Goal: Task Accomplishment & Management: Complete application form

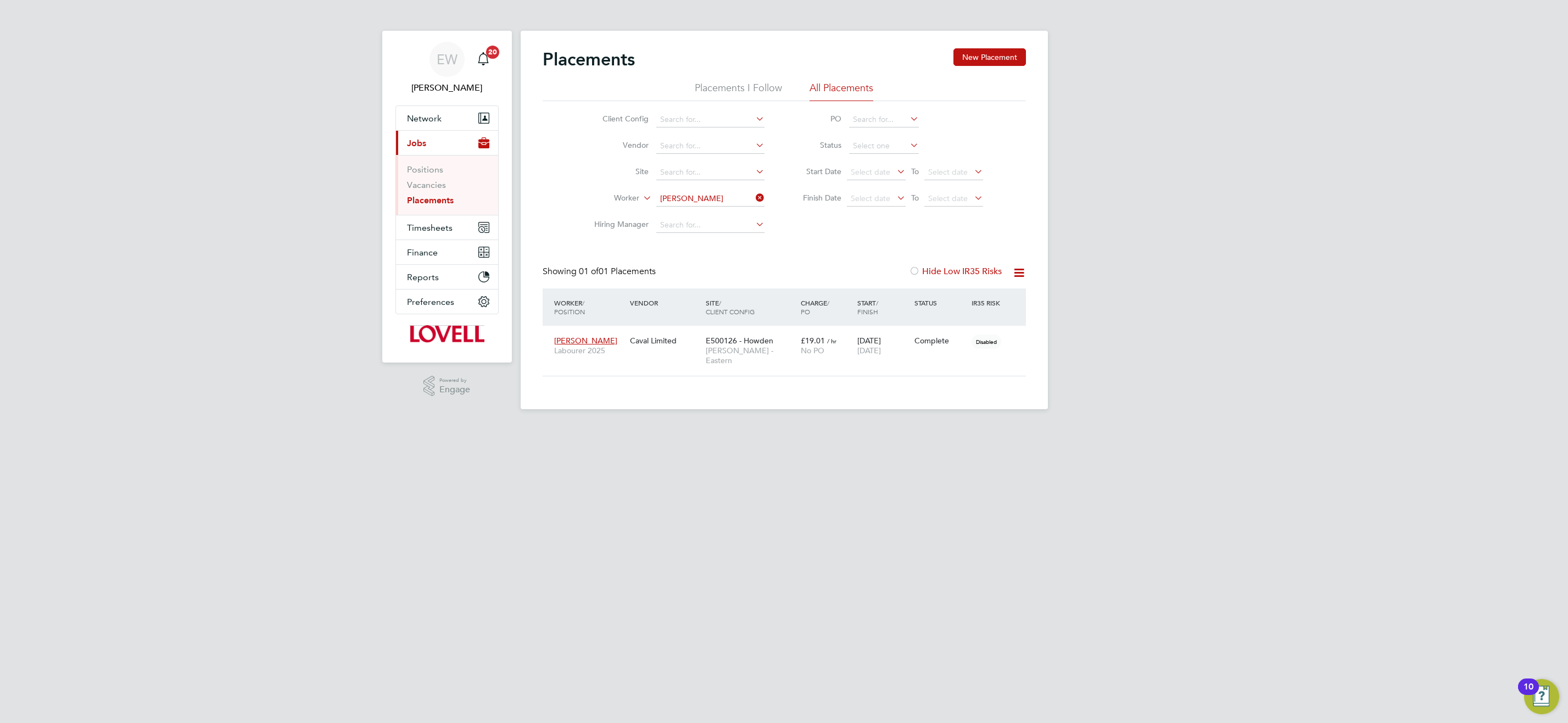
scroll to position [32, 96]
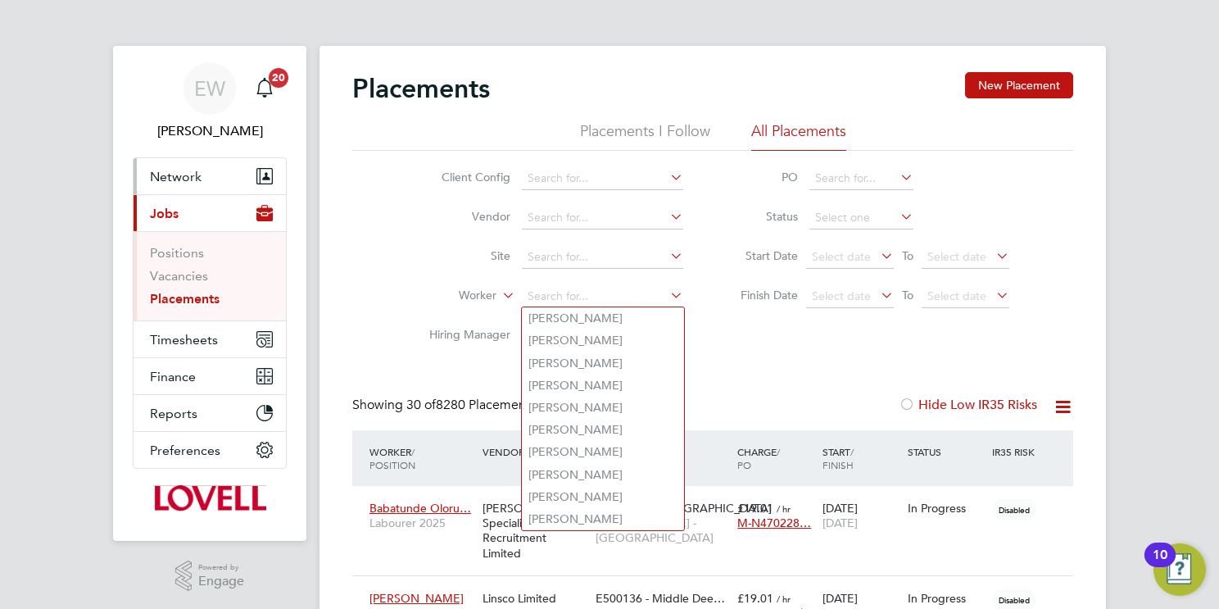
click at [165, 176] on span "Network" at bounding box center [176, 177] width 52 height 16
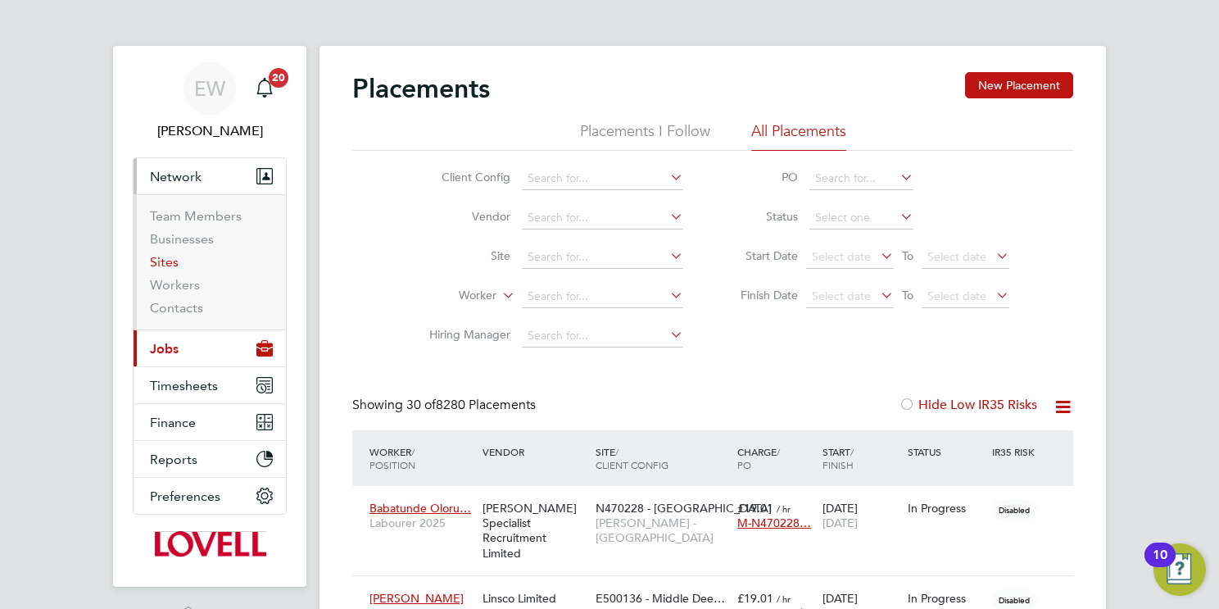
click at [160, 265] on link "Sites" at bounding box center [164, 262] width 29 height 16
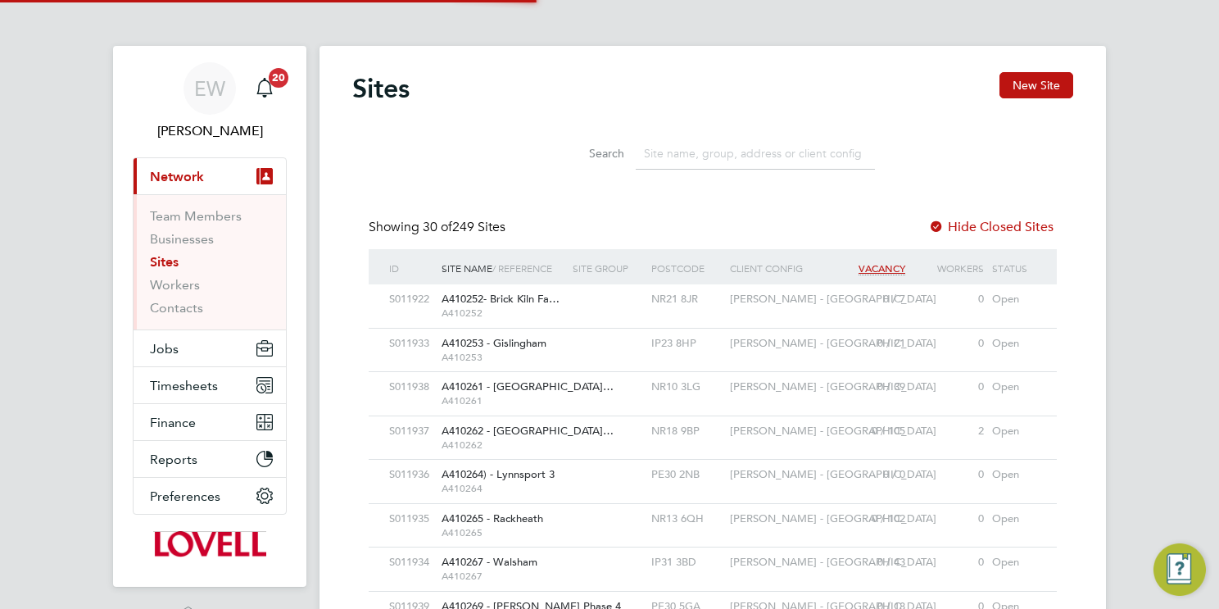
click at [744, 152] on input at bounding box center [755, 154] width 239 height 32
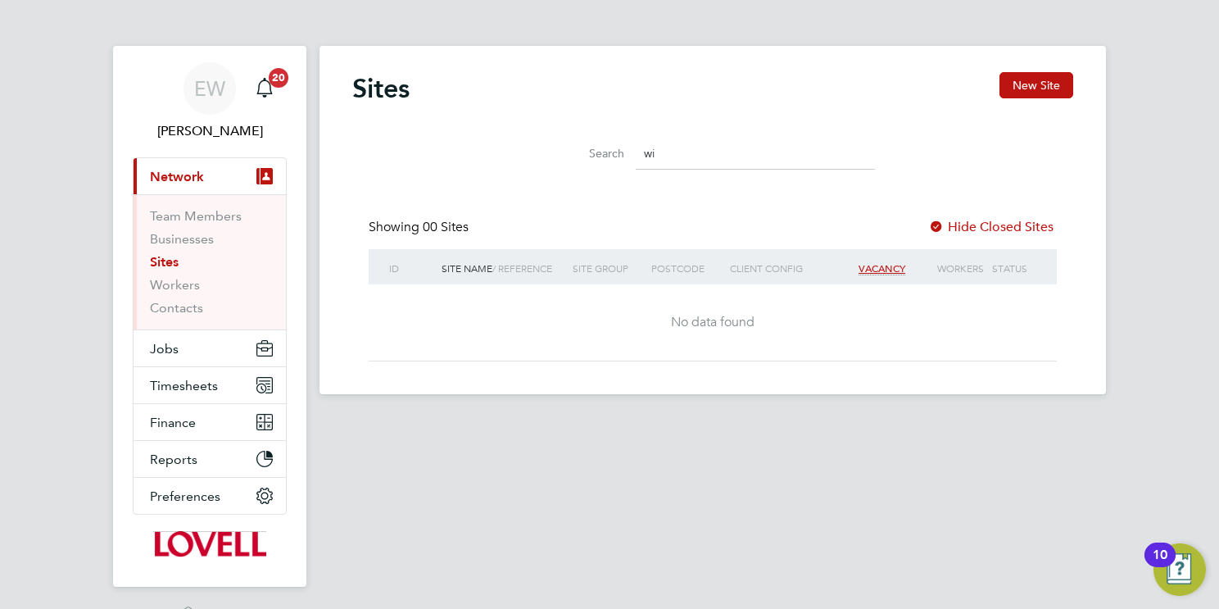
type input "w"
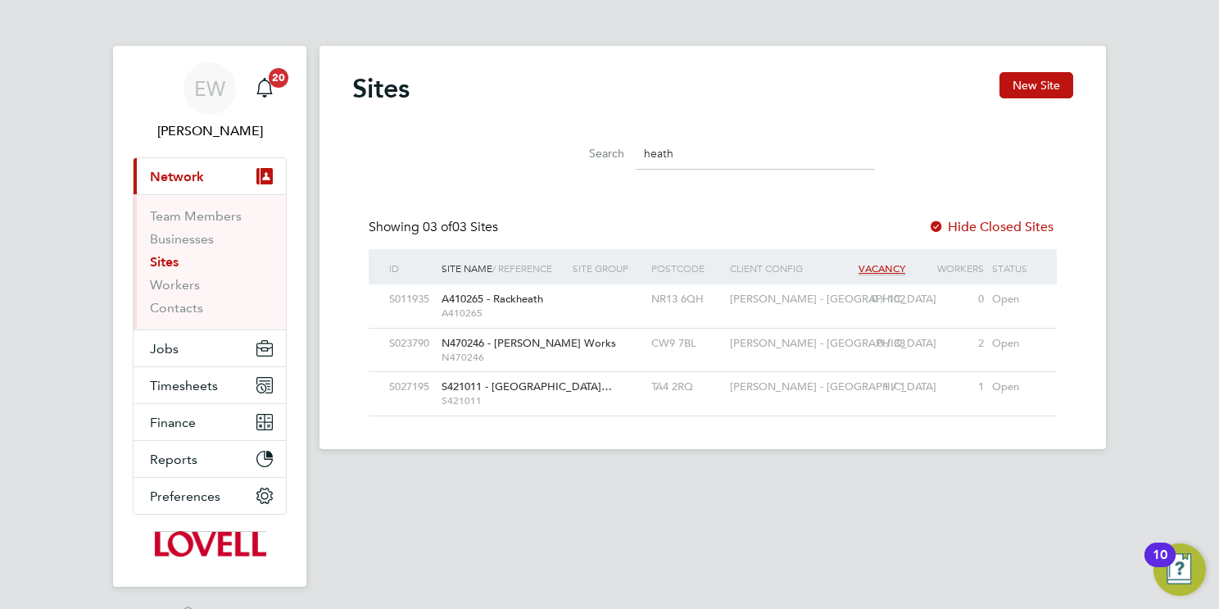
click at [531, 391] on span "S421011 - Heathstock…" at bounding box center [526, 386] width 170 height 14
drag, startPoint x: 676, startPoint y: 157, endPoint x: 494, endPoint y: 156, distance: 181.8
click at [497, 156] on div "Search heath" at bounding box center [712, 149] width 721 height 57
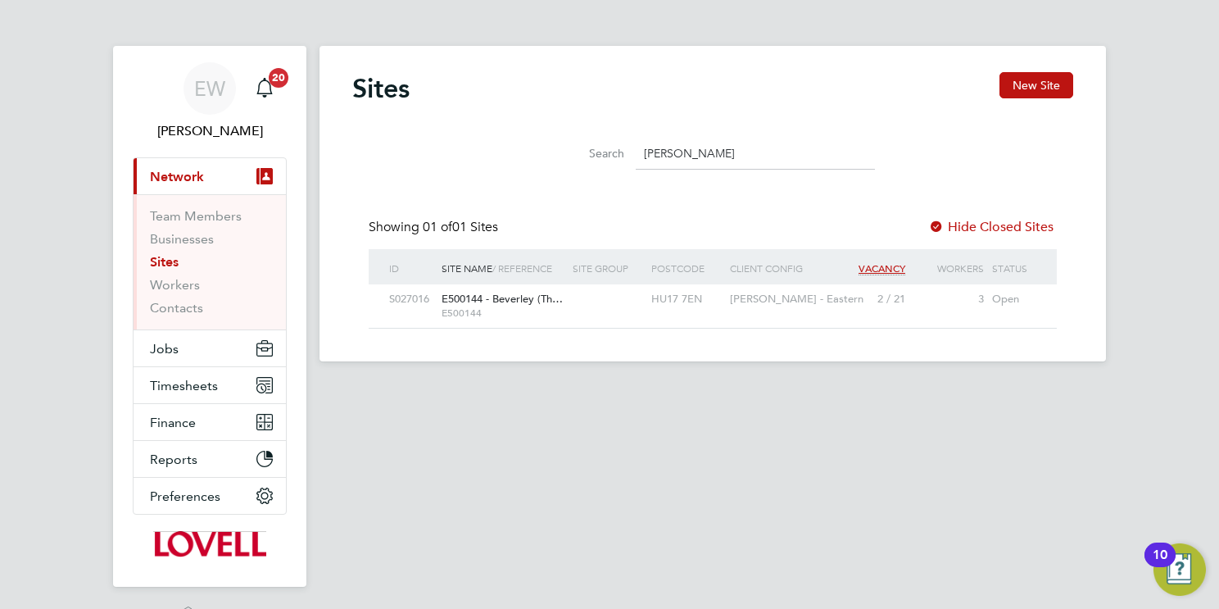
type input "[PERSON_NAME]"
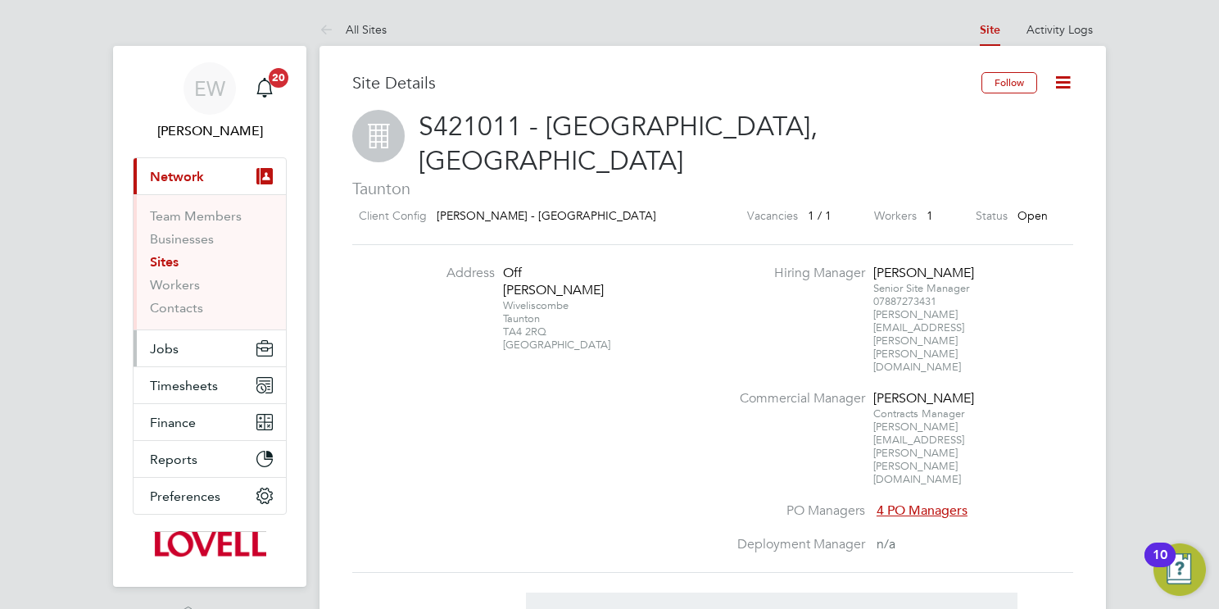
click at [174, 350] on span "Jobs" at bounding box center [164, 349] width 29 height 16
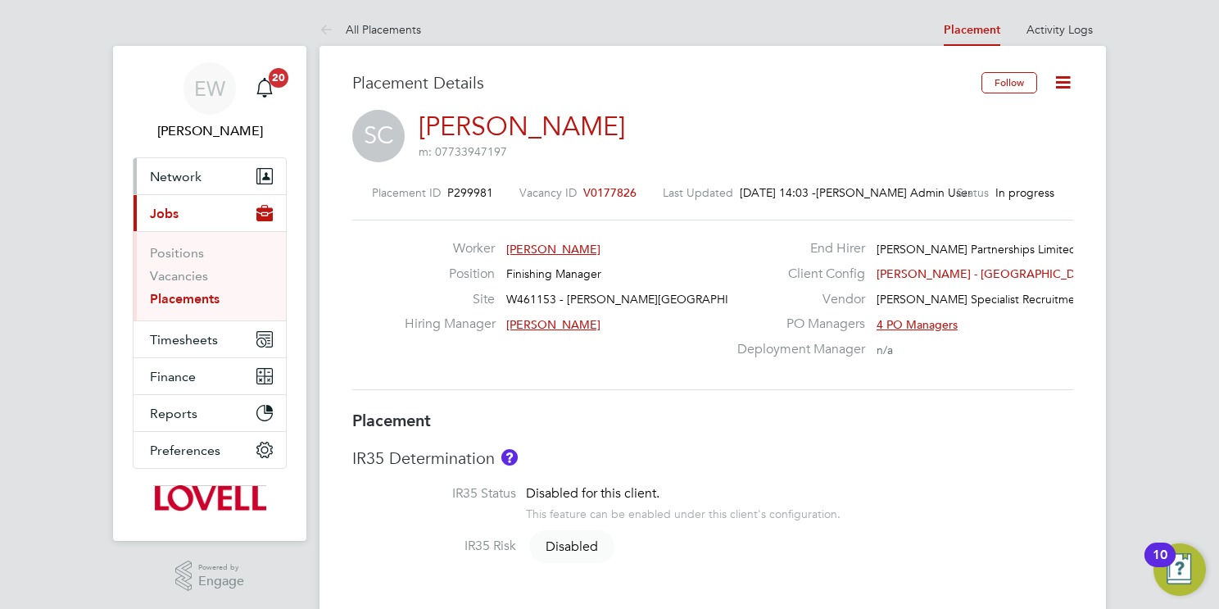
click at [177, 180] on span "Network" at bounding box center [176, 177] width 52 height 16
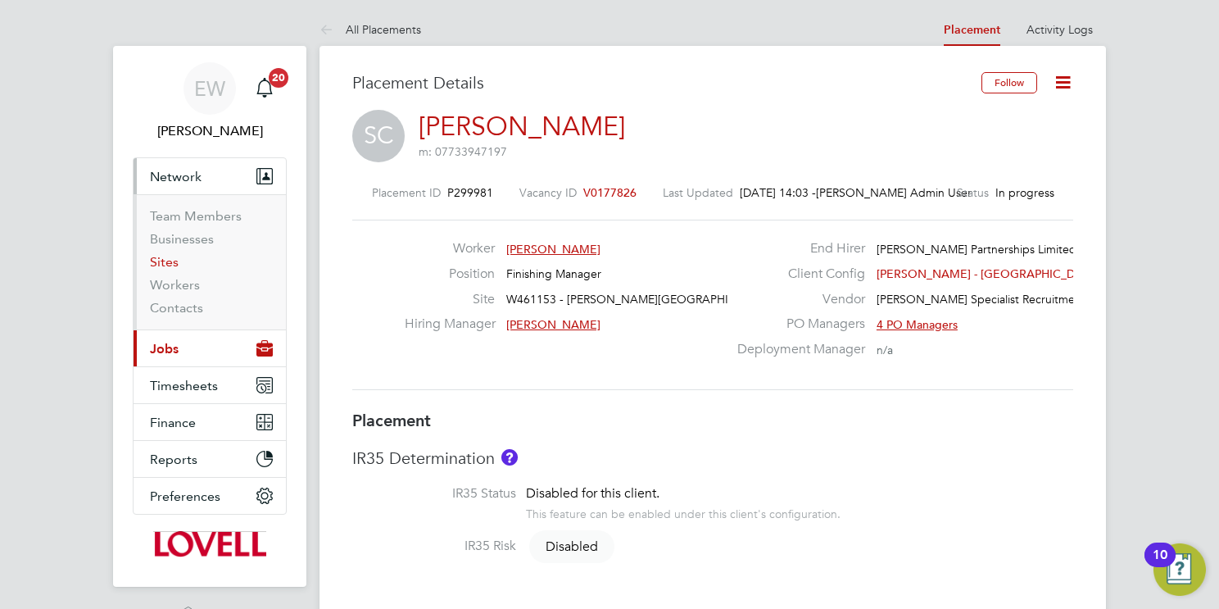
click at [171, 258] on link "Sites" at bounding box center [164, 262] width 29 height 16
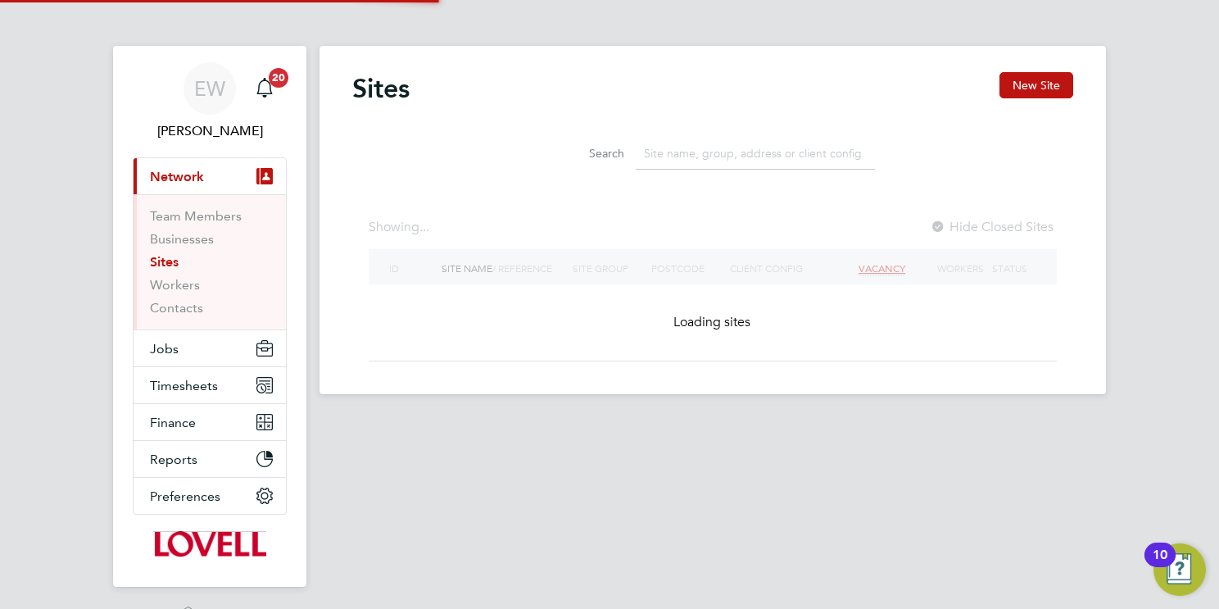
click at [719, 152] on input at bounding box center [755, 154] width 239 height 32
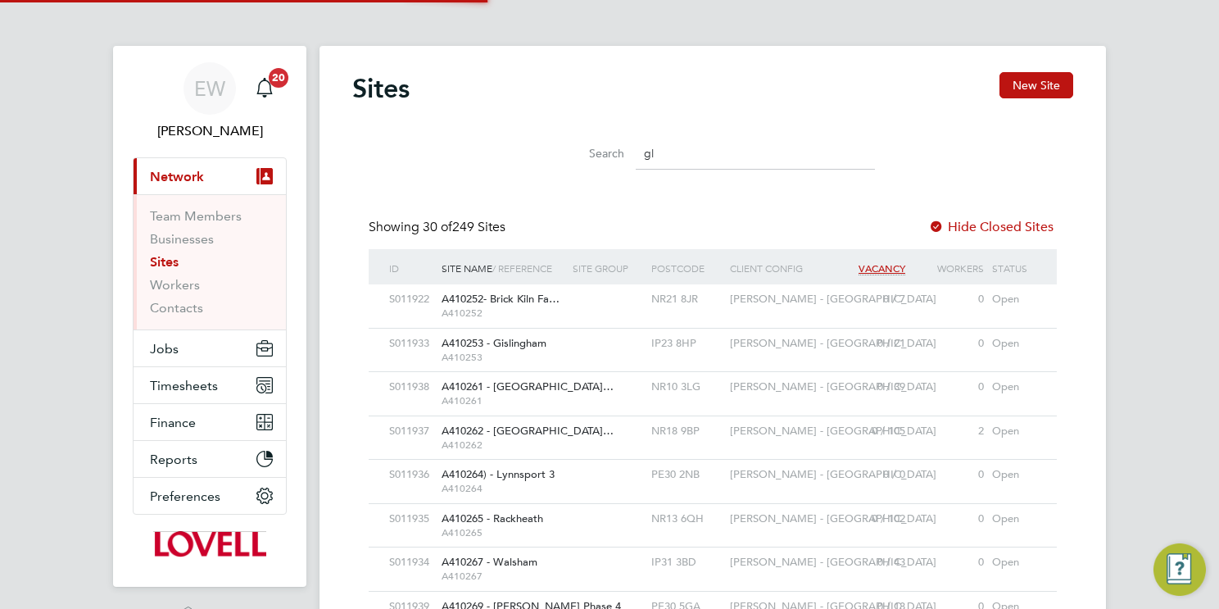
scroll to position [31, 79]
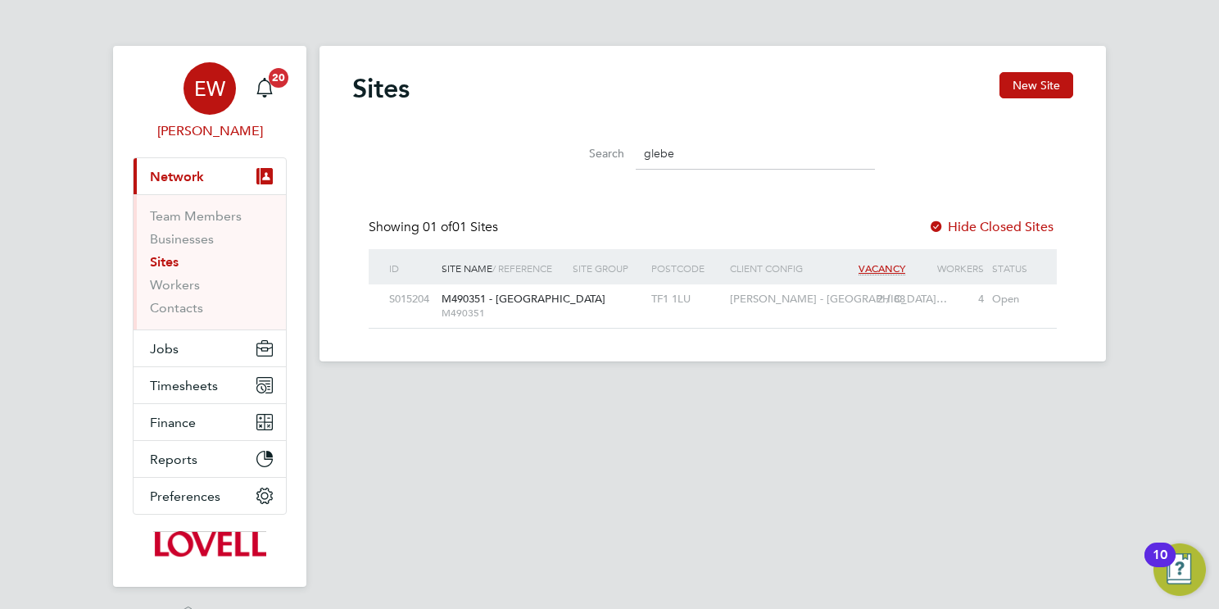
drag, startPoint x: 588, startPoint y: 149, endPoint x: 163, endPoint y: 130, distance: 425.5
click at [391, 172] on div "Search glebe" at bounding box center [712, 149] width 721 height 57
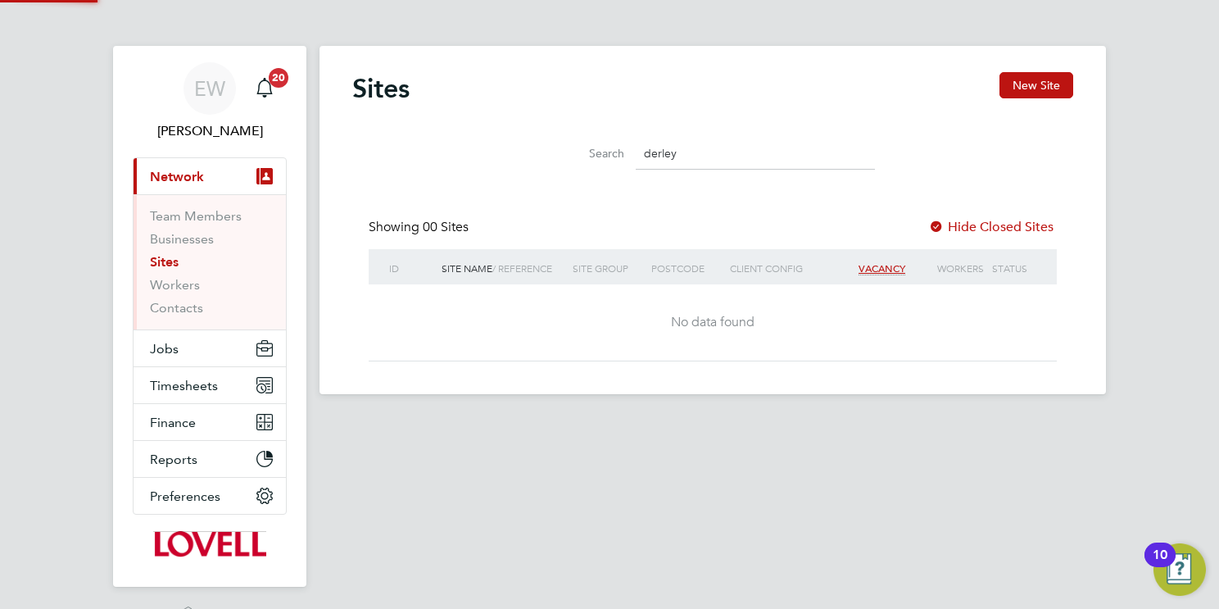
type input "derley"
drag, startPoint x: 687, startPoint y: 154, endPoint x: 499, endPoint y: 162, distance: 188.5
click at [499, 162] on div "Search derley" at bounding box center [712, 149] width 721 height 57
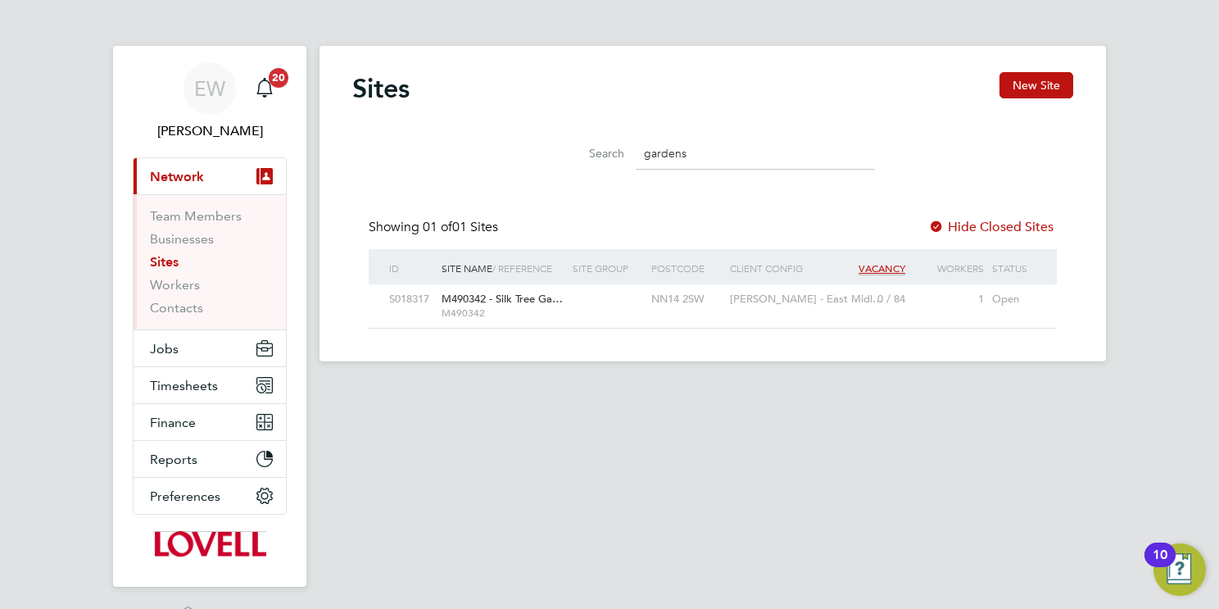
click at [452, 179] on div "Sites New Site Search gardens Showing 01 of 01 Sites Hide Closed Sites ID Site …" at bounding box center [712, 200] width 721 height 256
drag, startPoint x: 700, startPoint y: 143, endPoint x: 457, endPoint y: 132, distance: 243.5
click at [457, 132] on div "Search gardens" at bounding box center [712, 149] width 721 height 57
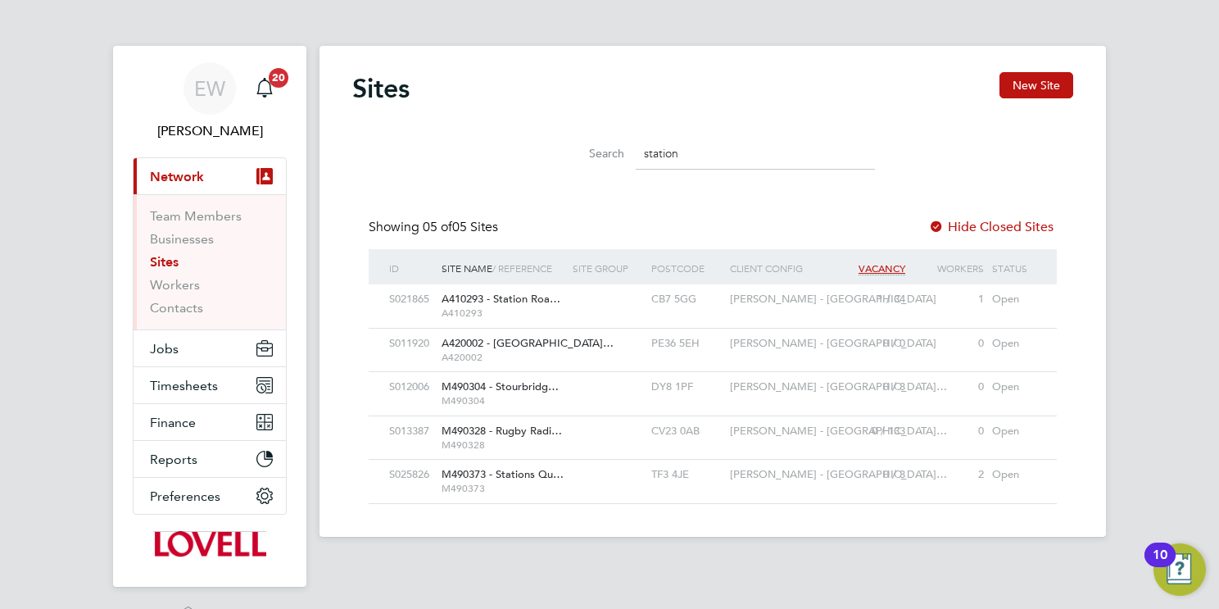
type input "station"
click at [684, 152] on input "station" at bounding box center [755, 154] width 239 height 32
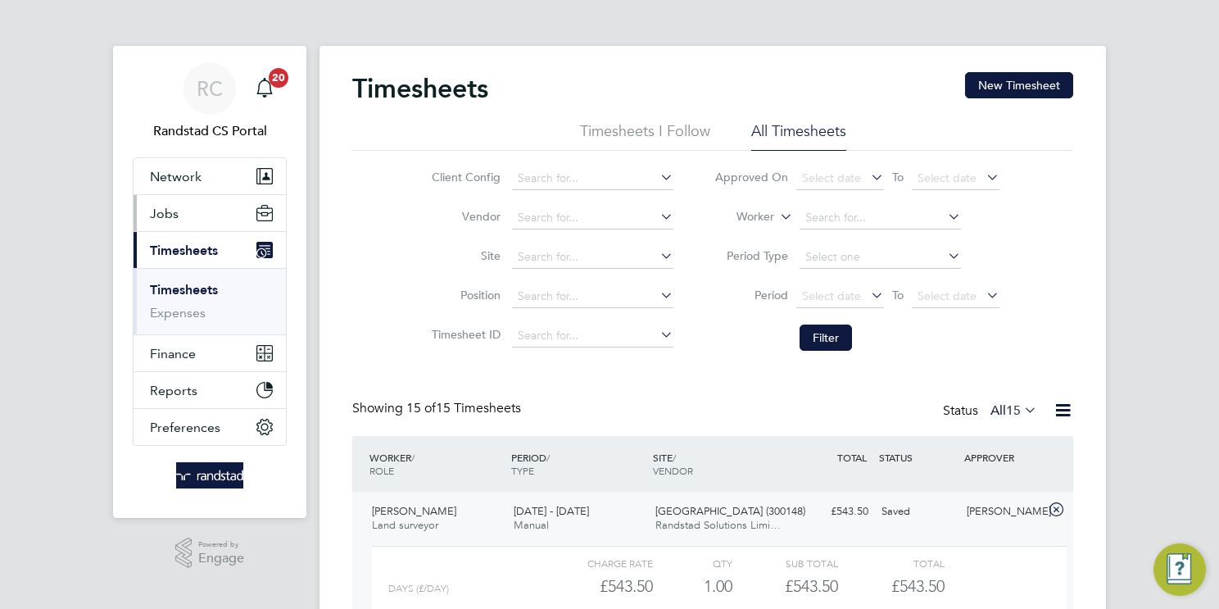
click at [171, 206] on span "Jobs" at bounding box center [164, 214] width 29 height 16
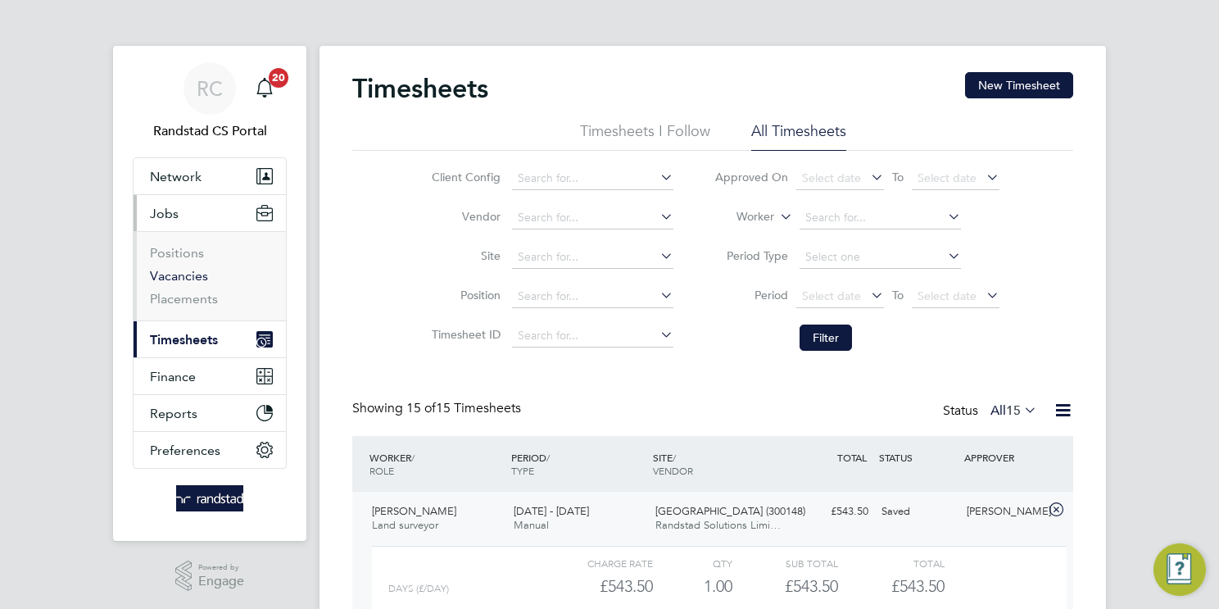
click at [160, 282] on link "Vacancies" at bounding box center [179, 276] width 58 height 16
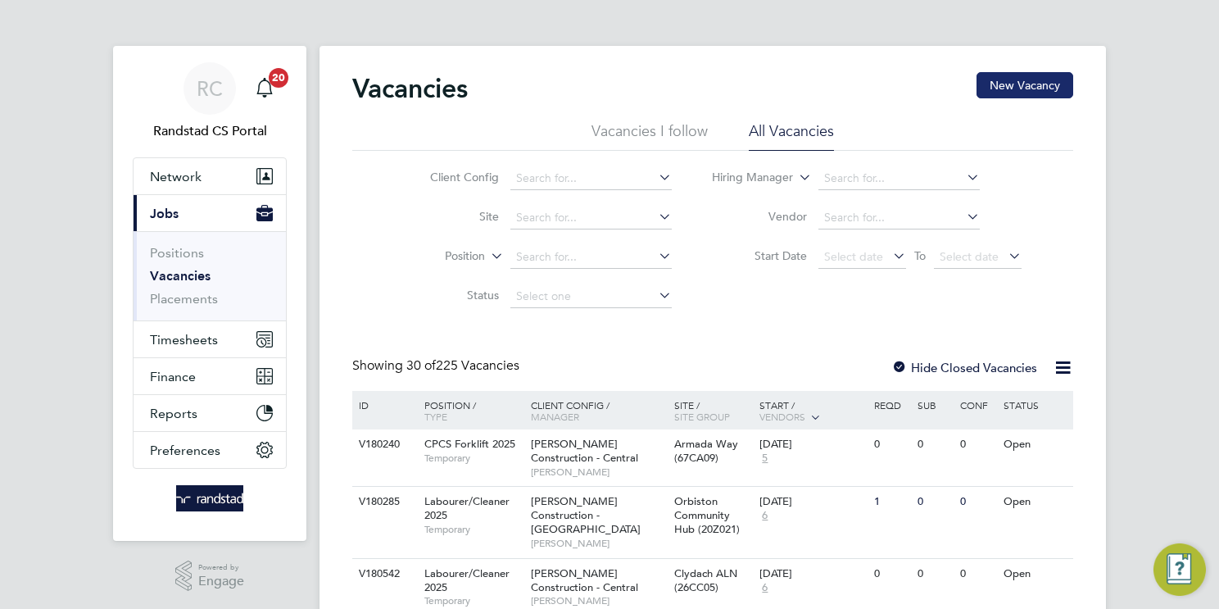
click at [1029, 89] on button "New Vacancy" at bounding box center [1024, 85] width 97 height 26
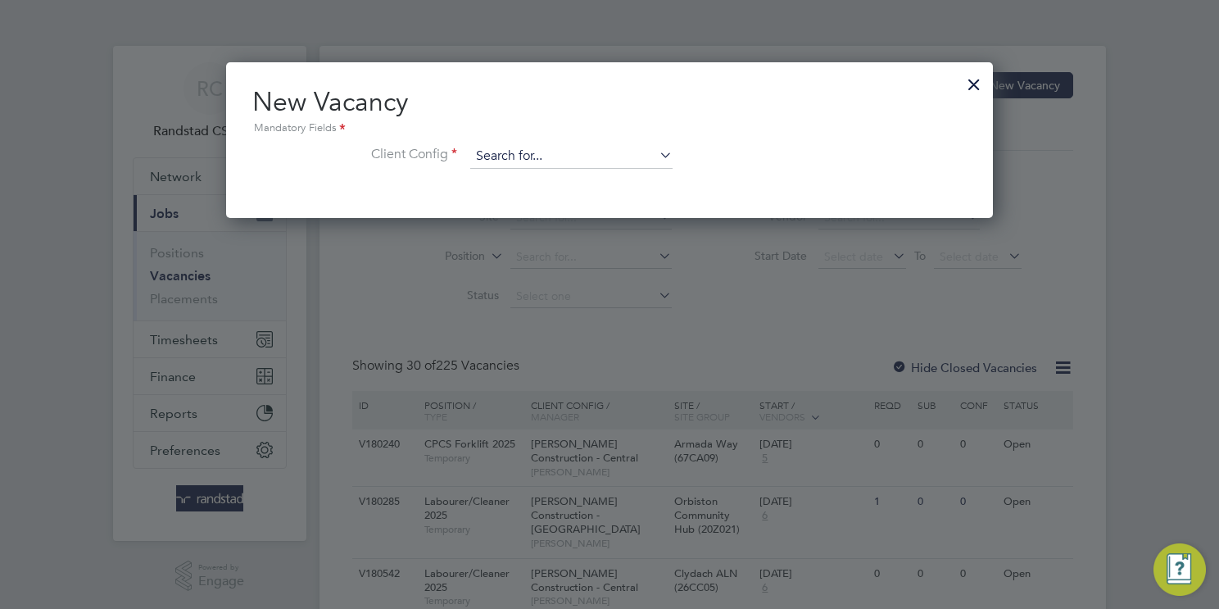
click at [597, 160] on input at bounding box center [571, 156] width 202 height 25
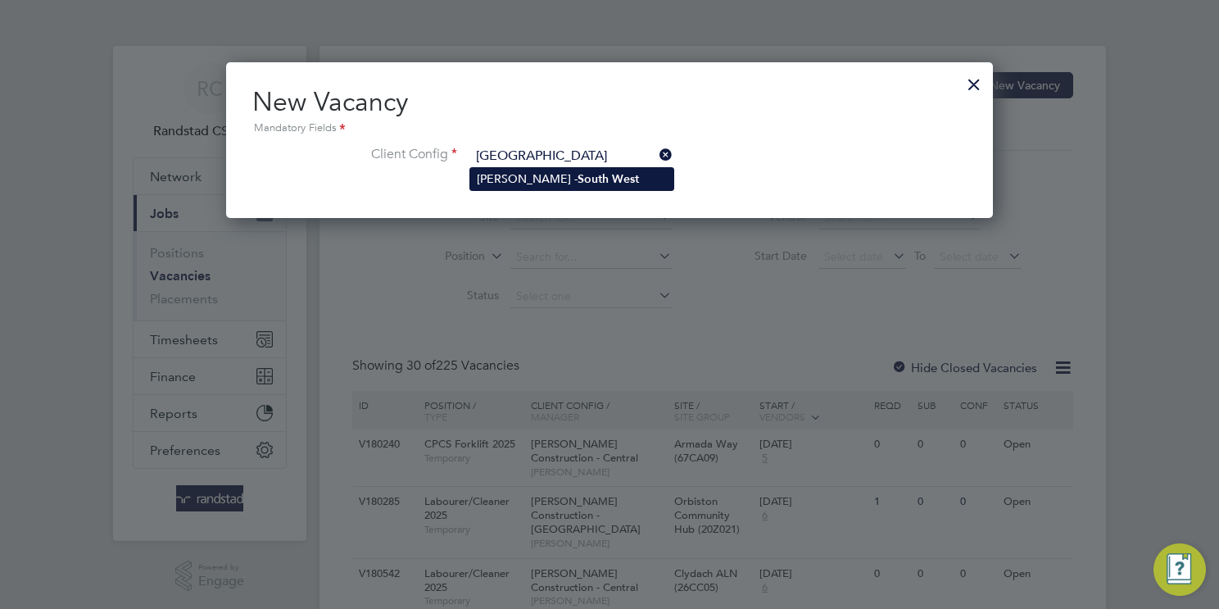
click at [594, 179] on li "Lovell - South West" at bounding box center [571, 179] width 203 height 22
type input "[PERSON_NAME] - [GEOGRAPHIC_DATA]"
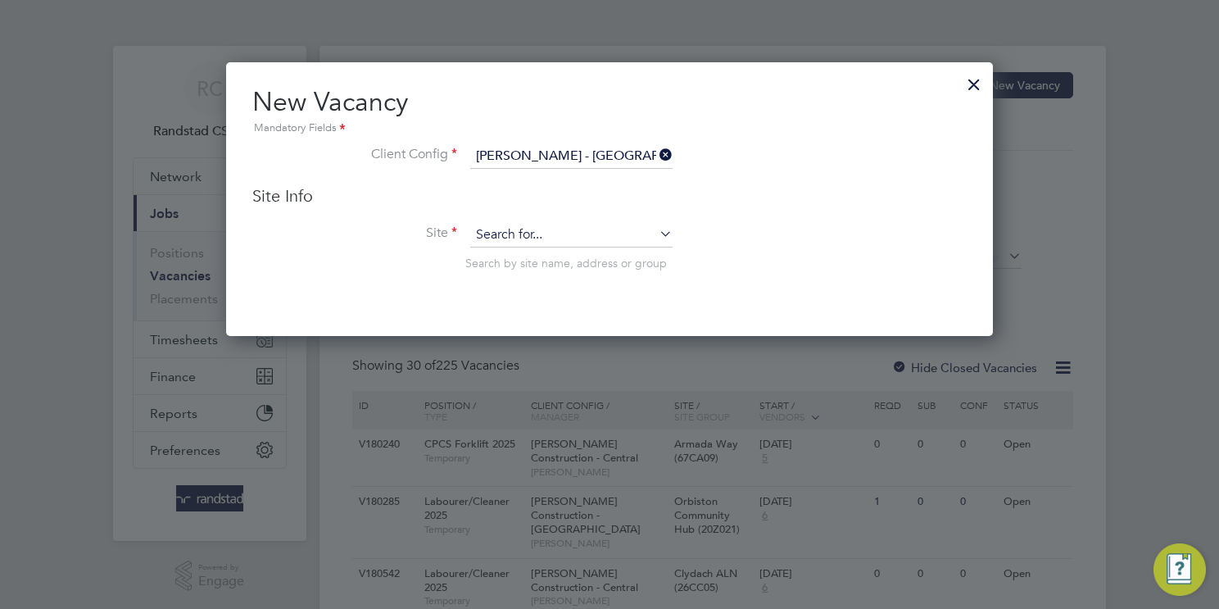
click at [576, 231] on input at bounding box center [571, 235] width 202 height 25
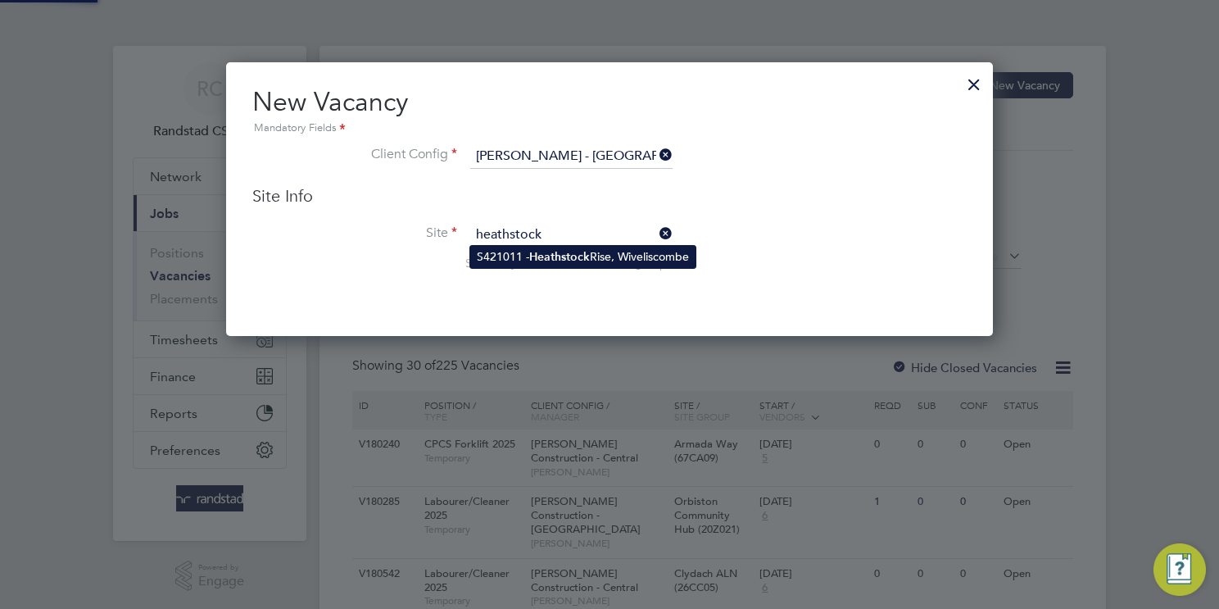
click at [585, 262] on b "Heathstock" at bounding box center [559, 257] width 61 height 14
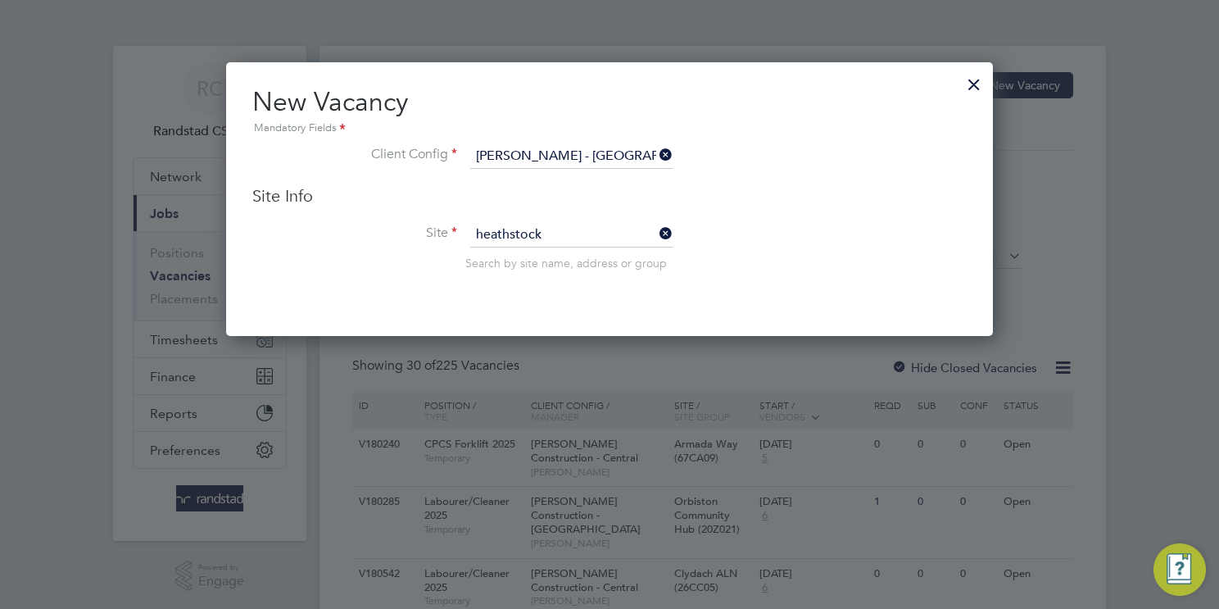
type input "S421011 - Heathstock Rise, Wiveliscombe"
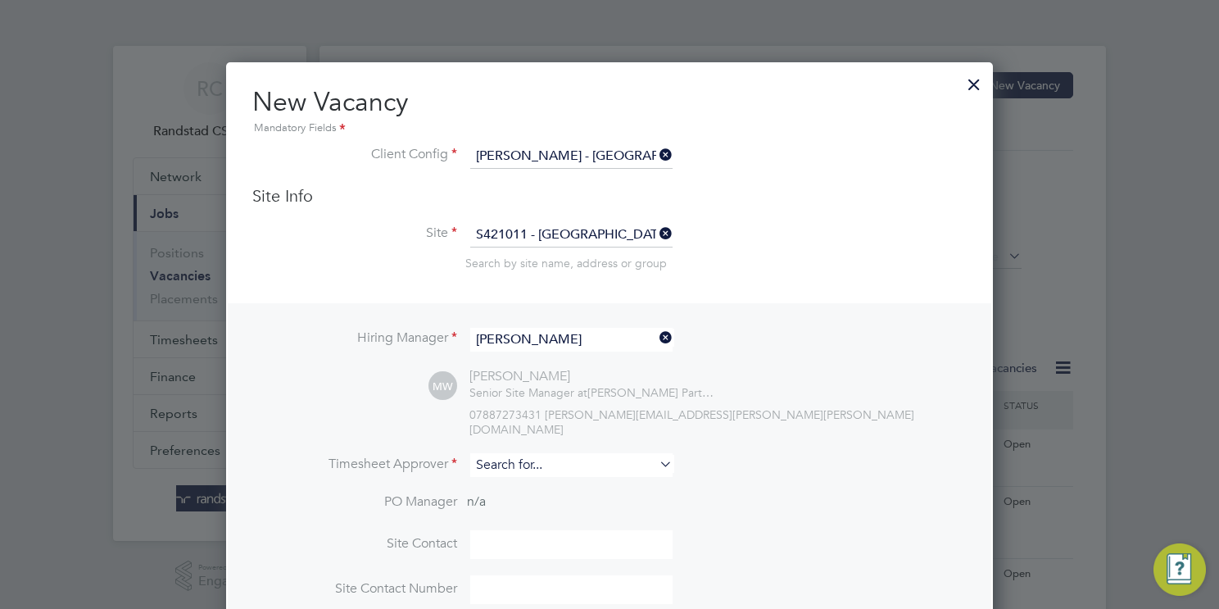
click at [550, 455] on input at bounding box center [571, 465] width 202 height 24
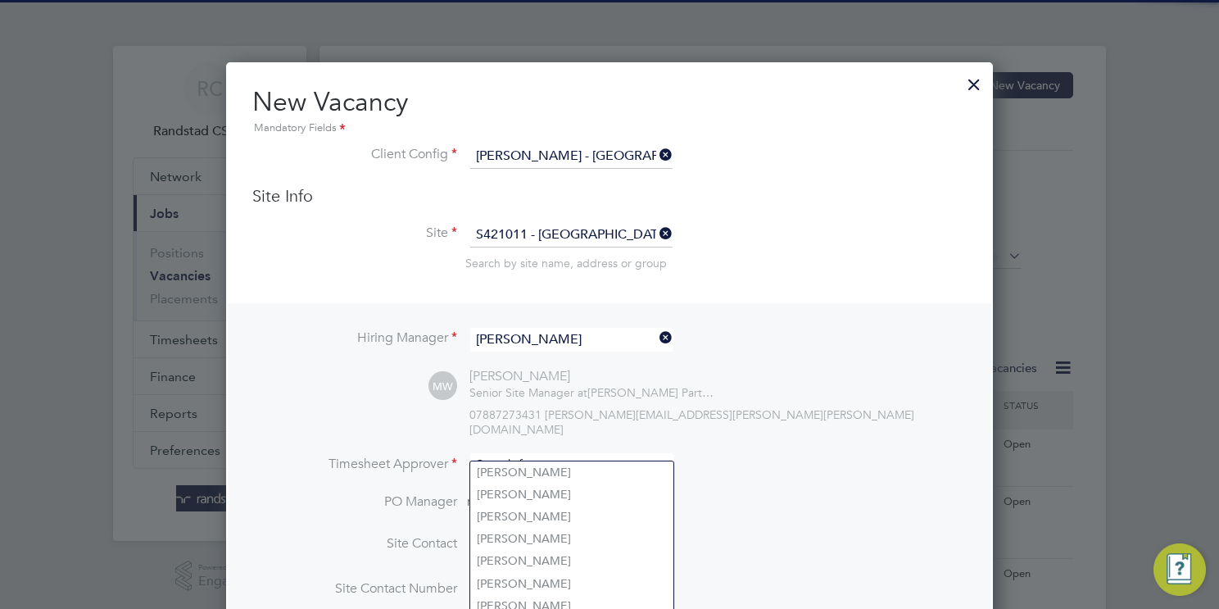
type input "f"
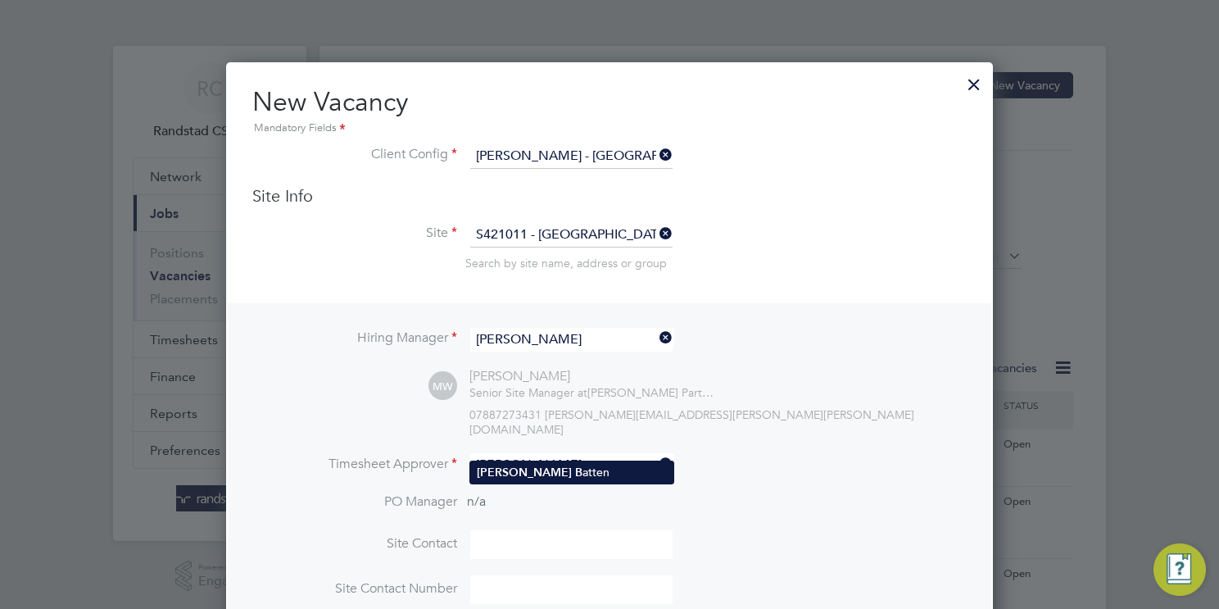
click at [621, 470] on li "Gavin B atten" at bounding box center [571, 472] width 203 height 22
type input "Gavin Batten"
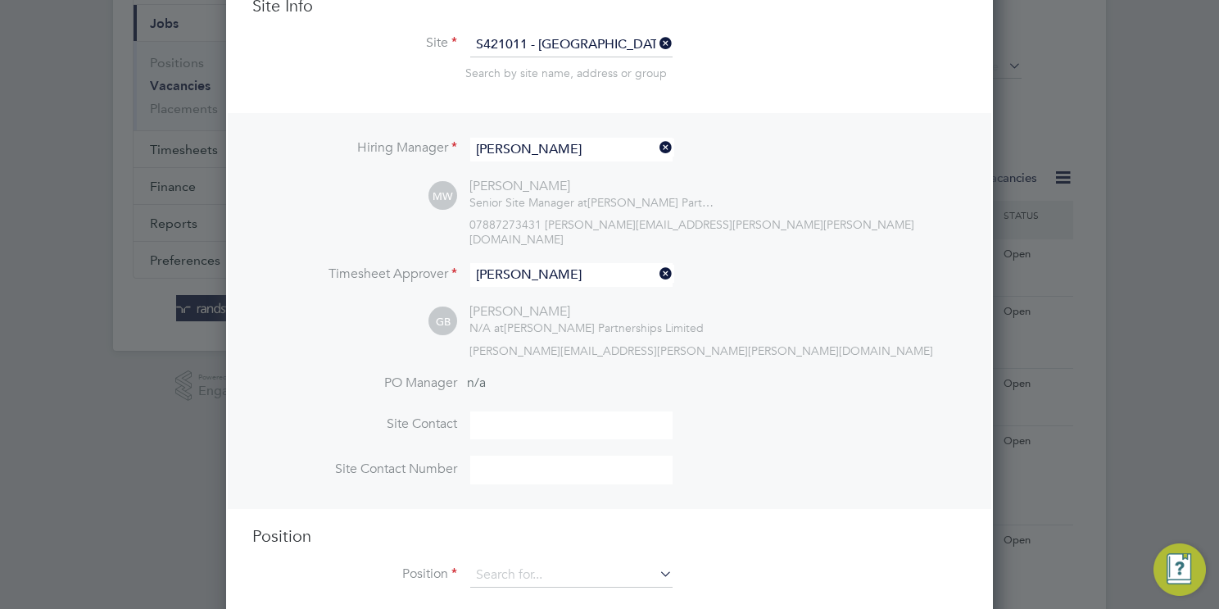
scroll to position [343, 0]
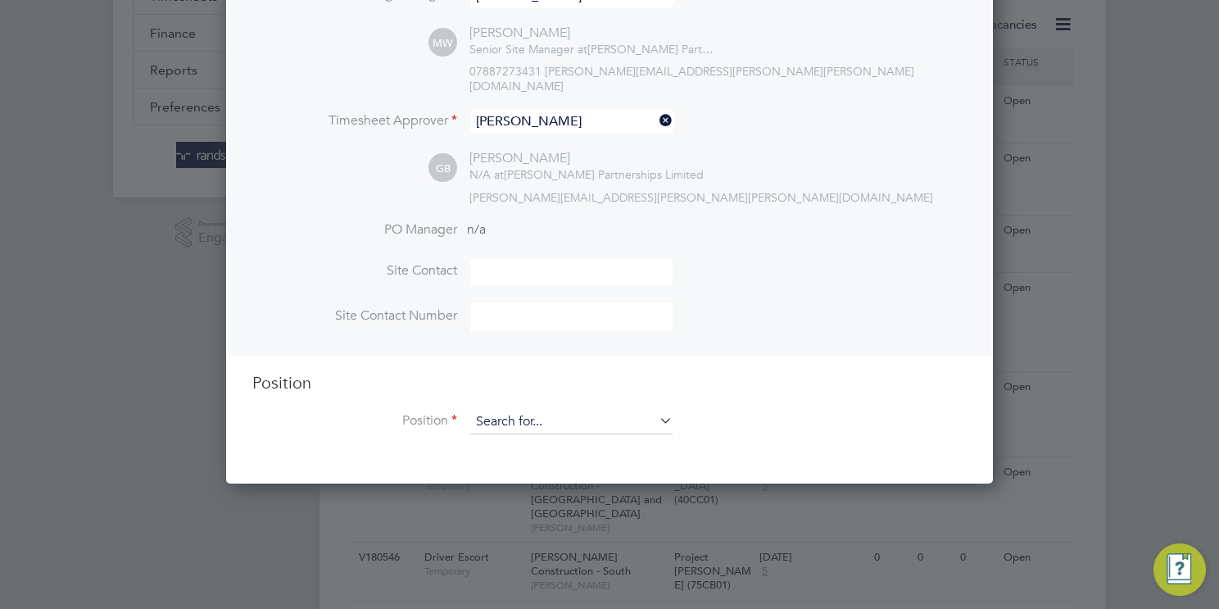
click at [541, 413] on input at bounding box center [571, 421] width 202 height 25
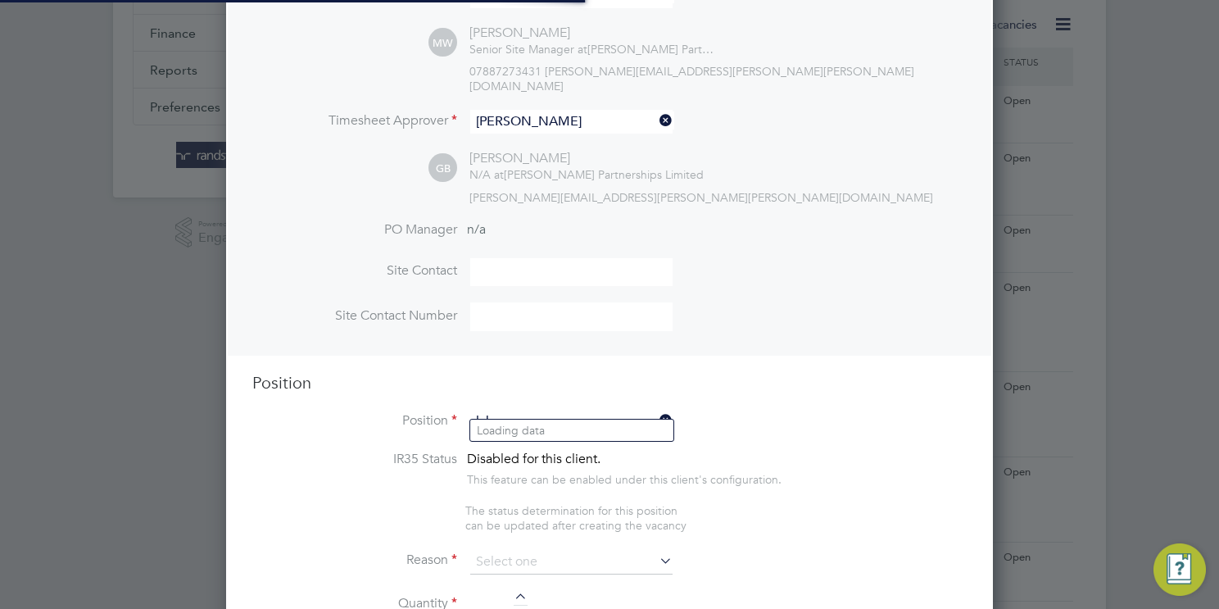
scroll to position [2524, 767]
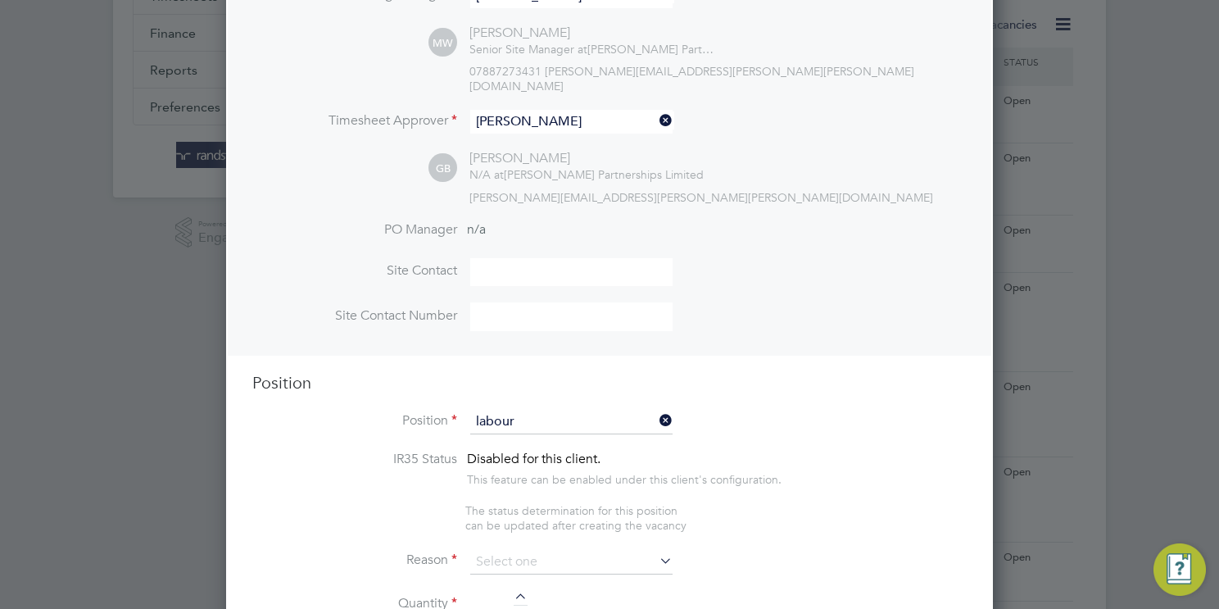
click at [567, 430] on li "Labour er 2025" at bounding box center [571, 430] width 203 height 22
type input "Labourer 2025"
type textarea "Sweeping site, removing rubbish, unloading and transporting material, equipment…"
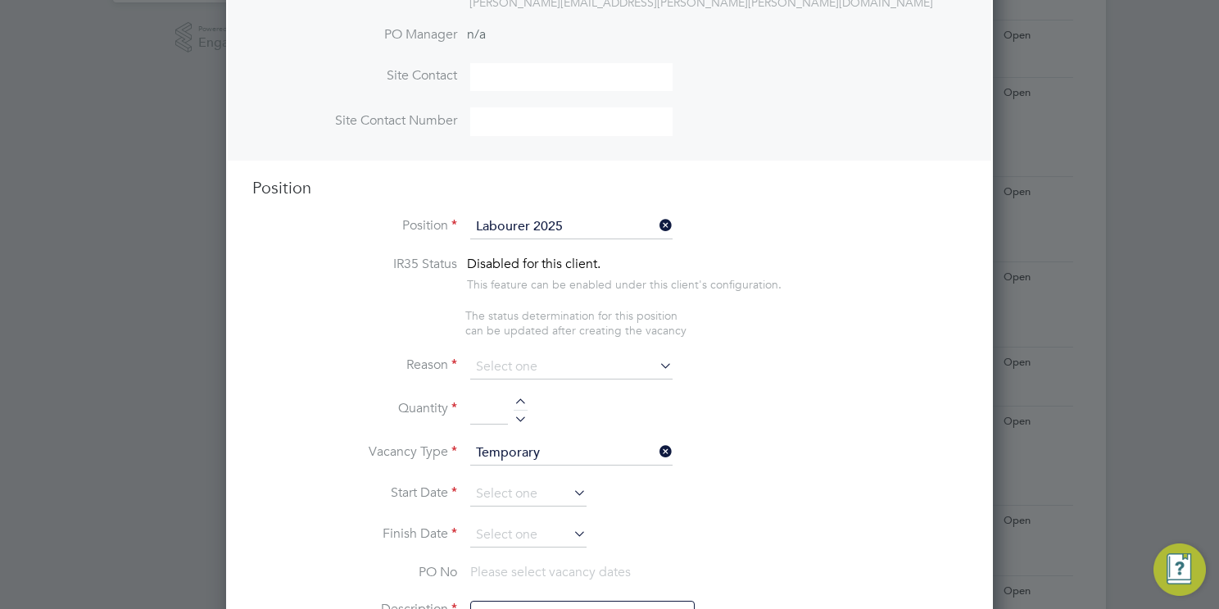
scroll to position [542, 0]
click at [530, 355] on input at bounding box center [571, 363] width 202 height 25
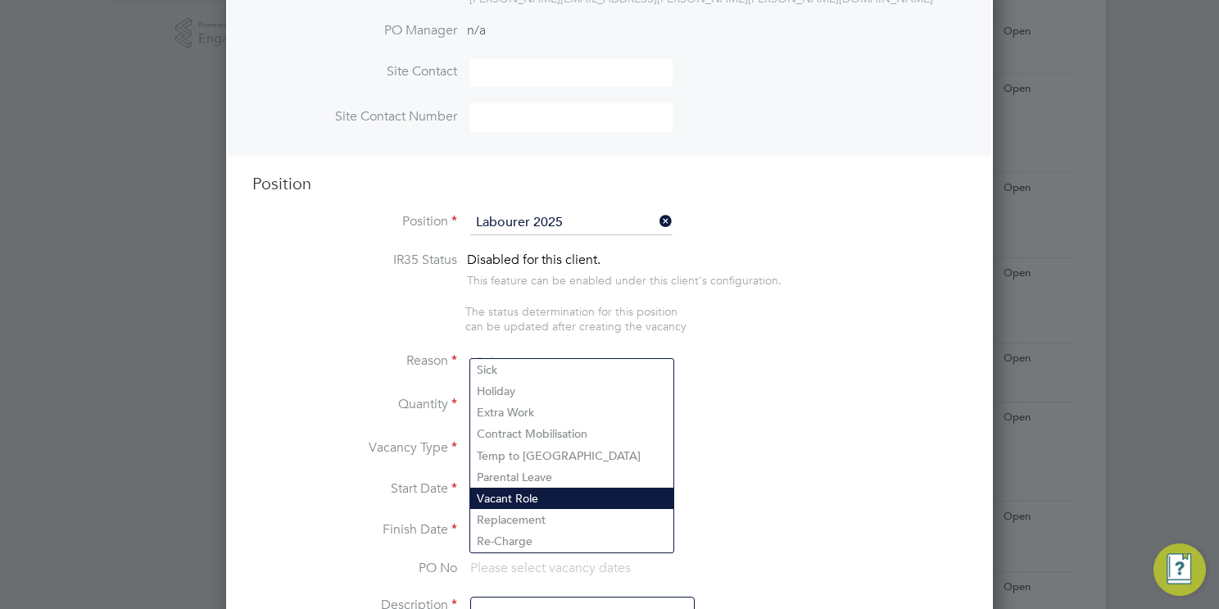
click at [536, 501] on li "Vacant Role" at bounding box center [571, 497] width 203 height 21
type input "Vacant Role"
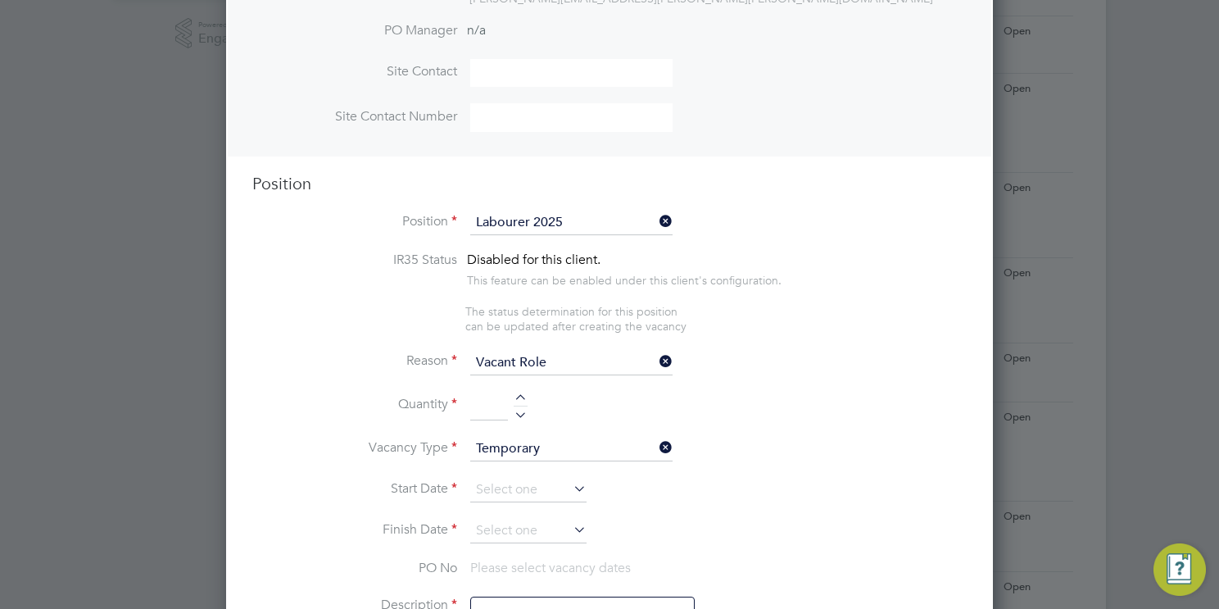
click at [523, 394] on div at bounding box center [521, 399] width 14 height 11
type input "1"
click at [510, 477] on input at bounding box center [528, 489] width 116 height 25
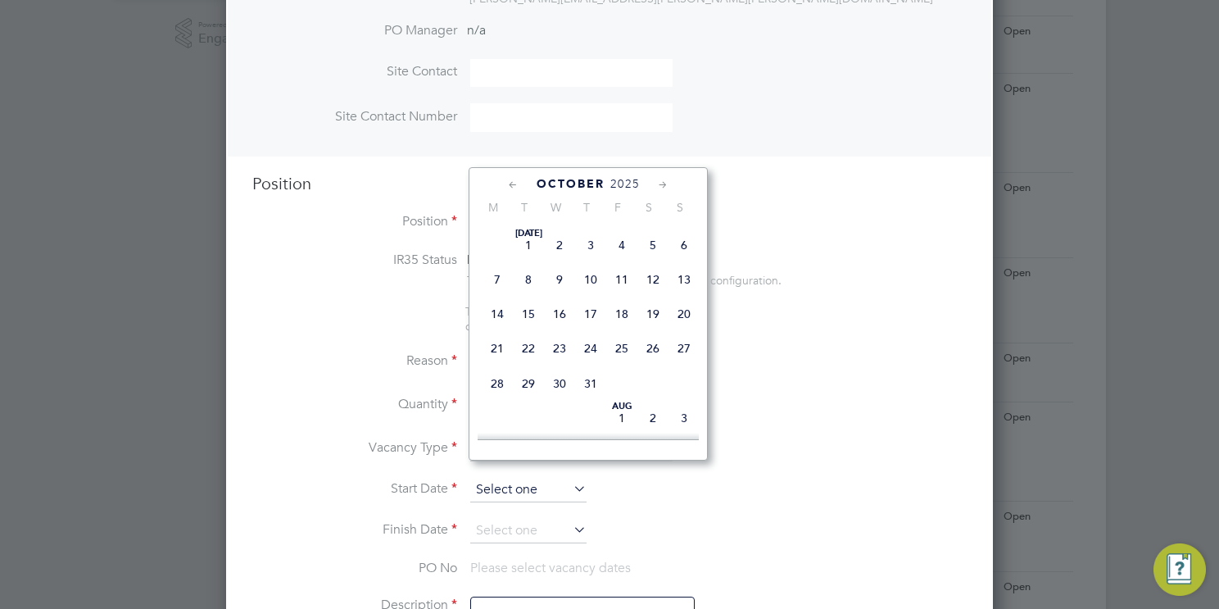
scroll to position [473, 0]
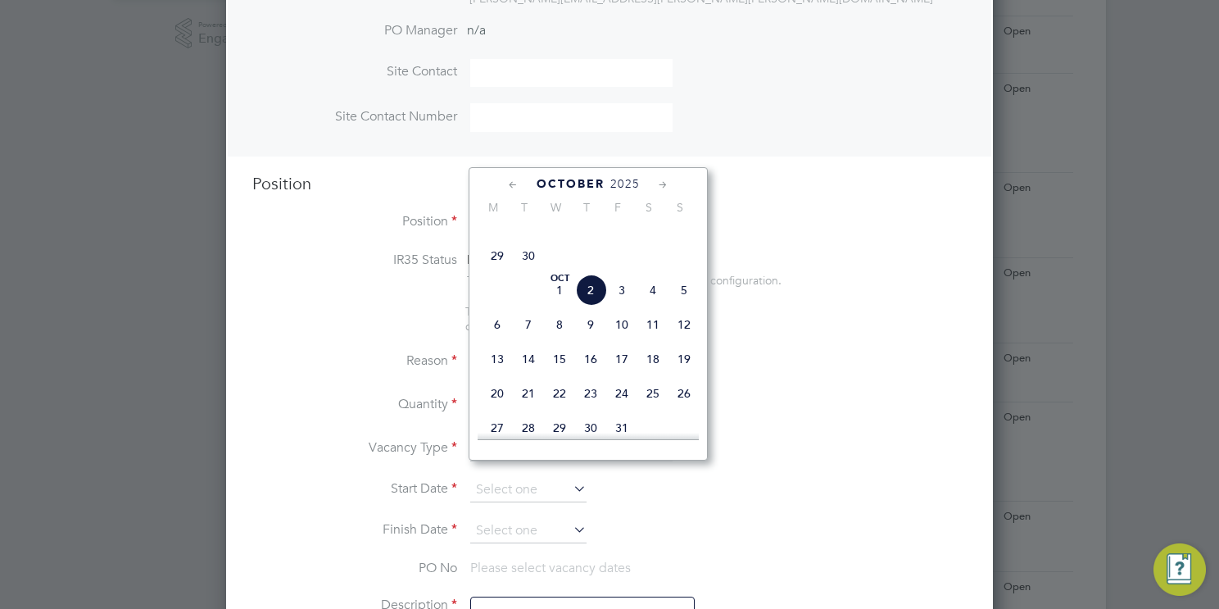
click at [497, 340] on span "6" at bounding box center [497, 324] width 31 height 31
type input "06 Oct 2025"
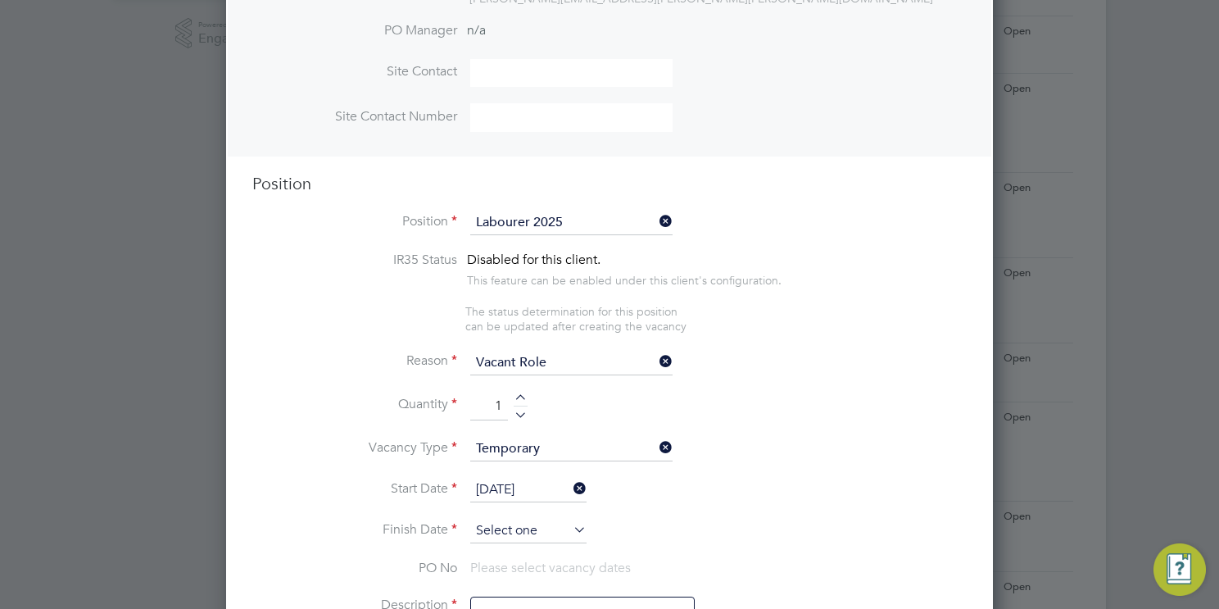
click at [510, 518] on input at bounding box center [528, 530] width 116 height 25
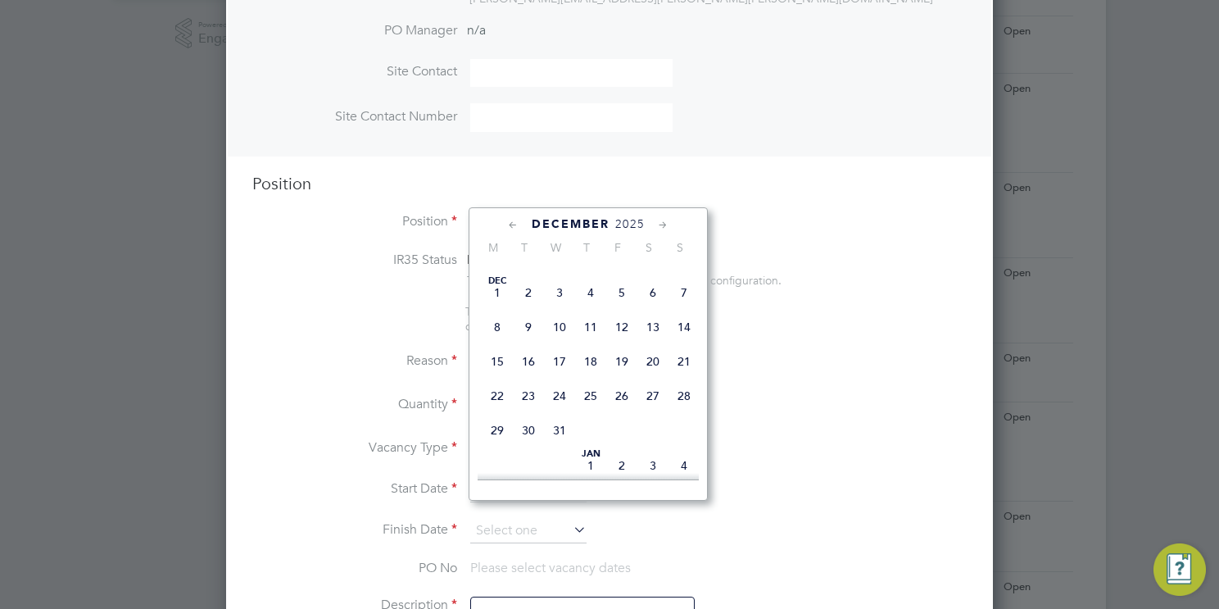
scroll to position [872, 0]
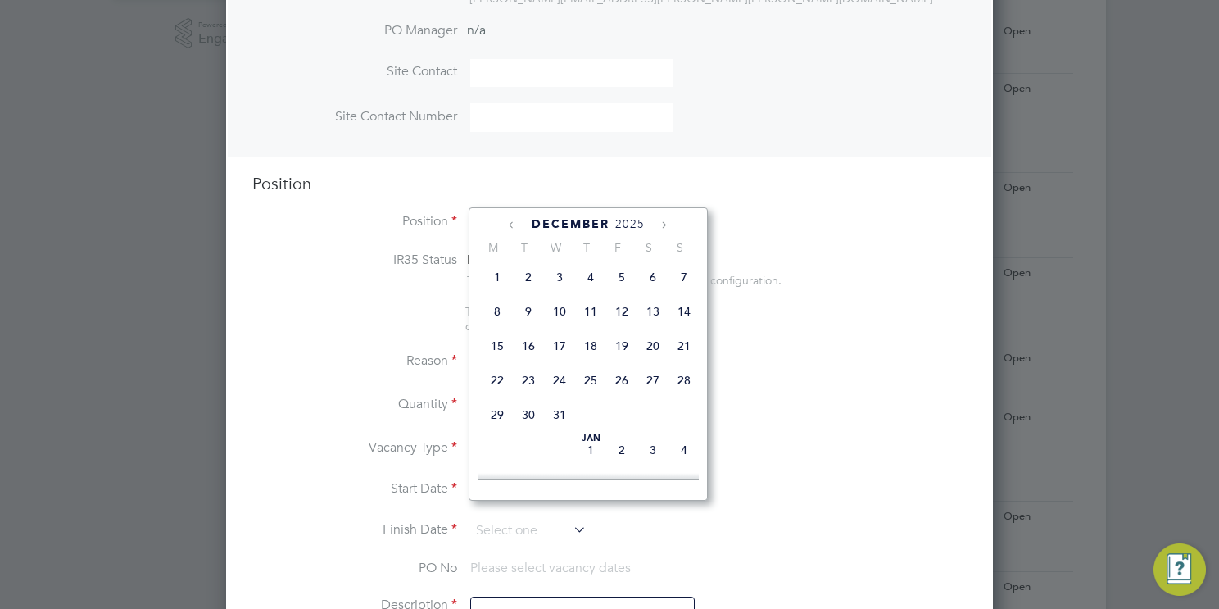
click at [554, 396] on span "24" at bounding box center [559, 379] width 31 height 31
type input "24 Dec 2025"
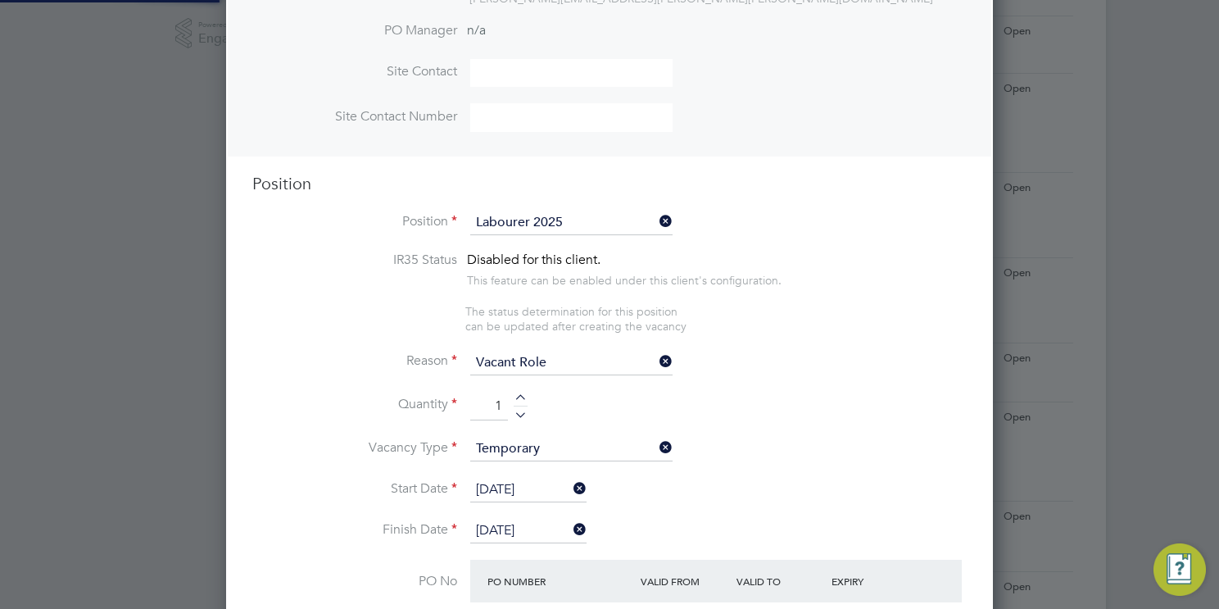
scroll to position [2767, 767]
click at [719, 477] on li "Start Date 06 Oct 2025" at bounding box center [609, 497] width 714 height 41
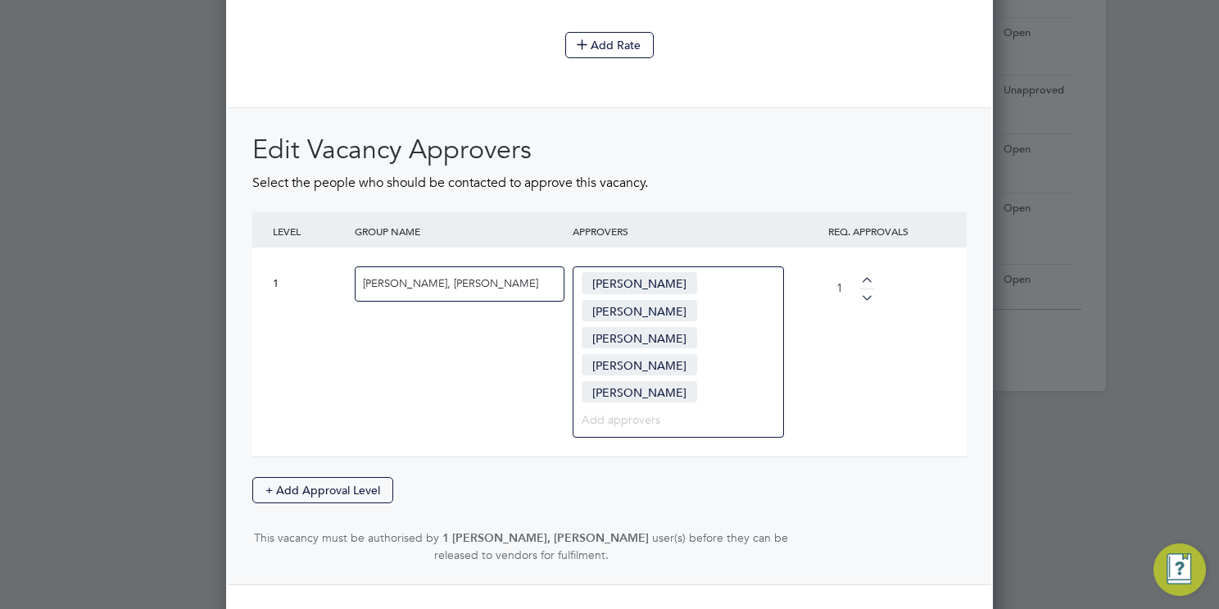
scroll to position [2219, 0]
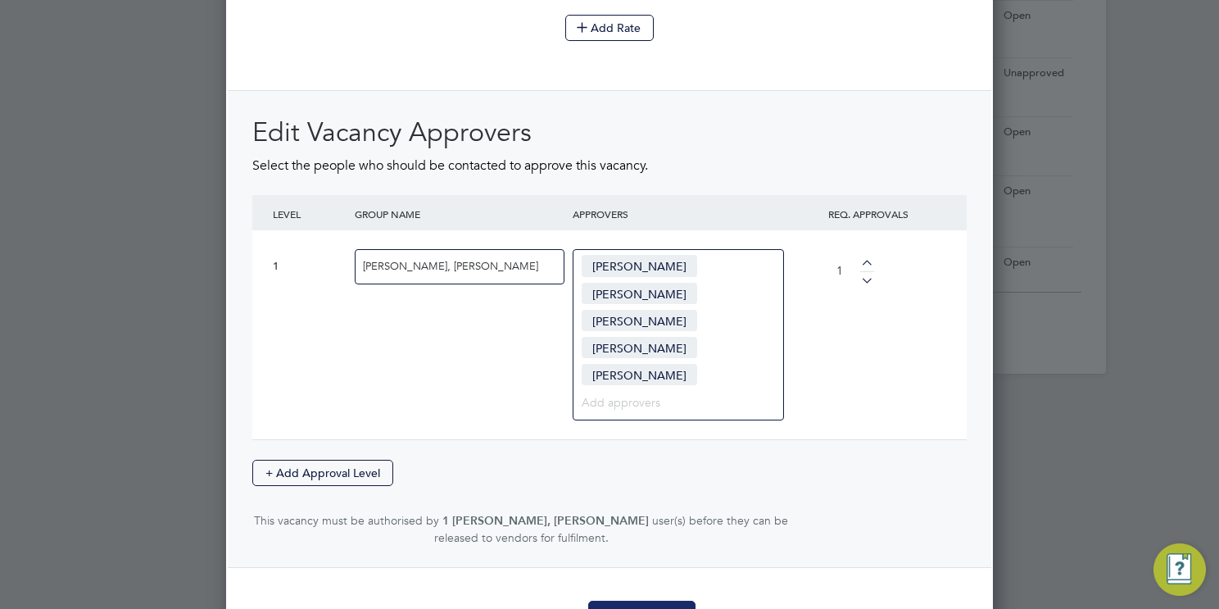
click at [651, 600] on button "Create Vacancy" at bounding box center [641, 613] width 107 height 26
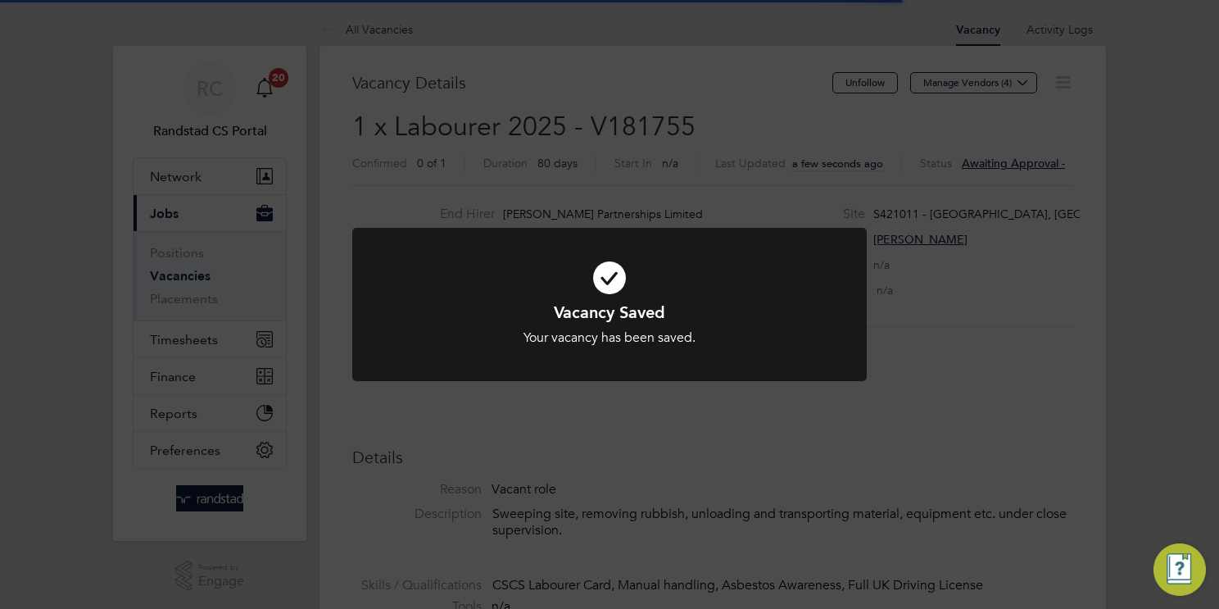
scroll to position [7, 8]
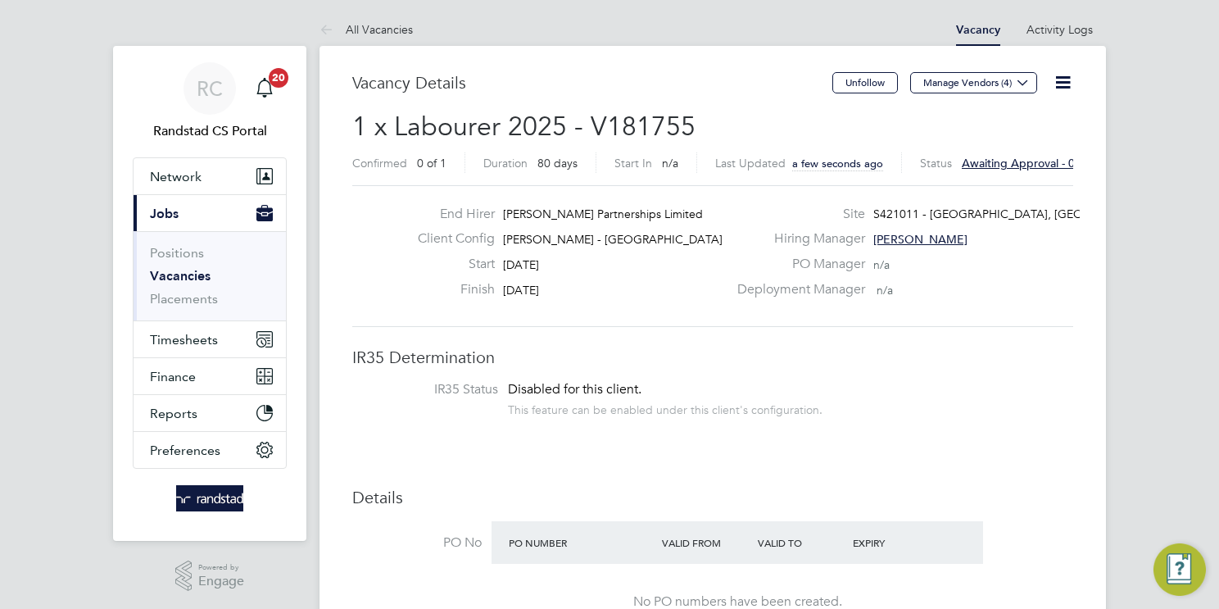
click at [198, 276] on link "Vacancies" at bounding box center [180, 276] width 61 height 16
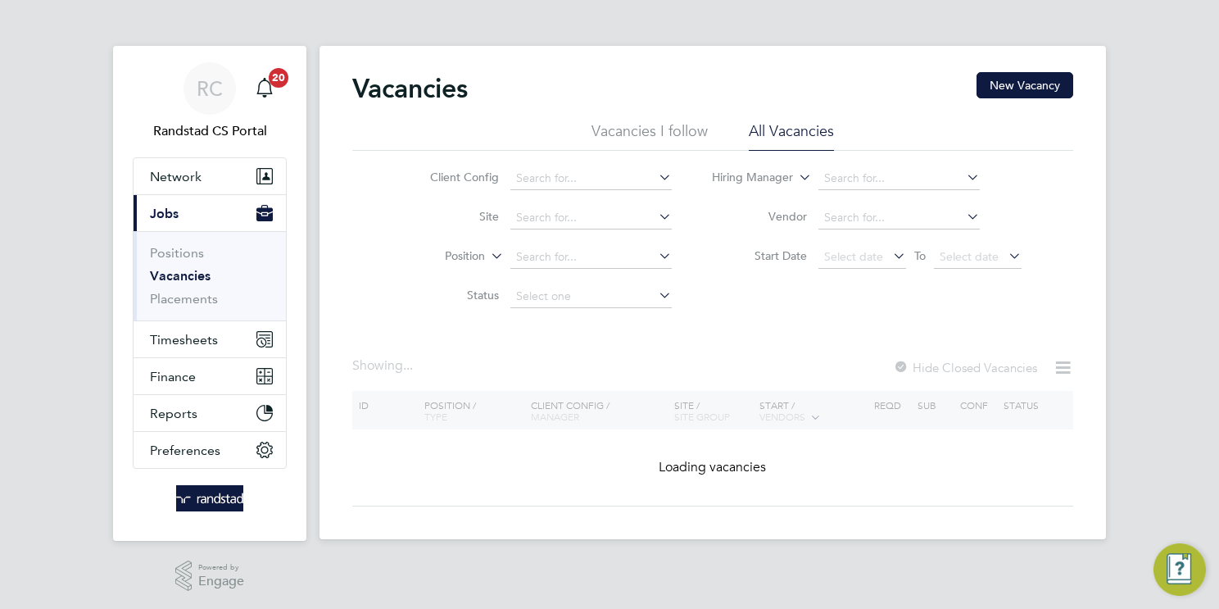
click at [1029, 91] on button "New Vacancy" at bounding box center [1024, 85] width 97 height 26
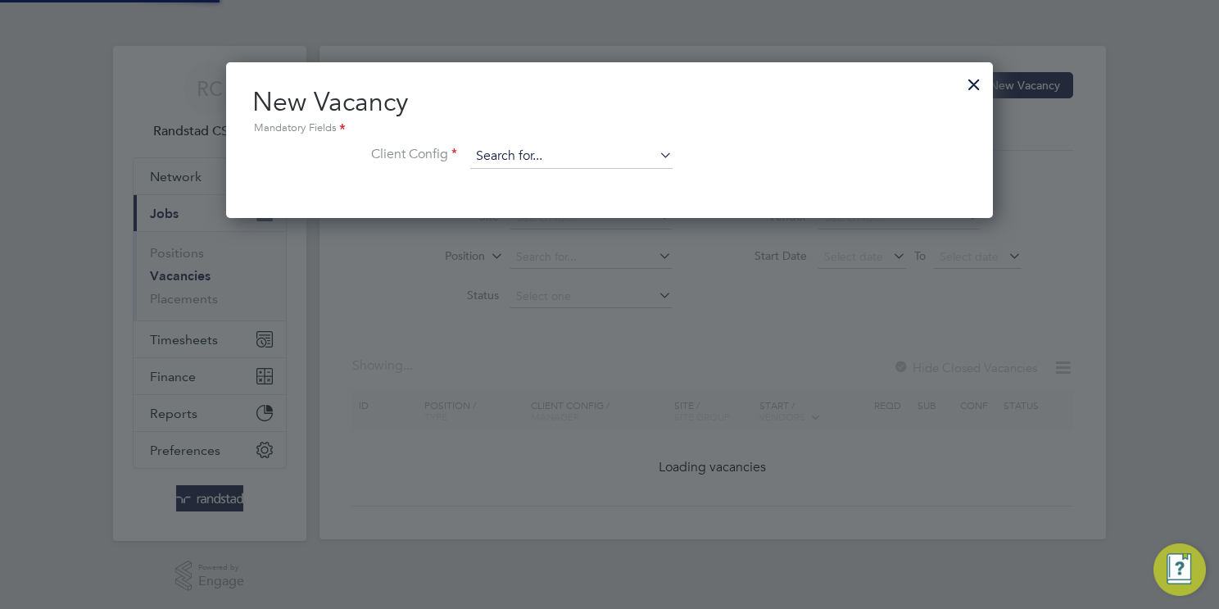
click at [595, 155] on input at bounding box center [571, 156] width 202 height 25
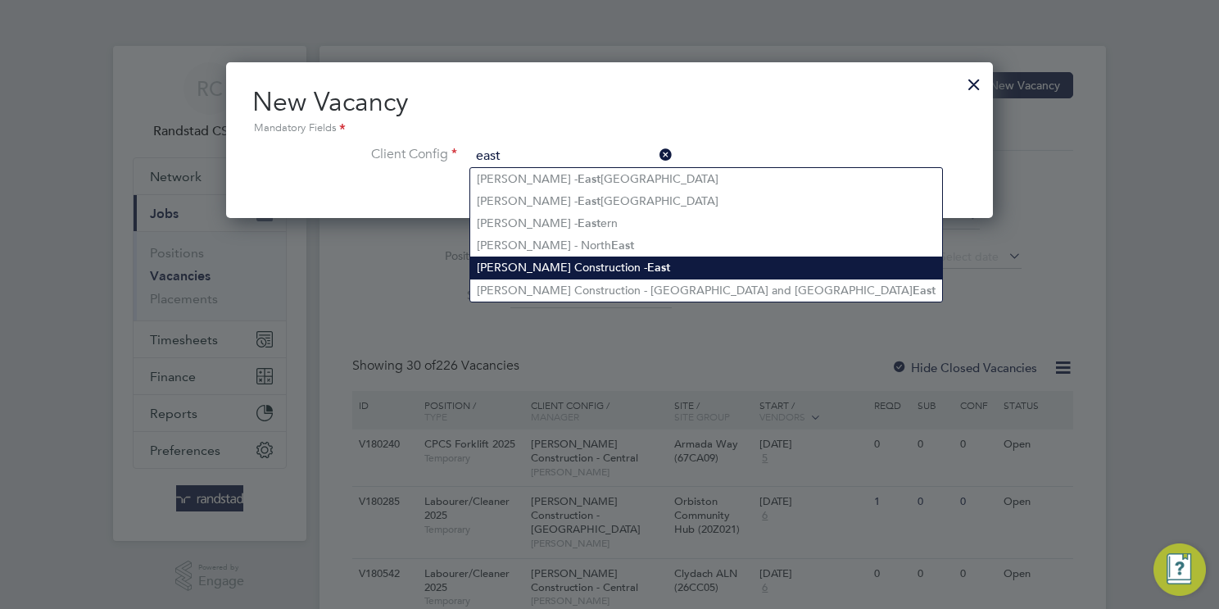
click at [586, 266] on li "Morgan Sindall Construction - East" at bounding box center [706, 267] width 472 height 22
type input "Morgan Sindall Construction - East"
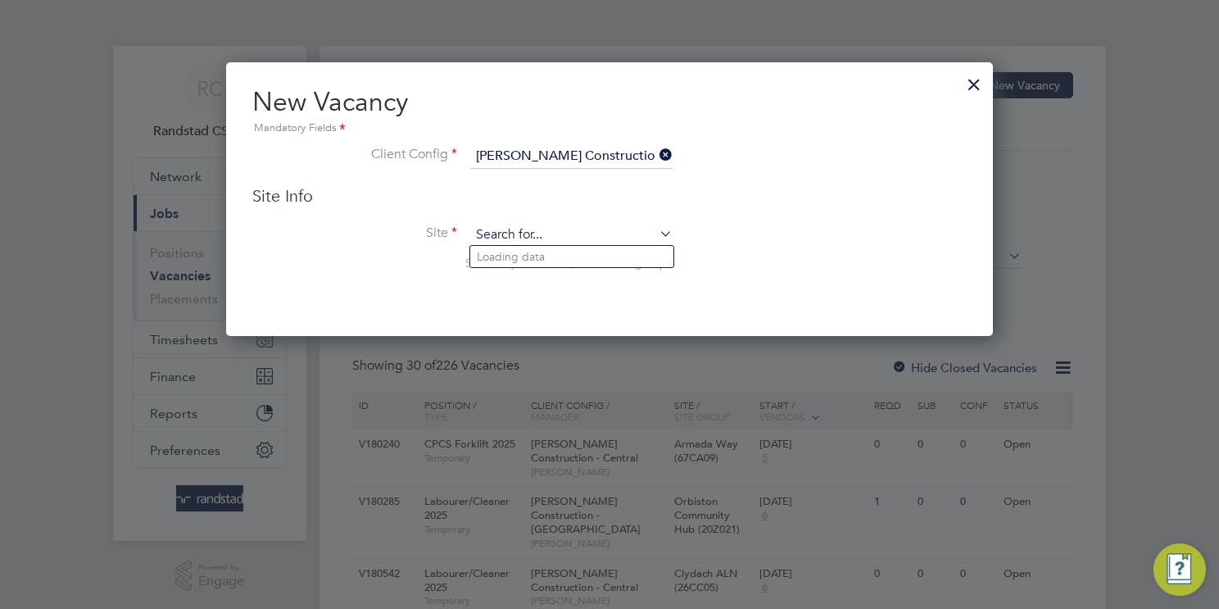
click at [555, 231] on input at bounding box center [571, 235] width 202 height 25
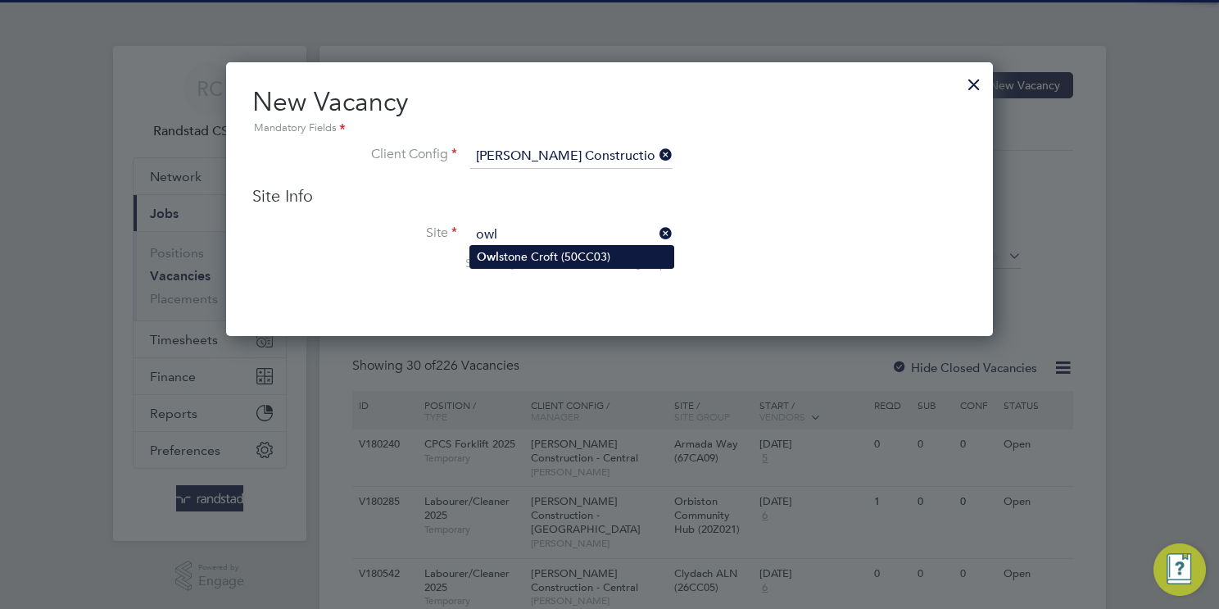
click at [541, 252] on li "Owl stone Croft (50CC03)" at bounding box center [571, 257] width 203 height 22
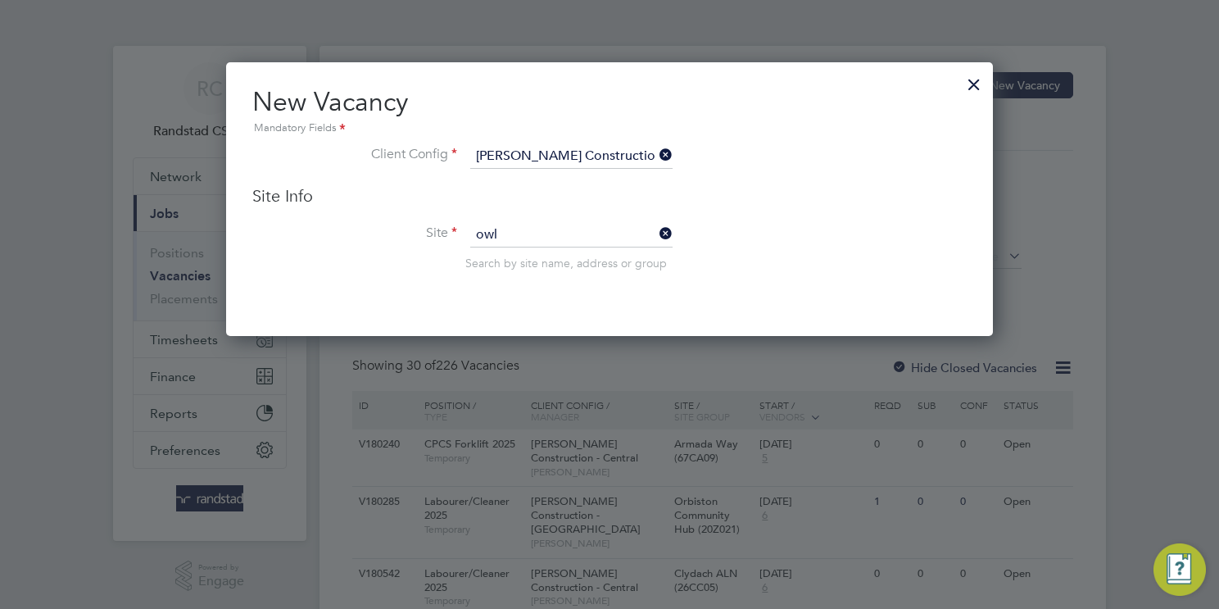
type input "Owlstone Croft (50CC03)"
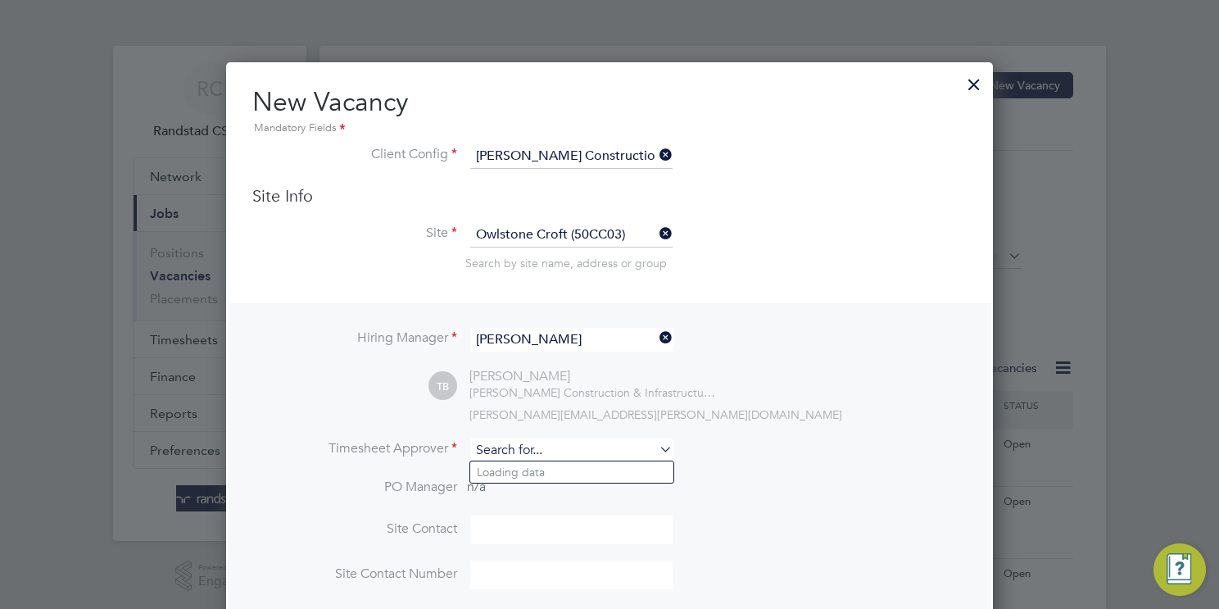
click at [536, 446] on input at bounding box center [571, 450] width 202 height 24
click at [577, 469] on li "Tom Bar ber" at bounding box center [571, 472] width 203 height 22
type input "Tom Barber"
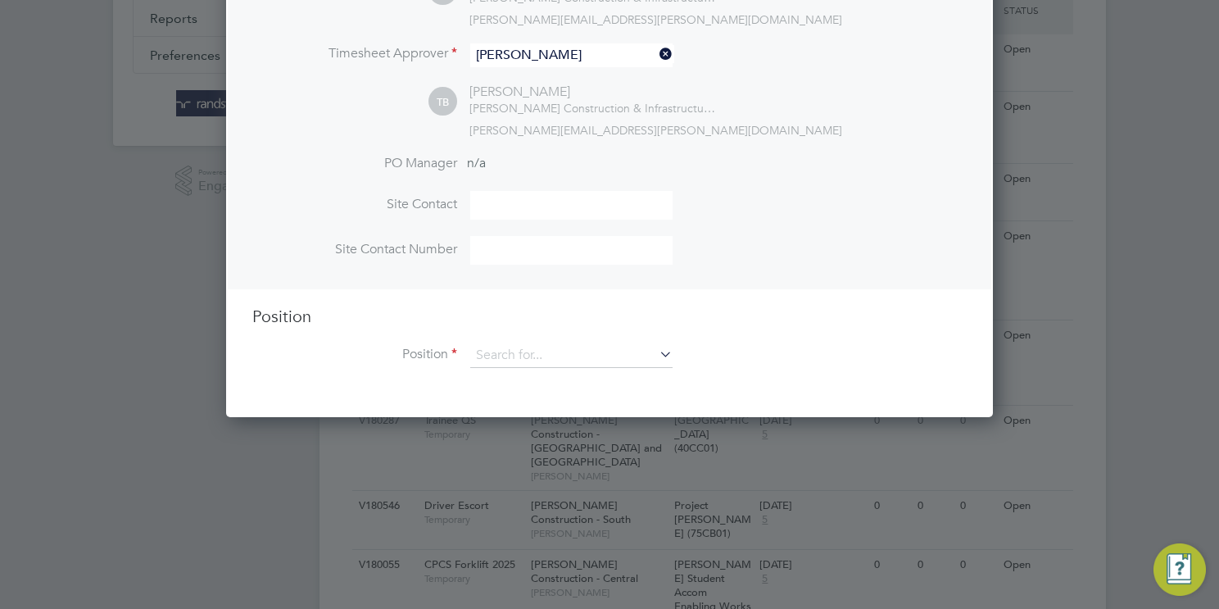
scroll to position [423, 0]
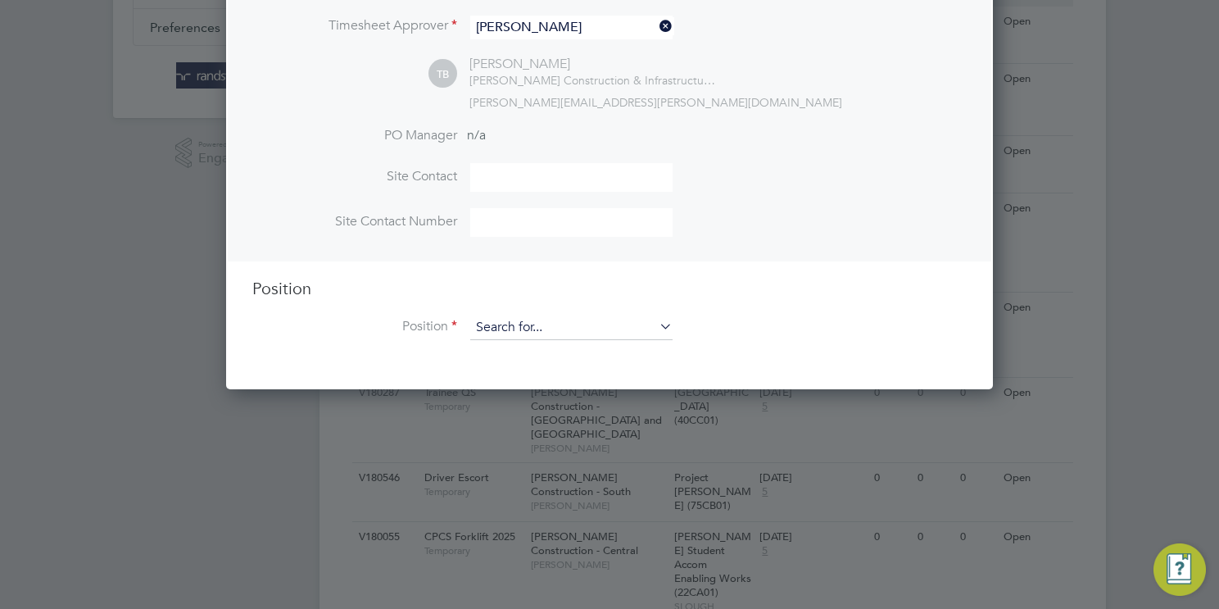
click at [527, 328] on input at bounding box center [571, 327] width 202 height 25
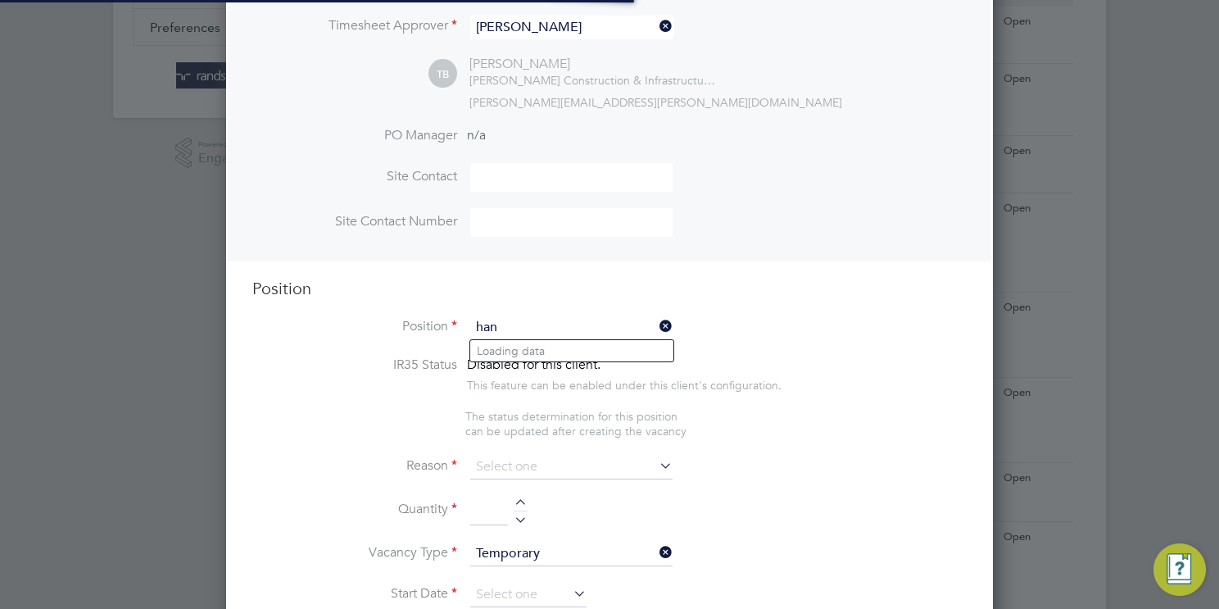
scroll to position [2310, 767]
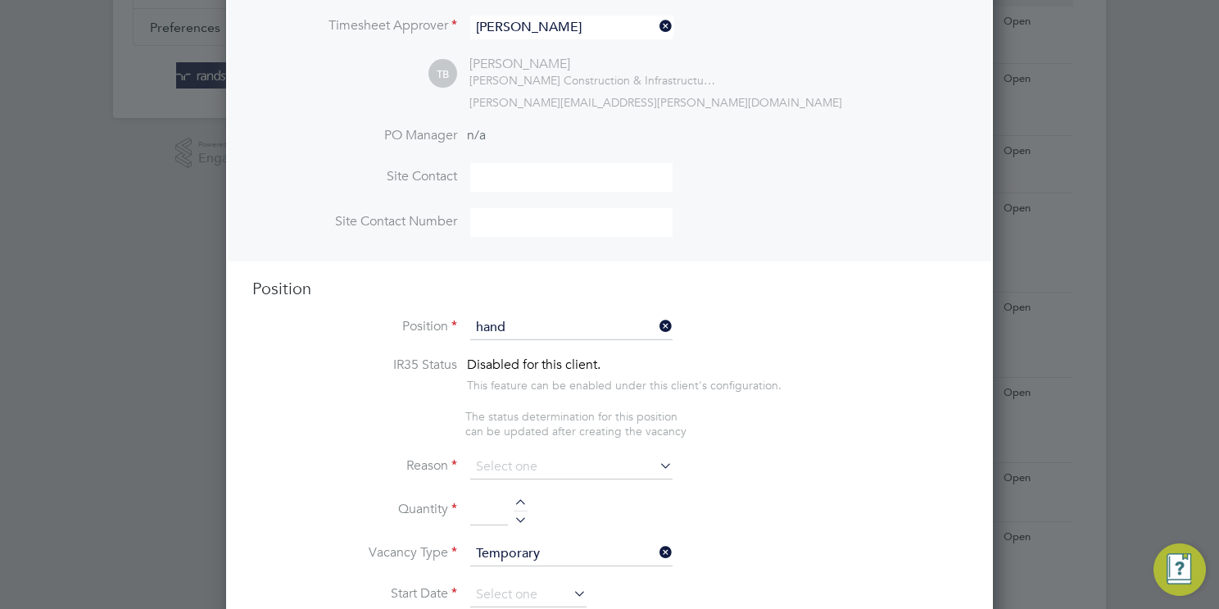
click at [525, 344] on li "Hand yman 2025" at bounding box center [571, 351] width 203 height 22
type input "Handyman 2025"
type textarea "Should be able to carry out minor works that range from replacing light bulbs a…"
click at [543, 470] on input at bounding box center [571, 467] width 202 height 25
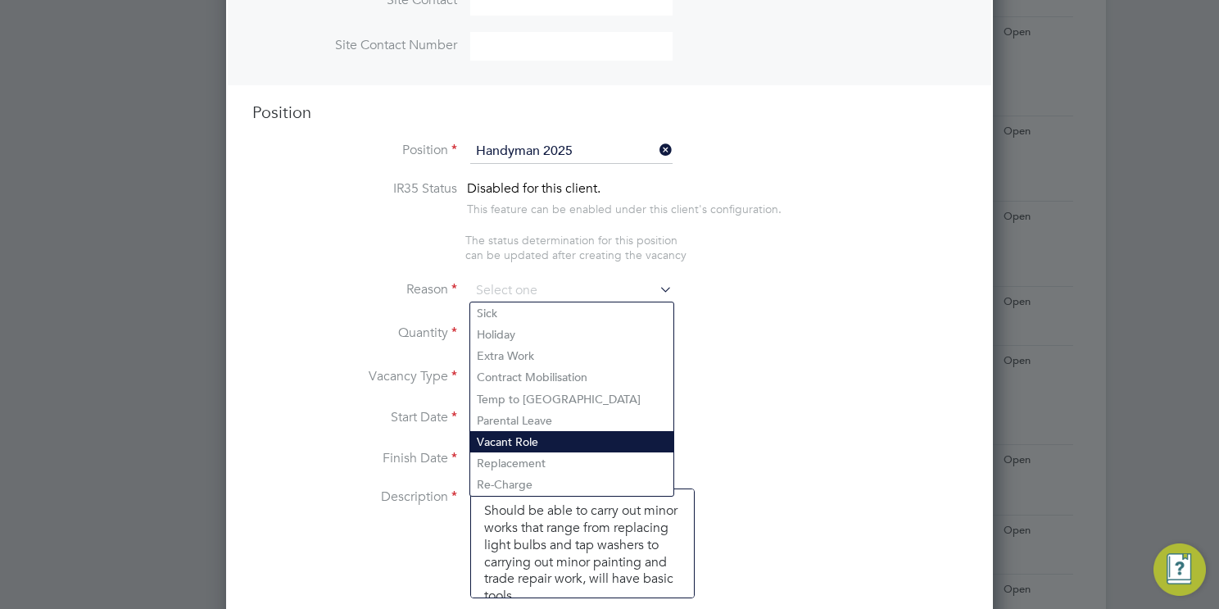
click at [570, 433] on li "Vacant Role" at bounding box center [571, 441] width 203 height 21
type input "Vacant Role"
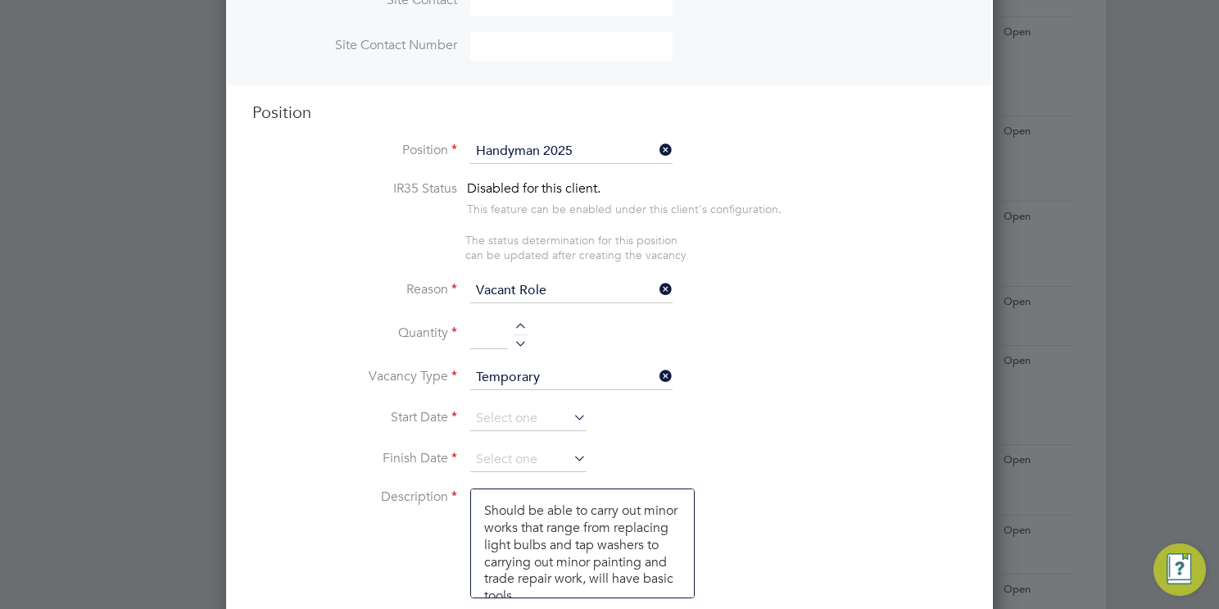
click at [518, 316] on li "Reason Vacant Role" at bounding box center [609, 298] width 714 height 41
click at [527, 330] on div at bounding box center [521, 328] width 14 height 11
type input "1"
click at [520, 410] on input at bounding box center [528, 418] width 116 height 25
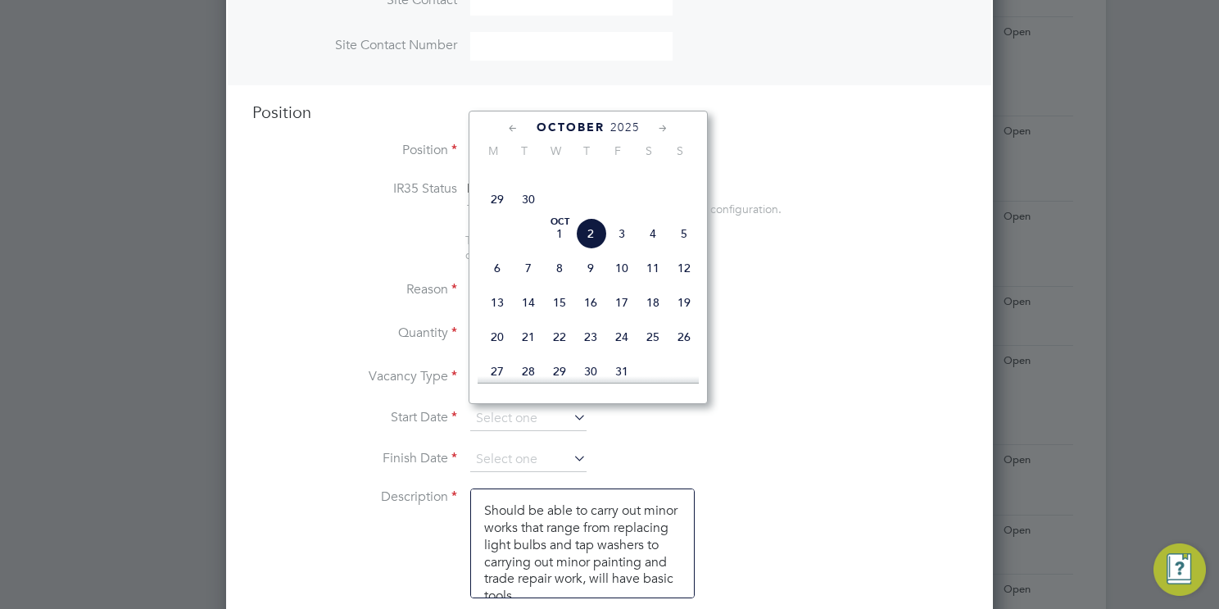
click at [499, 283] on span "6" at bounding box center [497, 267] width 31 height 31
type input "06 Oct 2025"
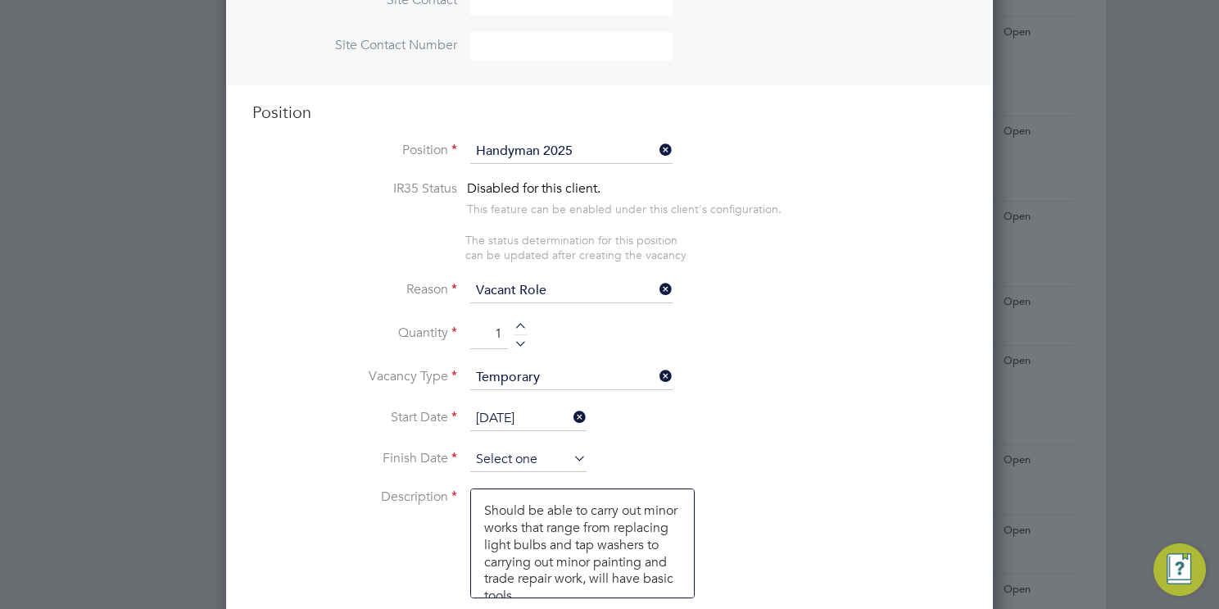
click at [509, 447] on input at bounding box center [528, 459] width 116 height 25
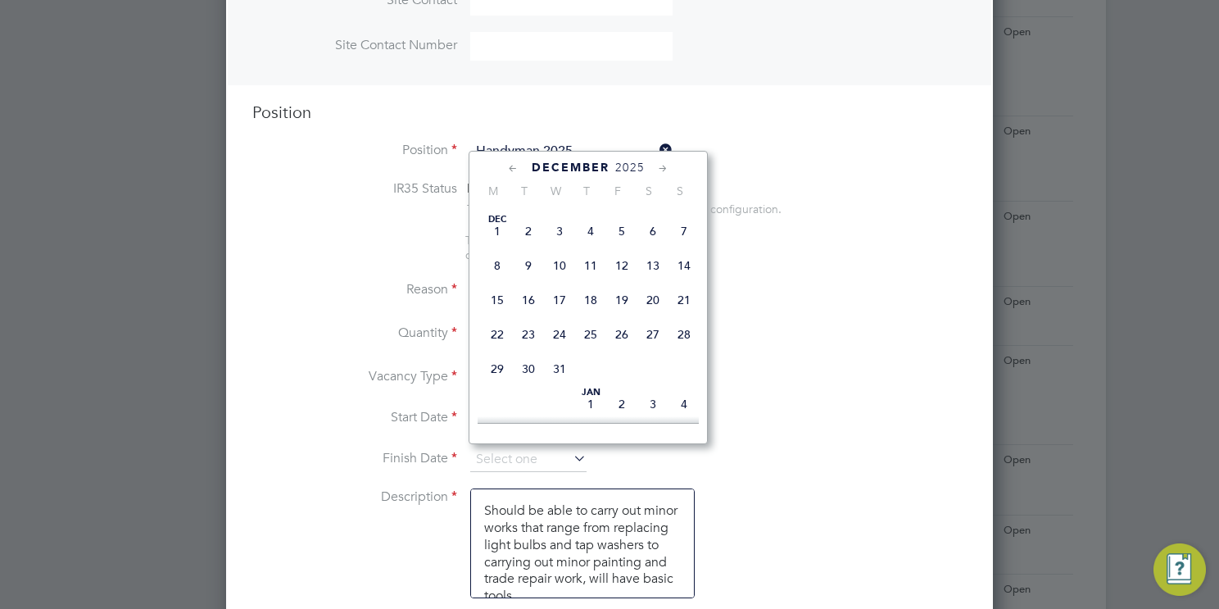
scroll to position [880, 0]
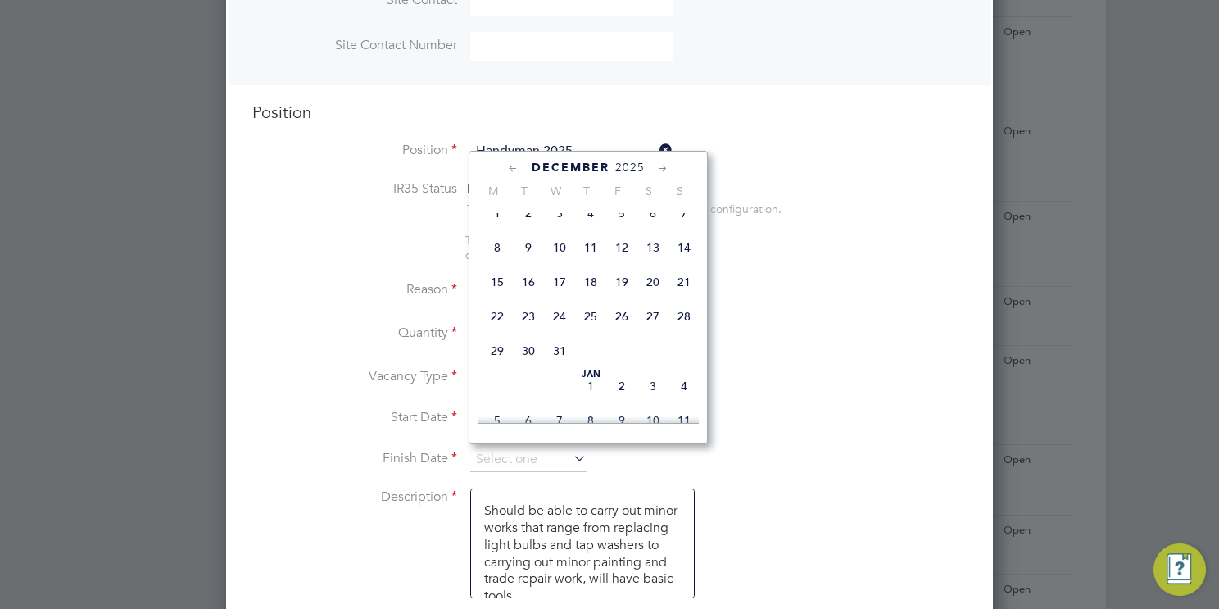
click at [557, 332] on span "24" at bounding box center [559, 316] width 31 height 31
type input "24 Dec 2025"
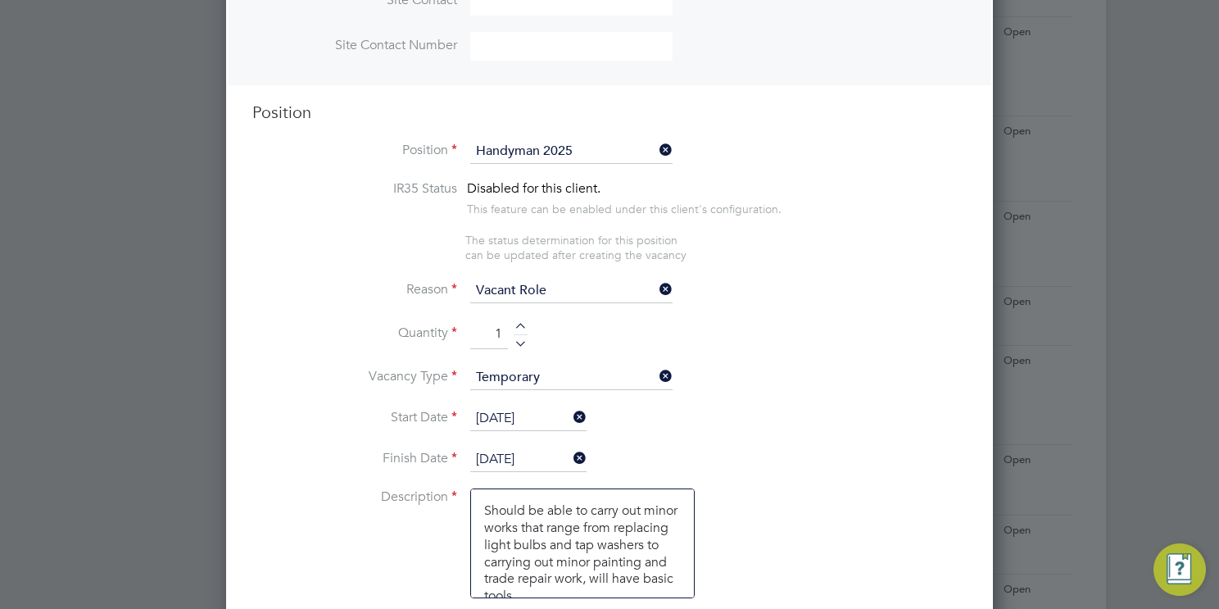
click at [826, 375] on li "Vacancy Type Temporary" at bounding box center [609, 385] width 714 height 41
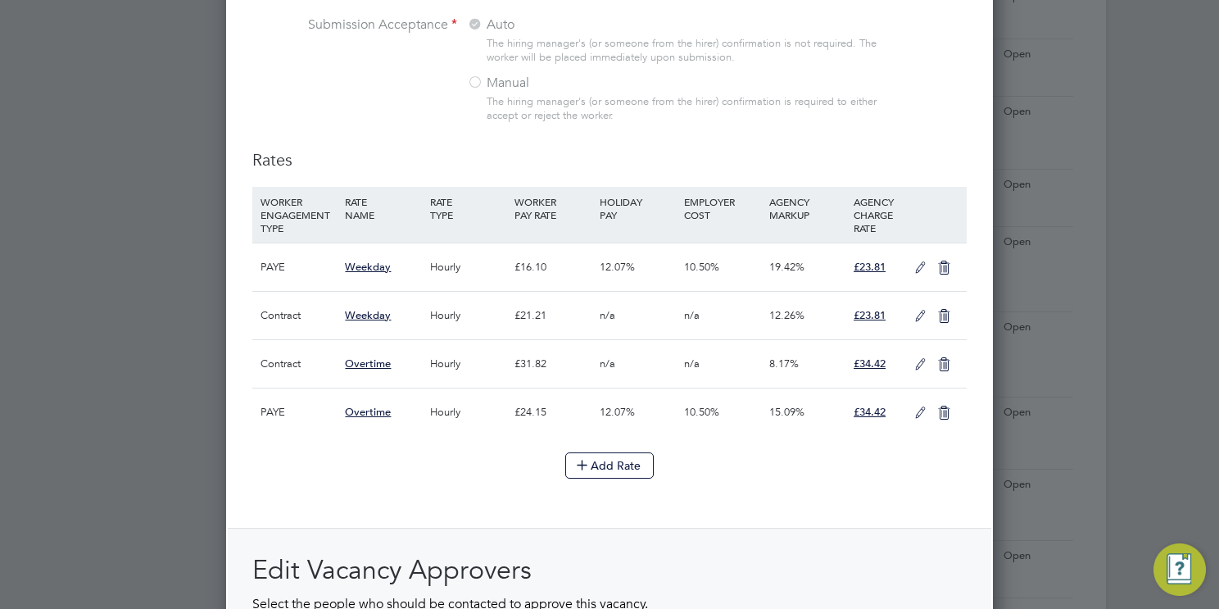
scroll to position [1956, 0]
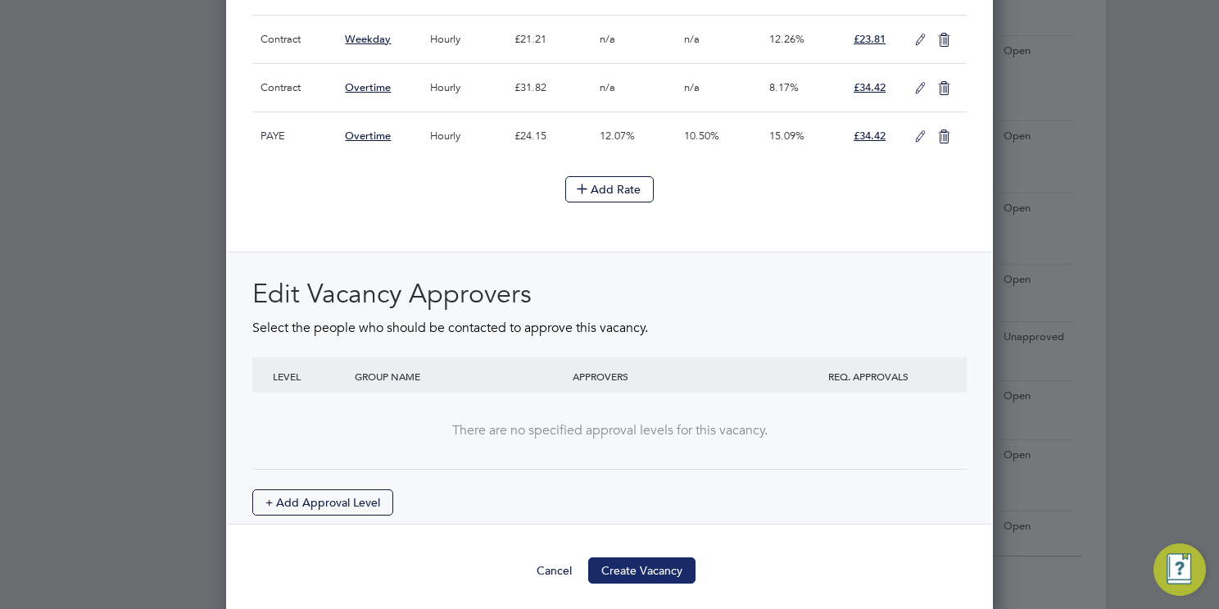
click at [634, 559] on button "Create Vacancy" at bounding box center [641, 570] width 107 height 26
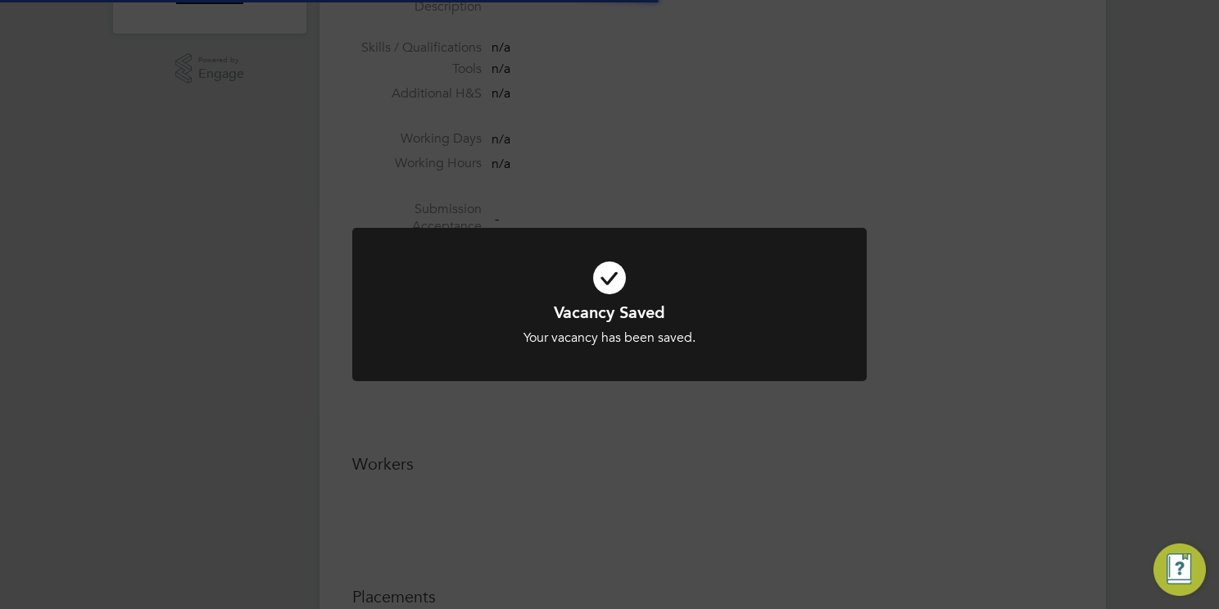
scroll to position [26, 323]
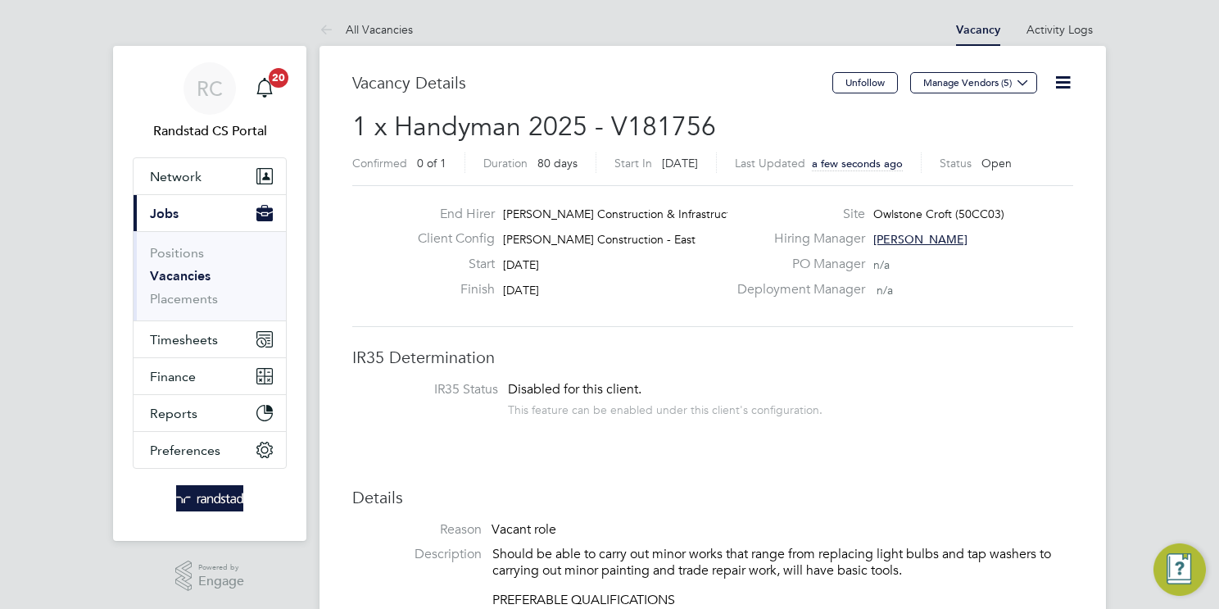
click at [172, 273] on link "Vacancies" at bounding box center [180, 276] width 61 height 16
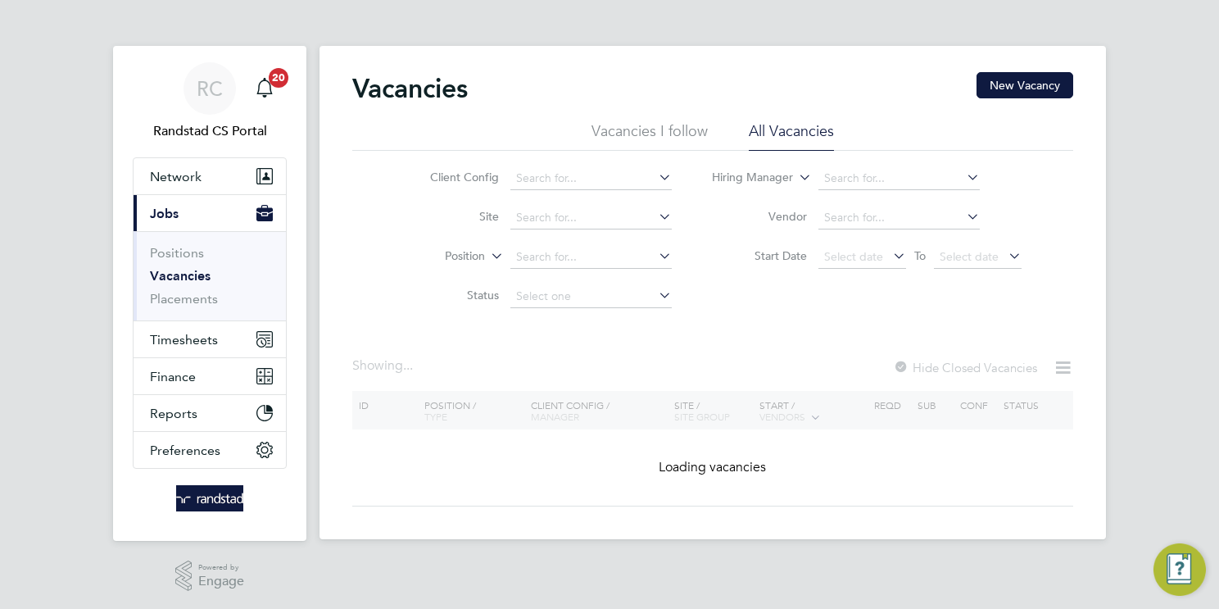
click at [1016, 67] on div "Vacancies New Vacancy Vacancies I follow All Vacancies Client Config Site Posit…" at bounding box center [712, 292] width 786 height 493
click at [1002, 86] on button "New Vacancy" at bounding box center [1024, 85] width 97 height 26
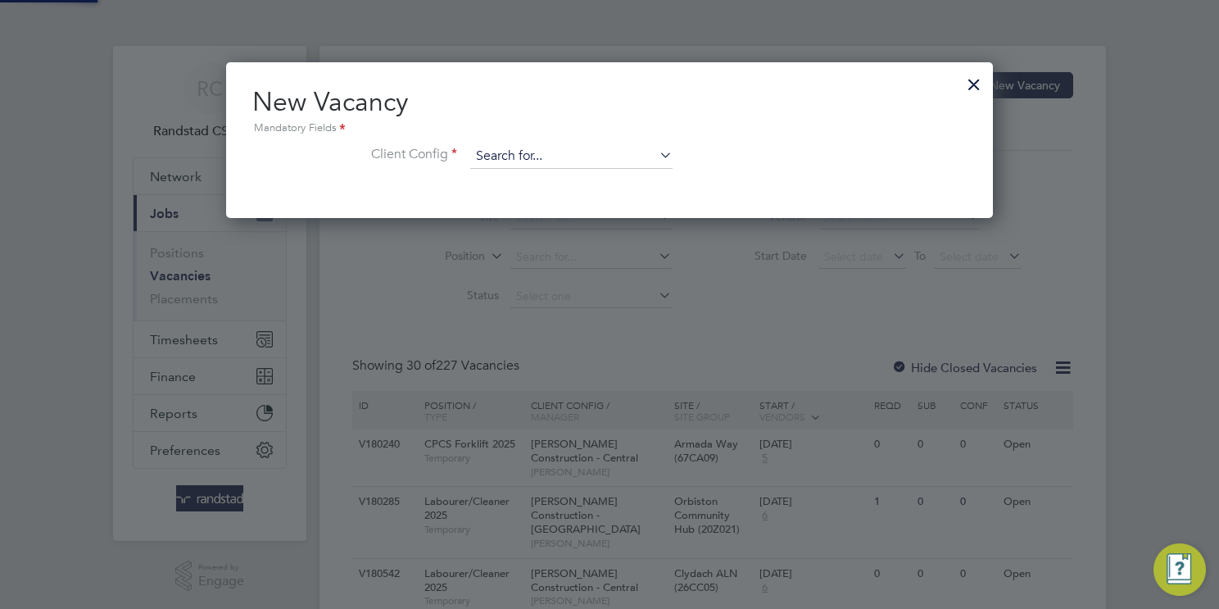
click at [568, 163] on input at bounding box center [571, 156] width 202 height 25
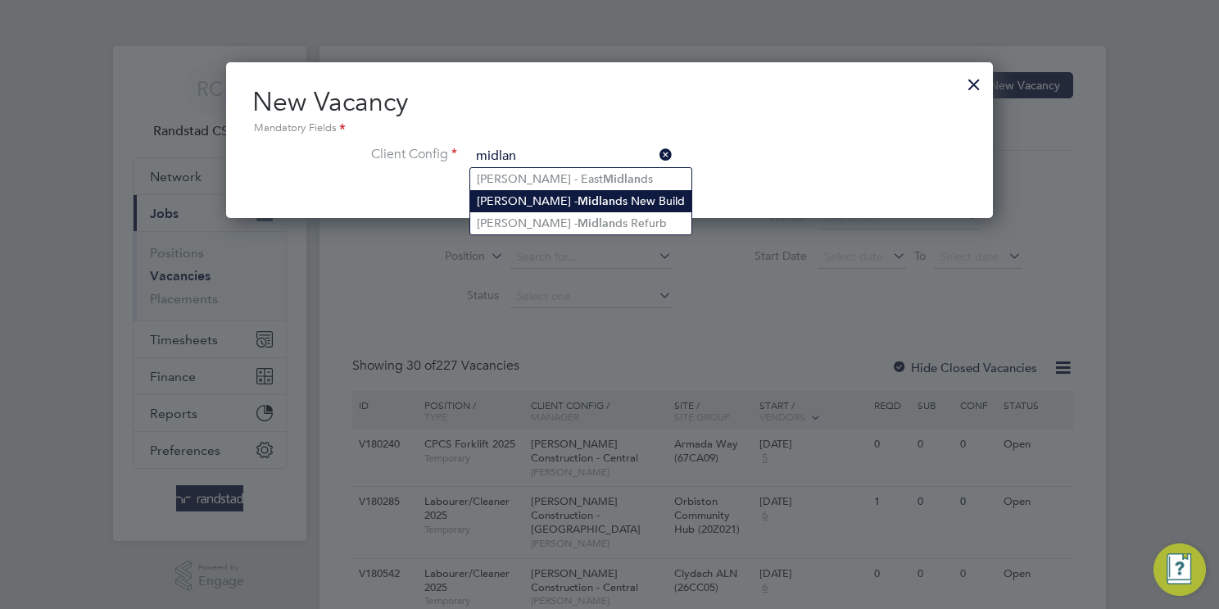
click at [630, 197] on li "Lovell - Midlan ds New Build" at bounding box center [580, 201] width 221 height 22
type input "Lovell - Midlands New Build"
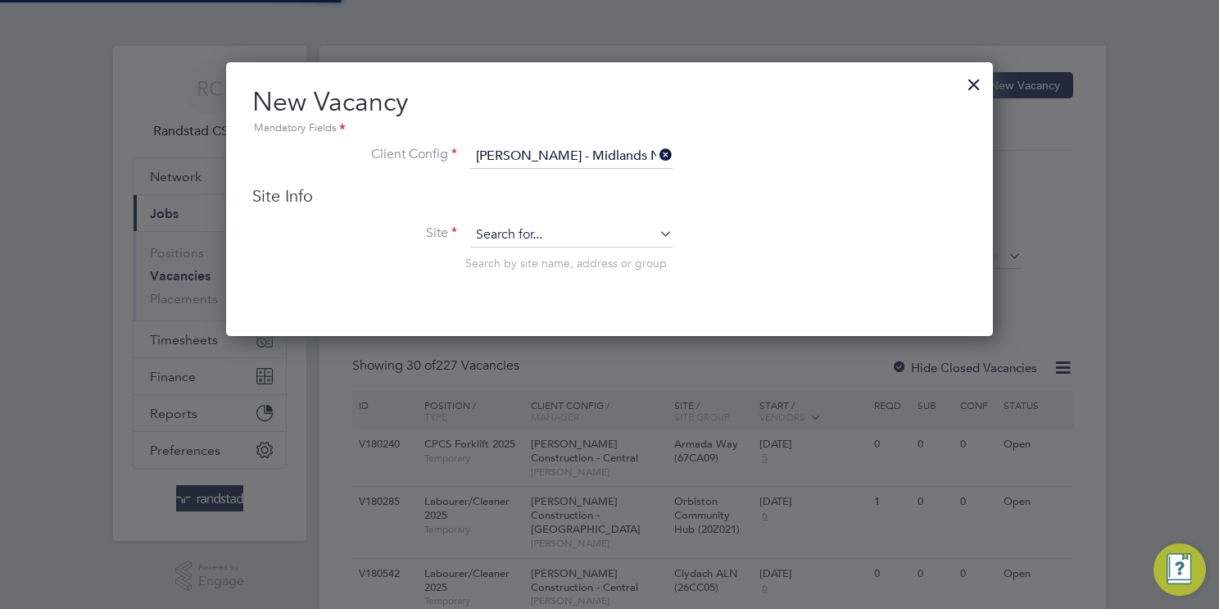
click at [562, 227] on input at bounding box center [571, 235] width 202 height 25
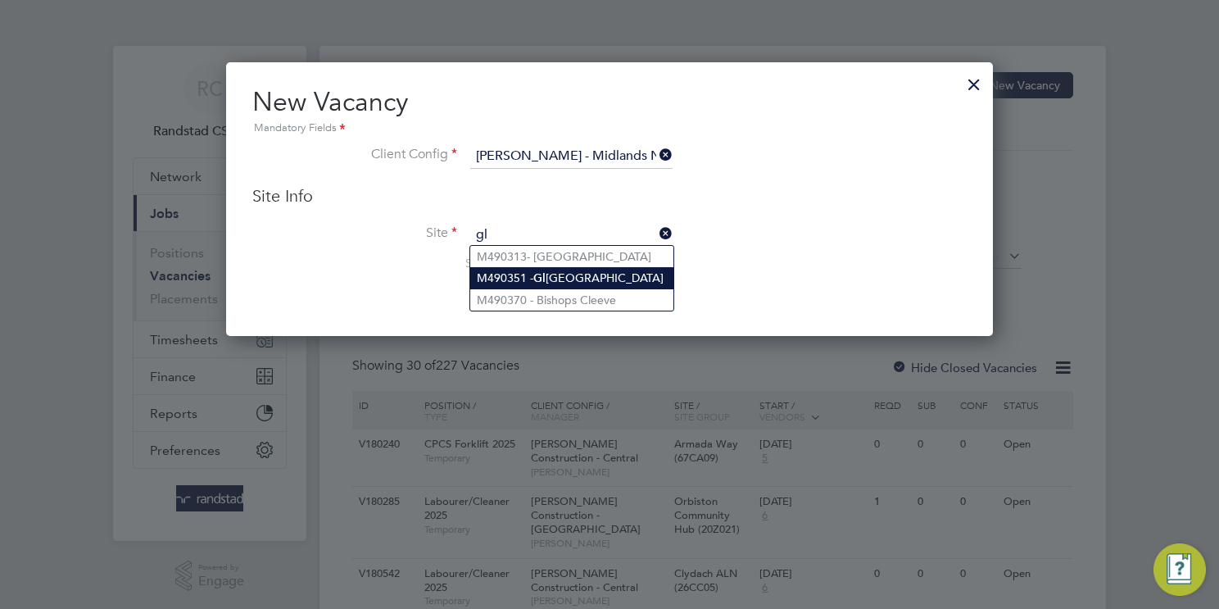
click at [622, 275] on li "M490351 - Gl ebe Street" at bounding box center [571, 278] width 203 height 22
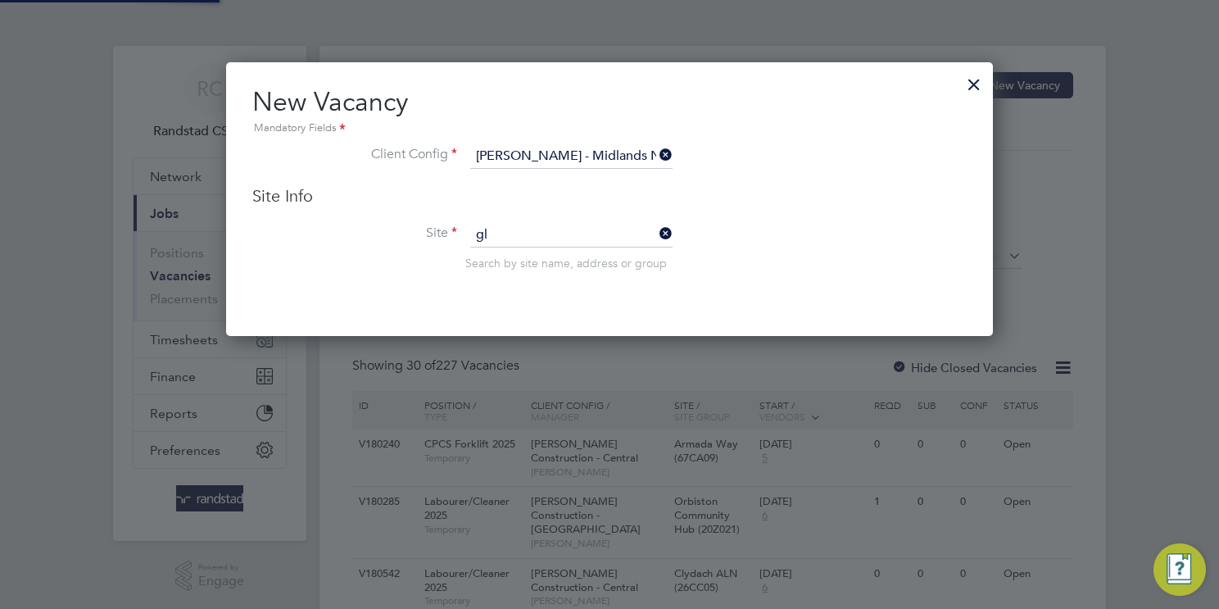
type input "M490351 - Glebe Street"
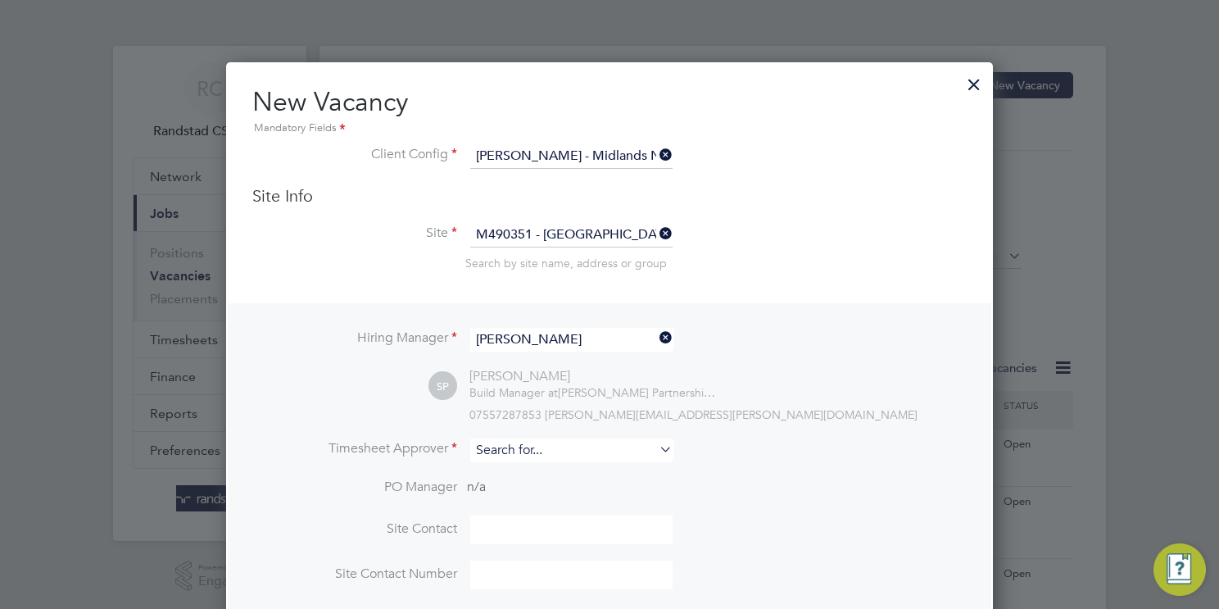
click at [558, 452] on input at bounding box center [571, 450] width 202 height 24
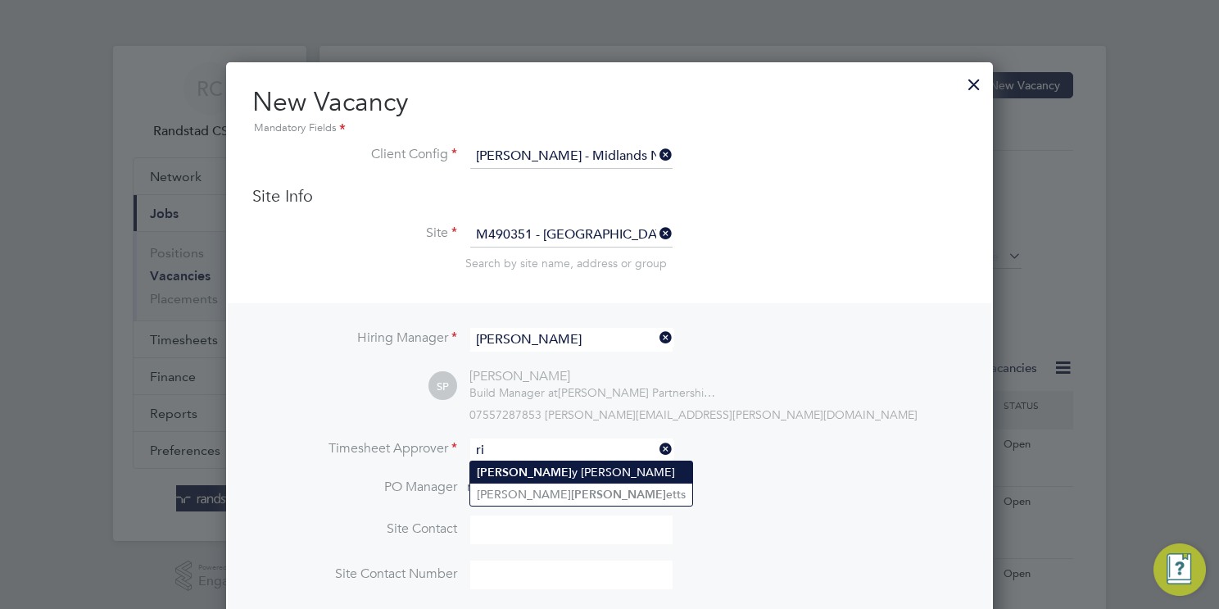
type input "r"
click at [486, 468] on b "Simon" at bounding box center [524, 472] width 95 height 14
type input "Simon Penn"
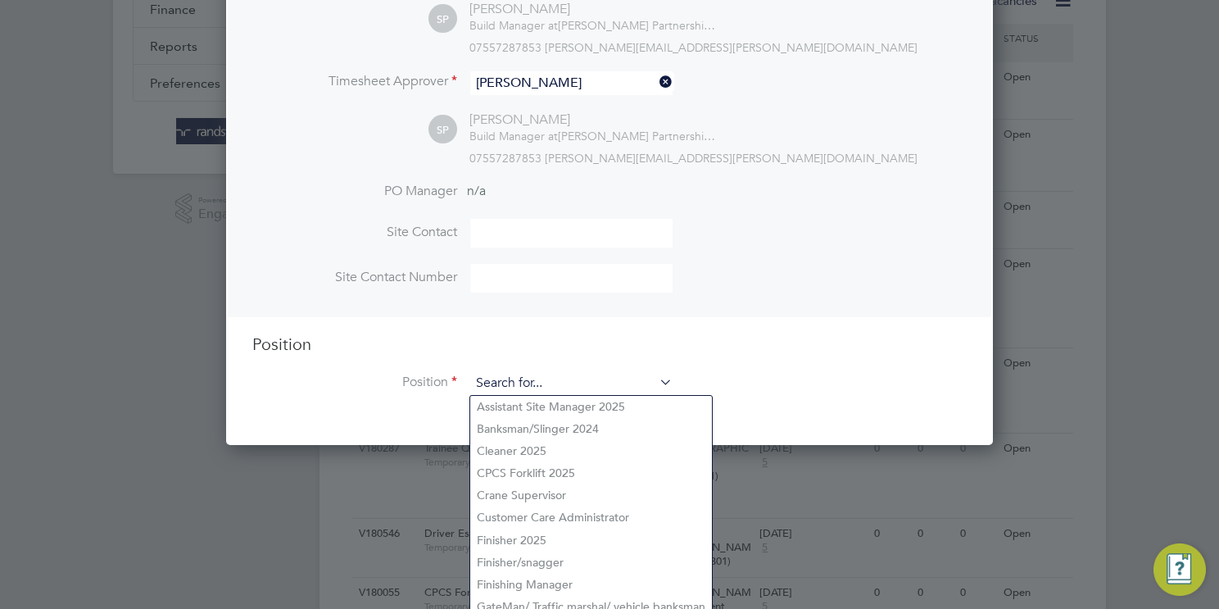
click at [541, 382] on input at bounding box center [571, 383] width 202 height 25
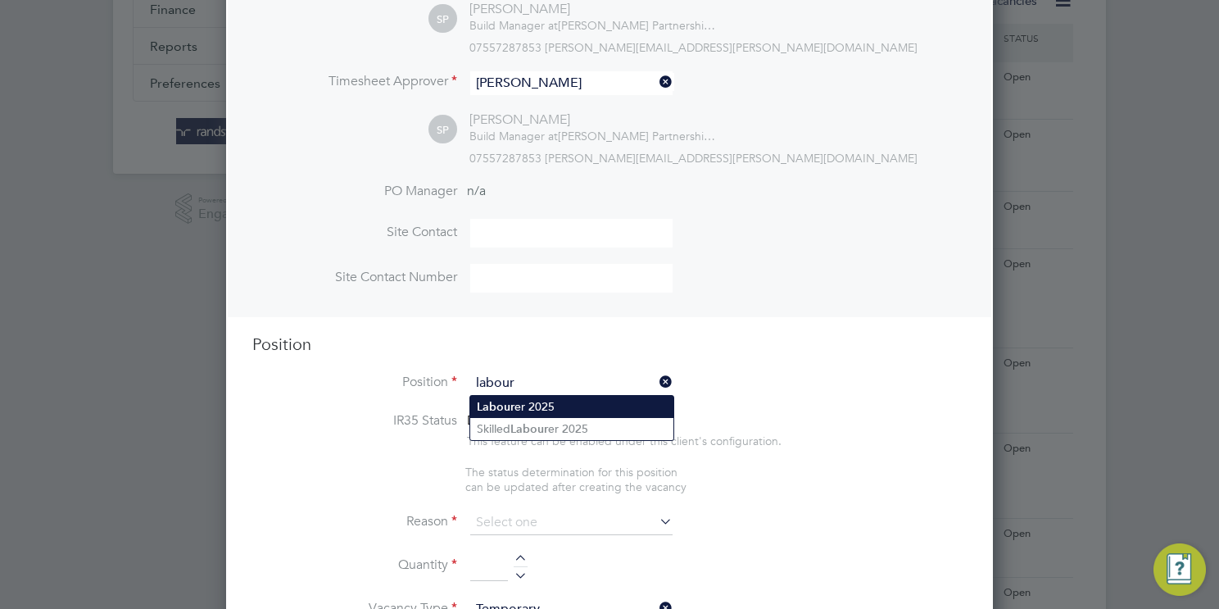
click at [594, 408] on li "Labour er 2025" at bounding box center [571, 407] width 203 height 22
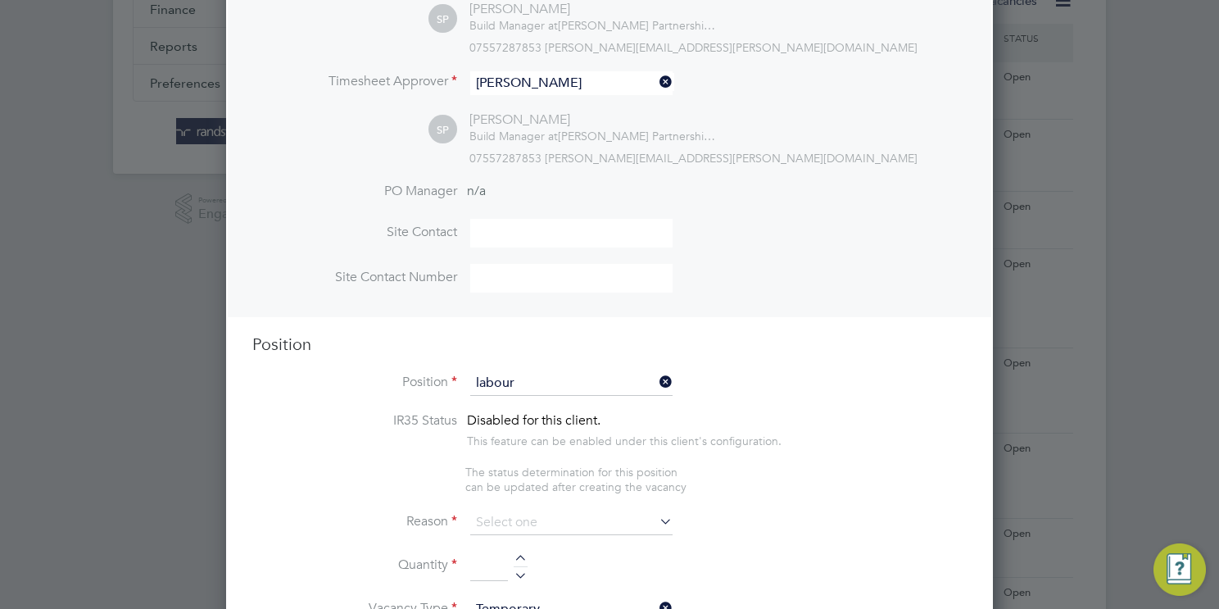
type input "Labourer 2025"
type textarea "Sweeping site, removing rubbish, unloading and transporting material, equipment…"
click at [511, 518] on input at bounding box center [571, 522] width 202 height 25
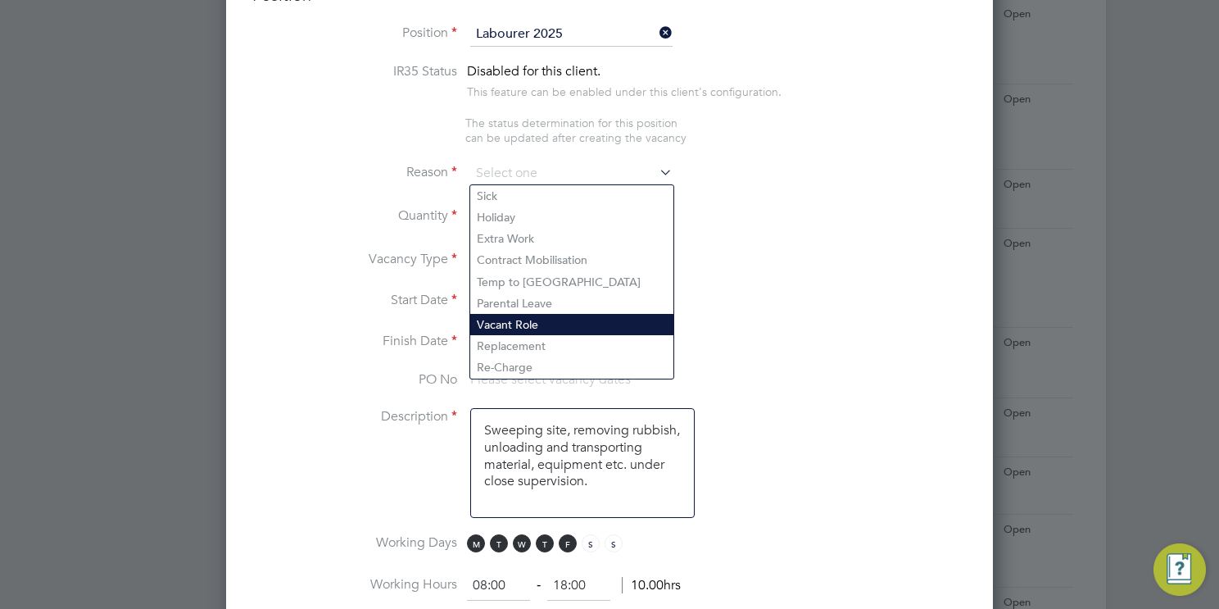
click at [499, 319] on li "Vacant Role" at bounding box center [571, 324] width 203 height 21
type input "Vacant Role"
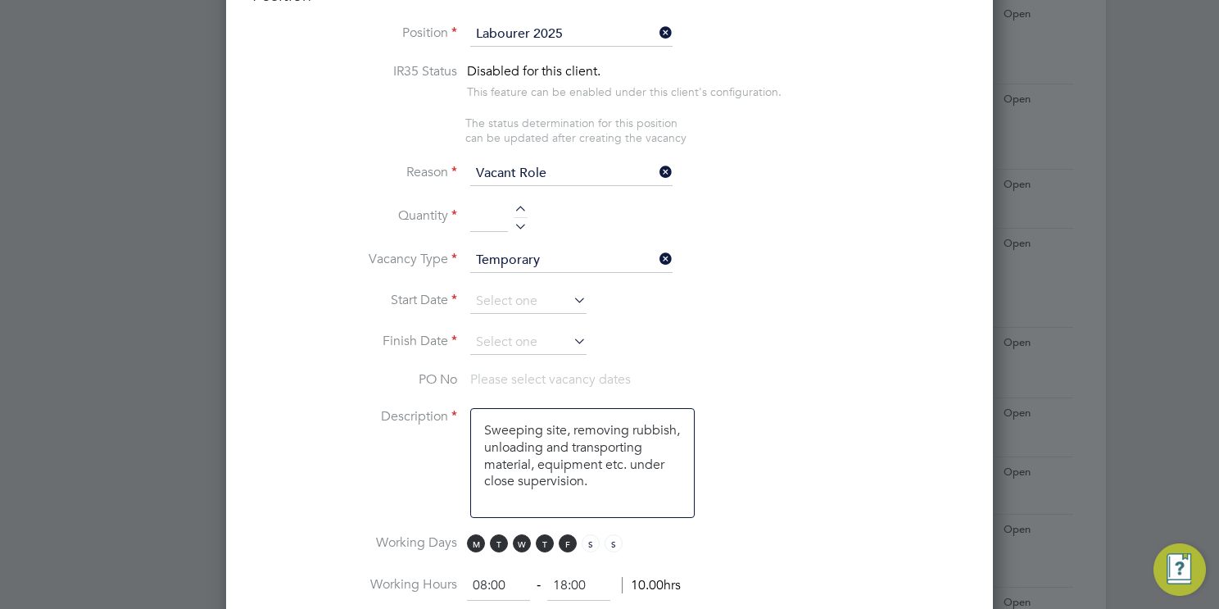
click at [512, 202] on li "Quantity" at bounding box center [609, 225] width 714 height 46
click at [522, 212] on div at bounding box center [521, 211] width 14 height 11
type input "1"
click at [507, 298] on input at bounding box center [528, 301] width 116 height 25
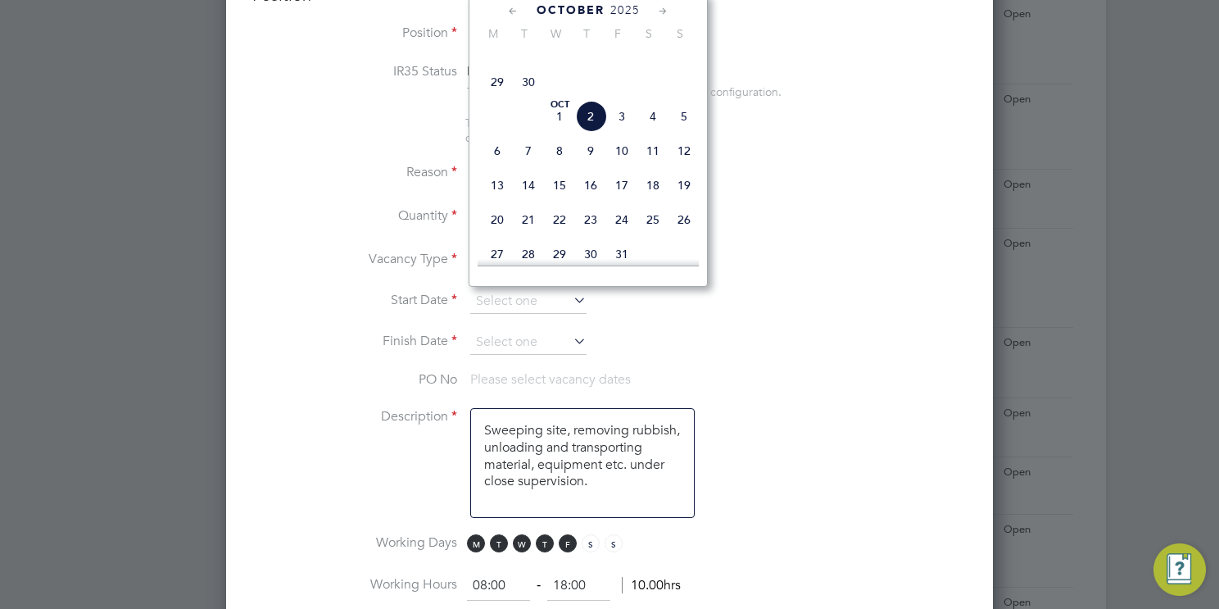
click at [501, 166] on span "6" at bounding box center [497, 150] width 31 height 31
type input "06 Oct 2025"
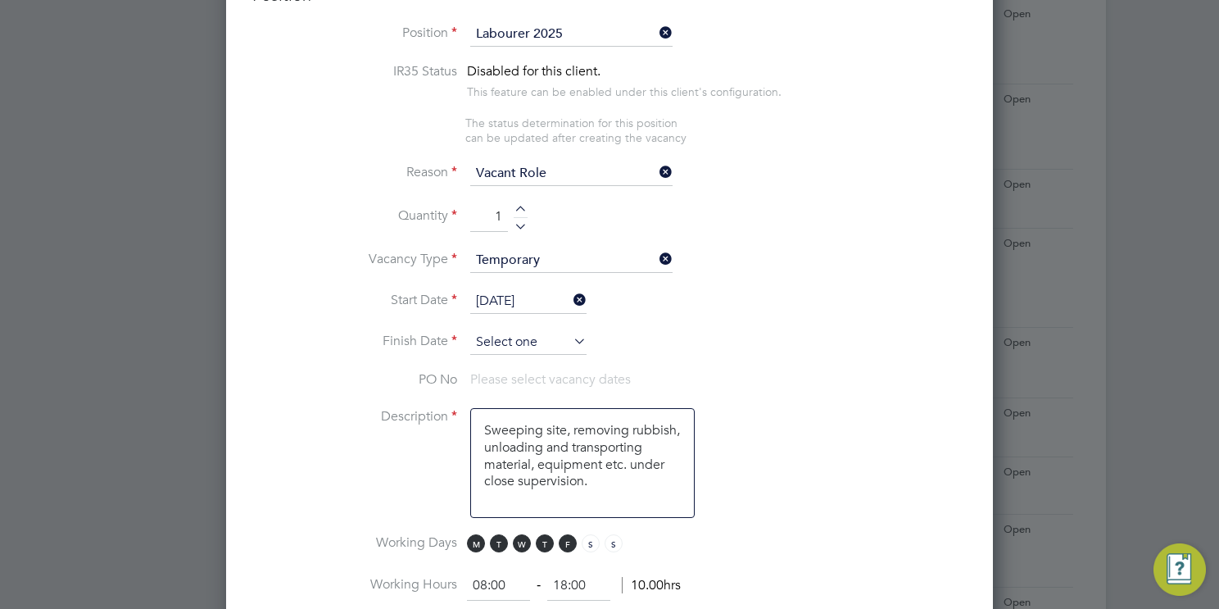
click at [510, 337] on input at bounding box center [528, 342] width 116 height 25
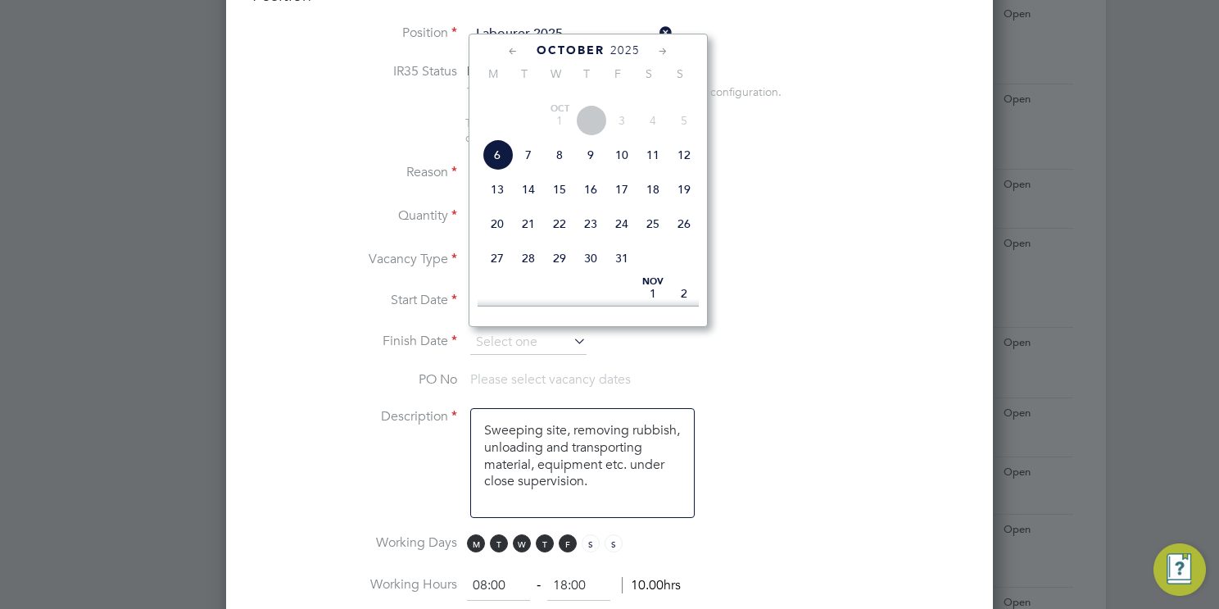
click at [620, 170] on span "10" at bounding box center [621, 154] width 31 height 31
type input "10 Oct 2025"
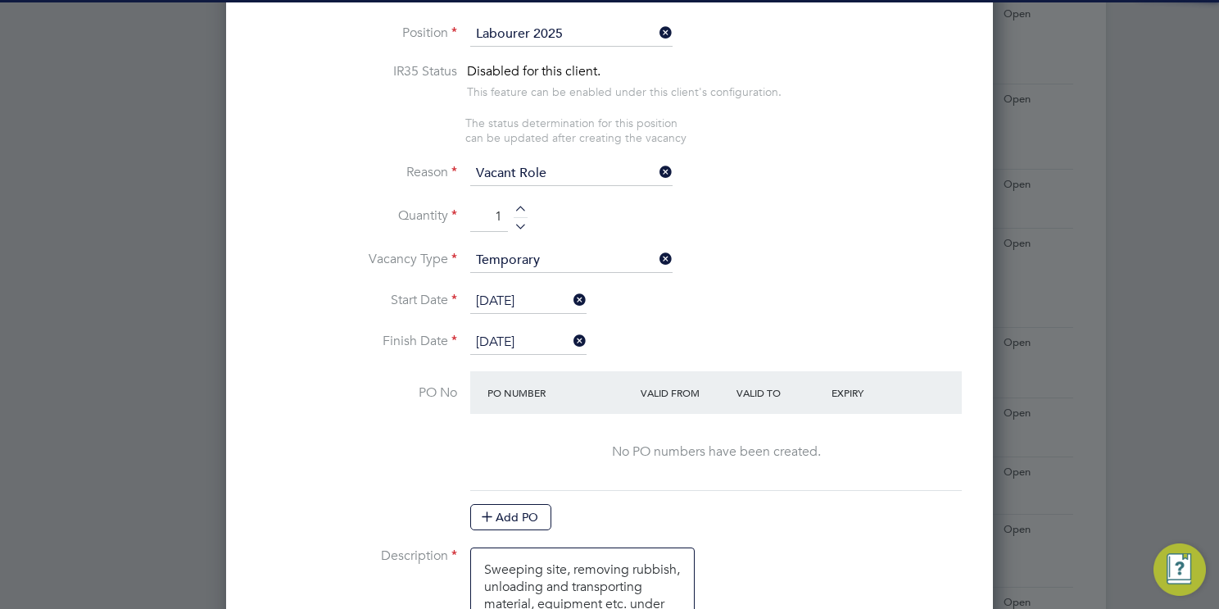
click at [852, 289] on li "Start Date 06 Oct 2025" at bounding box center [609, 309] width 714 height 41
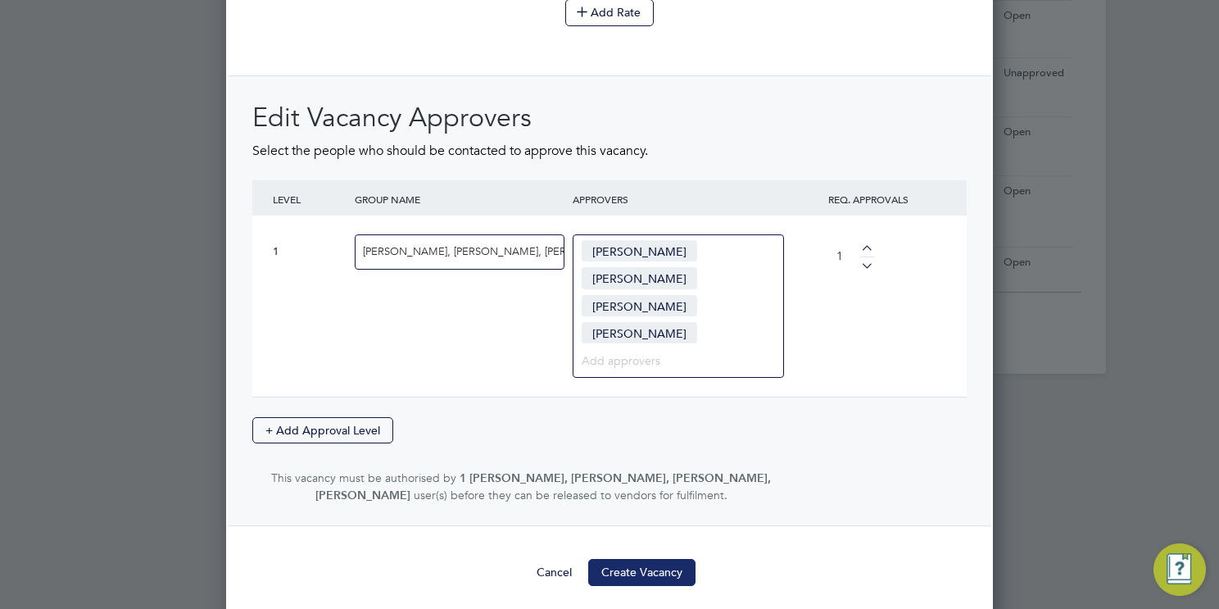
click at [663, 561] on button "Create Vacancy" at bounding box center [641, 572] width 107 height 26
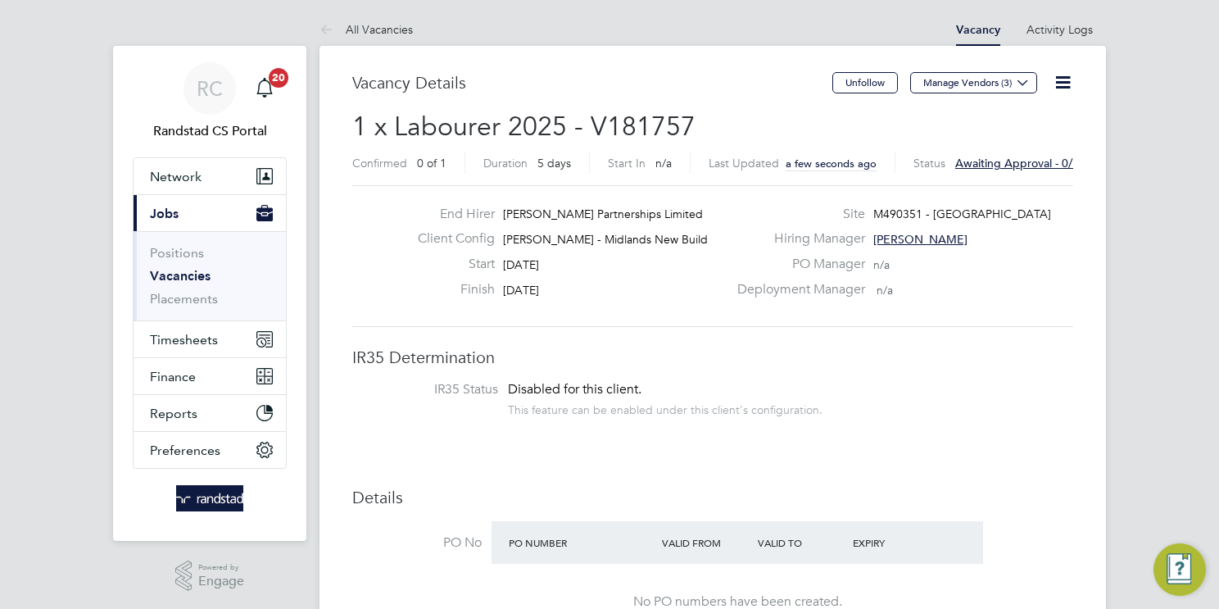
click at [179, 278] on link "Vacancies" at bounding box center [180, 276] width 61 height 16
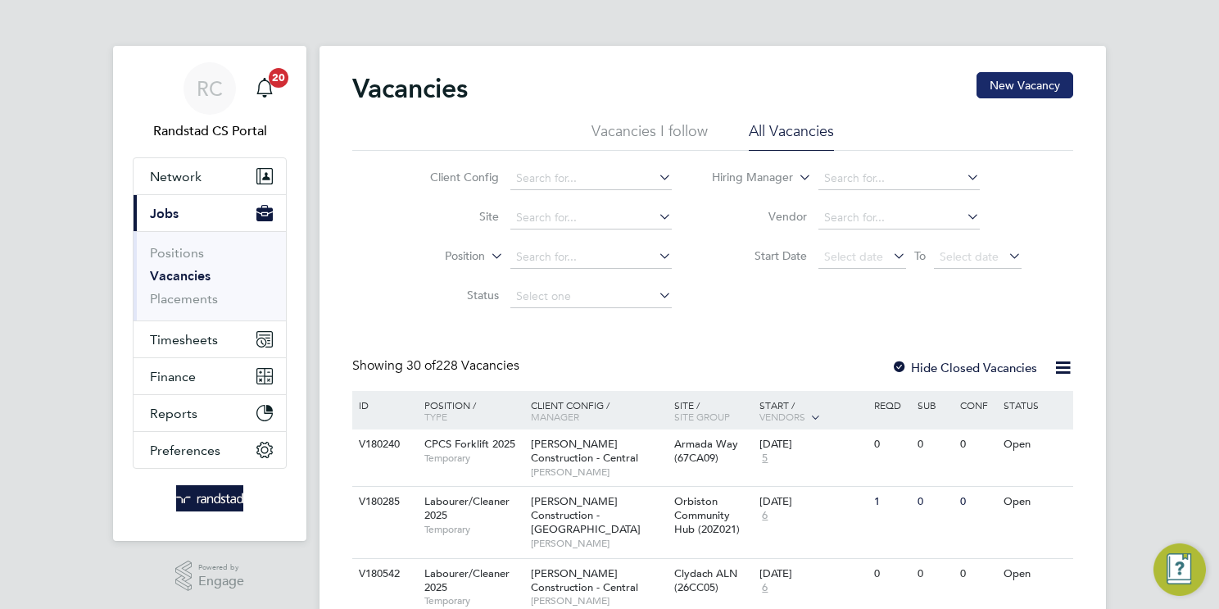
click at [1009, 82] on button "New Vacancy" at bounding box center [1024, 85] width 97 height 26
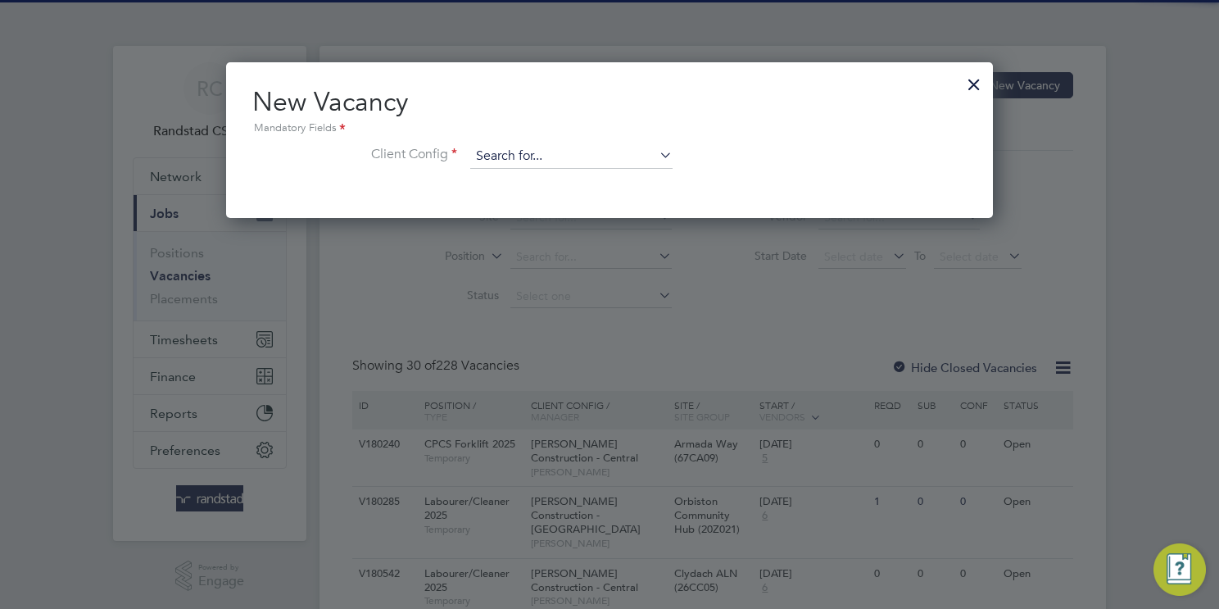
click at [569, 156] on input at bounding box center [571, 156] width 202 height 25
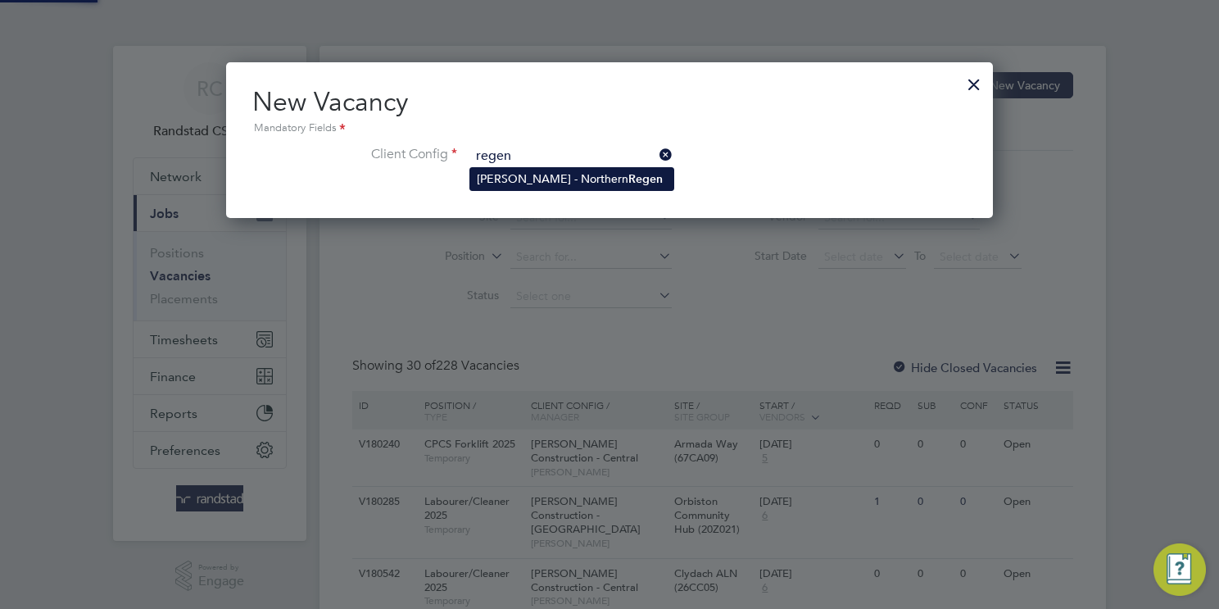
click at [586, 184] on li "Lovell - Northern Regen" at bounding box center [571, 179] width 203 height 22
type input "Lovell - Northern Regen"
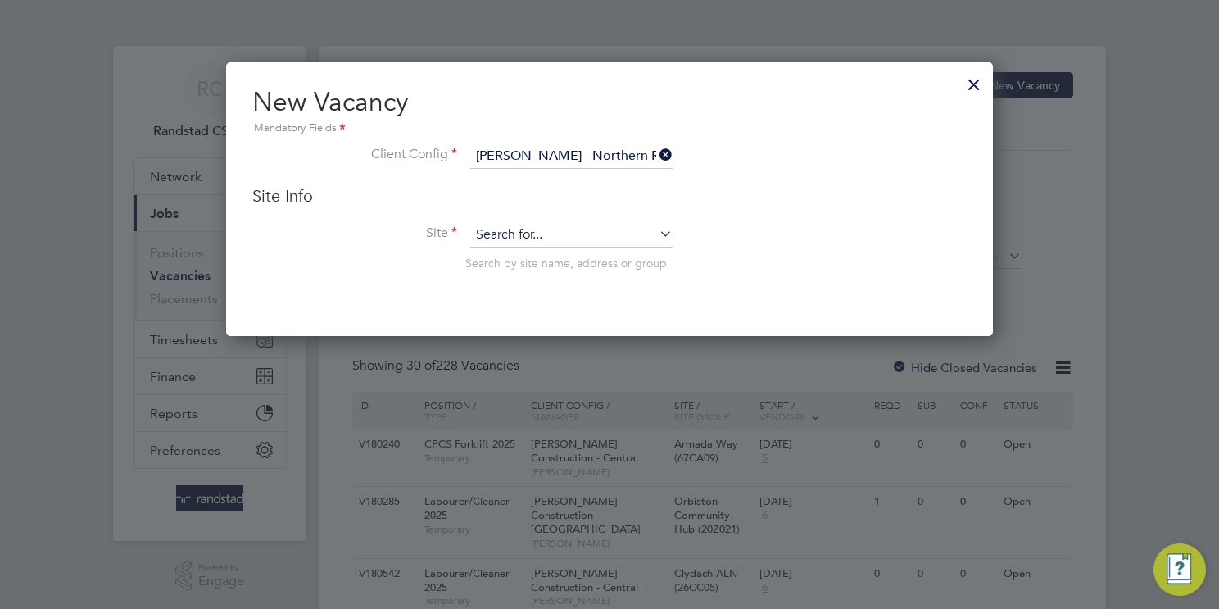
click at [565, 233] on input at bounding box center [571, 235] width 202 height 25
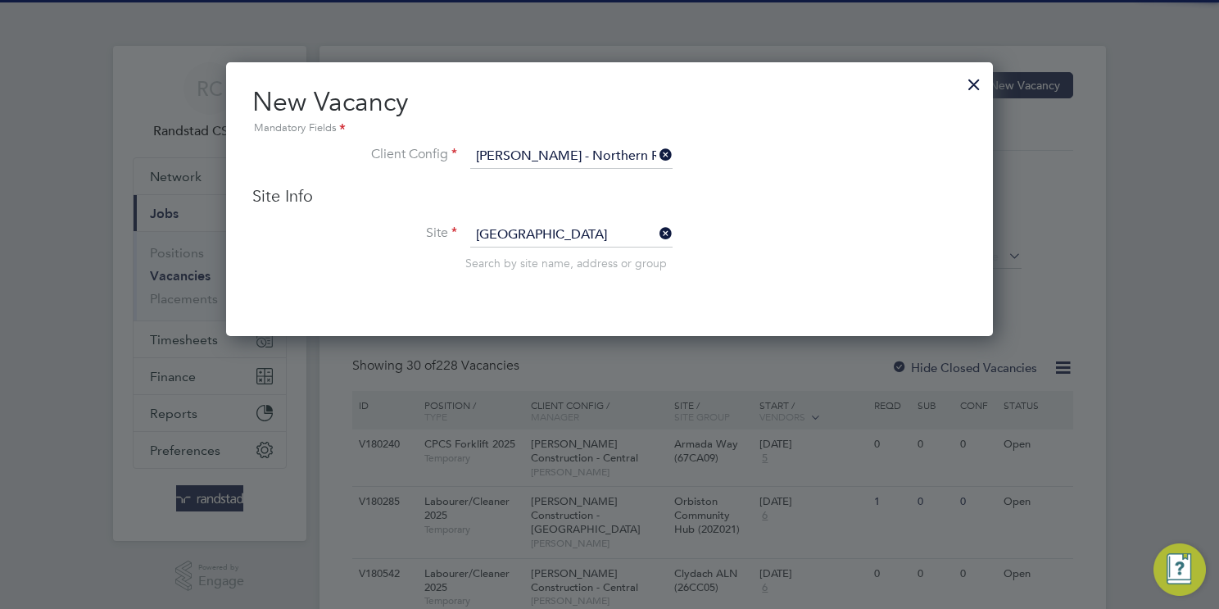
click at [567, 256] on li "F470011 - Leeds City Council" at bounding box center [593, 257] width 247 height 22
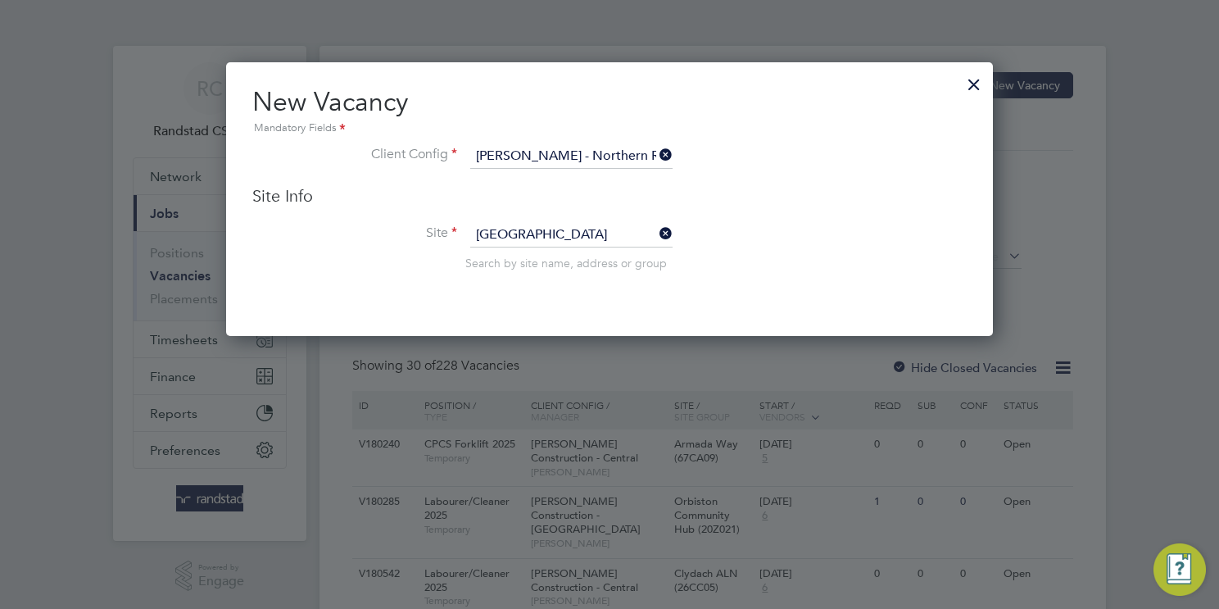
type input "F470011 - Leeds City Council"
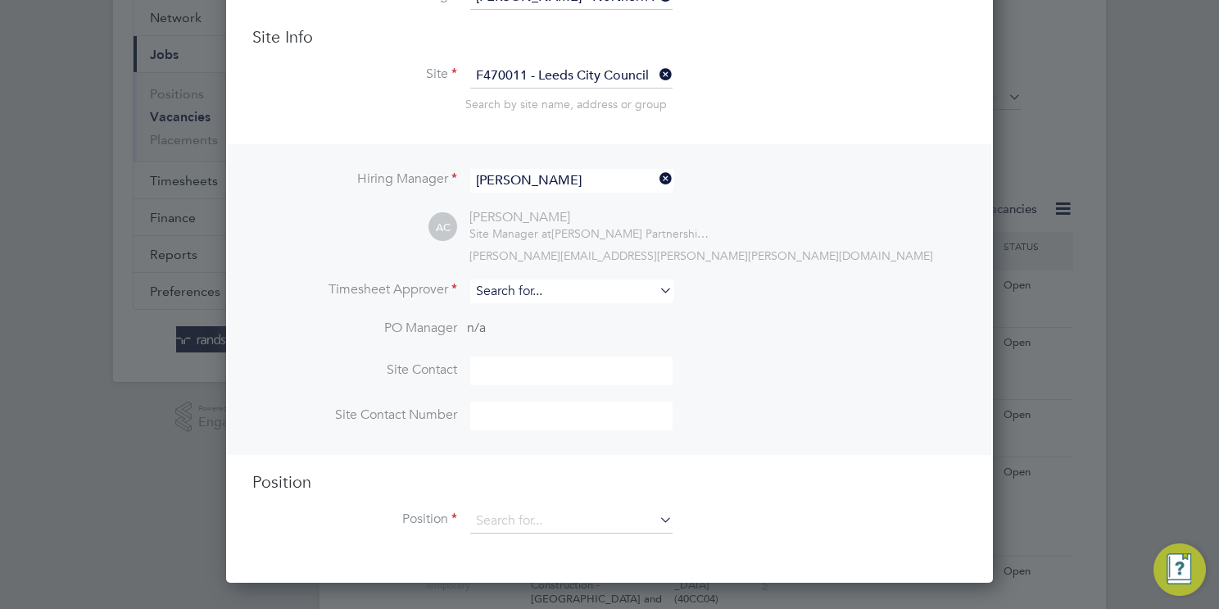
click at [562, 289] on input at bounding box center [571, 291] width 202 height 24
click at [518, 285] on input "matthew wilkinson" at bounding box center [571, 291] width 202 height 24
click at [593, 307] on li "Matt Wilkinson" at bounding box center [573, 313] width 206 height 22
type input "Matt Wilkinson"
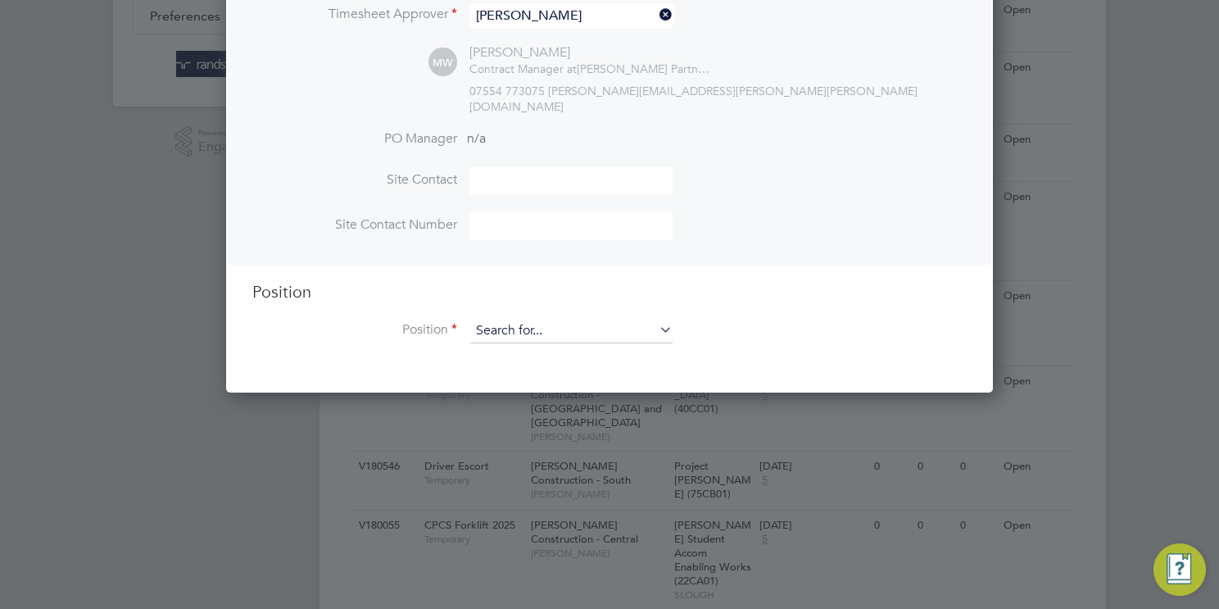
click at [505, 319] on input at bounding box center [571, 331] width 202 height 25
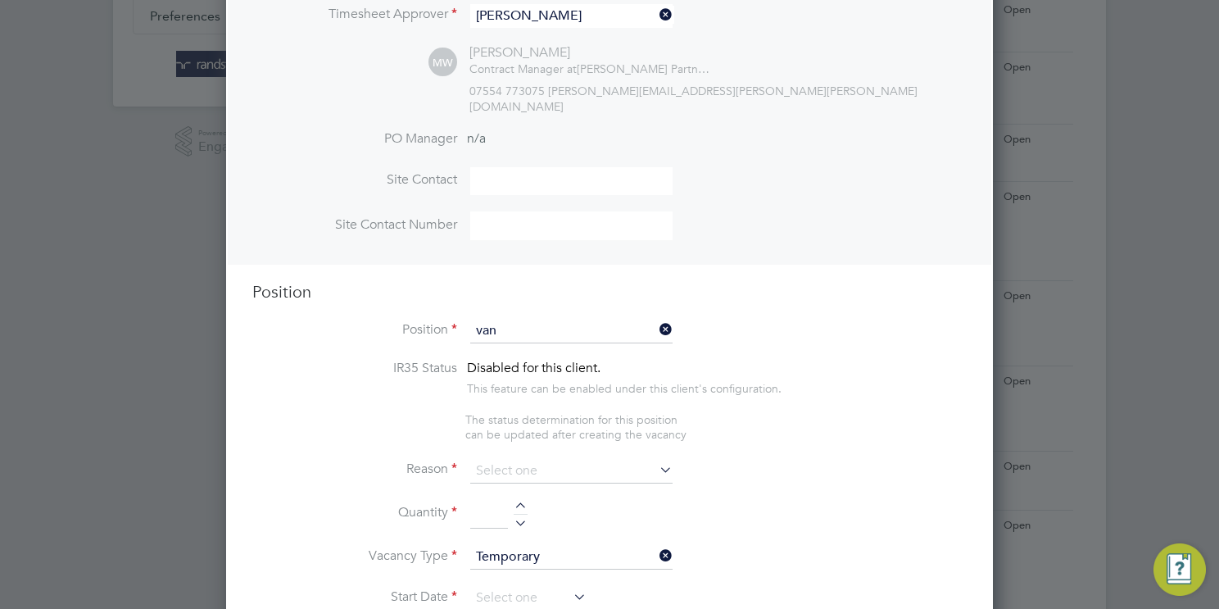
click at [554, 342] on li "Van Driver" at bounding box center [571, 339] width 203 height 22
type input "Van Driver"
type textarea "Clean licence, manual work as helping unload and load van."
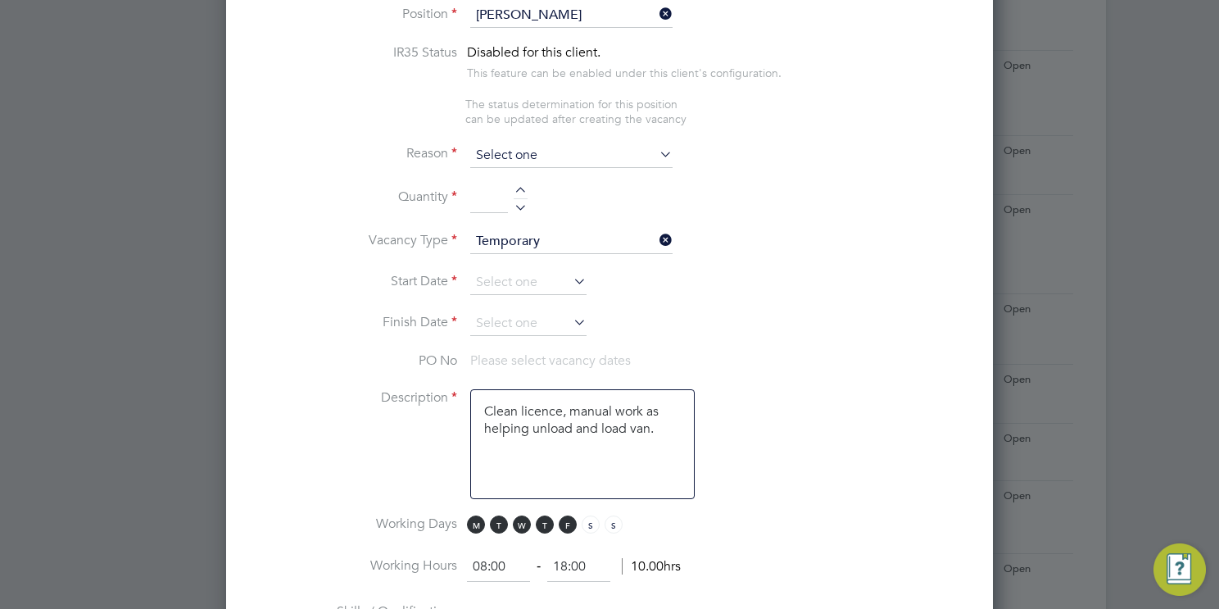
click at [541, 143] on input at bounding box center [571, 155] width 202 height 25
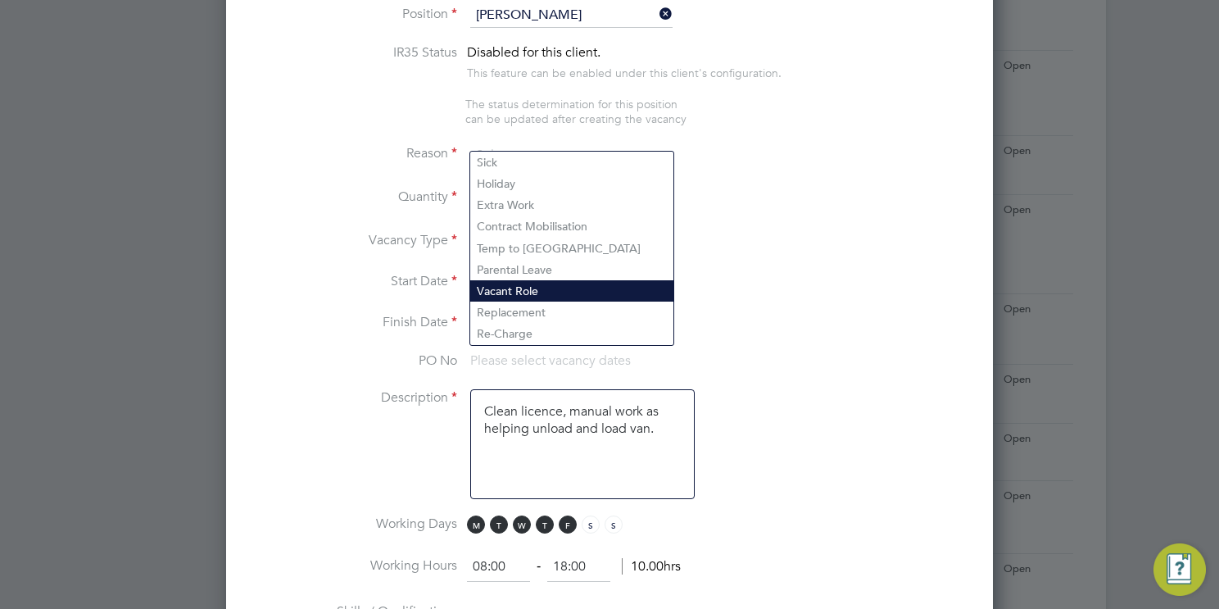
click at [550, 295] on li "Vacant Role" at bounding box center [571, 290] width 203 height 21
type input "Vacant Role"
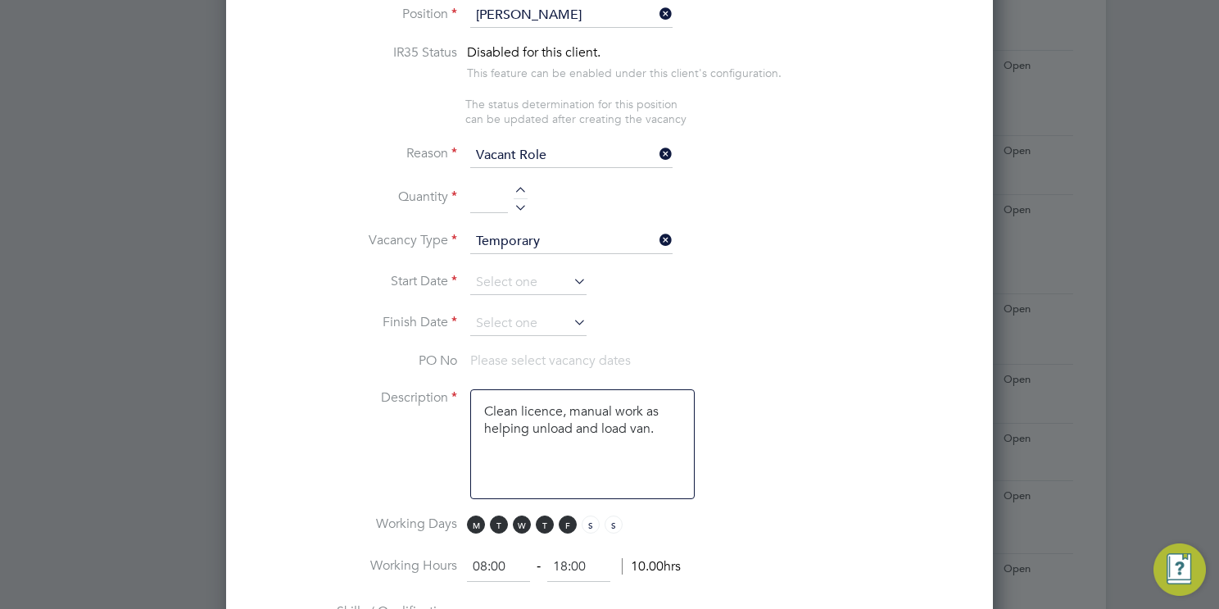
click at [523, 187] on div at bounding box center [521, 192] width 14 height 11
type input "1"
click at [527, 270] on input at bounding box center [528, 282] width 116 height 25
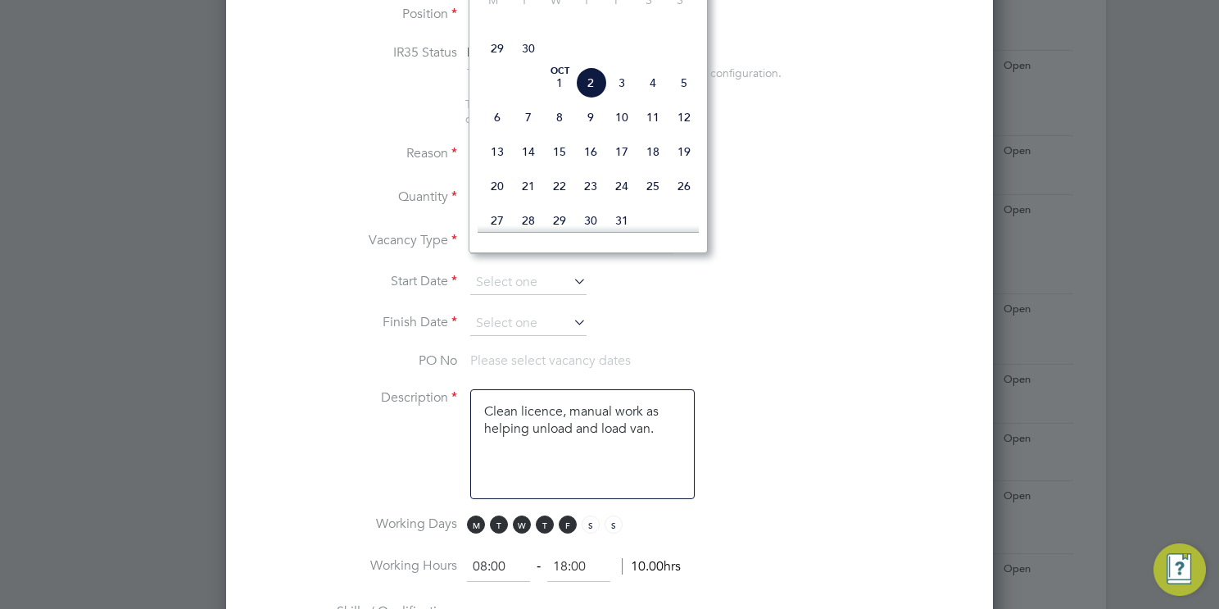
click at [590, 133] on span "9" at bounding box center [590, 117] width 31 height 31
type input "09 Oct 2025"
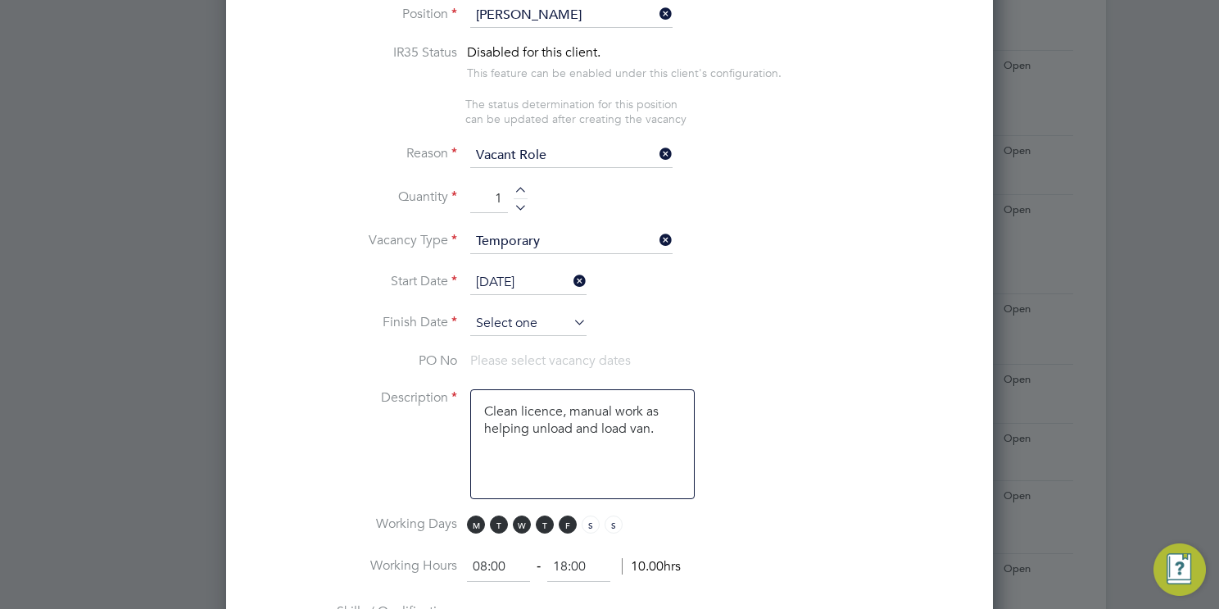
click at [545, 311] on input at bounding box center [528, 323] width 116 height 25
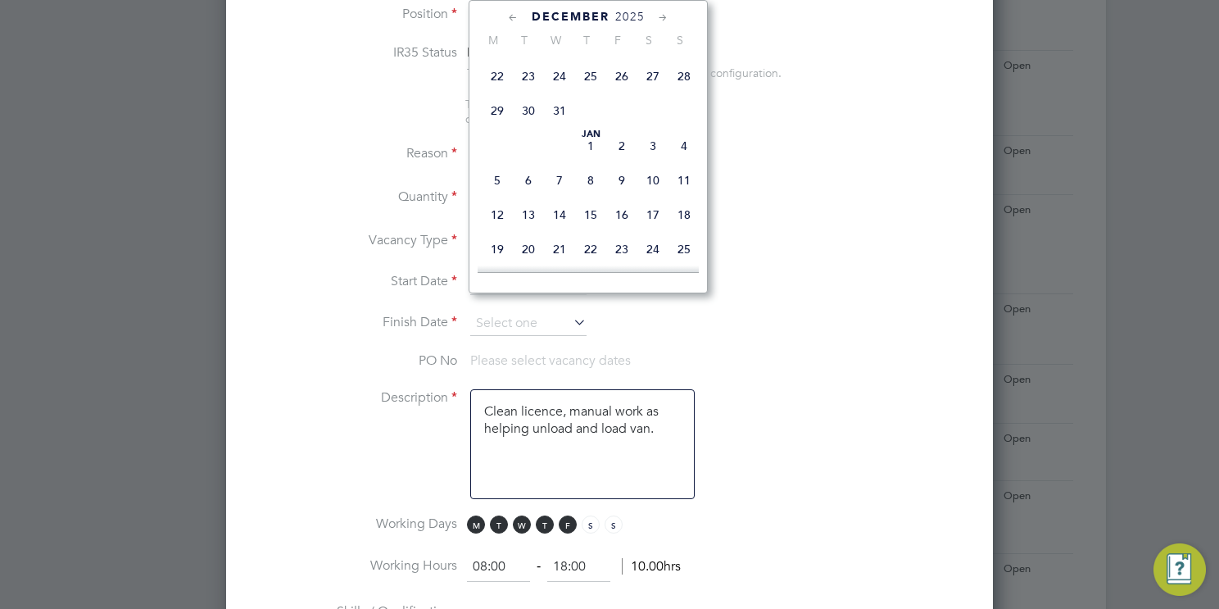
click at [553, 92] on span "24" at bounding box center [559, 76] width 31 height 31
type input "24 Dec 2025"
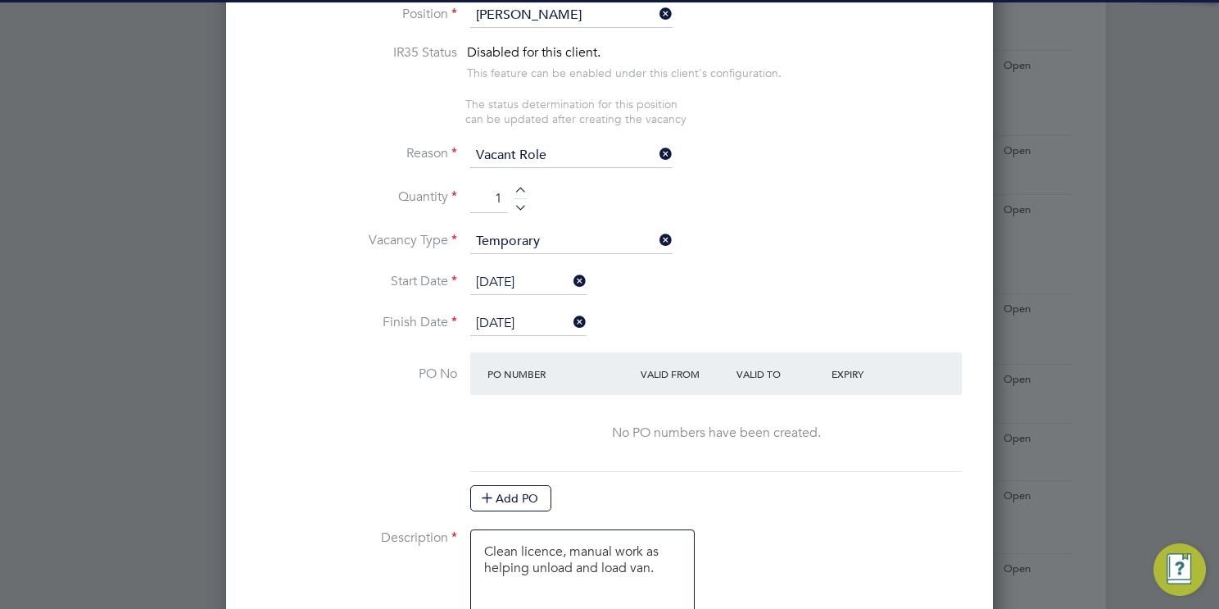
click at [851, 276] on li "Start Date 09 Oct 2025" at bounding box center [609, 290] width 714 height 41
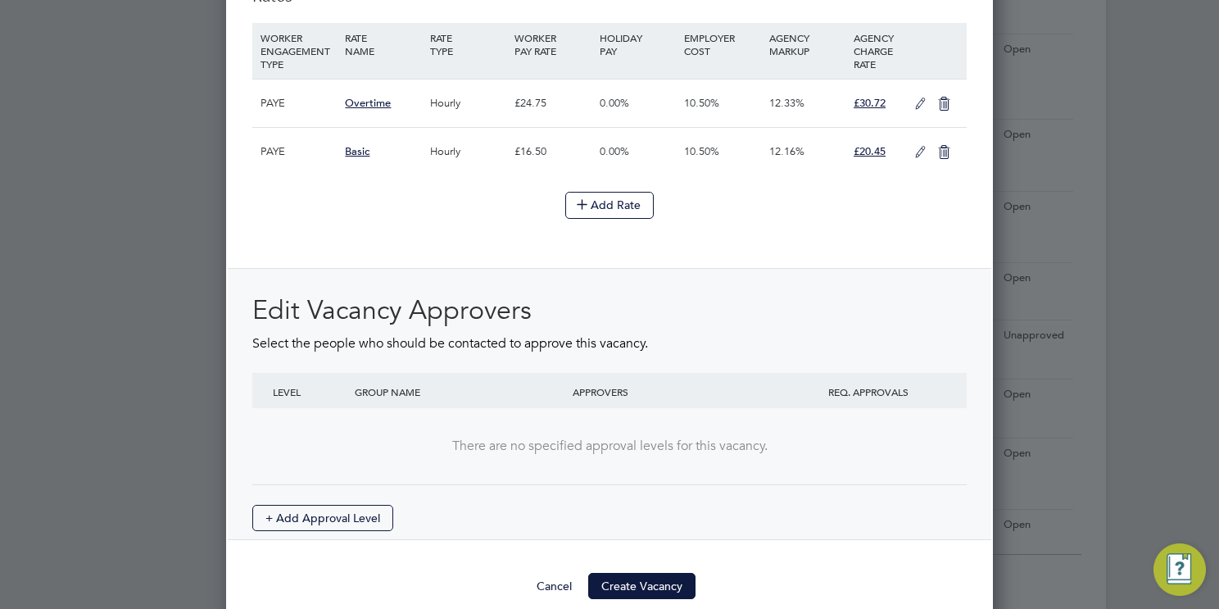
click at [915, 146] on icon at bounding box center [920, 152] width 20 height 13
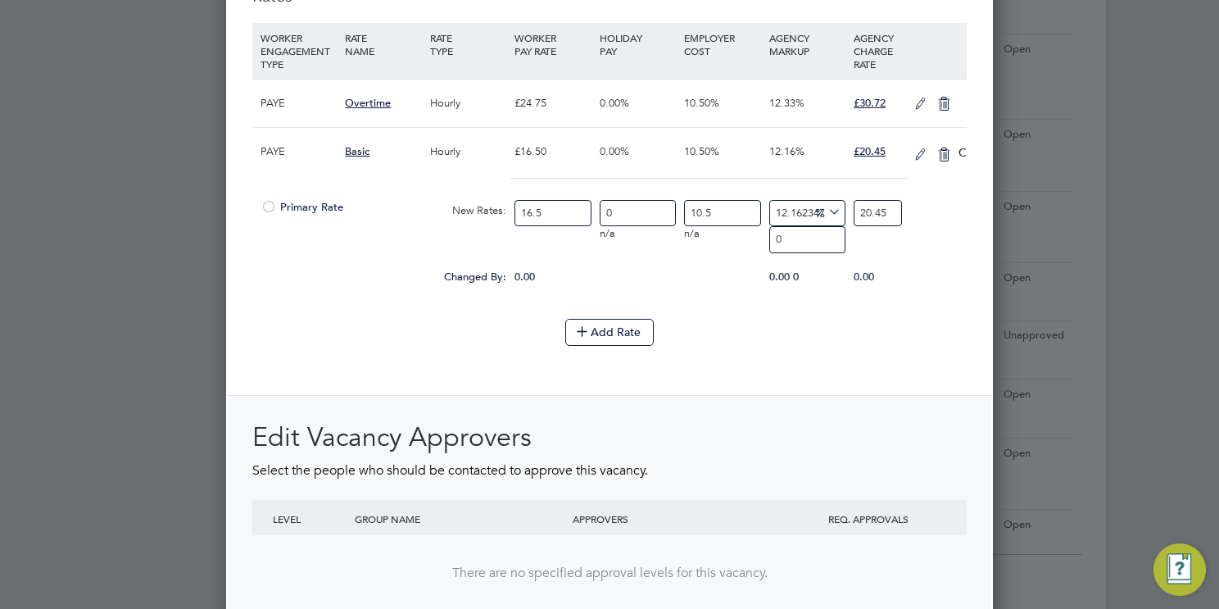
scroll to position [2604, 767]
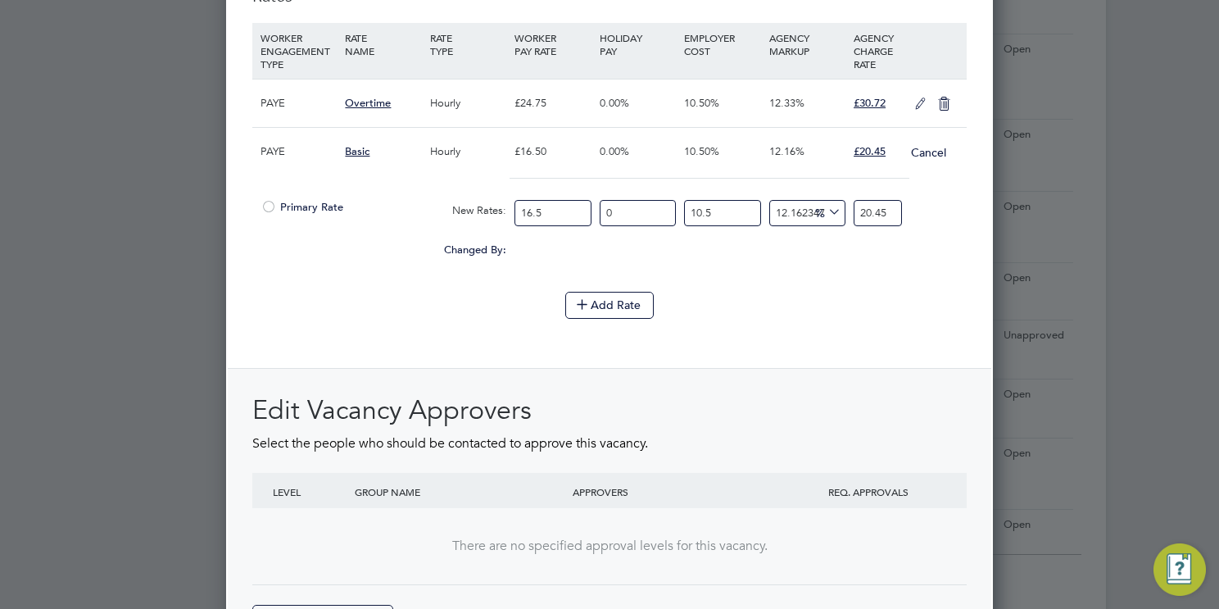
drag, startPoint x: 552, startPoint y: 187, endPoint x: 314, endPoint y: 210, distance: 239.4
click at [314, 210] on div "Primary Rate New Rates: 16.5 0 n/a 10.5 n/a 12.162347456465104 0 % 20.45" at bounding box center [609, 213] width 714 height 43
type input "1"
type input "1.2393939393939395"
type input "16"
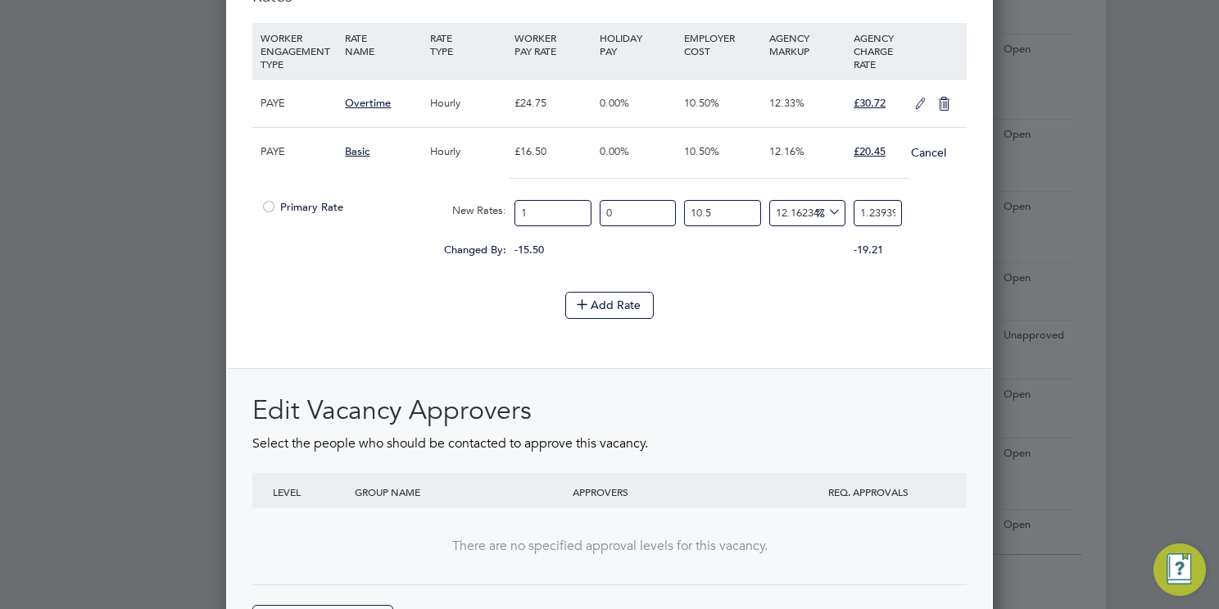
type input "19.830303030303032"
type input "16.8"
type input "20.82181818181818"
type input "16.87"
type input "20.908575757575758"
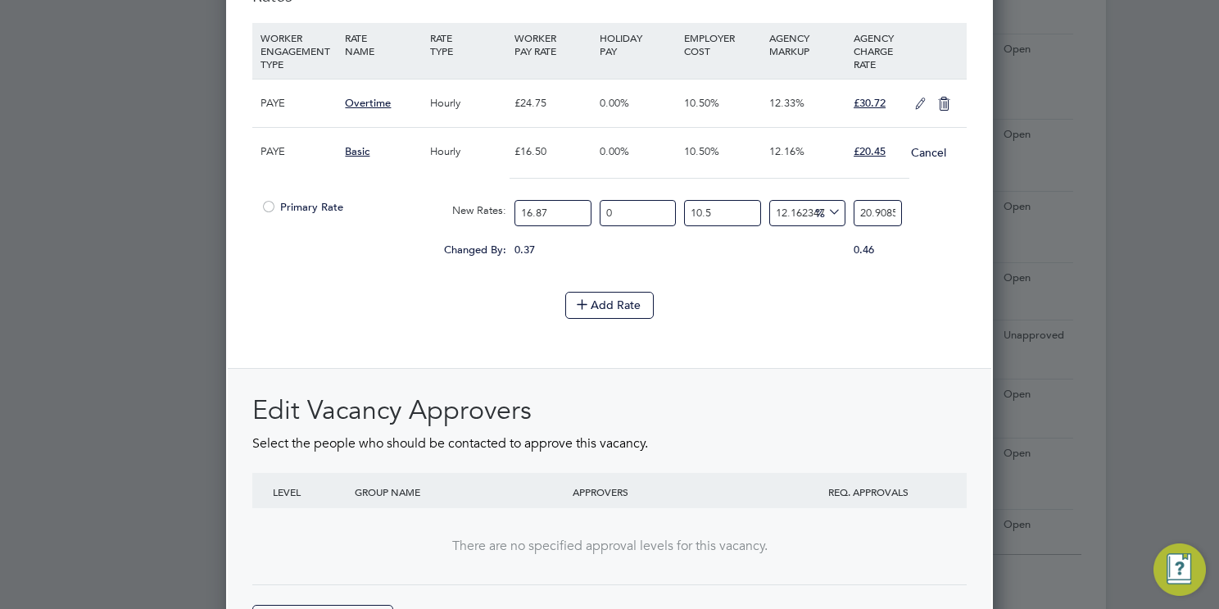
type input "16.87"
click at [775, 303] on li "Add Rate" at bounding box center [609, 313] width 714 height 43
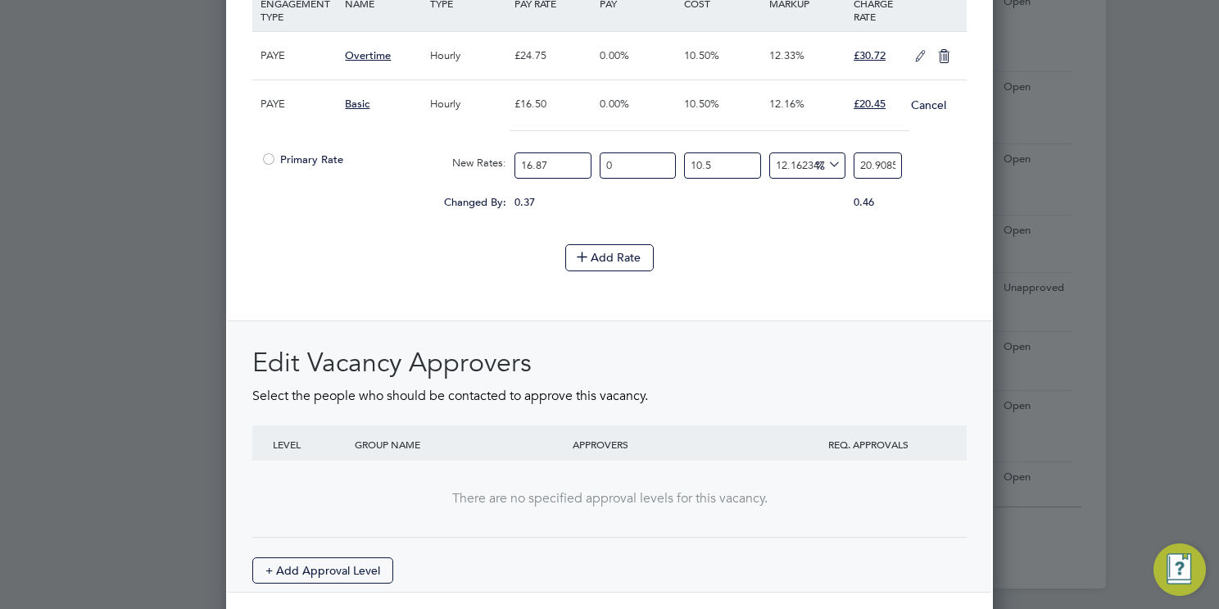
scroll to position [2057, 0]
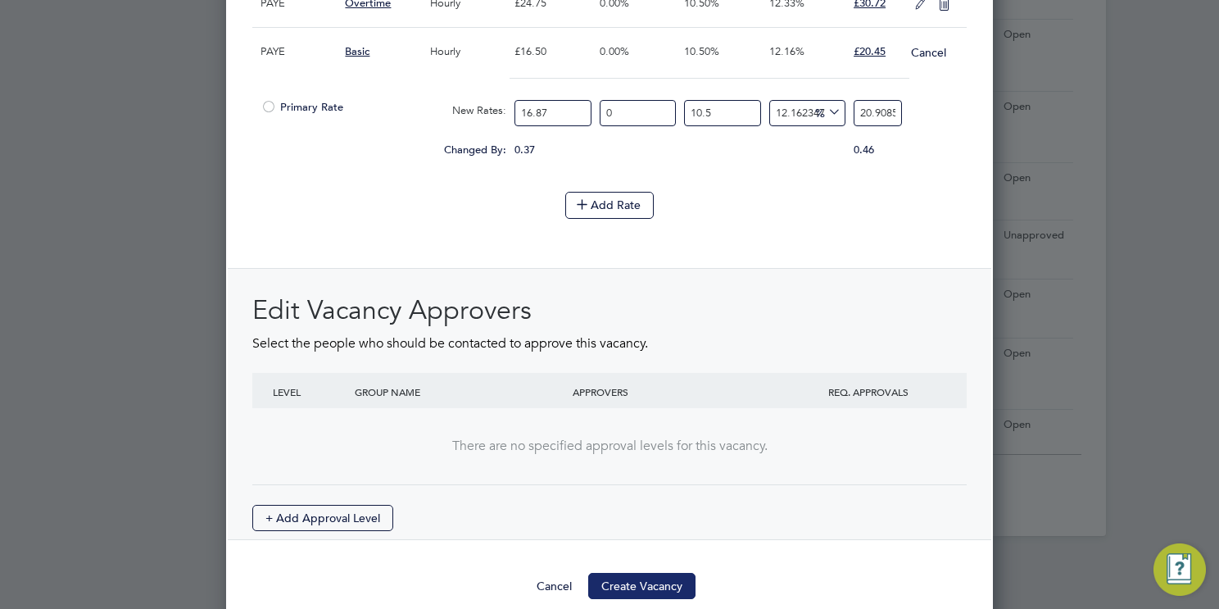
click at [640, 572] on button "Create Vacancy" at bounding box center [641, 585] width 107 height 26
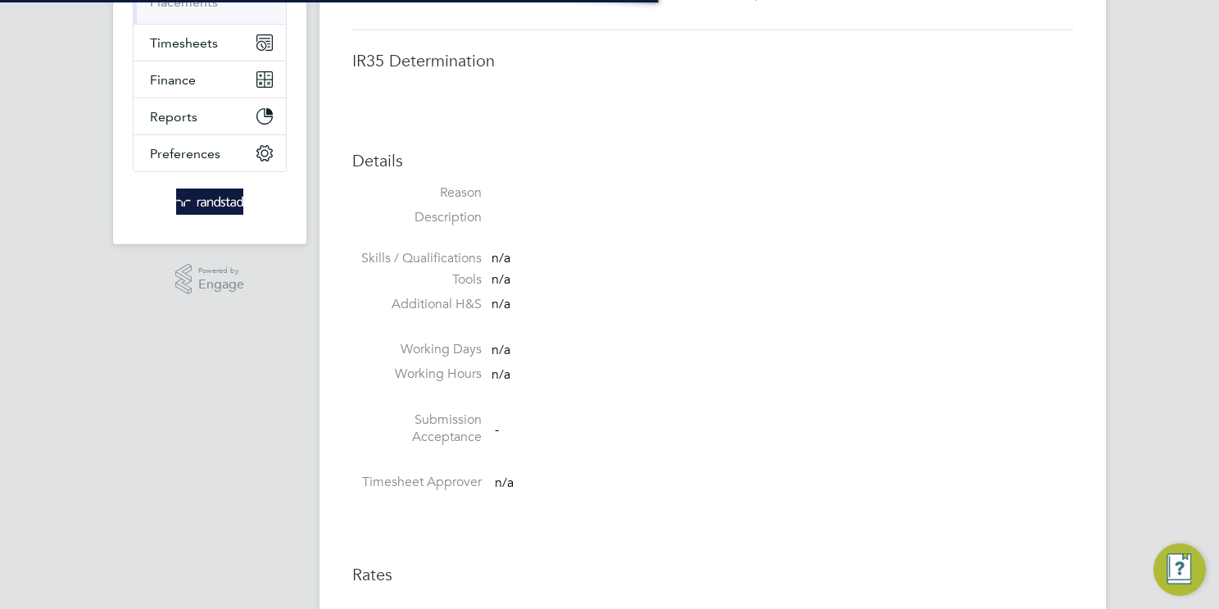
scroll to position [26, 323]
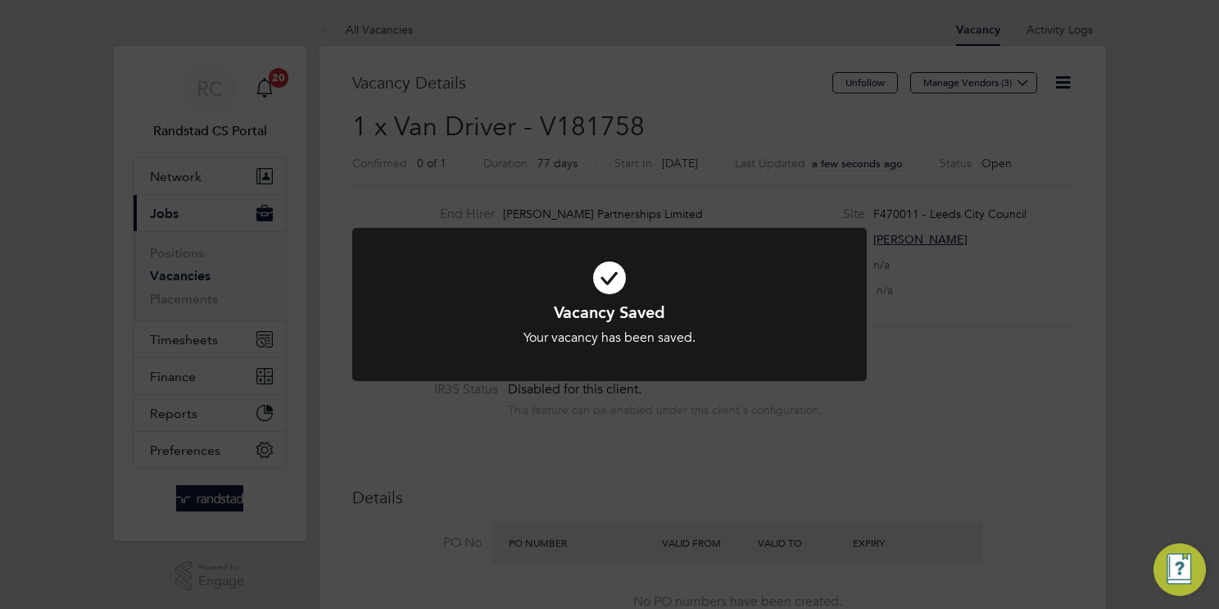
click at [636, 448] on div "Vacancy Saved Your vacancy has been saved. Cancel Okay" at bounding box center [609, 304] width 1219 height 609
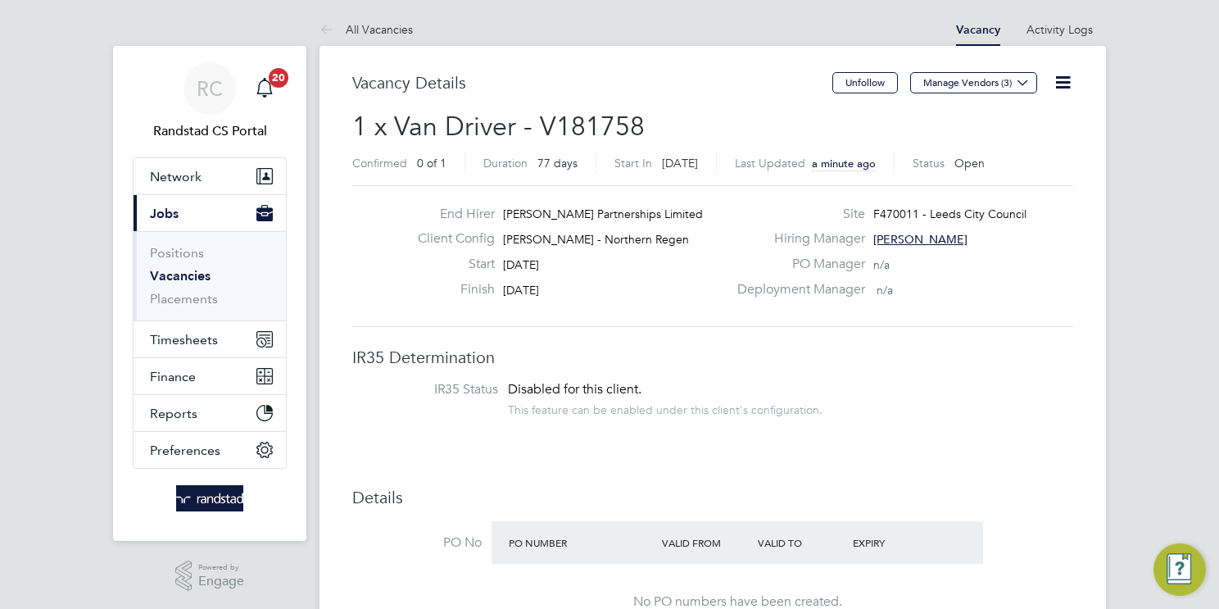
click at [186, 271] on link "Vacancies" at bounding box center [180, 276] width 61 height 16
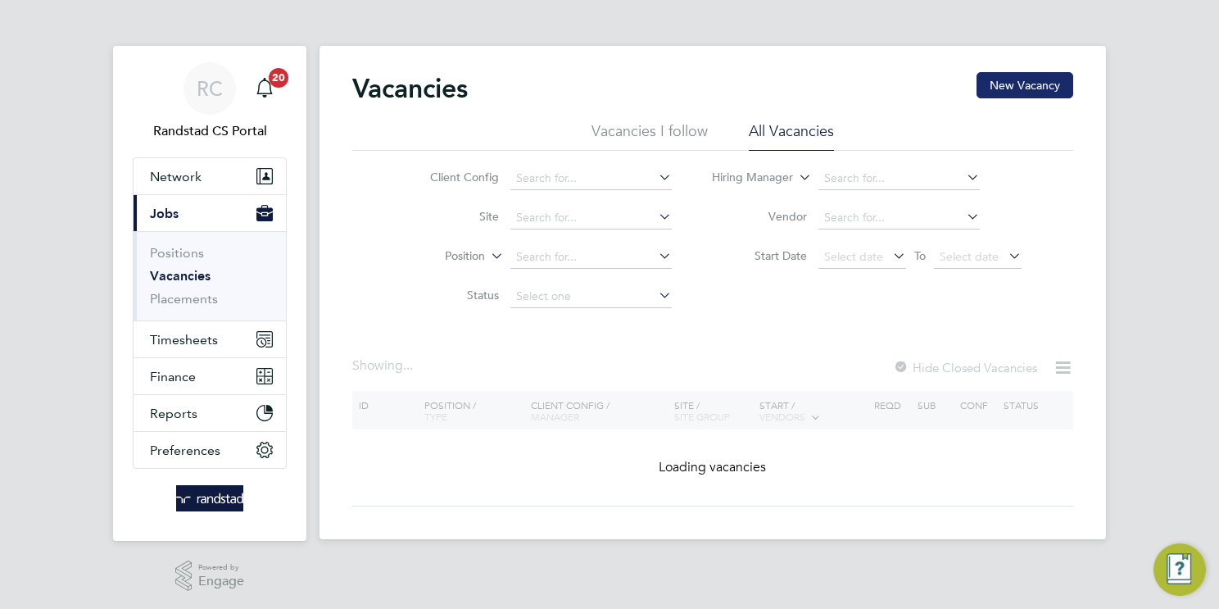
click at [1016, 81] on button "New Vacancy" at bounding box center [1024, 85] width 97 height 26
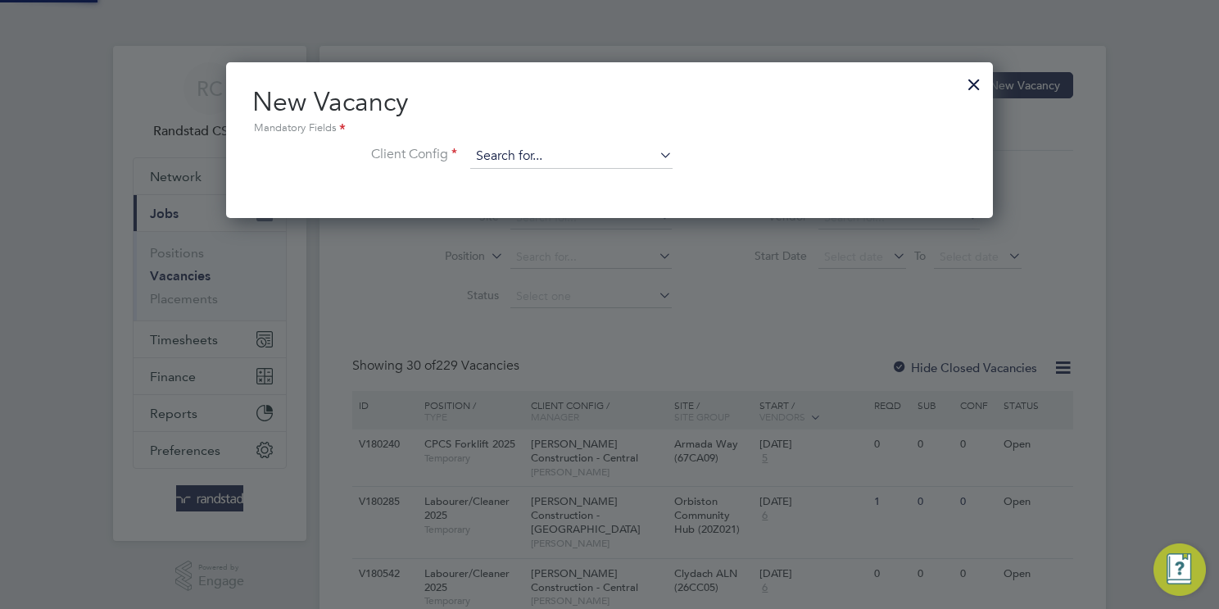
scroll to position [155, 767]
click at [596, 149] on input at bounding box center [571, 156] width 202 height 25
click at [613, 174] on li "Lovell - East Ang lia" at bounding box center [571, 179] width 203 height 22
type input "Lovell - East Anglia"
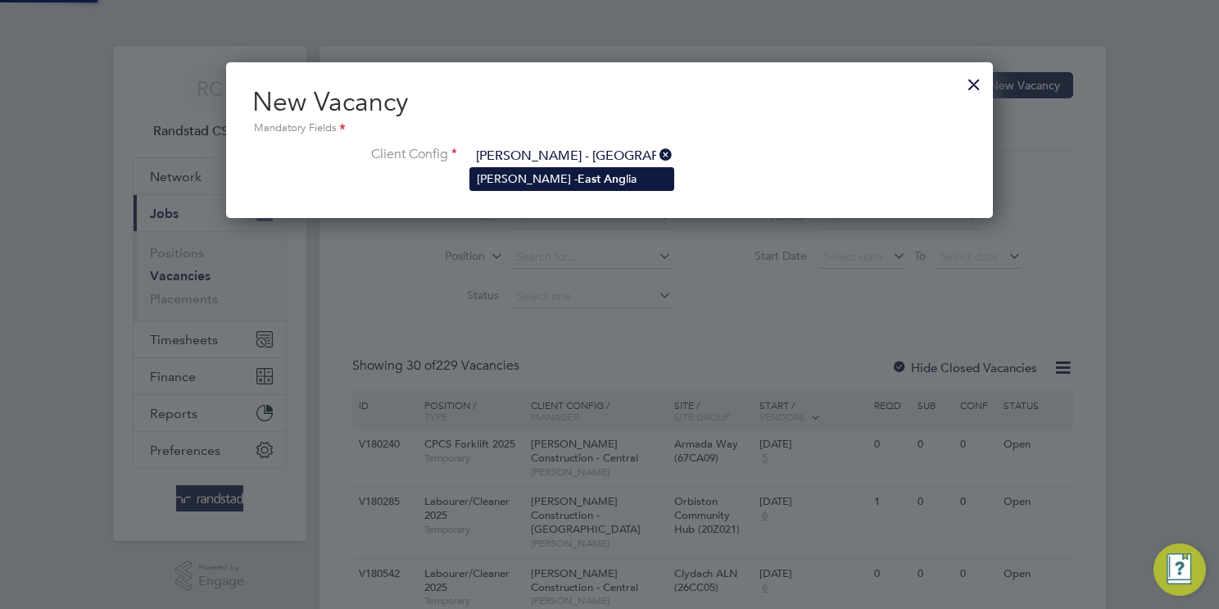
scroll to position [272, 767]
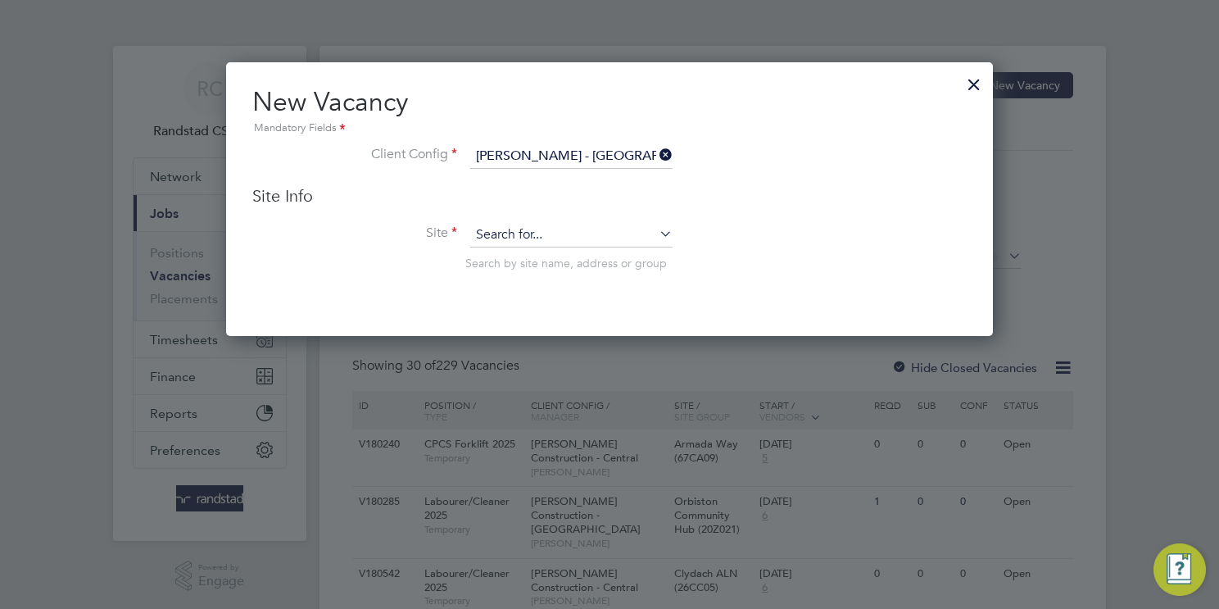
click at [563, 235] on input at bounding box center [571, 235] width 202 height 25
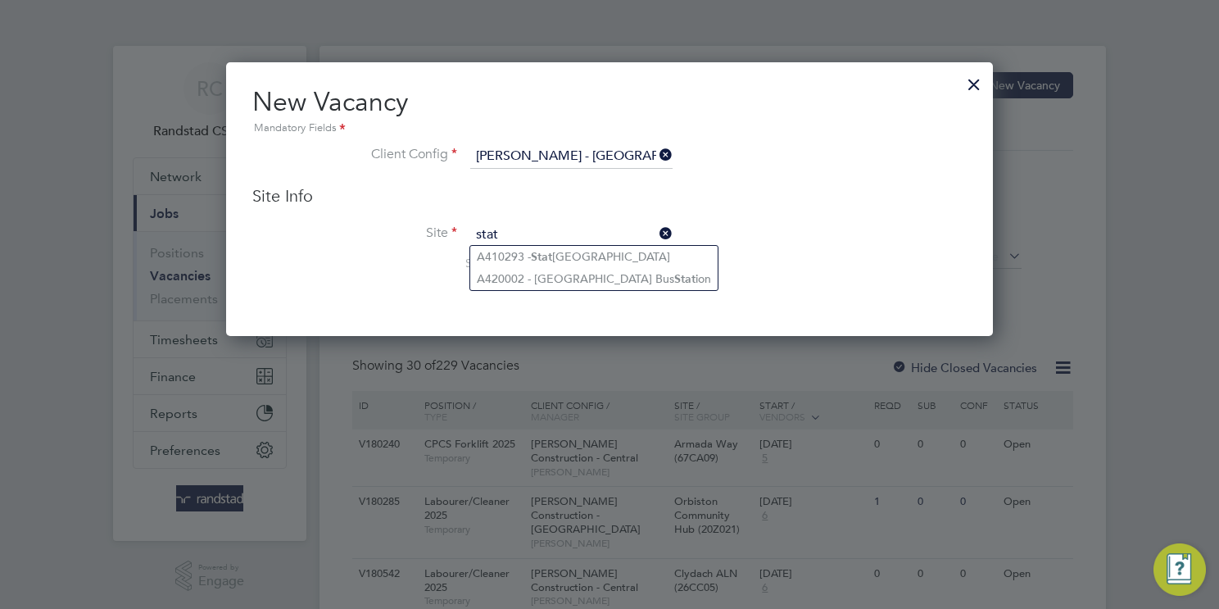
click at [575, 252] on li "A410293 - Stat ion Road Isleham" at bounding box center [593, 257] width 247 height 22
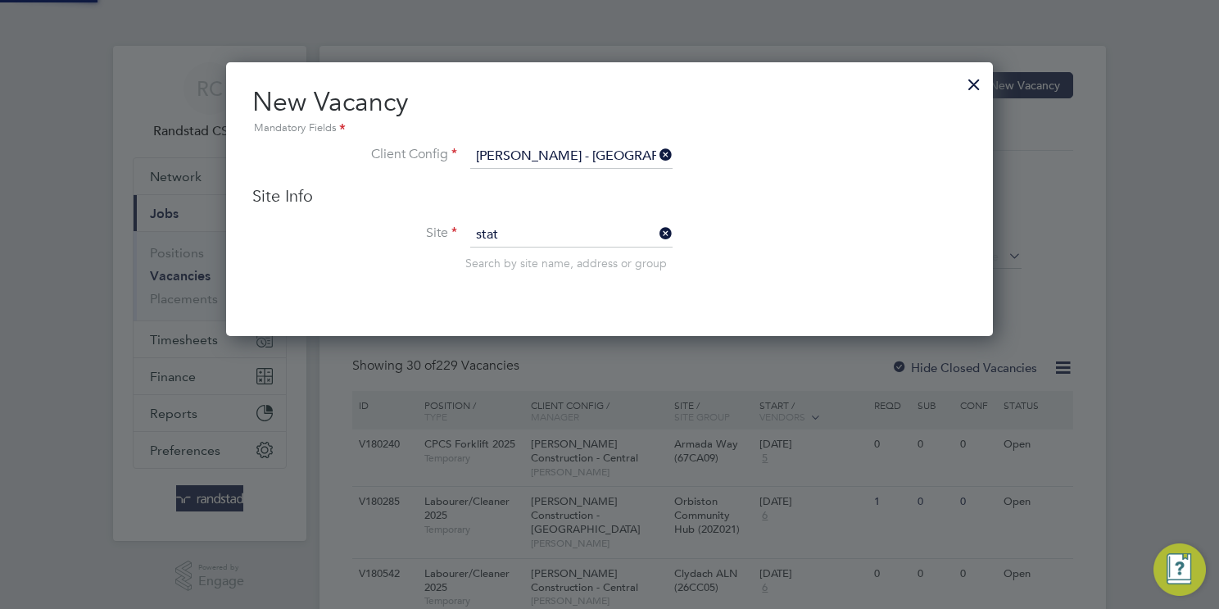
type input "A410293 - Station Road Isleham"
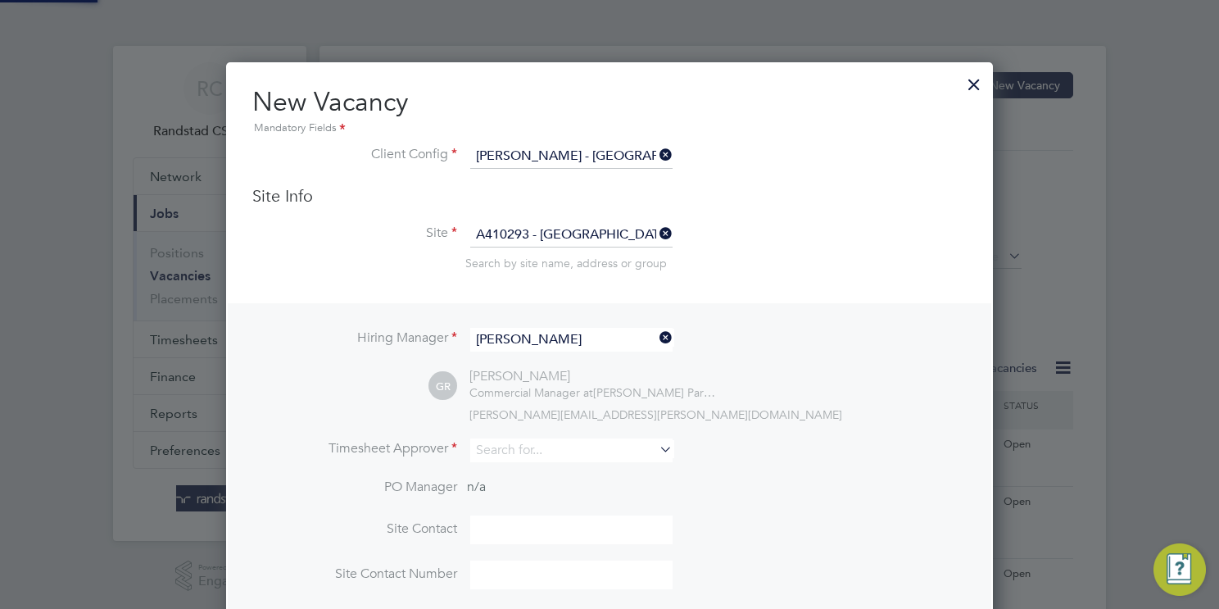
scroll to position [677, 767]
click at [518, 448] on input at bounding box center [571, 450] width 202 height 24
click at [537, 469] on li "Linds ay Pritcher" at bounding box center [571, 472] width 203 height 22
type input "Lindsay Pritcher"
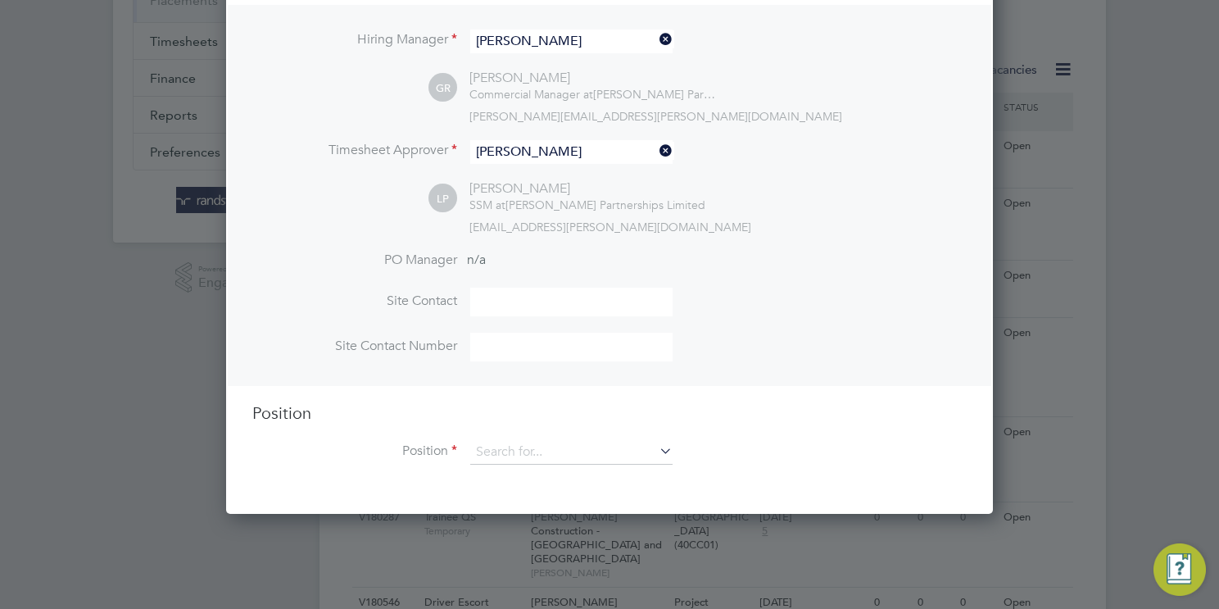
scroll to position [310, 0]
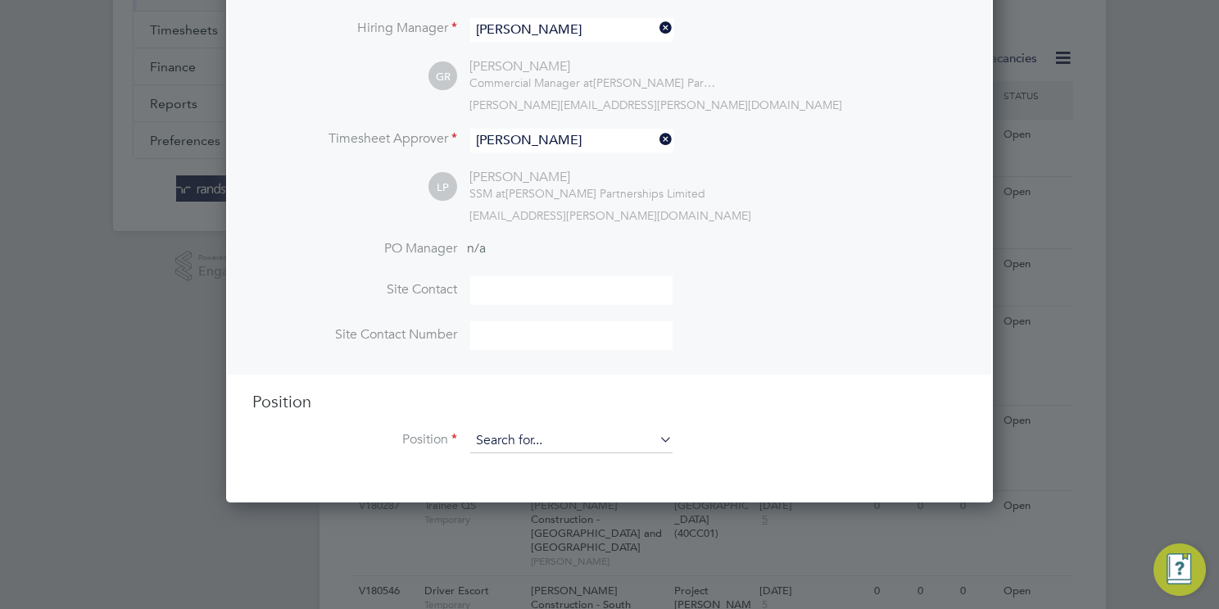
click at [558, 437] on input at bounding box center [571, 440] width 202 height 25
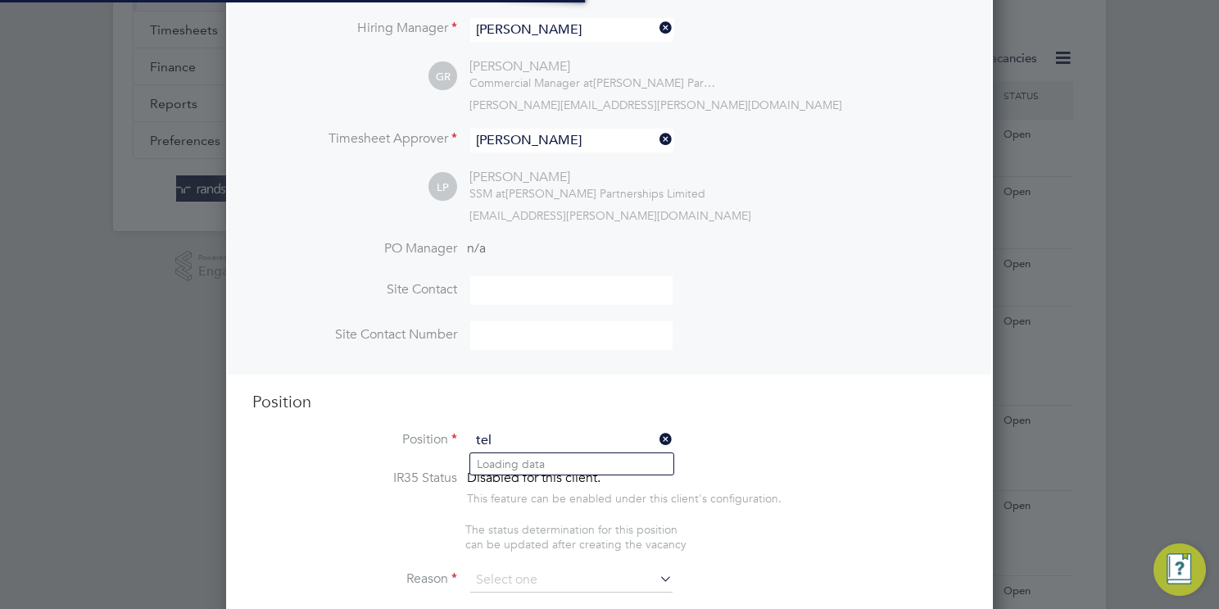
scroll to position [2622, 767]
type input "t"
type input "g"
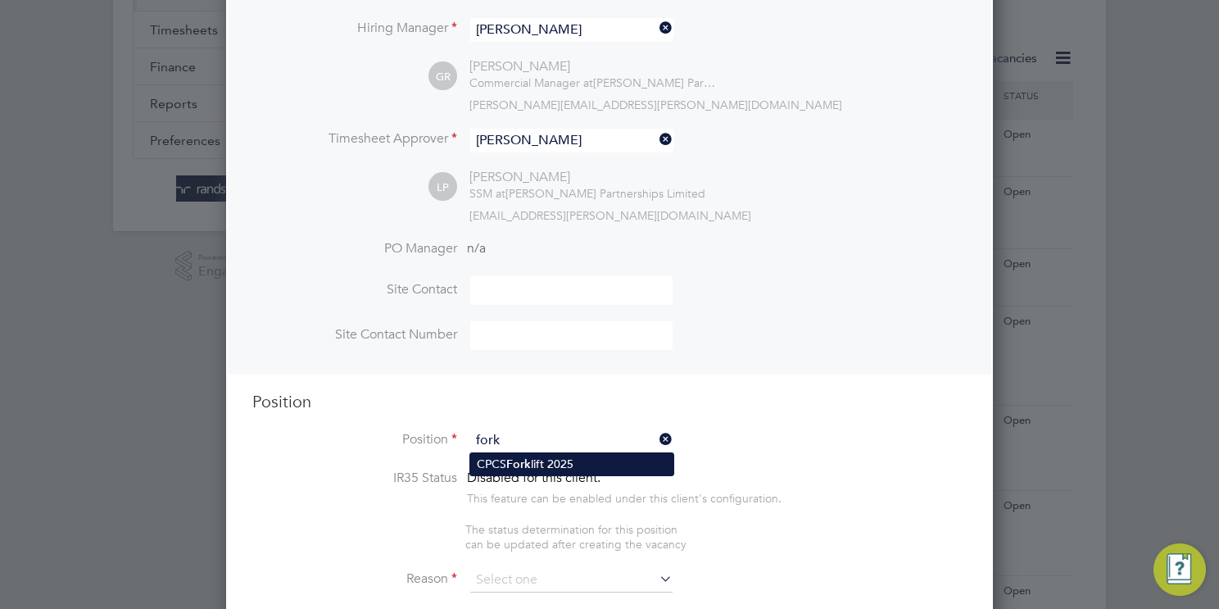
click at [609, 467] on li "CPCS Fork lift 2025" at bounding box center [571, 464] width 203 height 22
type input "CPCS Forklift 2025"
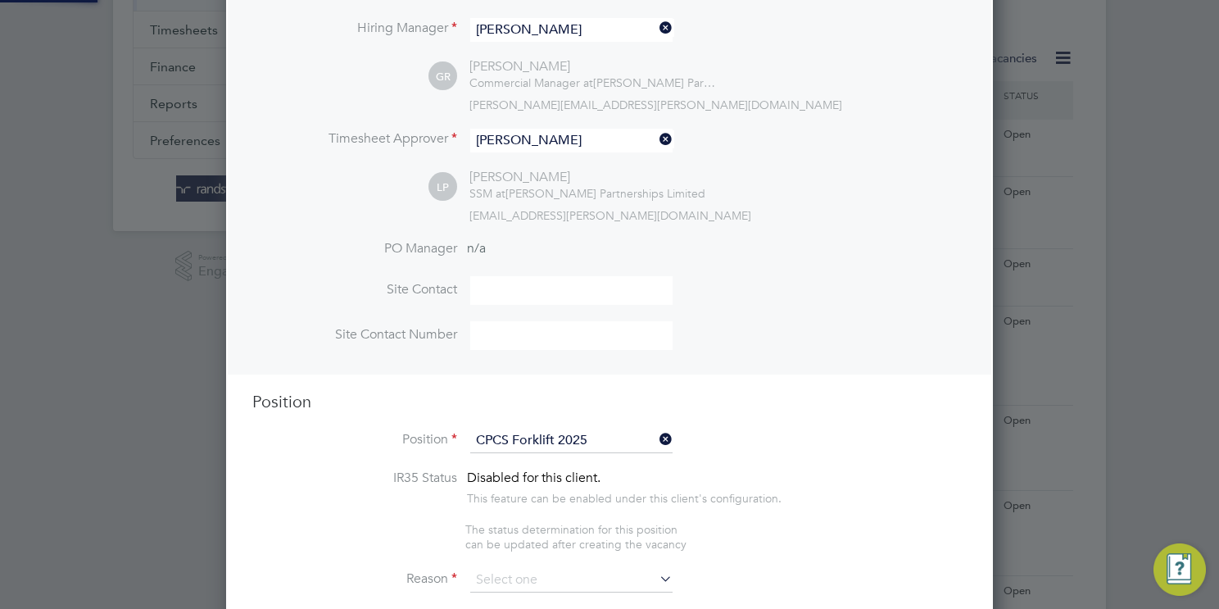
type textarea "Full understanding of all aspects and responsibilities associated with the oper…"
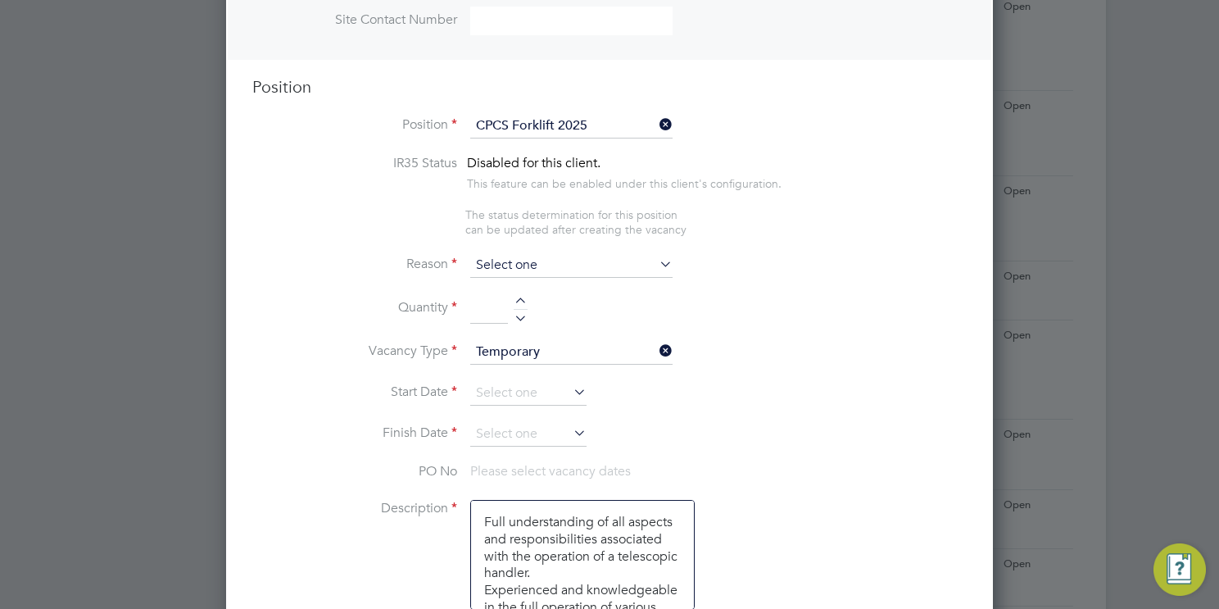
click at [523, 260] on input at bounding box center [571, 265] width 202 height 25
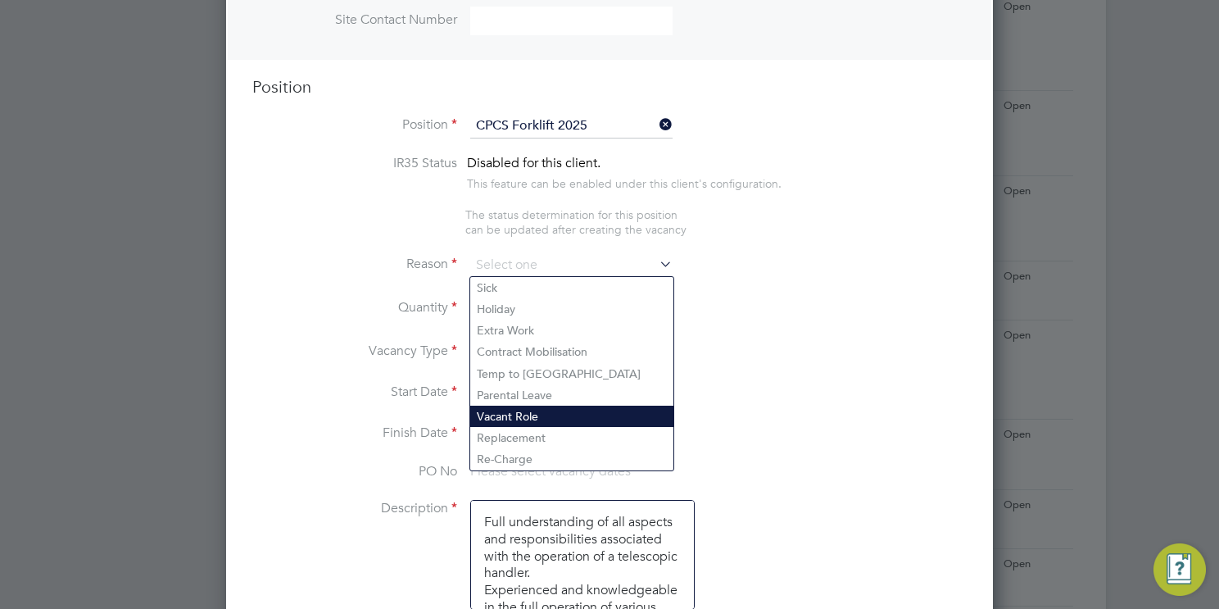
click at [532, 418] on li "Vacant Role" at bounding box center [571, 415] width 203 height 21
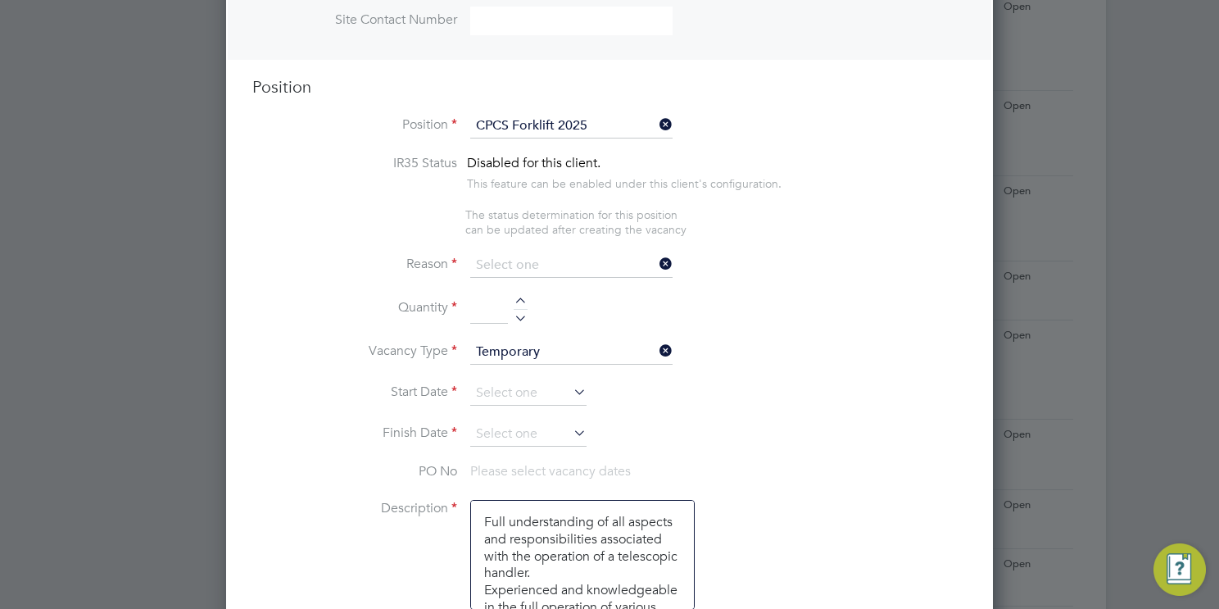
type input "Vacant Role"
click at [516, 297] on div at bounding box center [521, 302] width 14 height 11
type input "1"
click at [520, 389] on input at bounding box center [528, 393] width 116 height 25
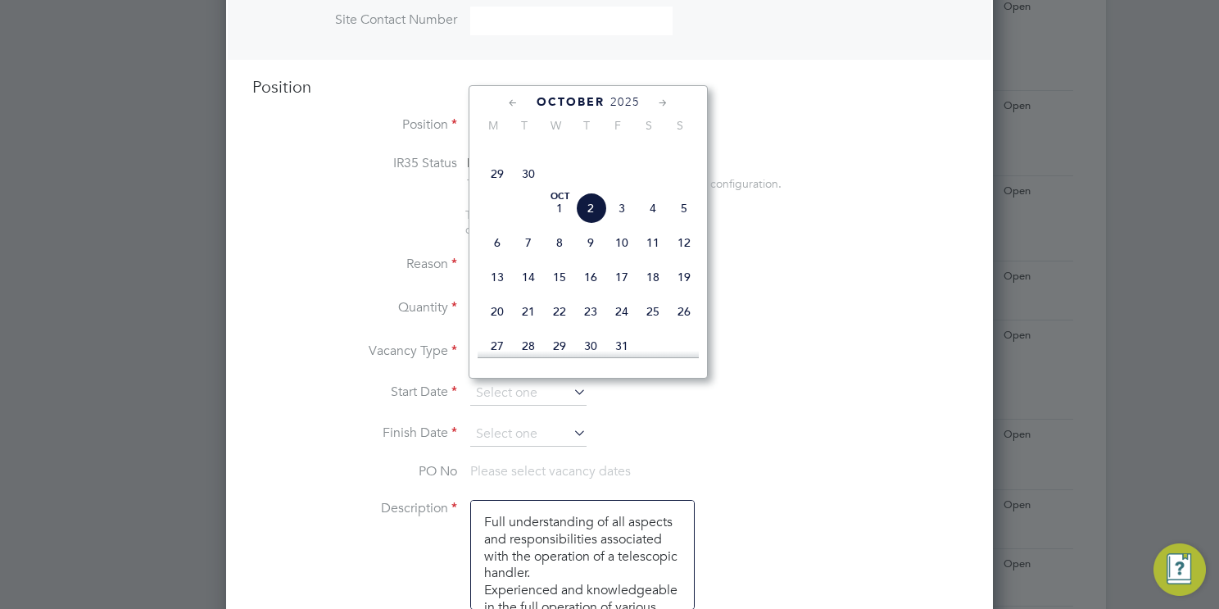
click at [621, 224] on span "3" at bounding box center [621, 207] width 31 height 31
type input "03 Oct 2025"
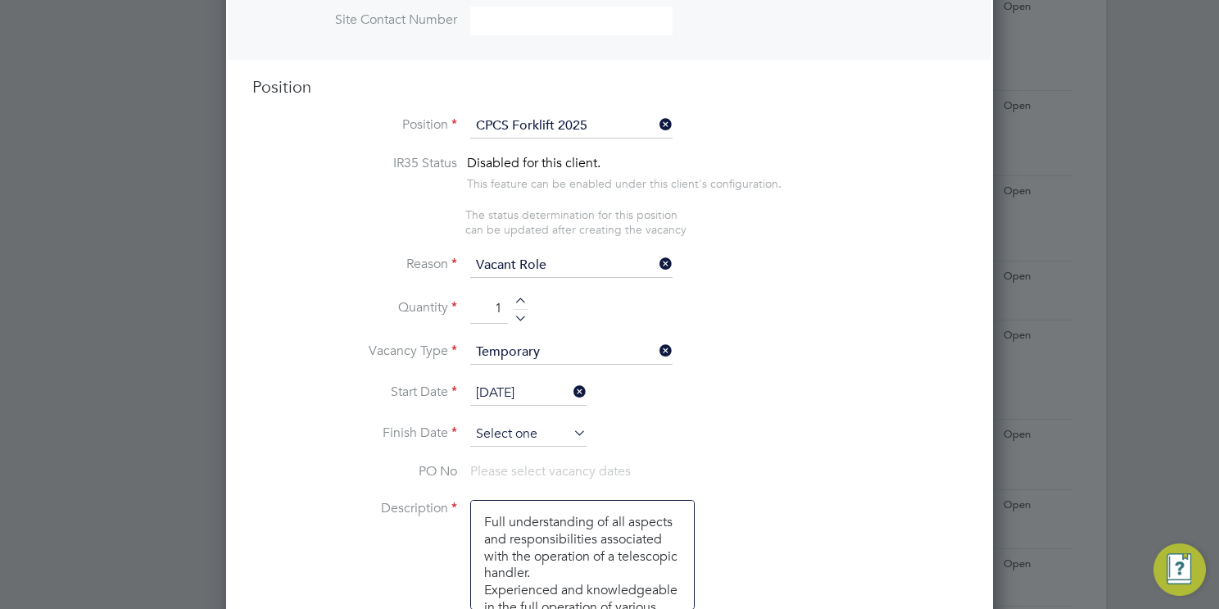
click at [507, 432] on input at bounding box center [528, 434] width 116 height 25
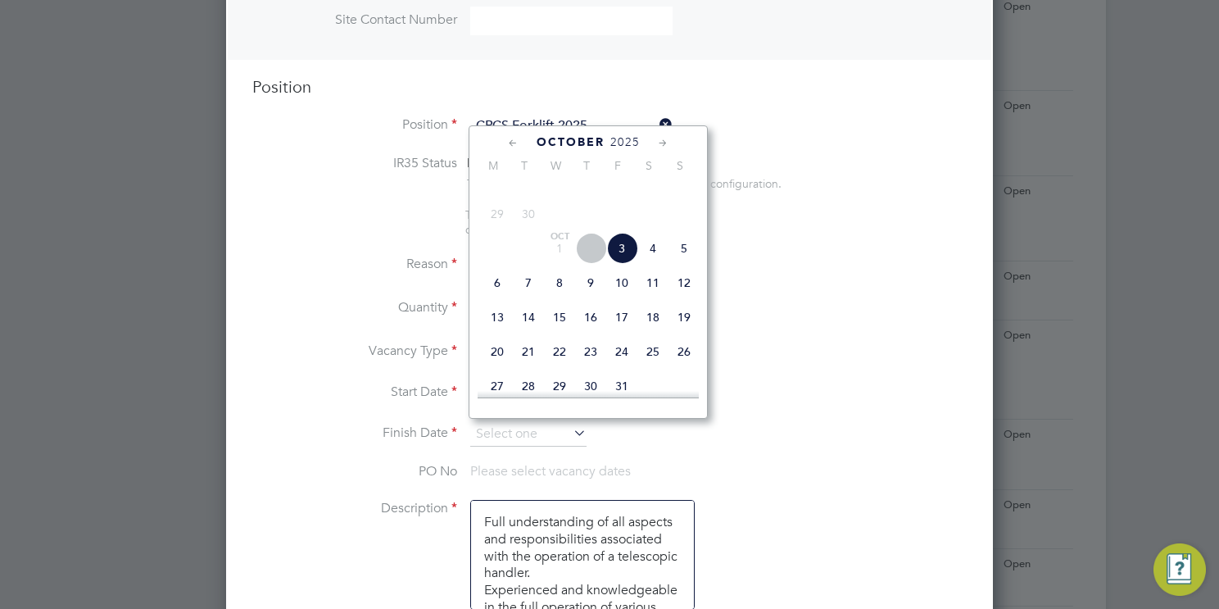
click at [621, 264] on span "3" at bounding box center [621, 248] width 31 height 31
type input "03 Oct 2025"
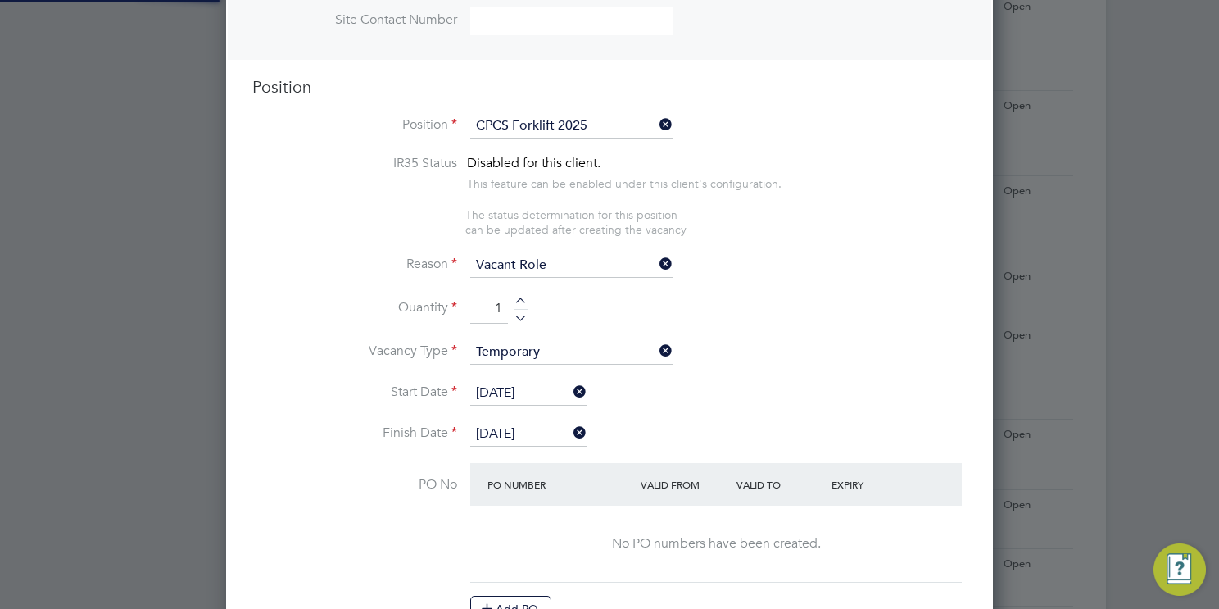
click at [799, 373] on li "Vacancy Type Temporary" at bounding box center [609, 360] width 714 height 41
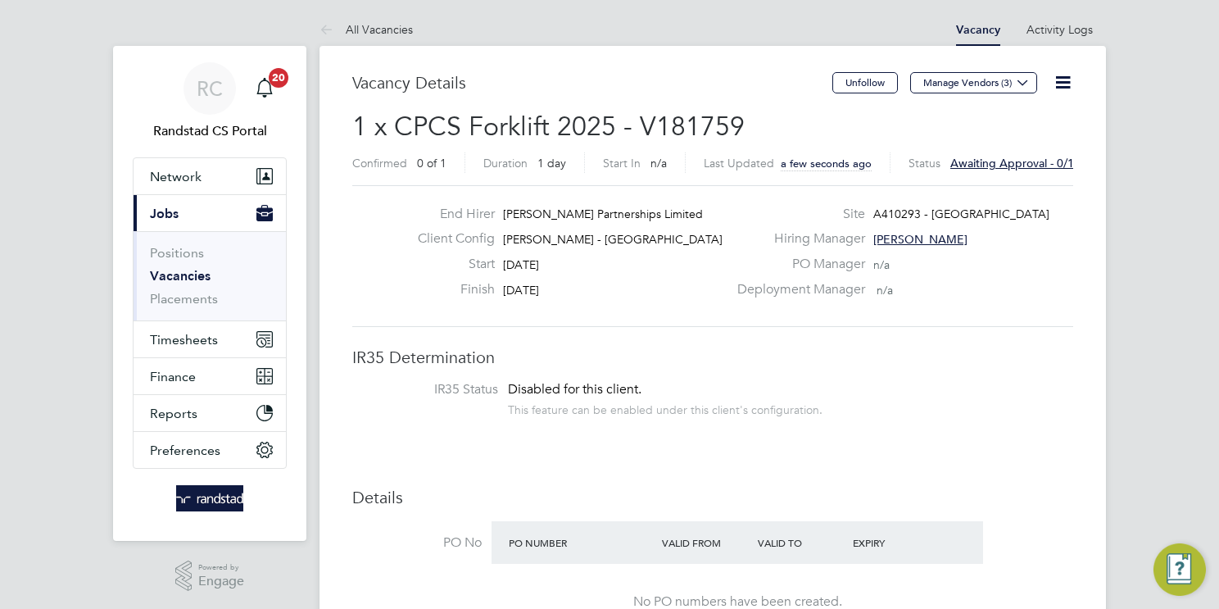
click at [162, 274] on link "Vacancies" at bounding box center [180, 276] width 61 height 16
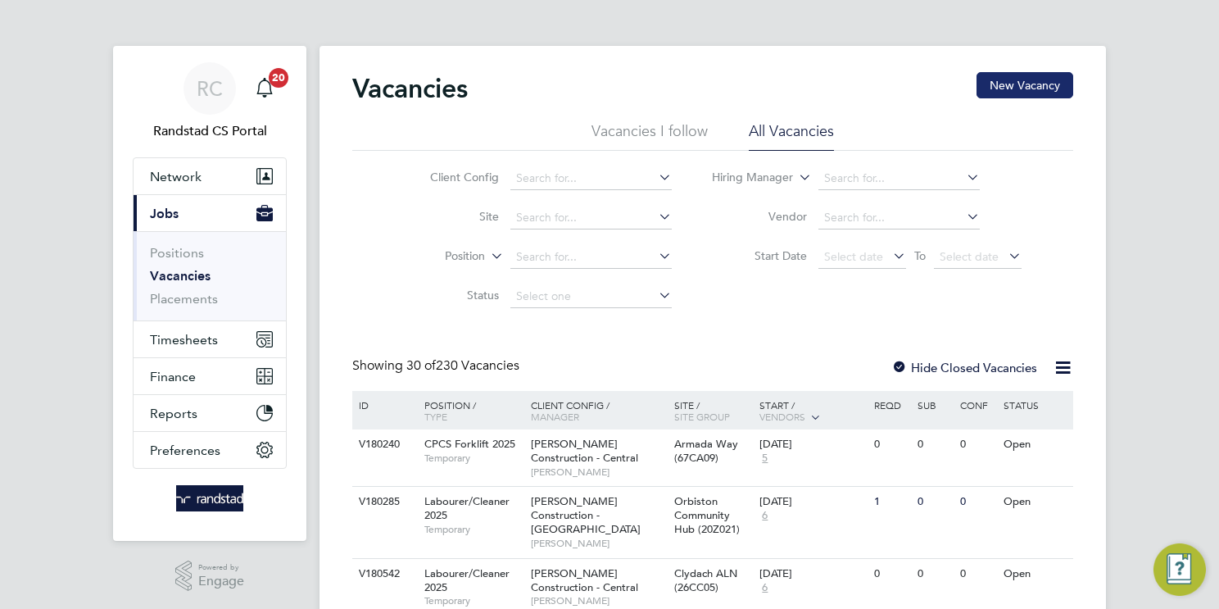
click at [1033, 84] on button "New Vacancy" at bounding box center [1024, 85] width 97 height 26
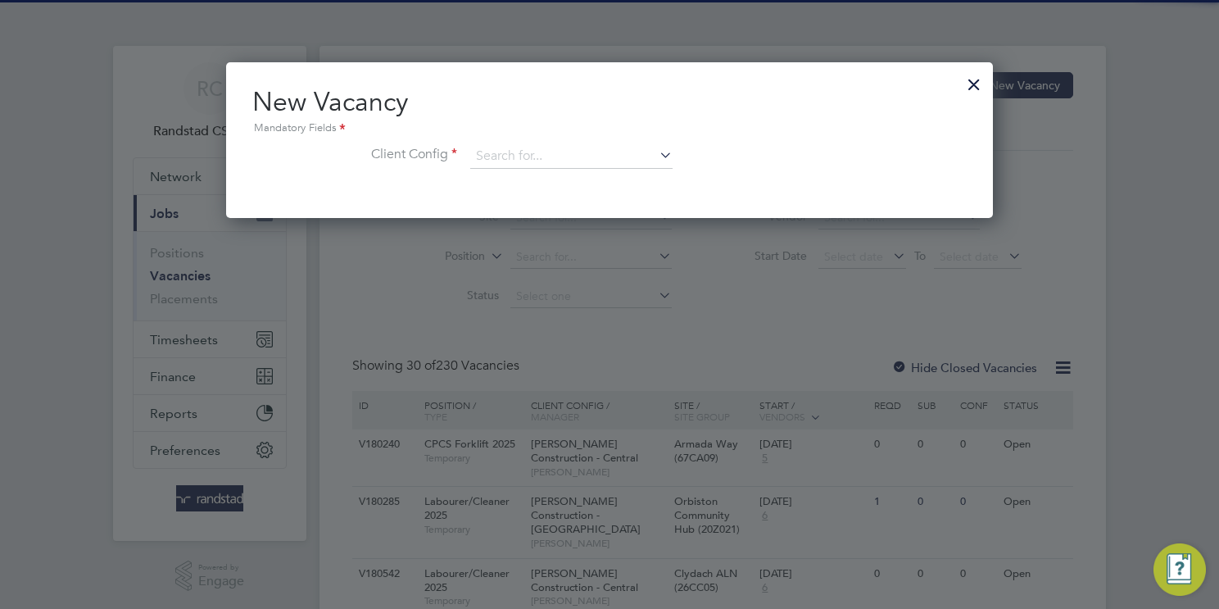
drag, startPoint x: 604, startPoint y: 158, endPoint x: 530, endPoint y: 137, distance: 77.5
click at [603, 158] on input at bounding box center [571, 156] width 202 height 25
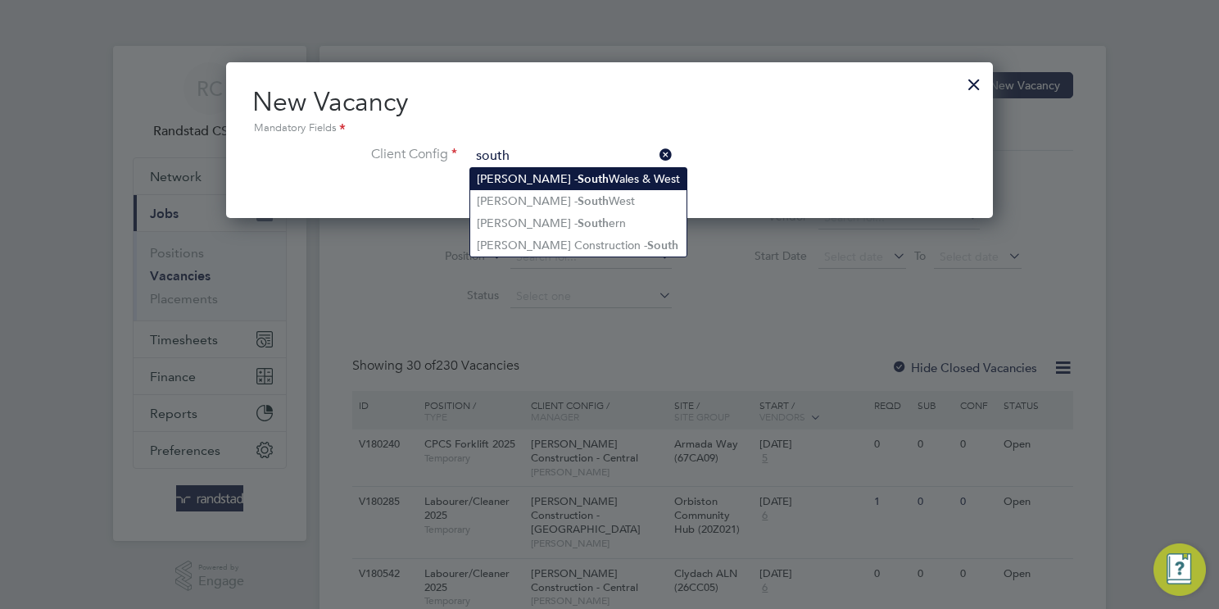
click at [599, 181] on li "Lovell - South Wales & West" at bounding box center [578, 179] width 216 height 22
type input "Lovell - South Wales & West"
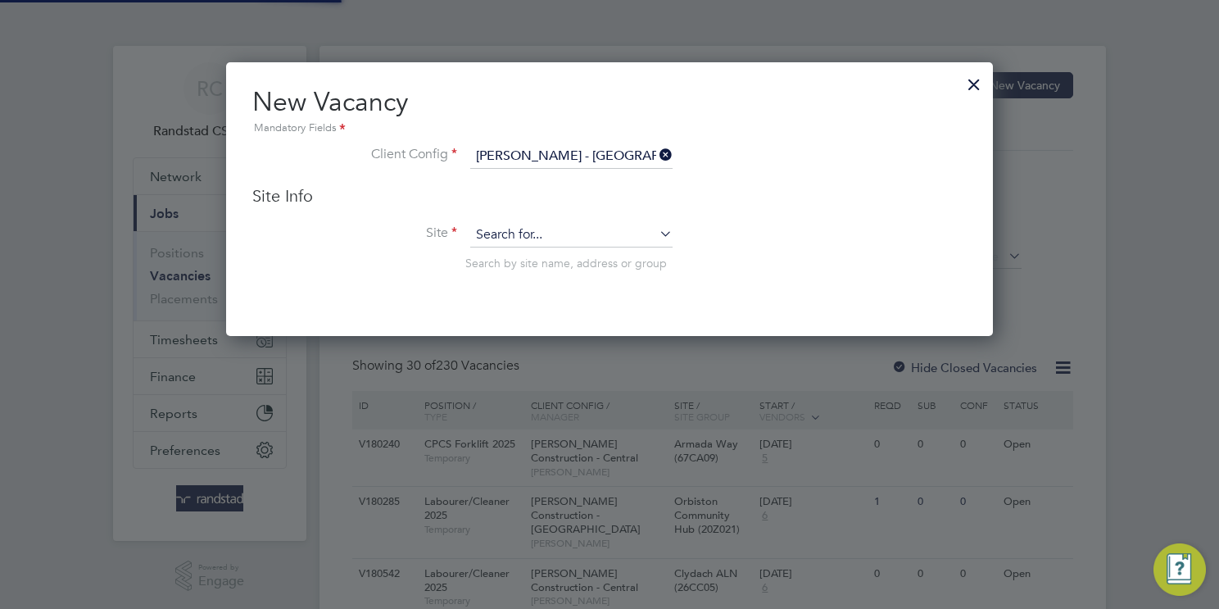
click at [549, 229] on input at bounding box center [571, 235] width 202 height 25
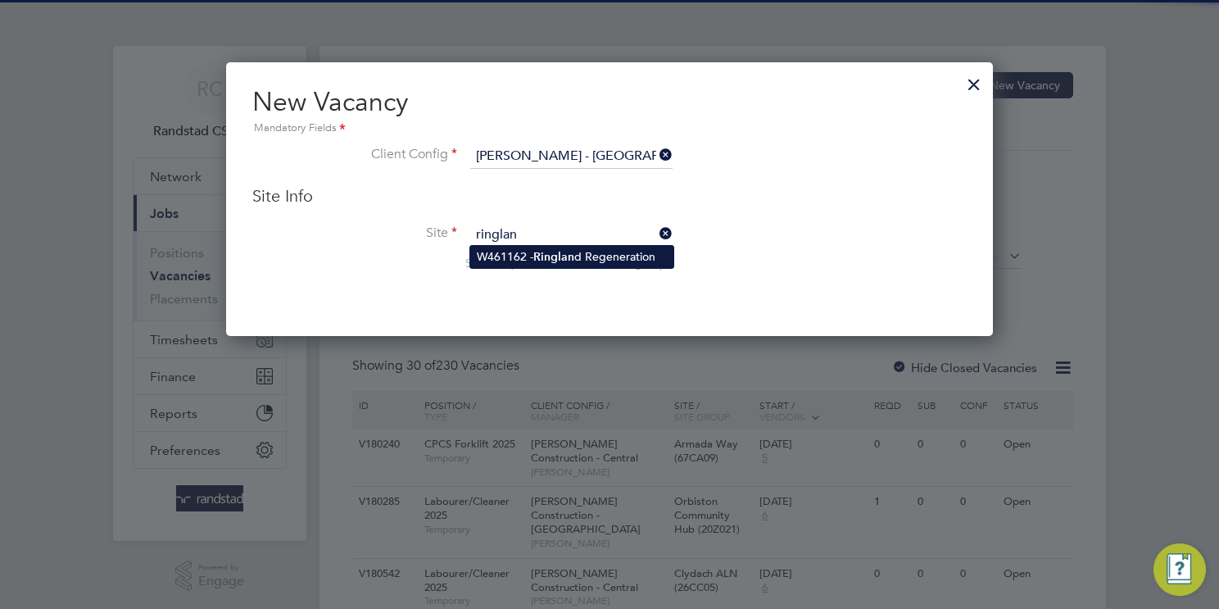
click at [587, 262] on li "W461162 - Ringlan d Regeneration" at bounding box center [571, 257] width 203 height 22
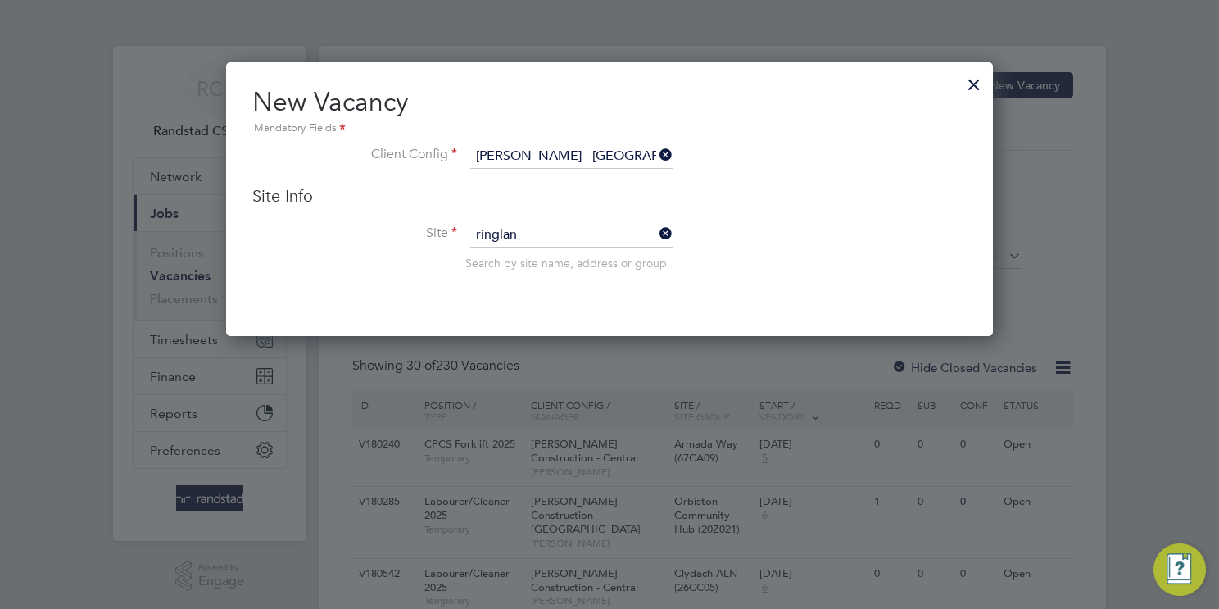
type input "W461162 - Ringland Regeneration"
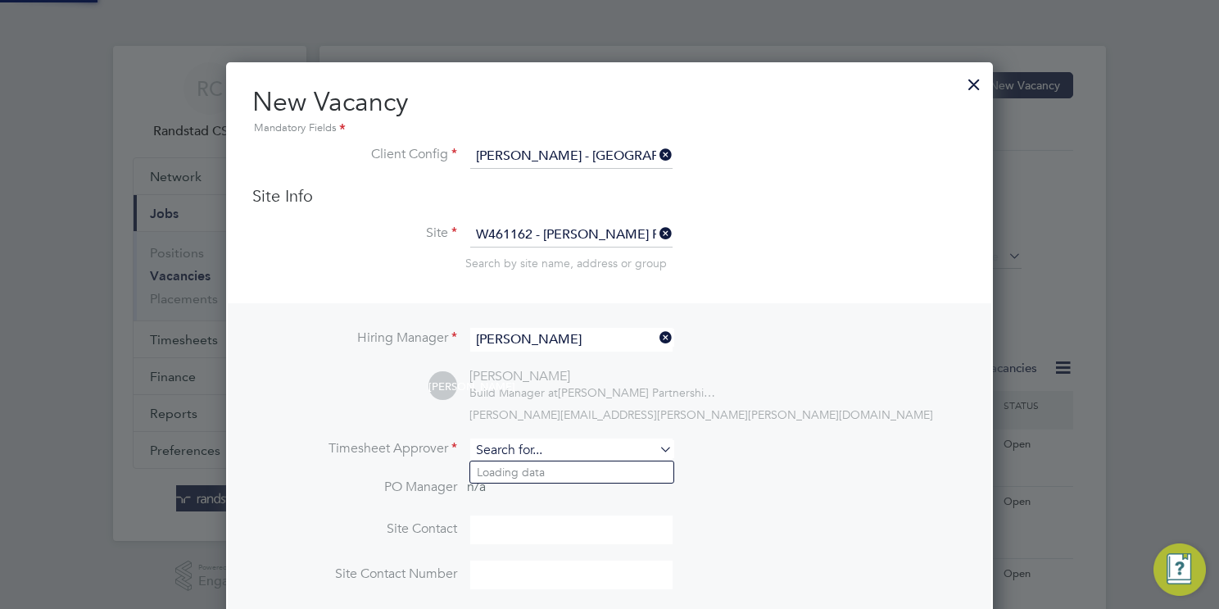
click at [527, 442] on input at bounding box center [571, 450] width 202 height 24
type input "m"
drag, startPoint x: 550, startPoint y: 446, endPoint x: 400, endPoint y: 459, distance: 150.4
click at [400, 459] on li "Timesheet Approver mansfield" at bounding box center [609, 458] width 714 height 40
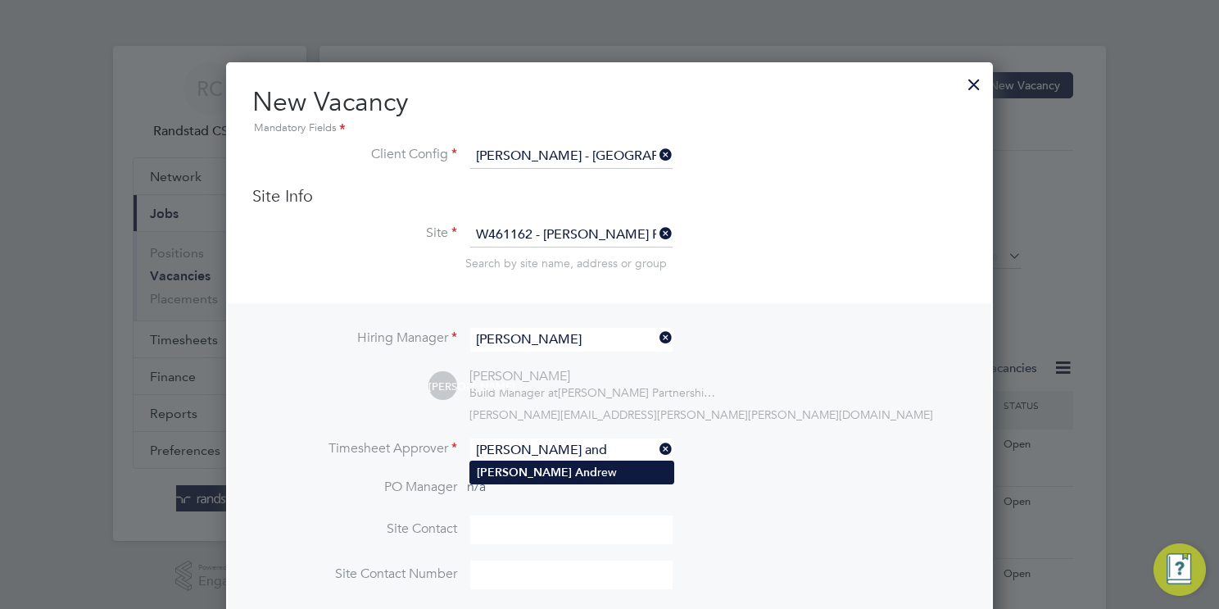
click at [609, 473] on li "James And rew" at bounding box center [571, 472] width 203 height 22
type input "James Andrew"
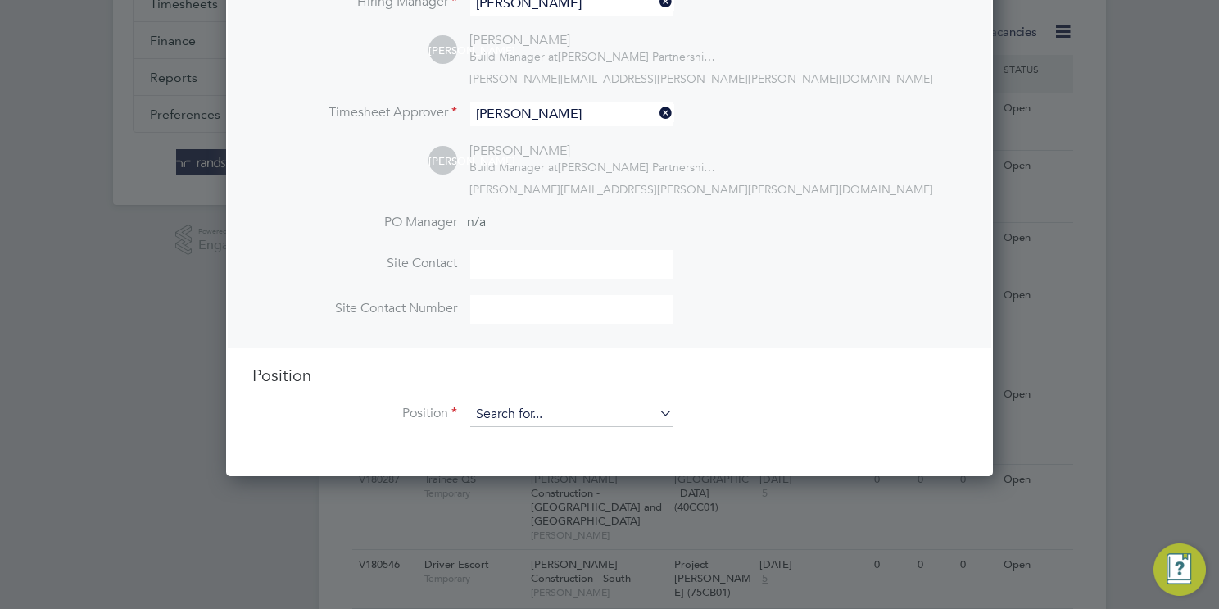
click at [553, 415] on input at bounding box center [571, 414] width 202 height 25
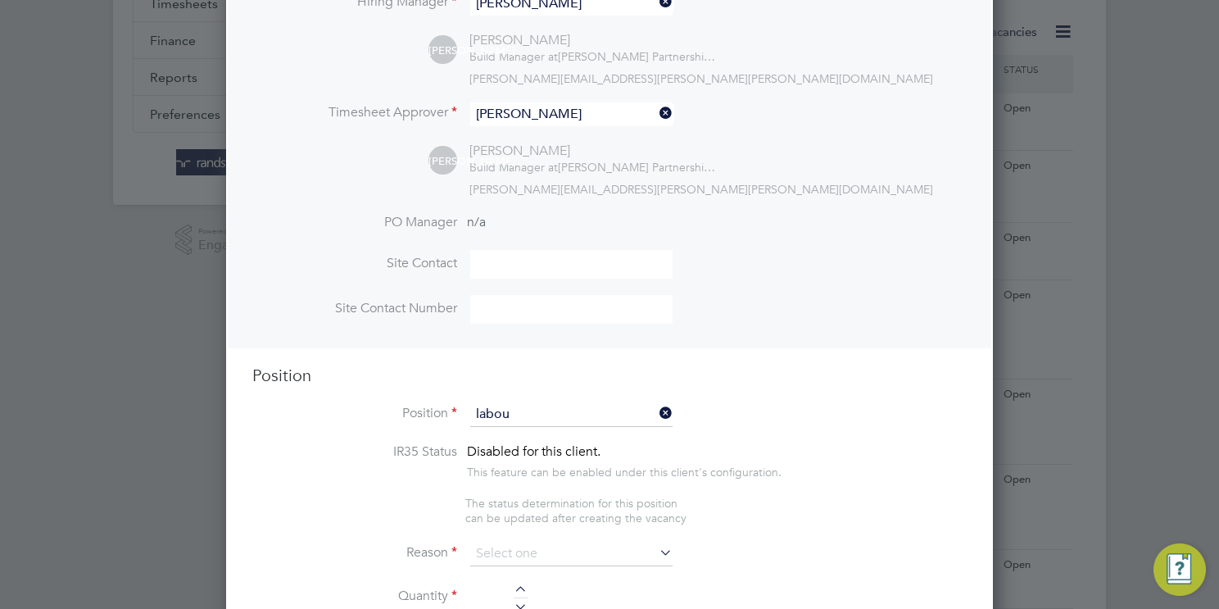
click at [616, 441] on li "Labou rer 2025" at bounding box center [571, 438] width 203 height 22
type input "Labourer 2025"
type textarea "Sweeping site, removing rubbish, unloading and transporting material, equipment…"
click at [562, 543] on input at bounding box center [571, 553] width 202 height 25
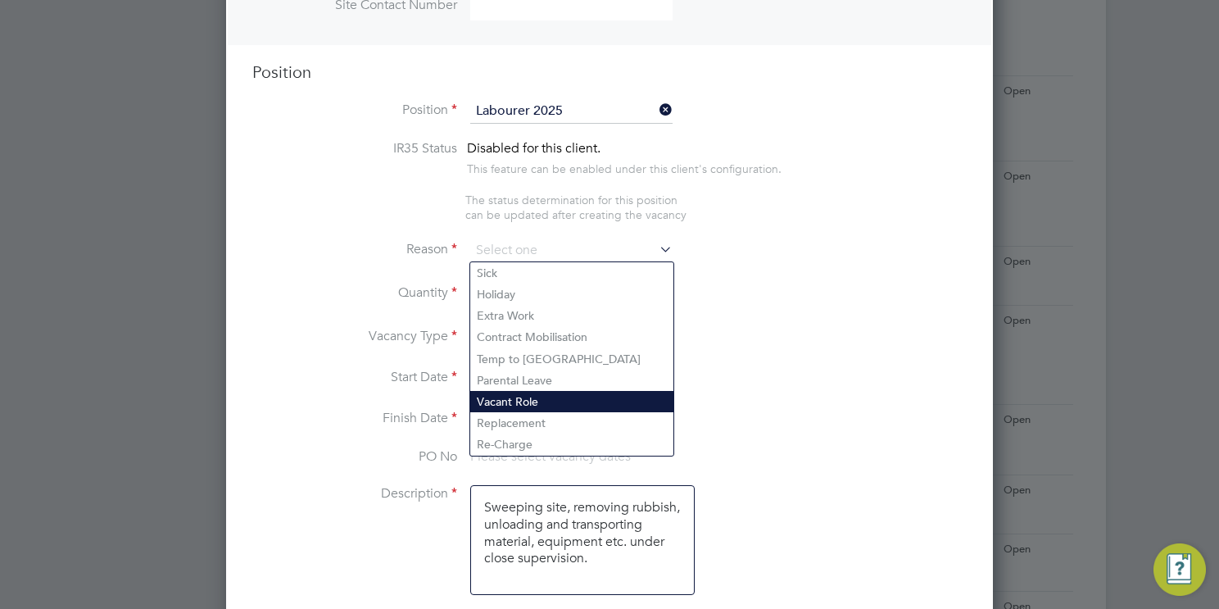
click at [557, 405] on li "Vacant Role" at bounding box center [571, 401] width 203 height 21
type input "Vacant Role"
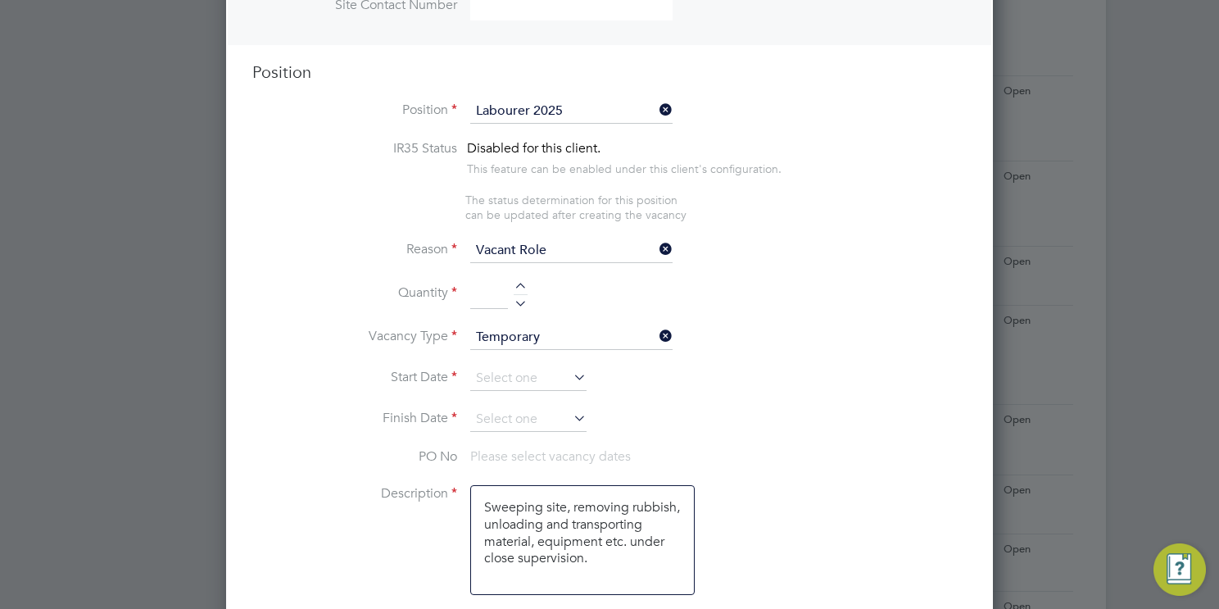
click at [523, 285] on div at bounding box center [521, 288] width 14 height 11
type input "1"
click at [550, 373] on input at bounding box center [528, 378] width 116 height 25
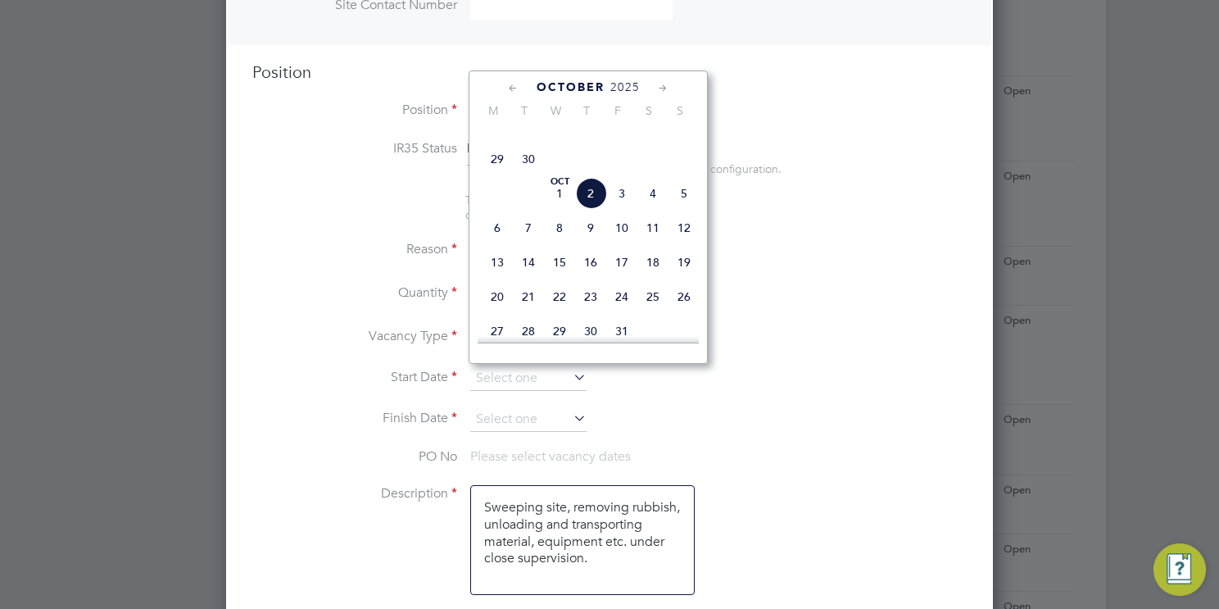
click at [588, 209] on span "2" at bounding box center [590, 193] width 31 height 31
type input "02 Oct 2025"
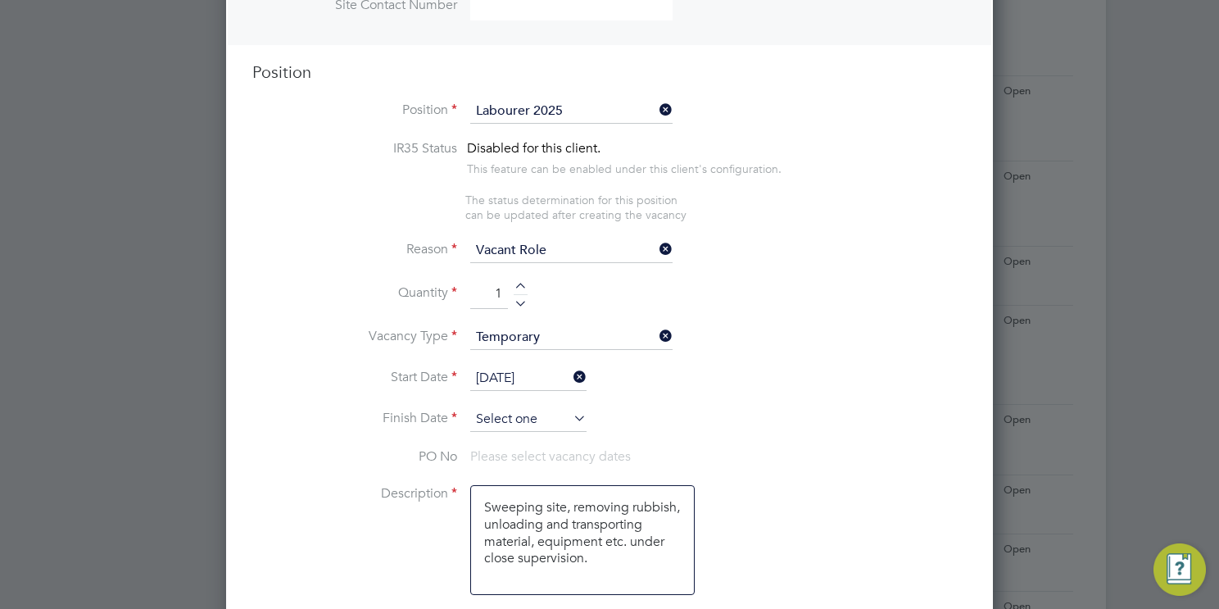
click at [534, 414] on input at bounding box center [528, 419] width 116 height 25
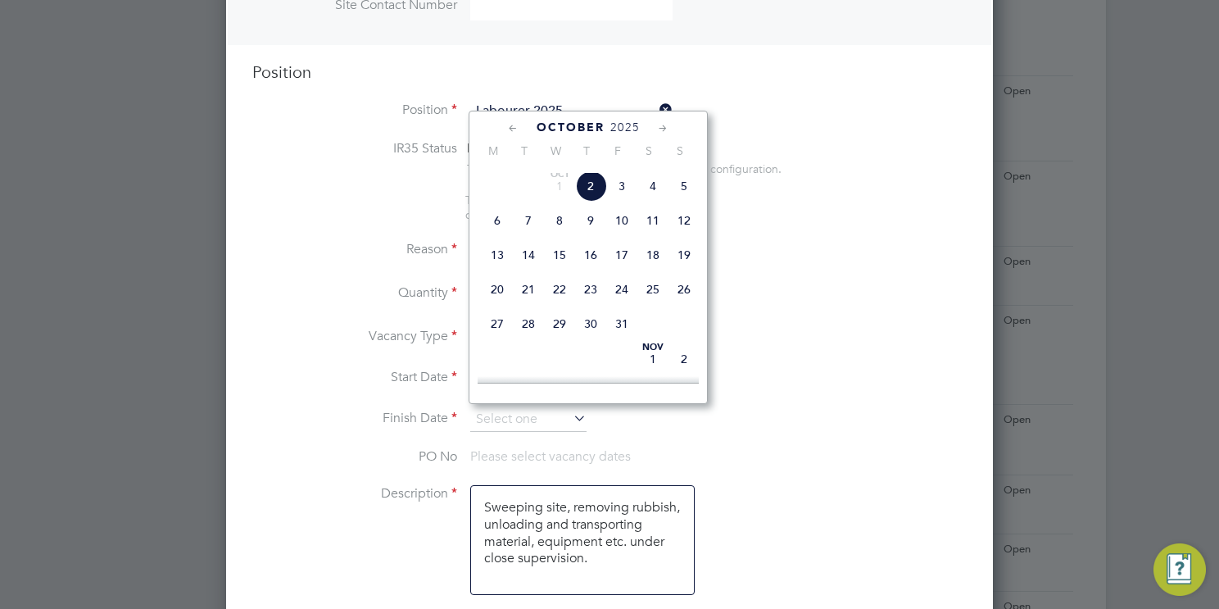
click at [621, 339] on span "31" at bounding box center [621, 323] width 31 height 31
type input "31 Oct 2025"
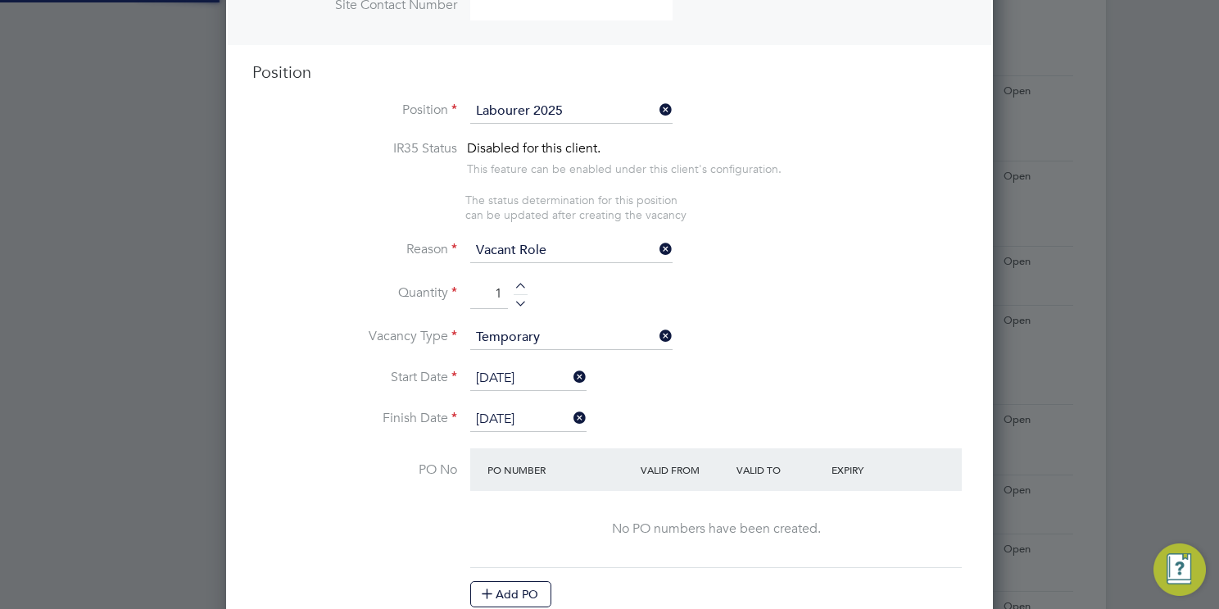
click at [824, 421] on li "Finish Date 31 Oct 2025" at bounding box center [609, 427] width 714 height 41
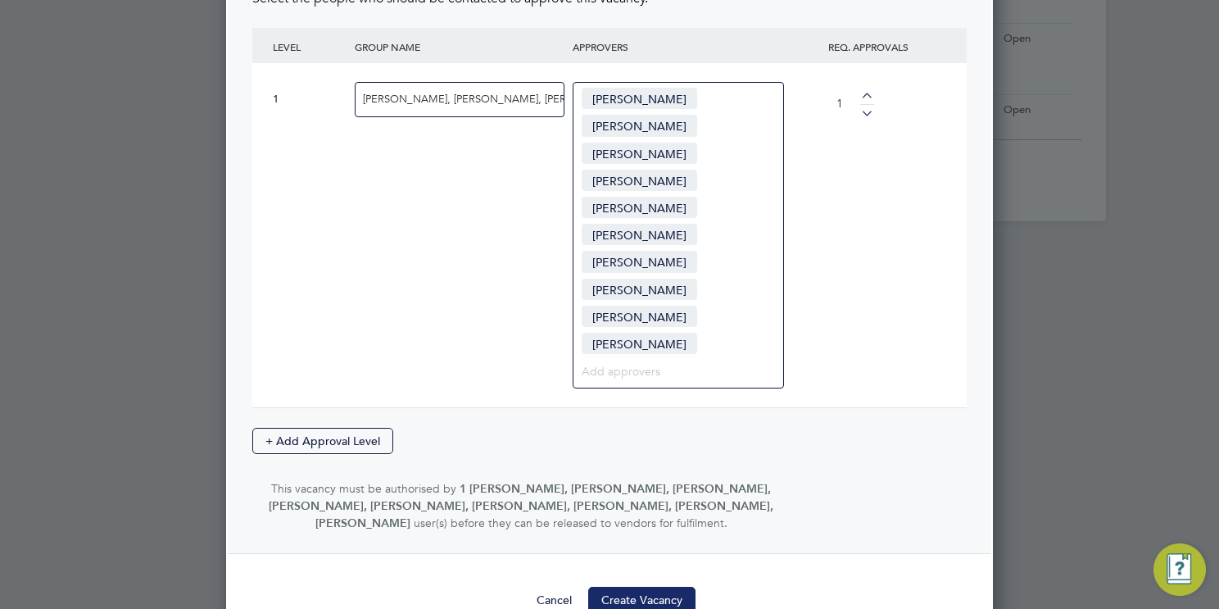
click at [634, 586] on button "Create Vacancy" at bounding box center [641, 599] width 107 height 26
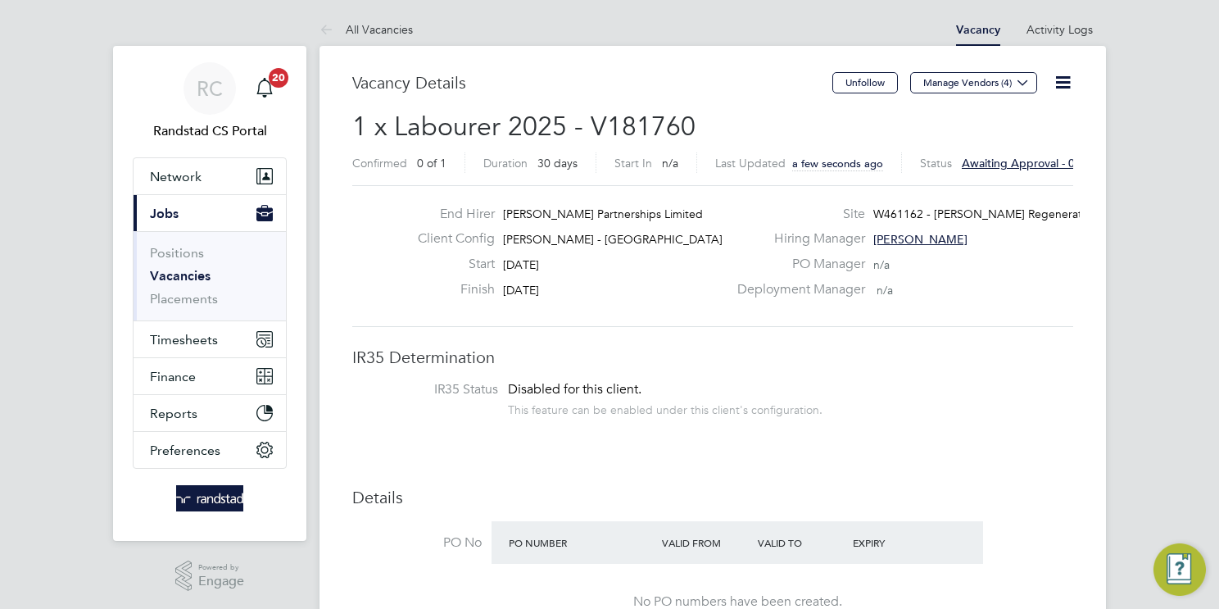
click at [168, 265] on li "Positions" at bounding box center [211, 256] width 123 height 23
click at [173, 276] on link "Vacancies" at bounding box center [180, 276] width 61 height 16
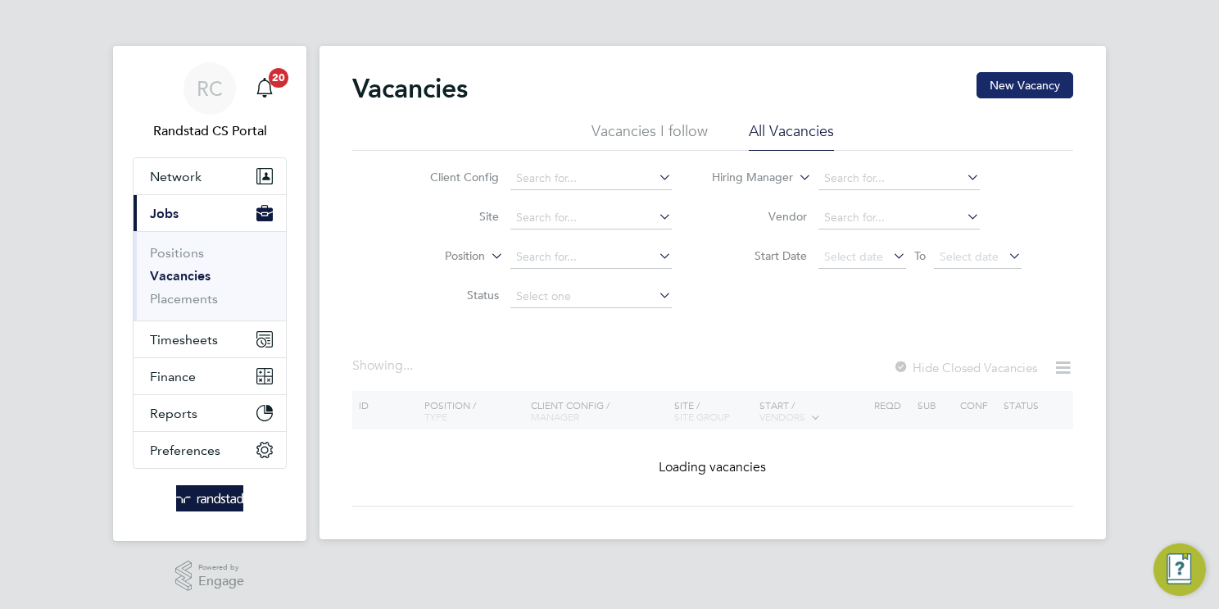
click at [1003, 91] on button "New Vacancy" at bounding box center [1024, 85] width 97 height 26
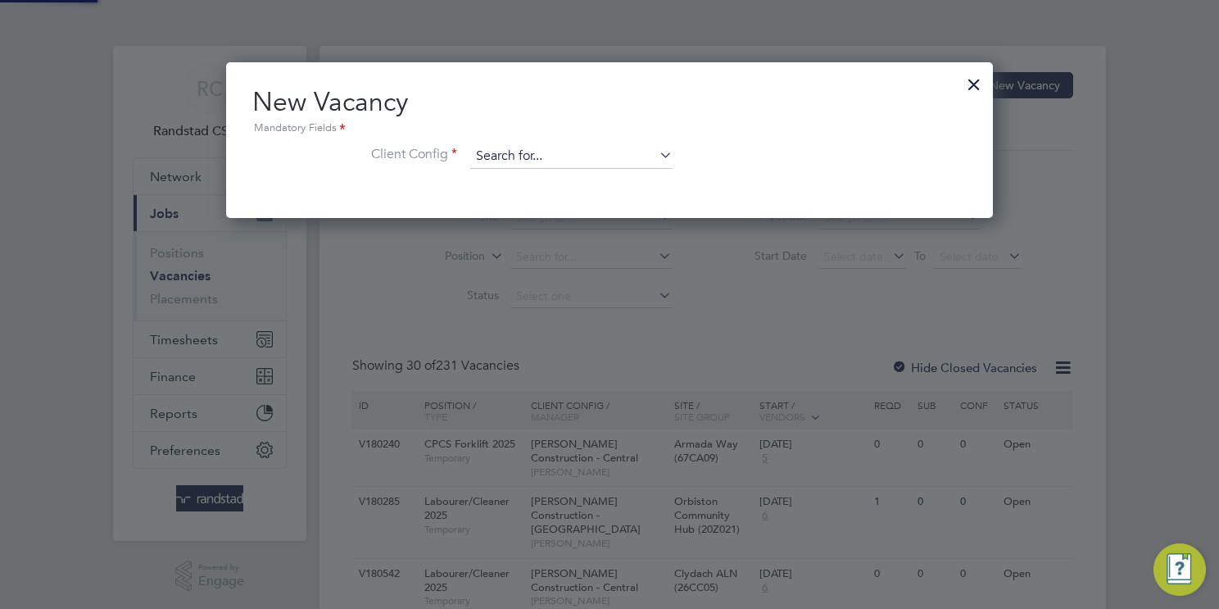
drag, startPoint x: 612, startPoint y: 156, endPoint x: 576, endPoint y: 162, distance: 36.5
click at [612, 156] on input at bounding box center [571, 156] width 202 height 25
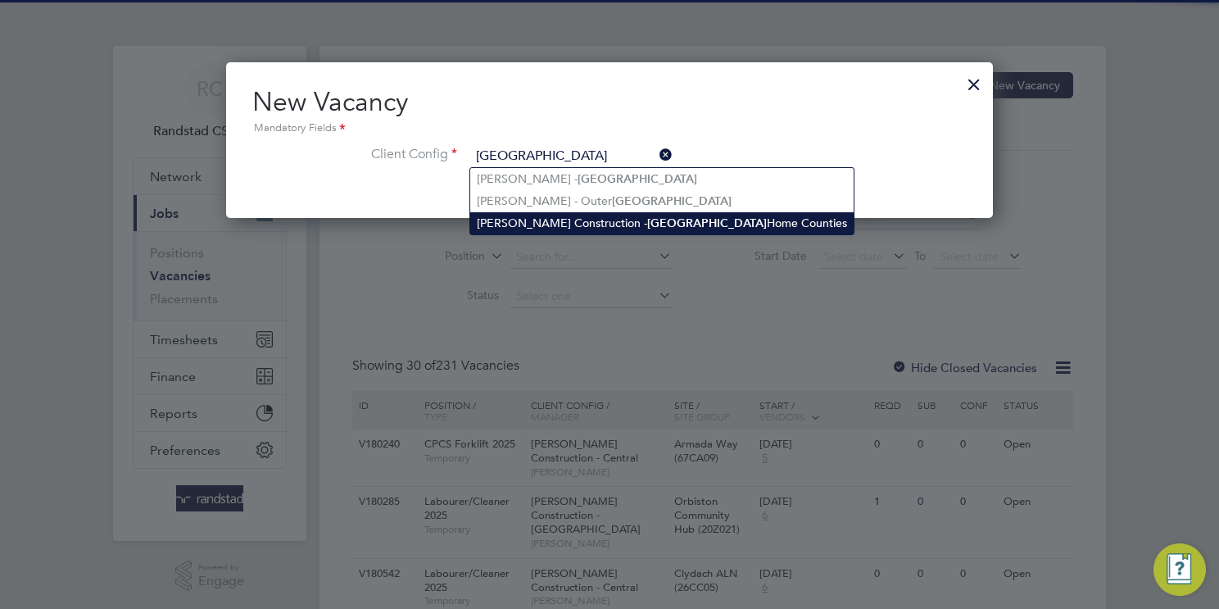
click at [603, 217] on li "Morgan Sindall Construction - London Home Counties" at bounding box center [661, 223] width 383 height 22
type input "Morgan Sindall Construction - London Home Counties"
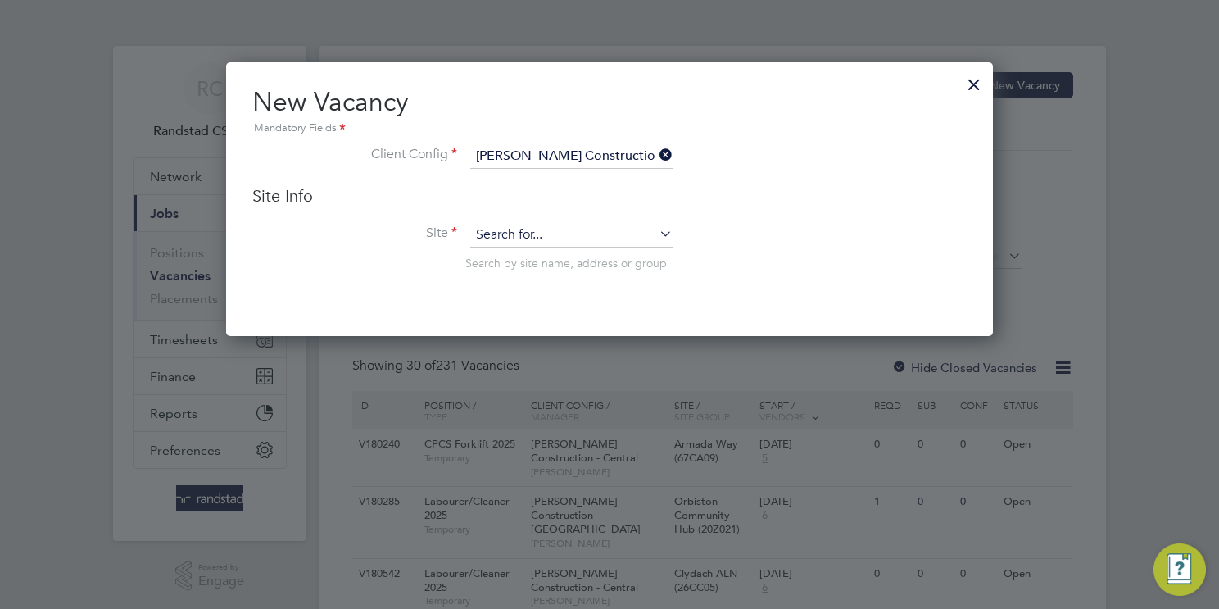
click at [514, 225] on input at bounding box center [571, 235] width 202 height 25
click at [597, 256] on li "Cable Wharf Primary School (93CB14)" at bounding box center [577, 257] width 215 height 22
type input "Cable Wharf Primary School (93CB14)"
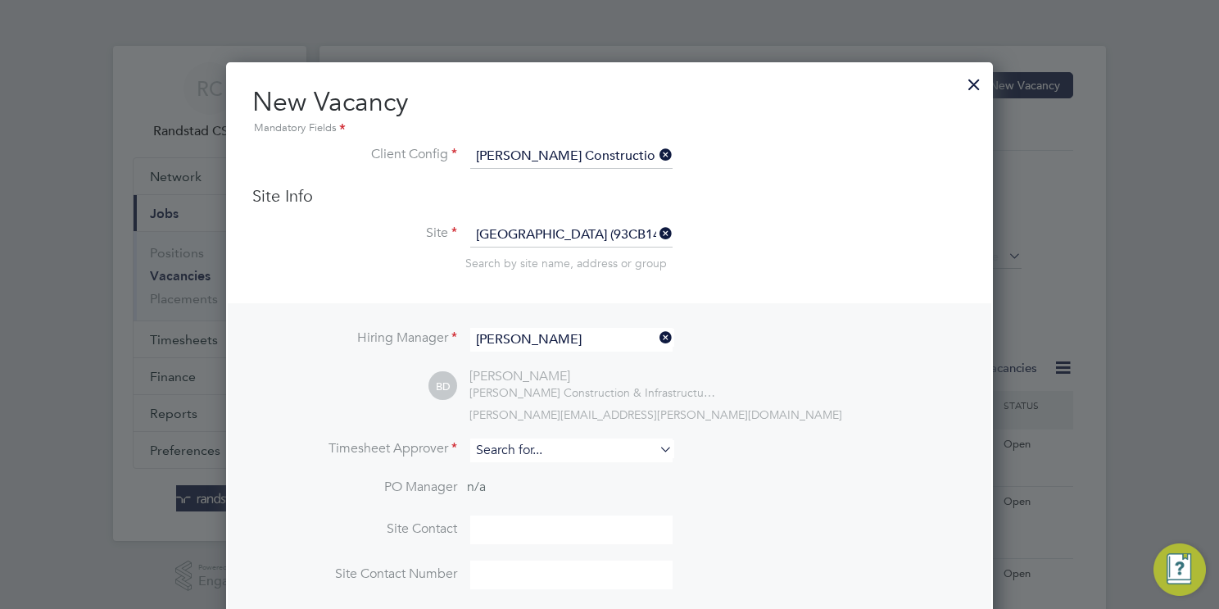
click at [547, 454] on input at bounding box center [571, 450] width 202 height 24
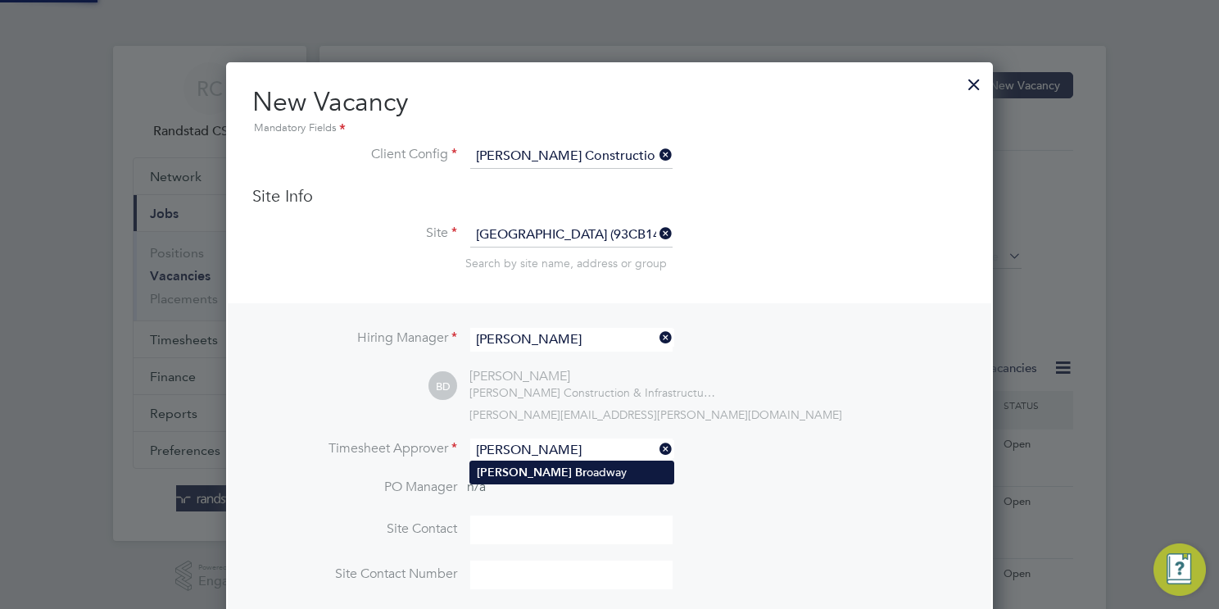
click at [572, 476] on li "Adrian Br oadway" at bounding box center [571, 472] width 203 height 22
type input "Adrian Broadway"
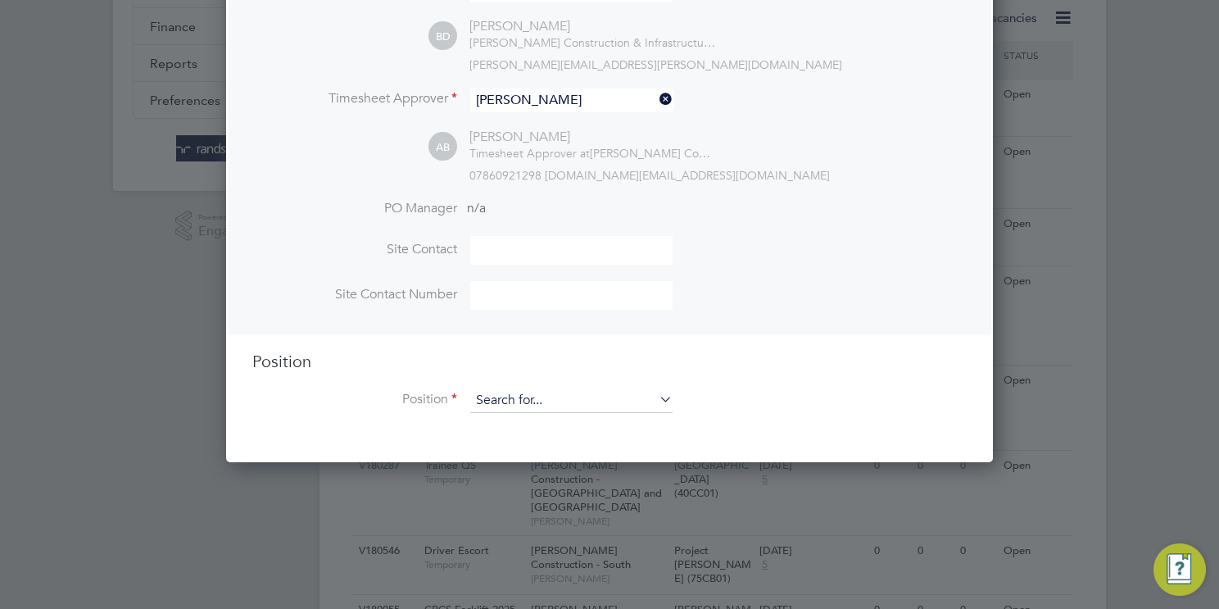
click at [519, 398] on input at bounding box center [571, 400] width 202 height 25
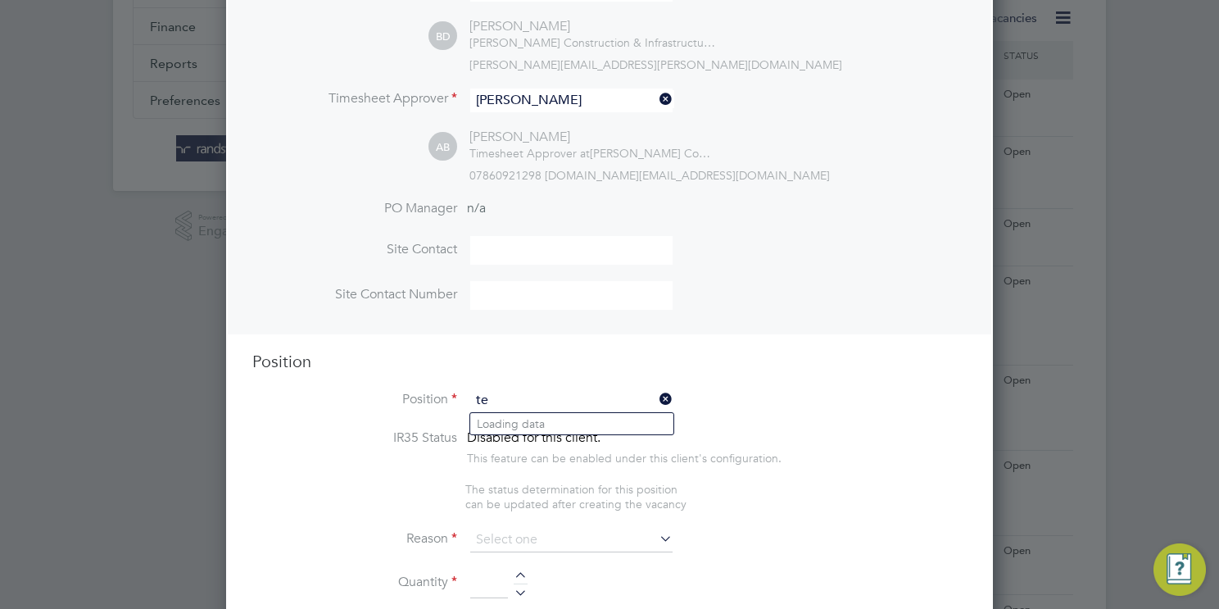
type input "t"
click at [587, 441] on li "CPCS Forkl ift South 2025" at bounding box center [571, 446] width 203 height 22
type input "CPCS Forklift South 2025"
type textarea "Excluding London Boroughs"
click at [552, 538] on input at bounding box center [571, 539] width 202 height 25
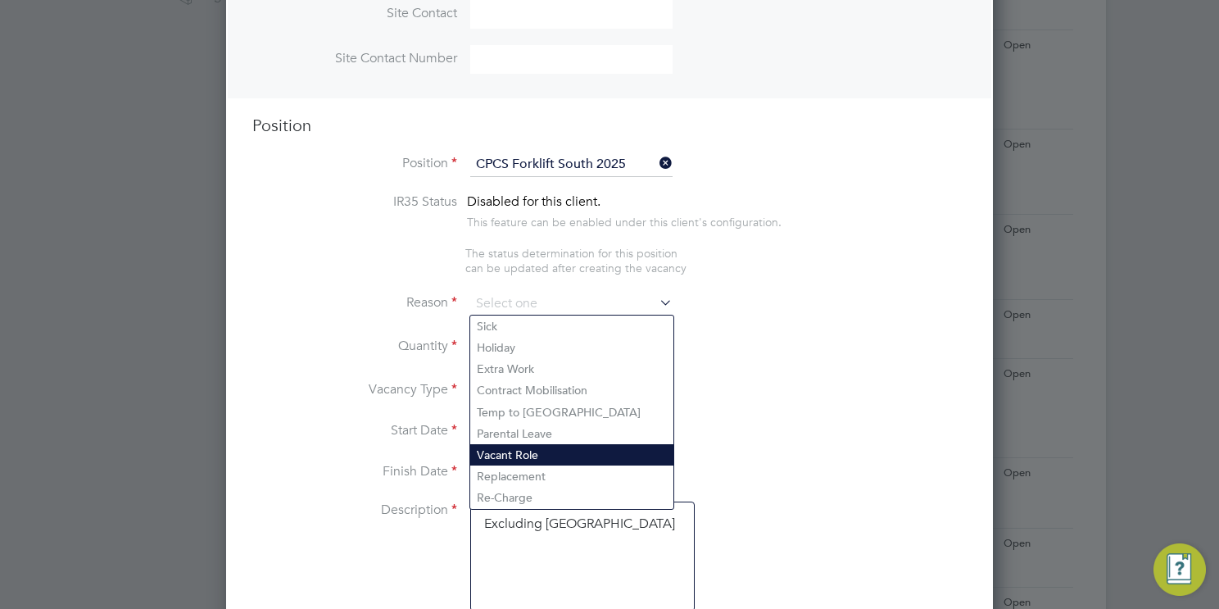
click at [545, 457] on li "Vacant Role" at bounding box center [571, 454] width 203 height 21
type input "Vacant Role"
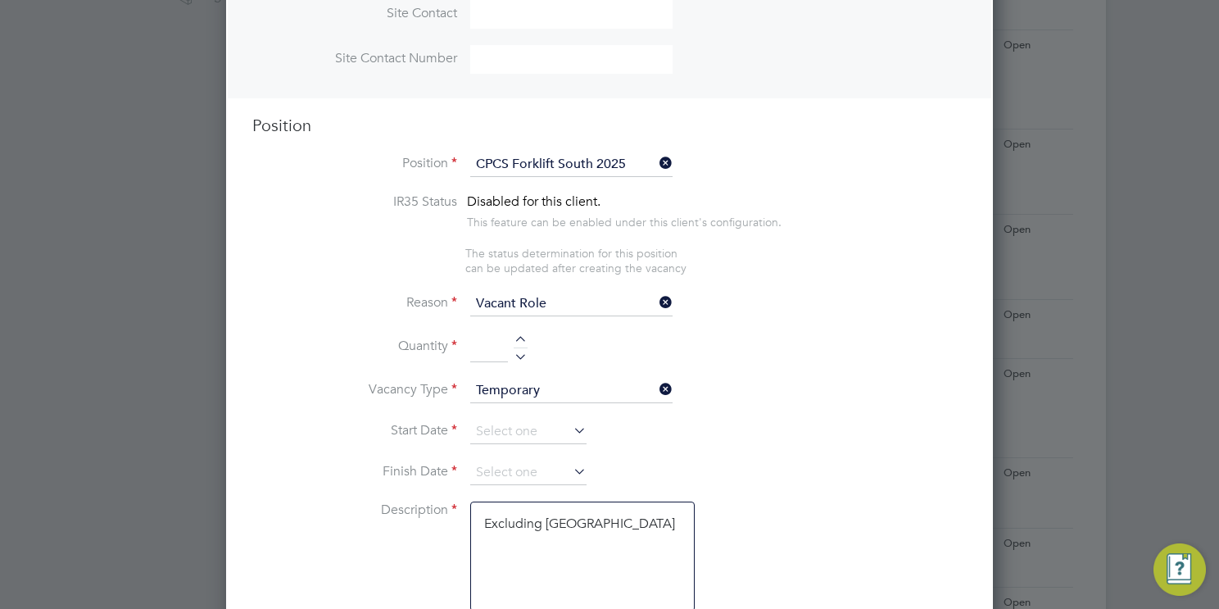
click at [517, 337] on div at bounding box center [521, 341] width 14 height 11
type input "1"
click at [515, 426] on input at bounding box center [528, 431] width 116 height 25
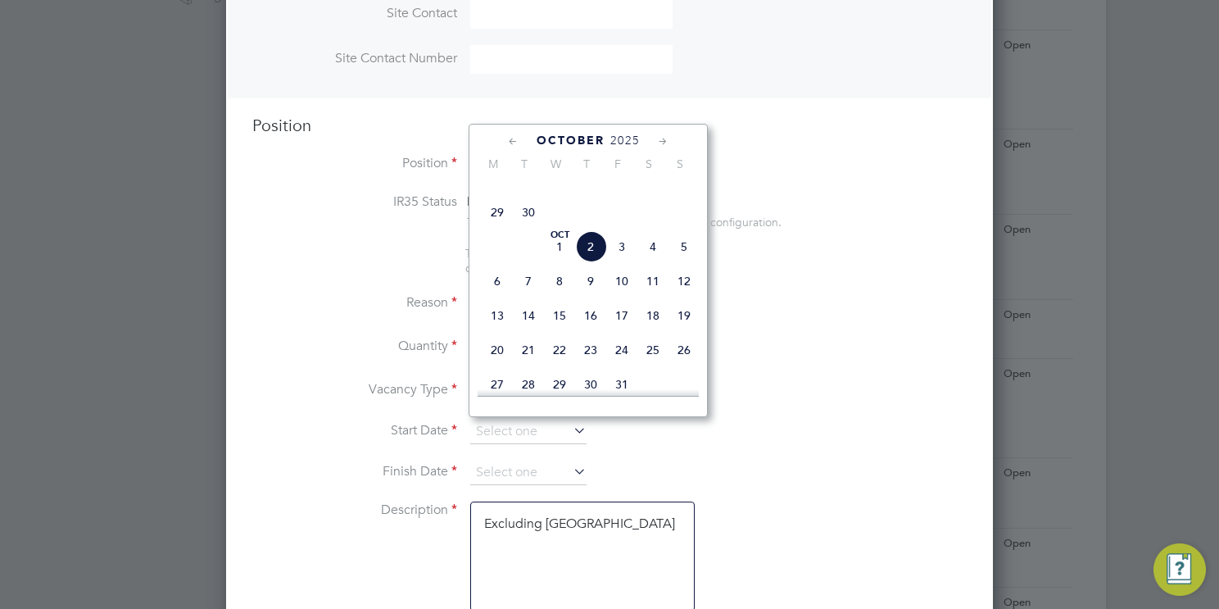
click at [629, 262] on span "3" at bounding box center [621, 246] width 31 height 31
type input "03 Oct 2025"
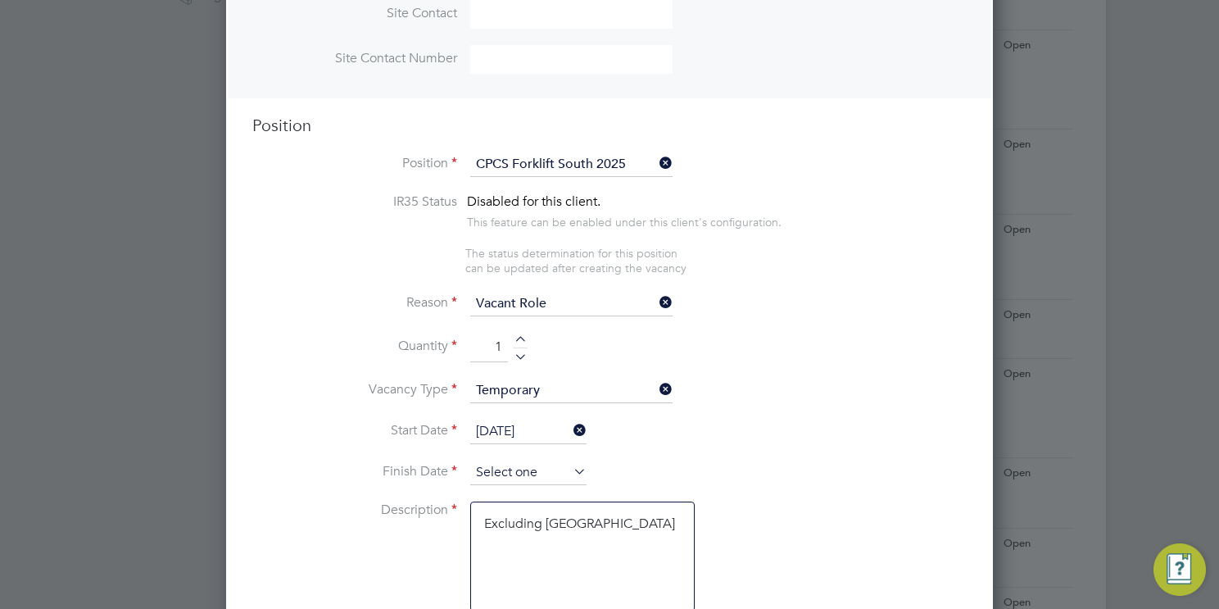
click at [508, 466] on input at bounding box center [528, 472] width 116 height 25
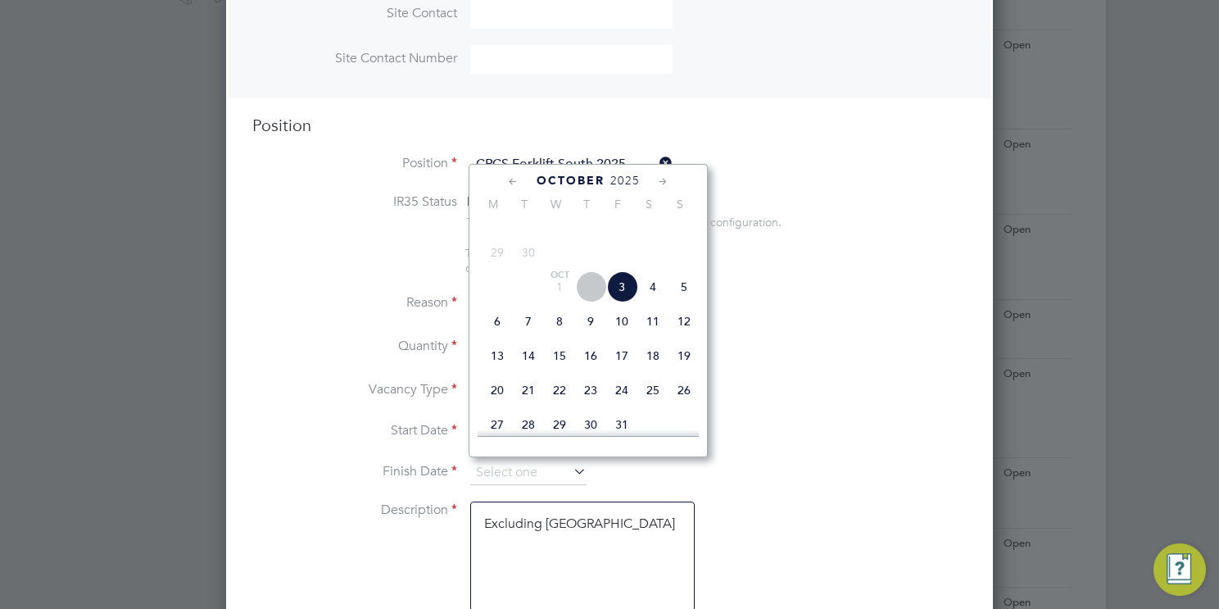
click at [622, 302] on span "3" at bounding box center [621, 286] width 31 height 31
type input "03 Oct 2025"
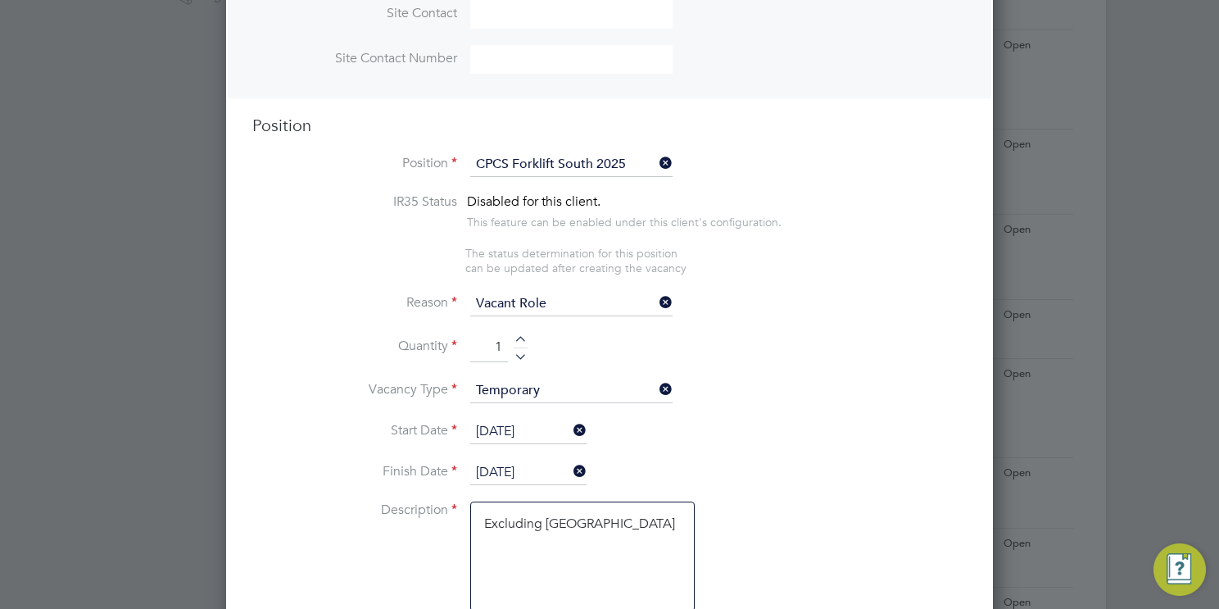
drag, startPoint x: 775, startPoint y: 392, endPoint x: 765, endPoint y: 385, distance: 12.3
click at [771, 390] on li "Vacancy Type Temporary" at bounding box center [609, 398] width 714 height 41
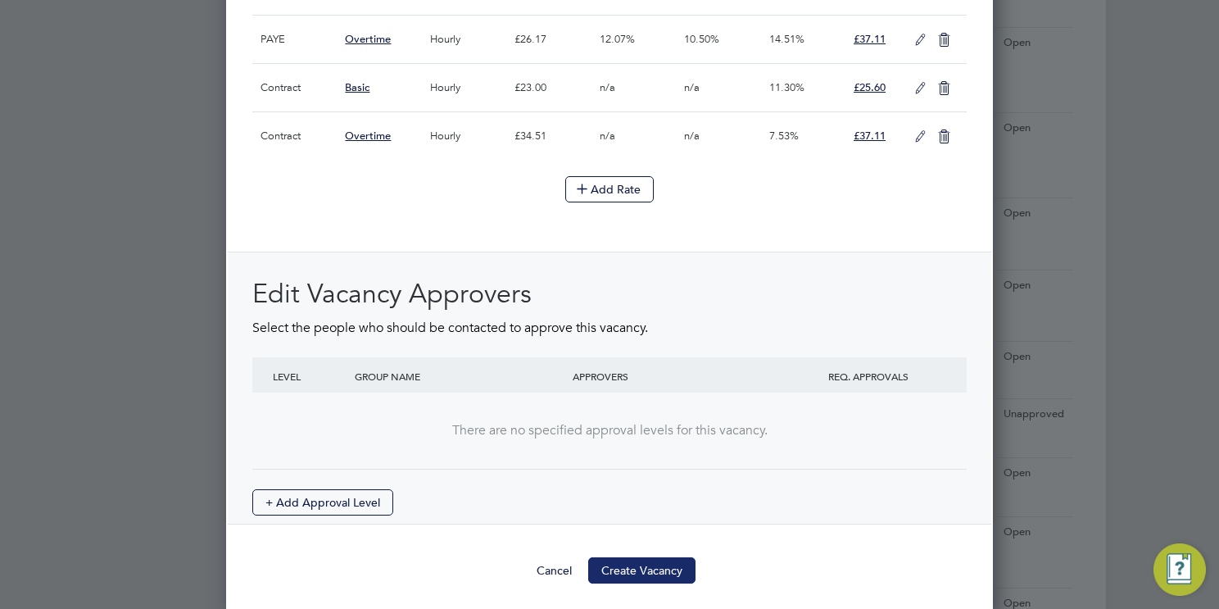
click at [676, 561] on button "Create Vacancy" at bounding box center [641, 570] width 107 height 26
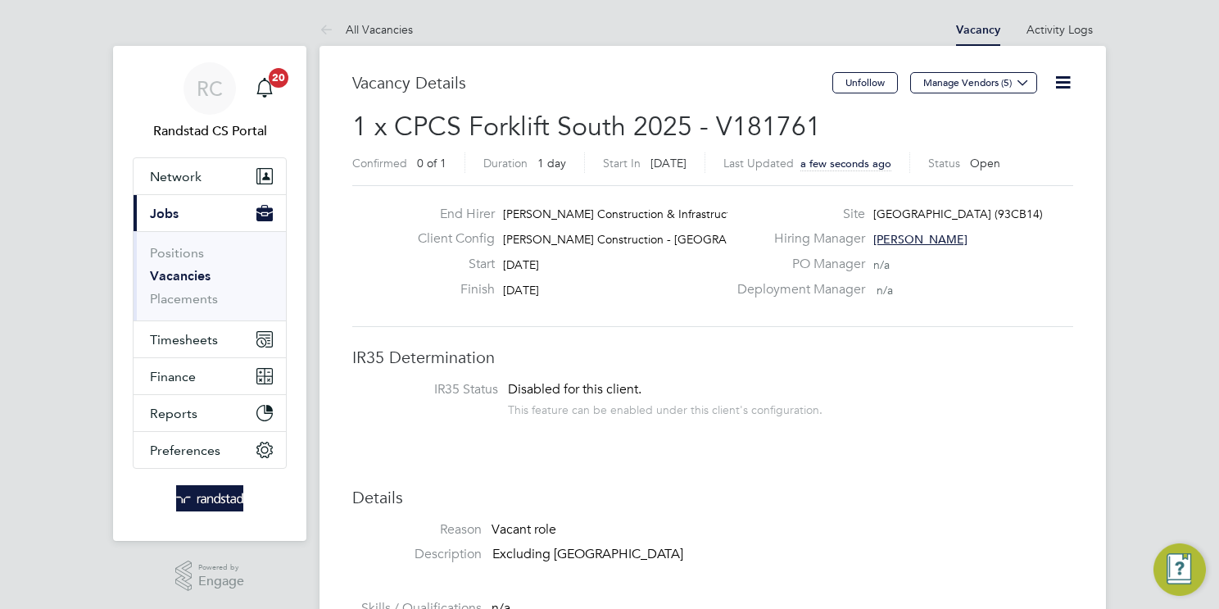
drag, startPoint x: 767, startPoint y: 449, endPoint x: 432, endPoint y: 126, distance: 465.7
click at [180, 275] on link "Vacancies" at bounding box center [180, 276] width 61 height 16
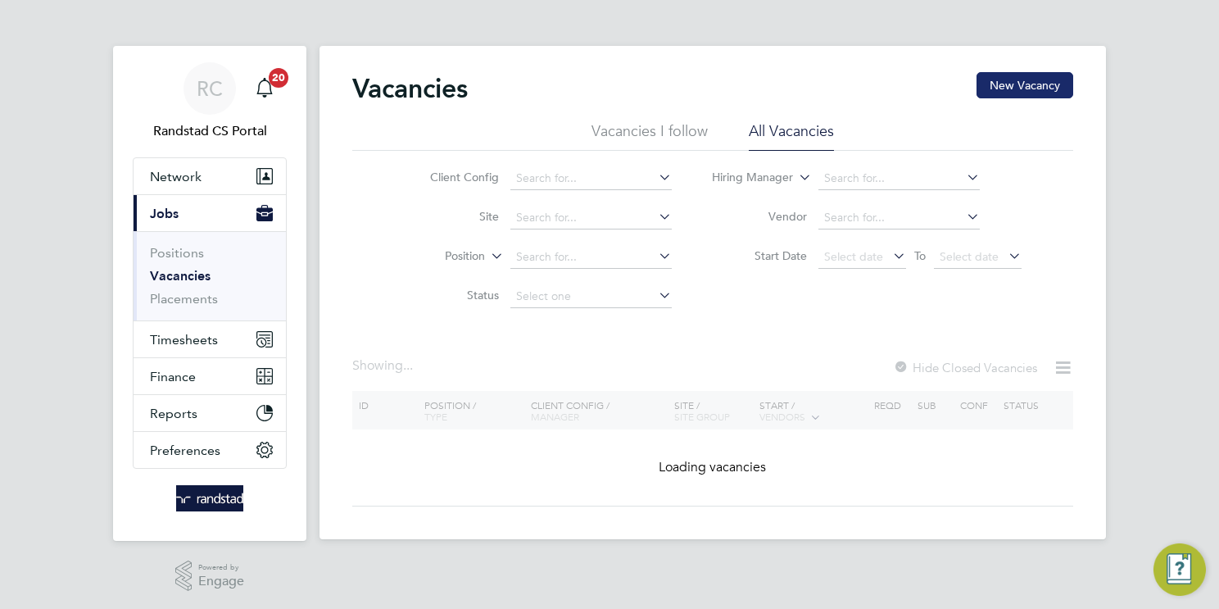
click at [1016, 84] on button "New Vacancy" at bounding box center [1024, 85] width 97 height 26
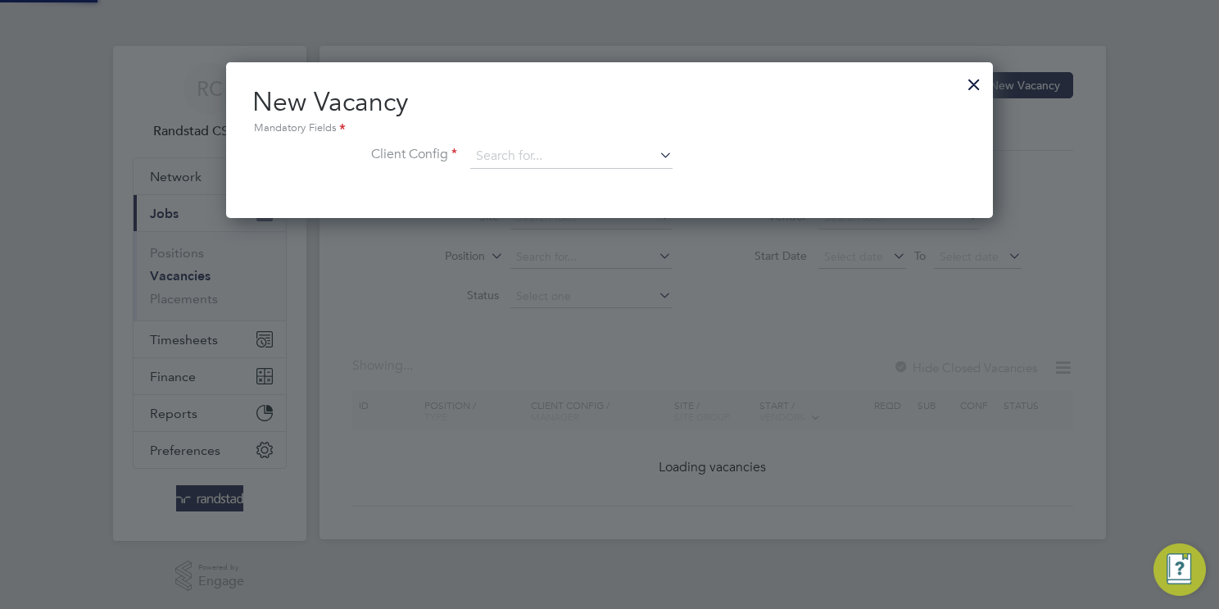
scroll to position [155, 767]
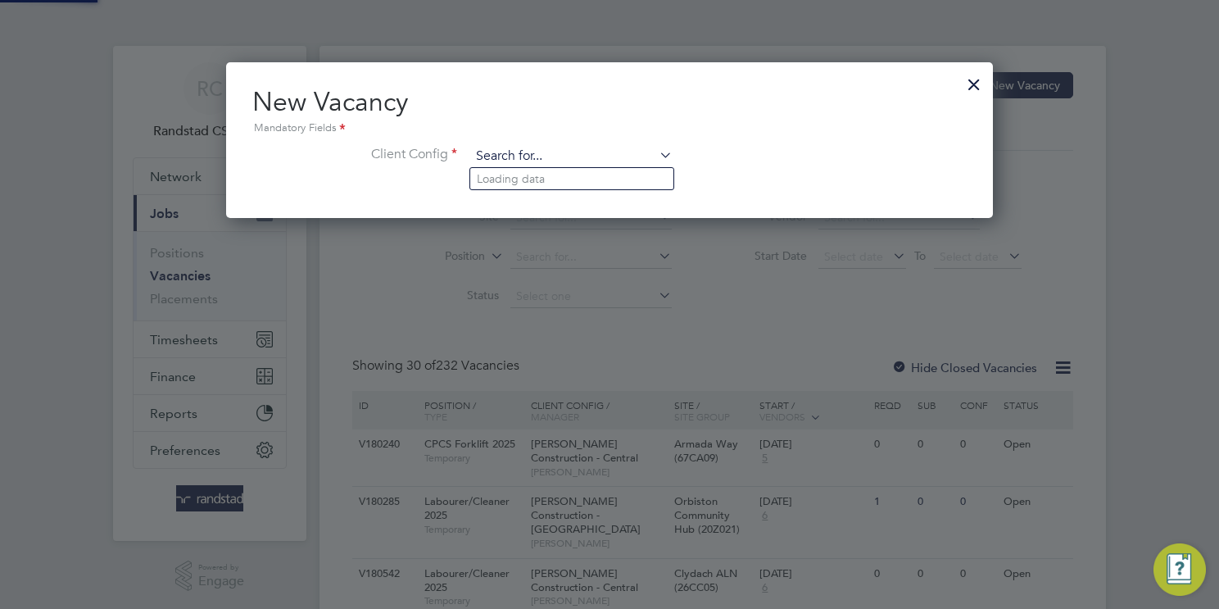
click at [532, 156] on input at bounding box center [571, 156] width 202 height 25
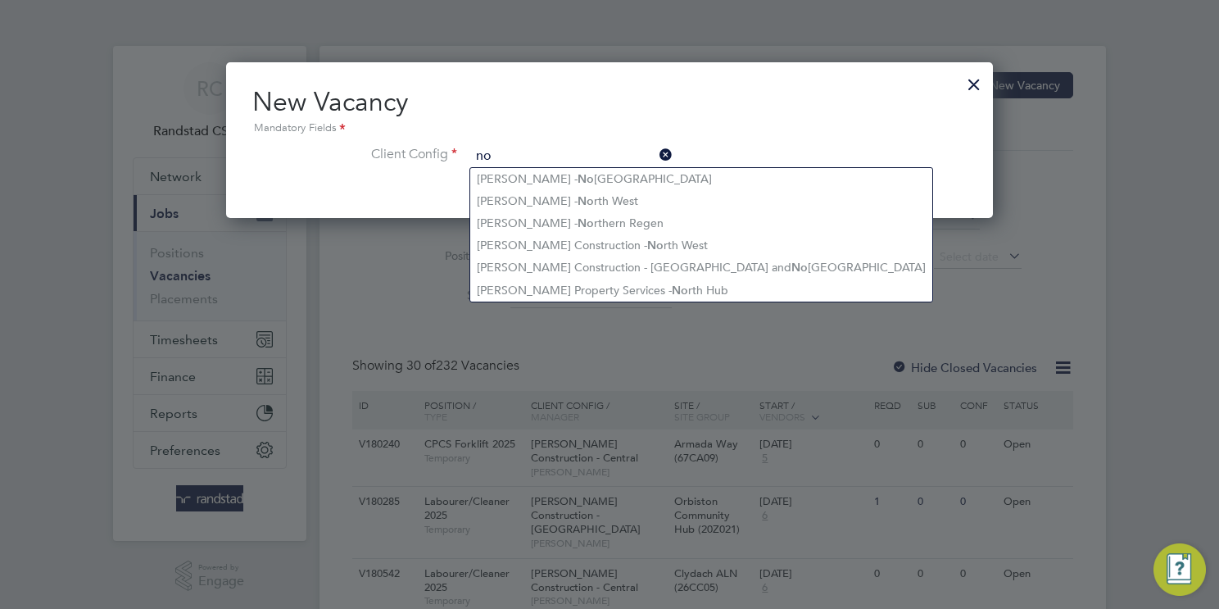
type input "n"
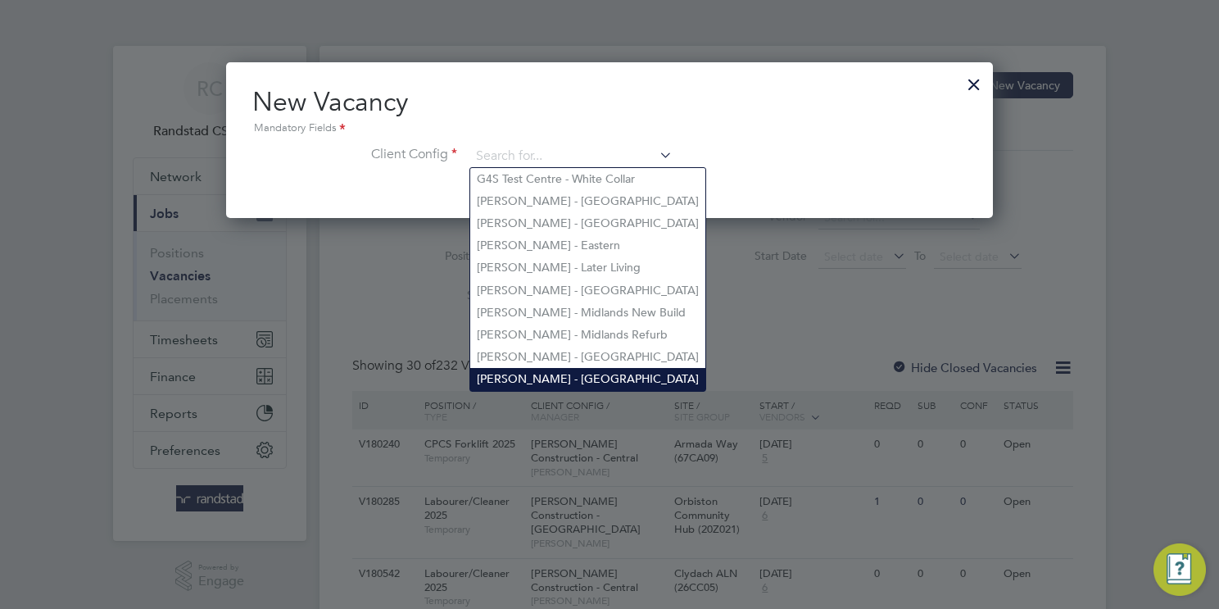
click at [581, 372] on li "Lovell - North West" at bounding box center [587, 379] width 235 height 22
type input "Lovell - North West"
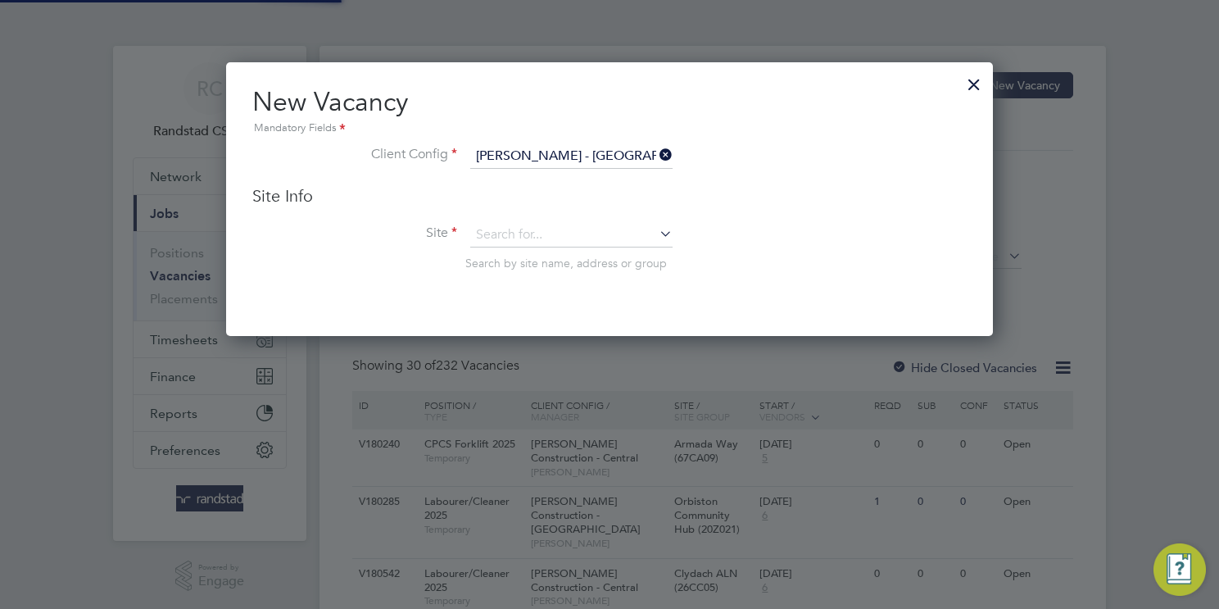
scroll to position [272, 767]
click at [549, 239] on input at bounding box center [571, 235] width 202 height 25
type input "bev"
click at [656, 152] on icon at bounding box center [656, 154] width 0 height 23
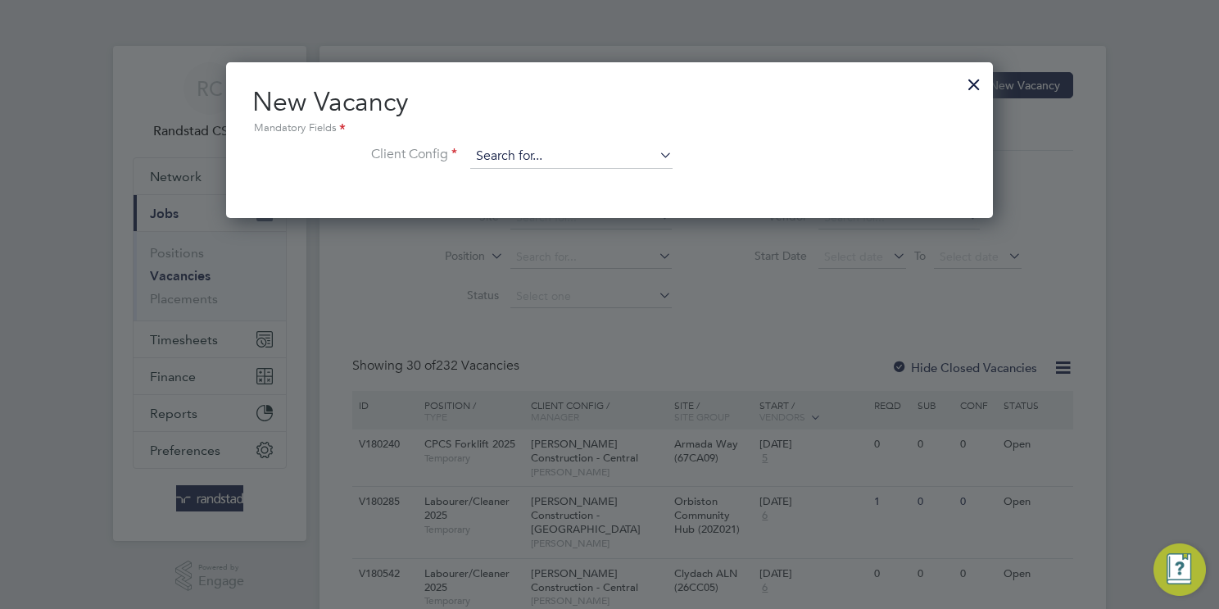
click at [641, 152] on input at bounding box center [571, 156] width 202 height 25
click at [604, 178] on li "Lovell - Easter n" at bounding box center [571, 179] width 203 height 22
type input "Lovell - Eastern"
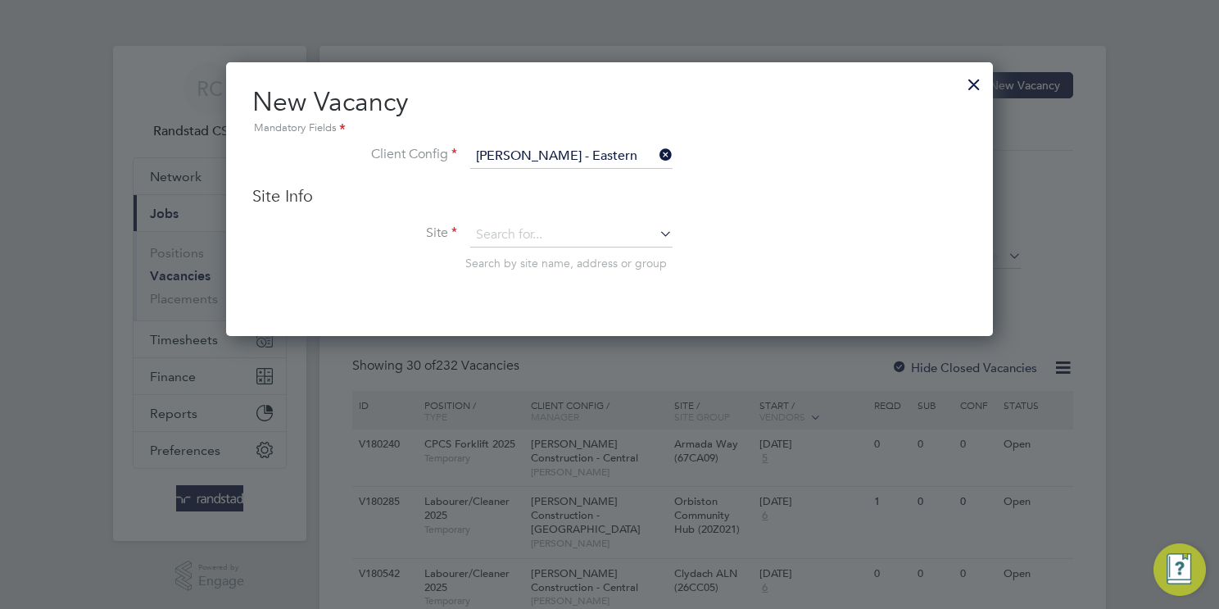
scroll to position [272, 767]
click at [574, 225] on input at bounding box center [571, 235] width 202 height 25
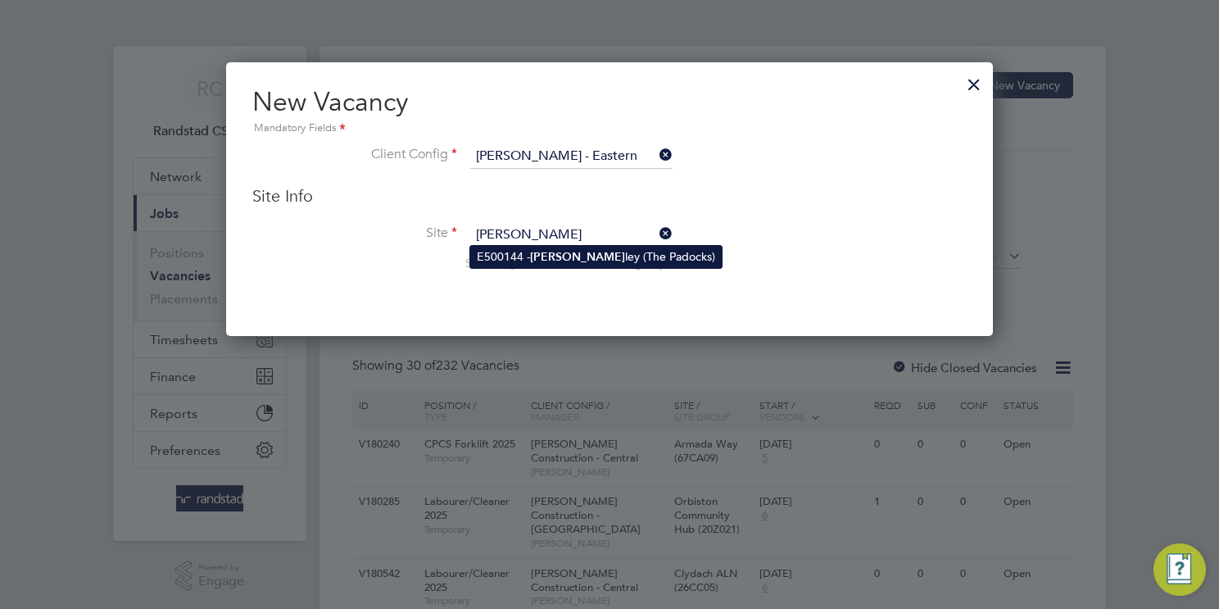
click at [611, 253] on li "E500144 - Bever ley (The Padocks)" at bounding box center [595, 257] width 251 height 22
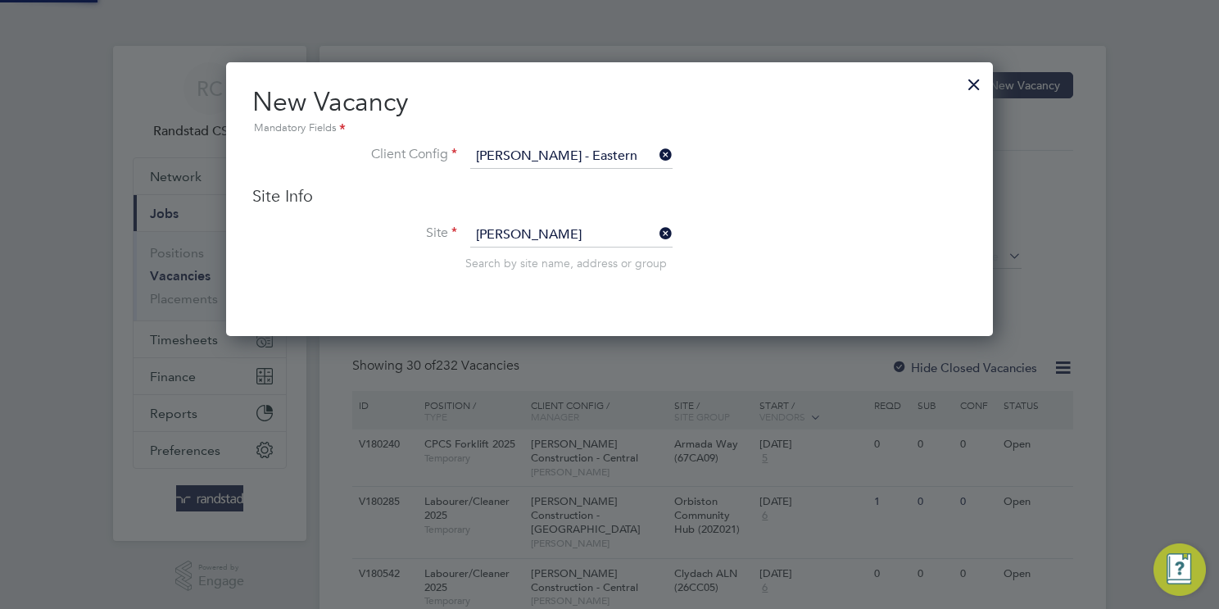
type input "E500144 - Beverley (The Padocks)"
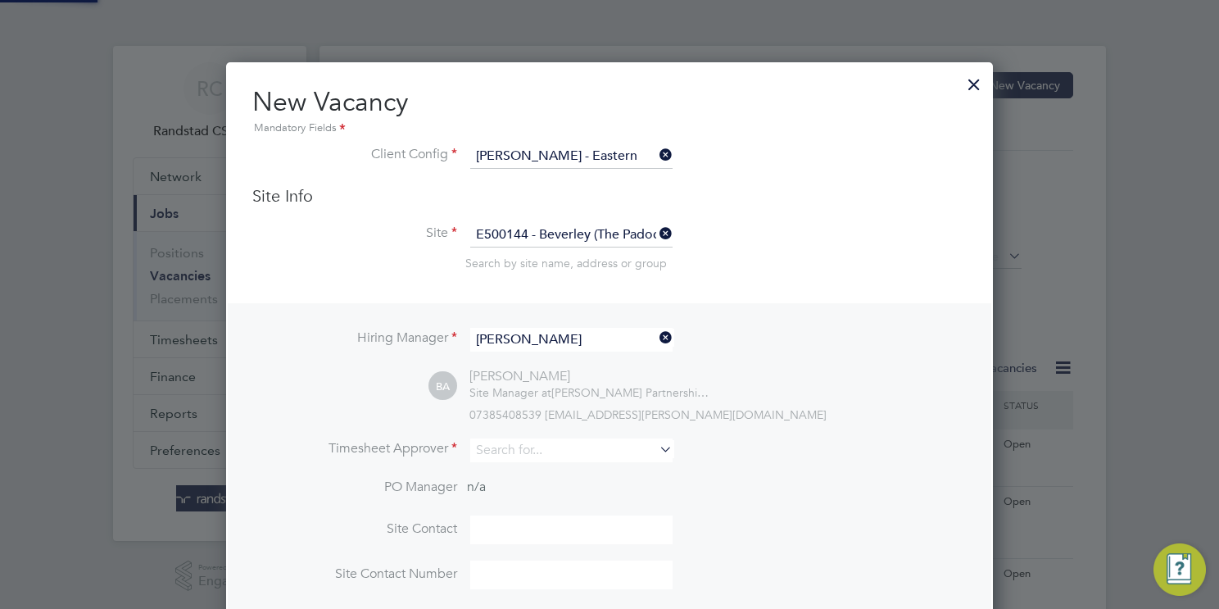
scroll to position [677, 767]
click at [492, 453] on input at bounding box center [571, 450] width 202 height 24
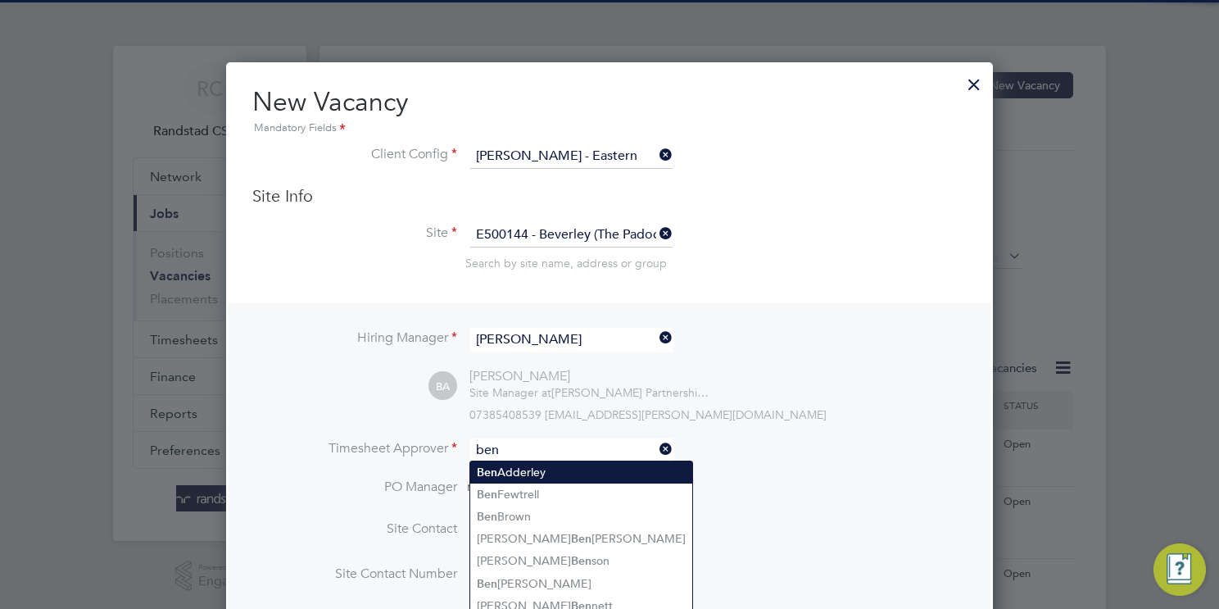
click at [545, 473] on li "Ben Adderley" at bounding box center [581, 472] width 222 height 22
type input "Ben Adderley"
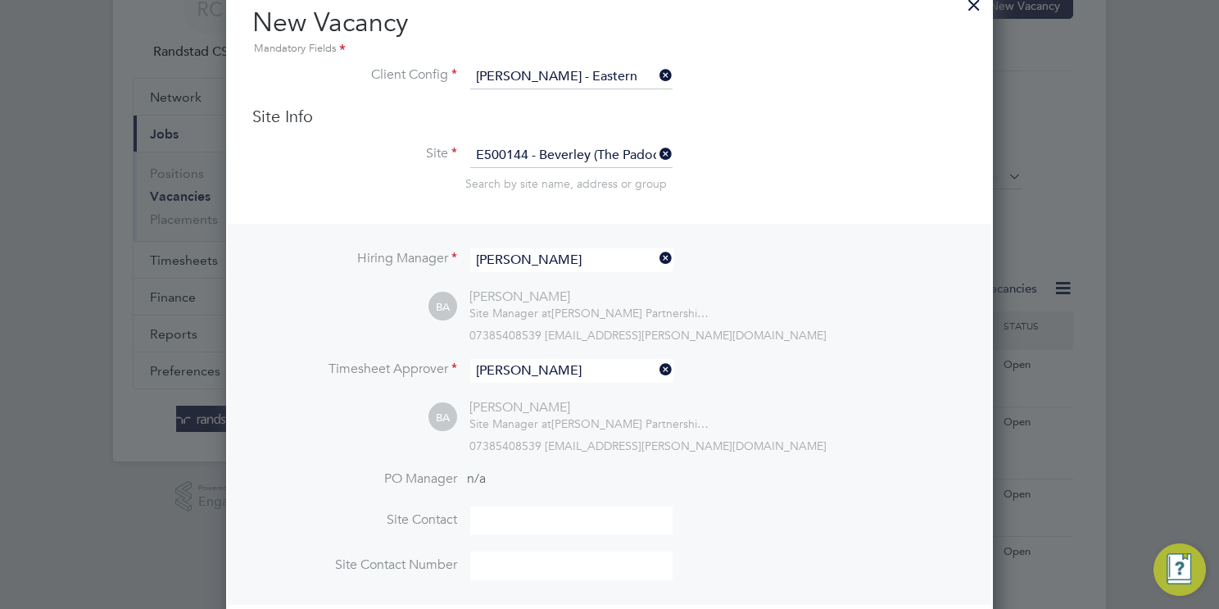
scroll to position [353, 0]
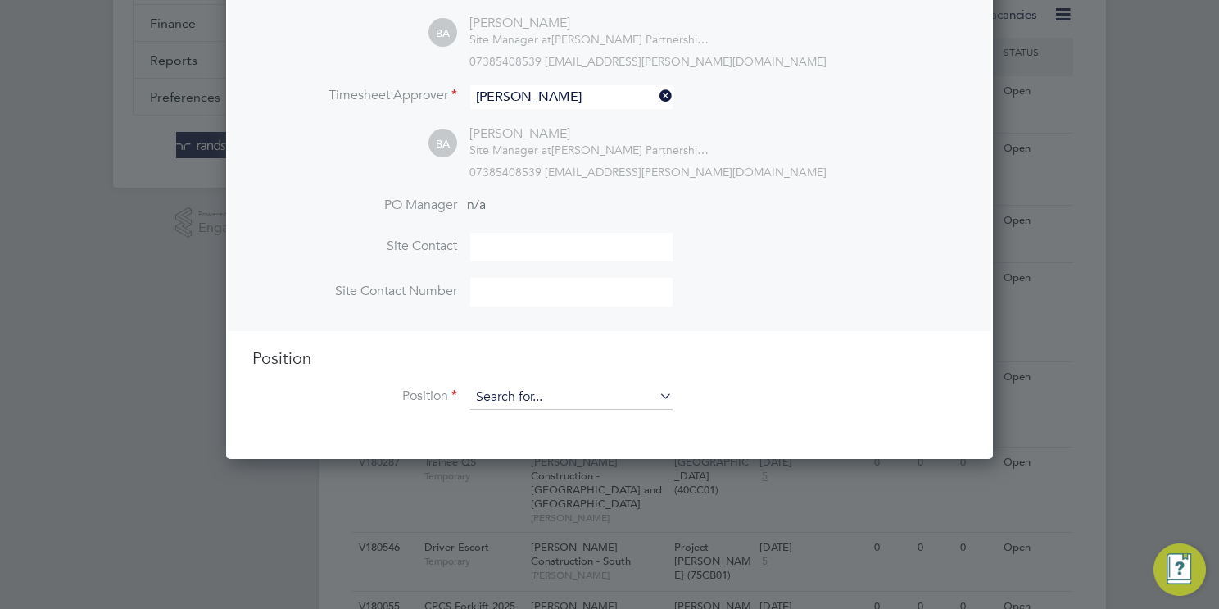
click at [513, 395] on input at bounding box center [571, 397] width 202 height 25
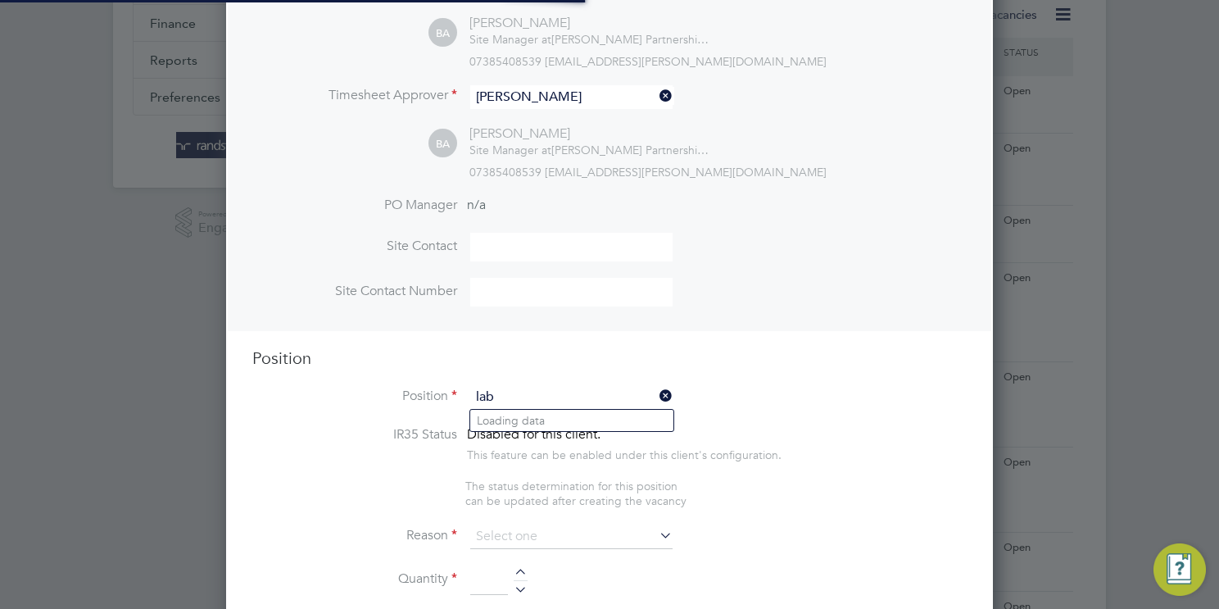
scroll to position [2551, 767]
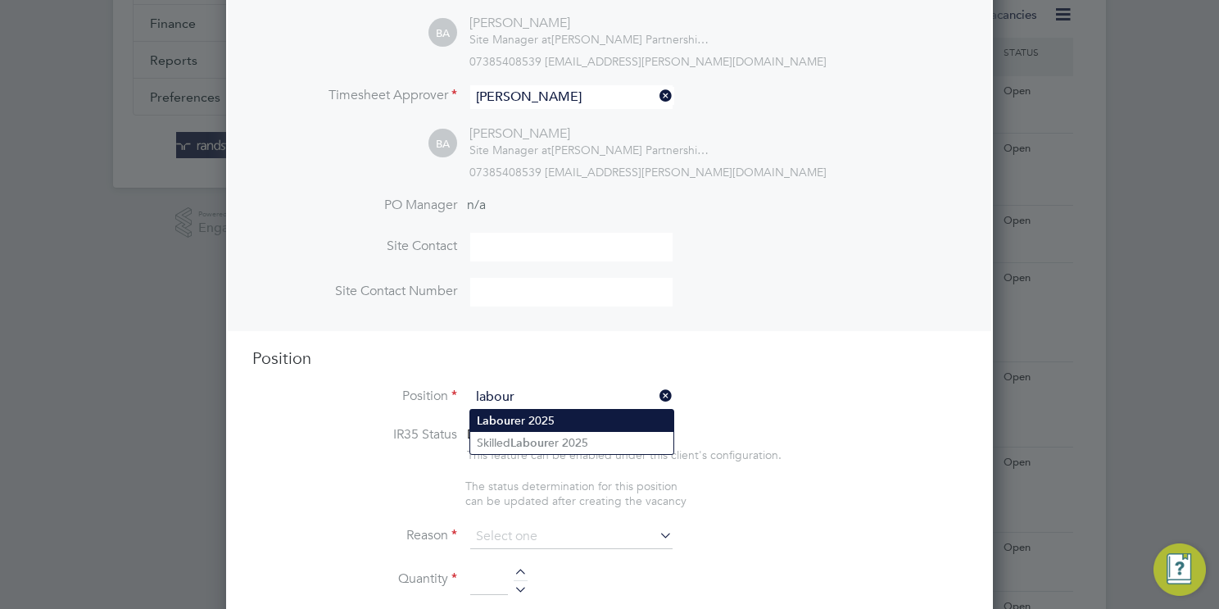
click at [546, 427] on li "Labour er 2025" at bounding box center [571, 420] width 203 height 22
type input "Labourer 2025"
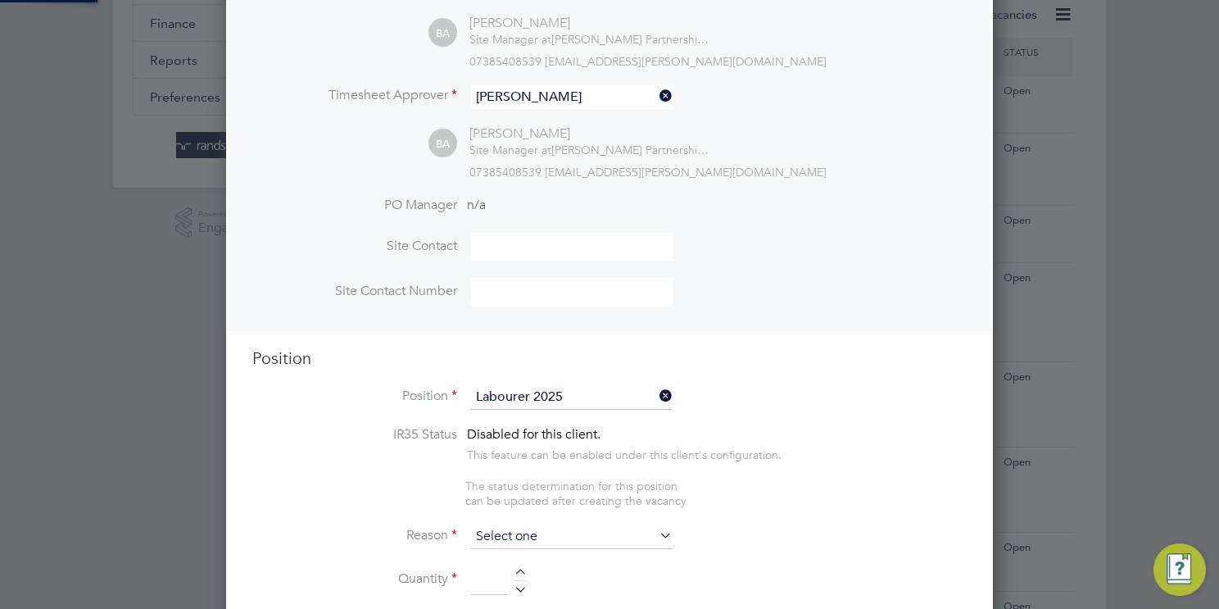
type textarea "Sweeping site, removing rubbish, unloading and transporting material, equipment…"
click at [578, 541] on input at bounding box center [571, 536] width 202 height 25
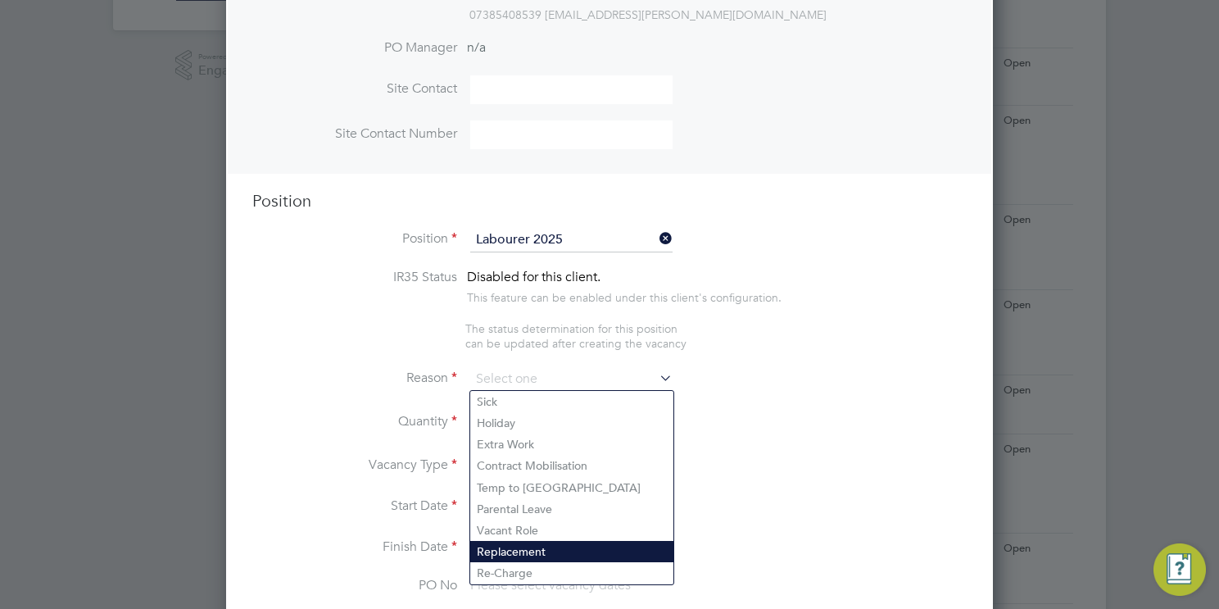
scroll to position [550, 0]
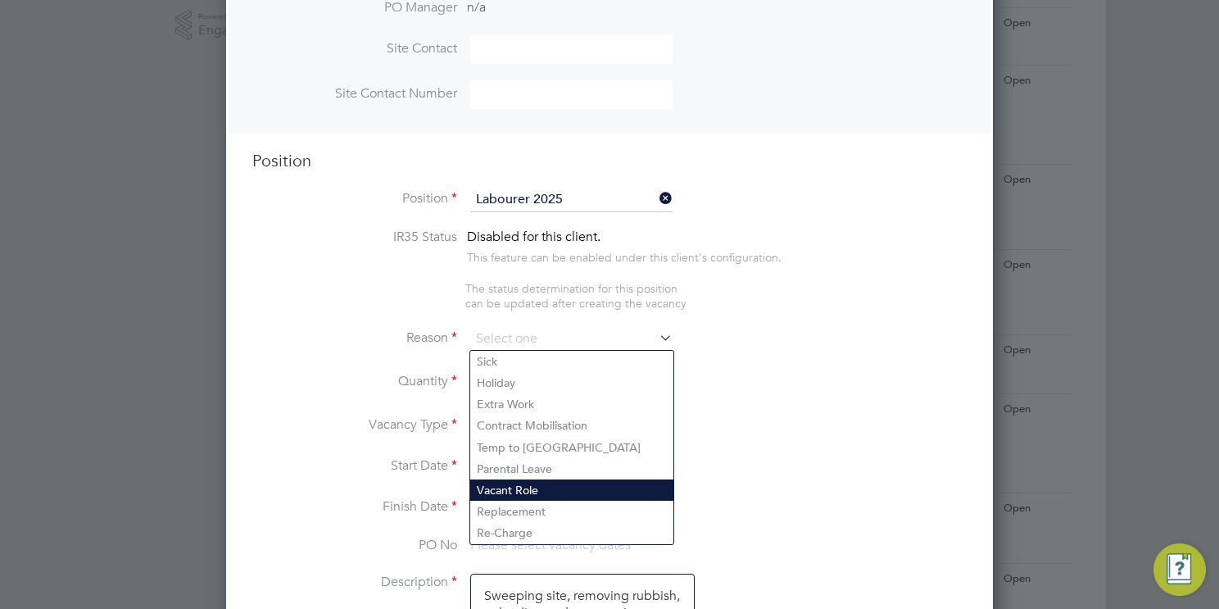
click at [621, 497] on li "Vacant Role" at bounding box center [571, 489] width 203 height 21
type input "Vacant Role"
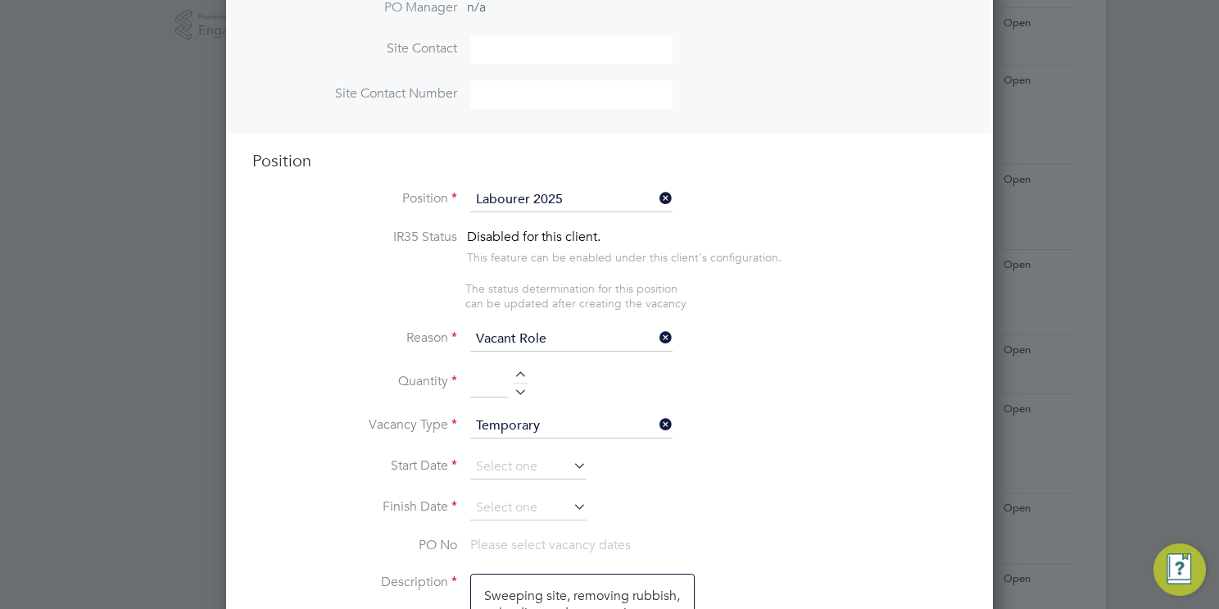
click at [525, 379] on div at bounding box center [521, 376] width 14 height 11
type input "1"
click at [541, 457] on input at bounding box center [528, 467] width 116 height 25
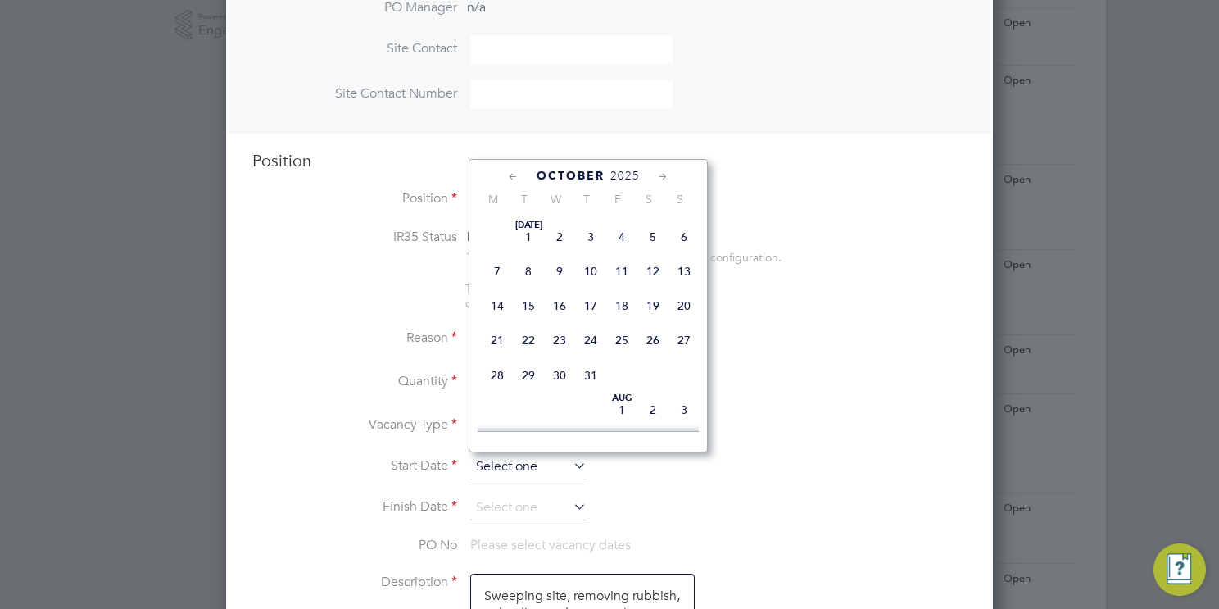
scroll to position [473, 0]
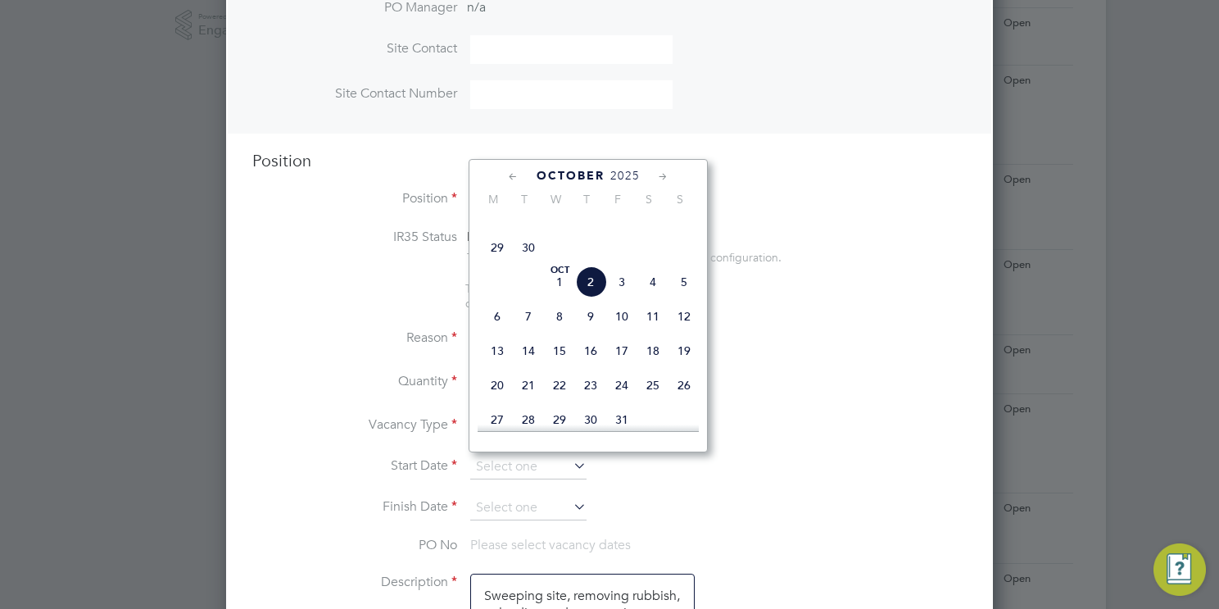
click at [498, 332] on span "6" at bounding box center [497, 316] width 31 height 31
type input "06 Oct 2025"
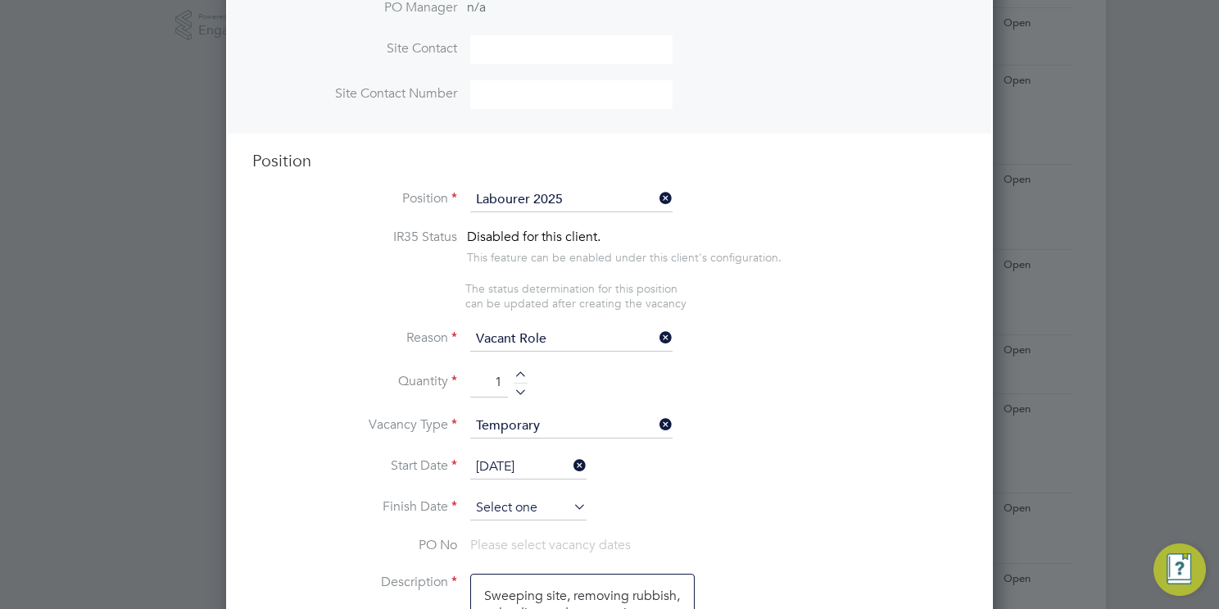
click at [536, 502] on input at bounding box center [528, 507] width 116 height 25
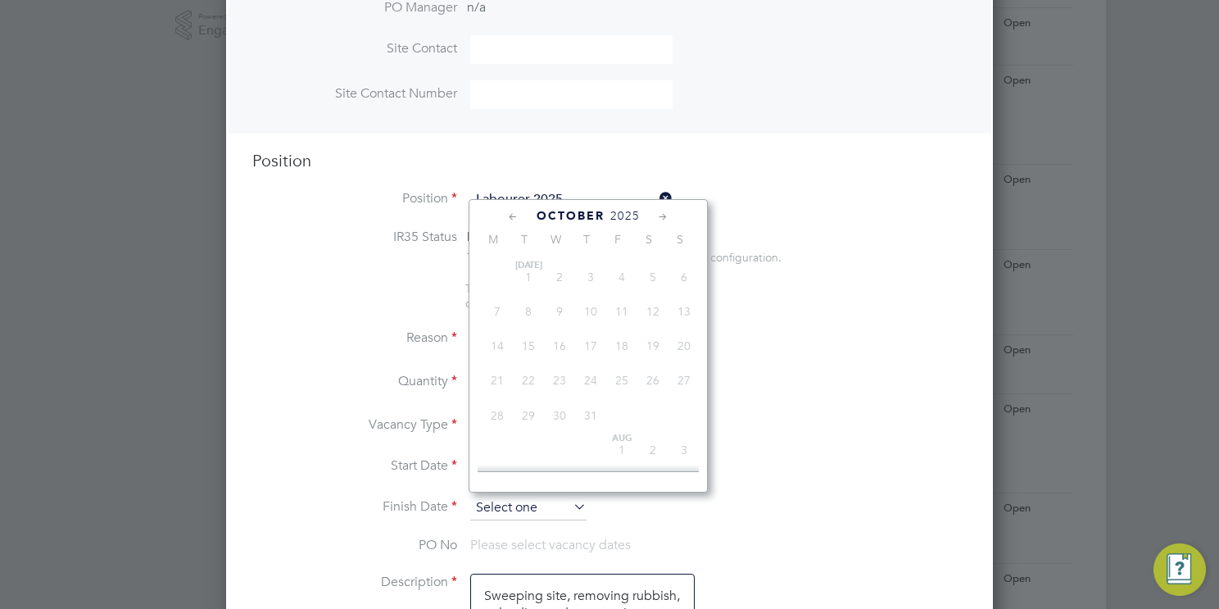
scroll to position [509, 0]
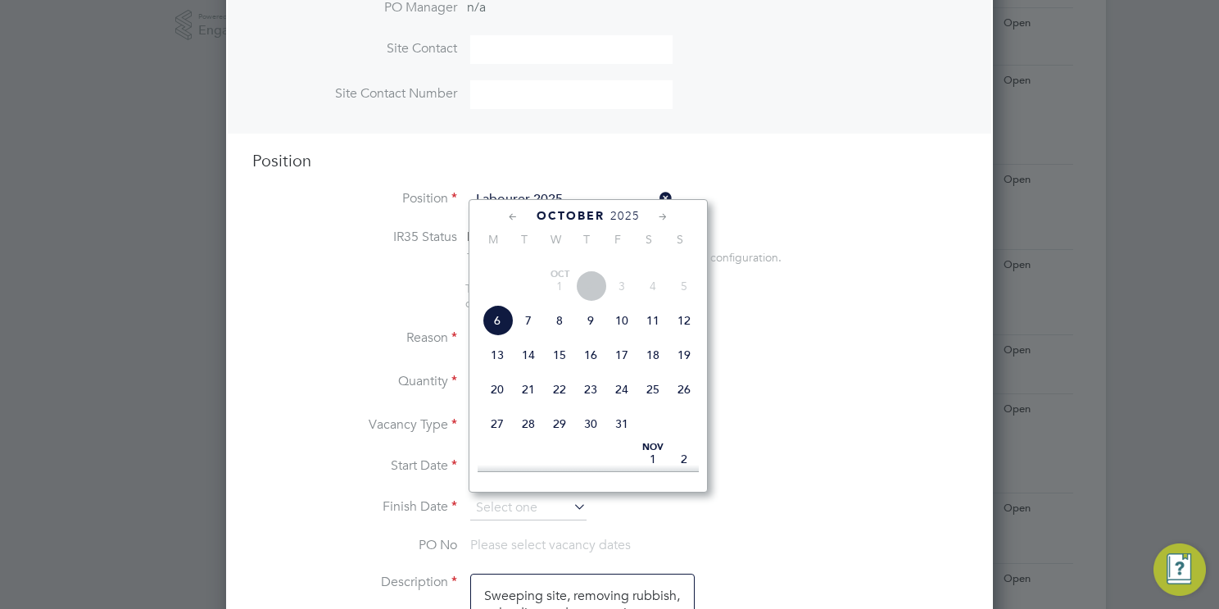
click at [622, 336] on span "10" at bounding box center [621, 320] width 31 height 31
type input "10 Oct 2025"
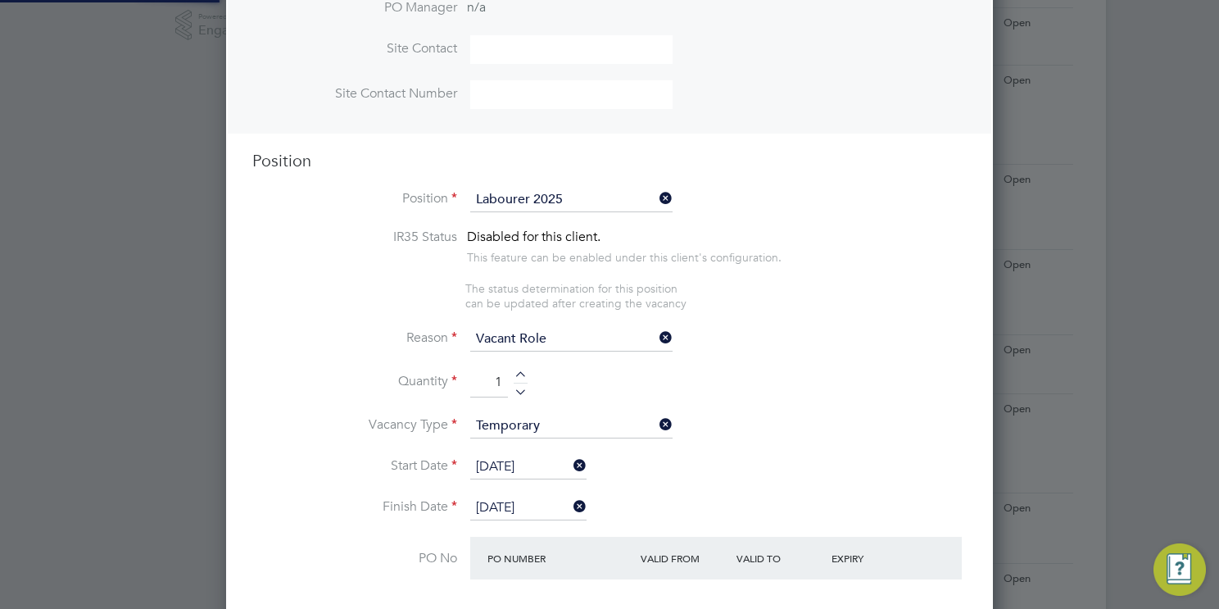
click at [769, 414] on li "Vacancy Type Temporary" at bounding box center [609, 434] width 714 height 41
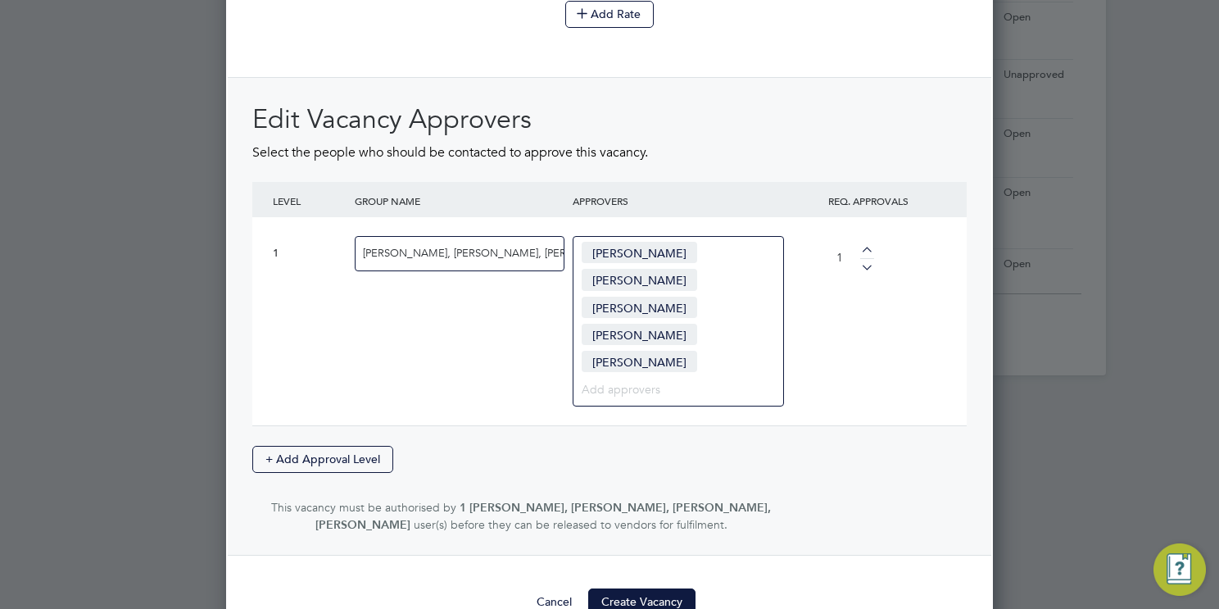
scroll to position [2246, 0]
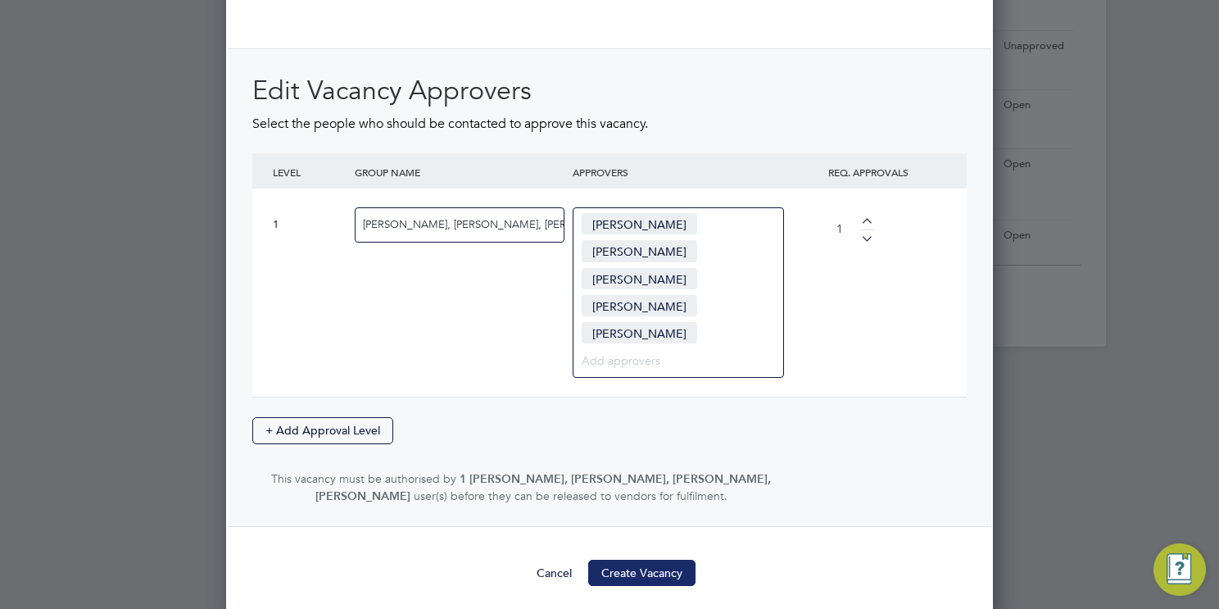
click at [629, 568] on button "Create Vacancy" at bounding box center [641, 572] width 107 height 26
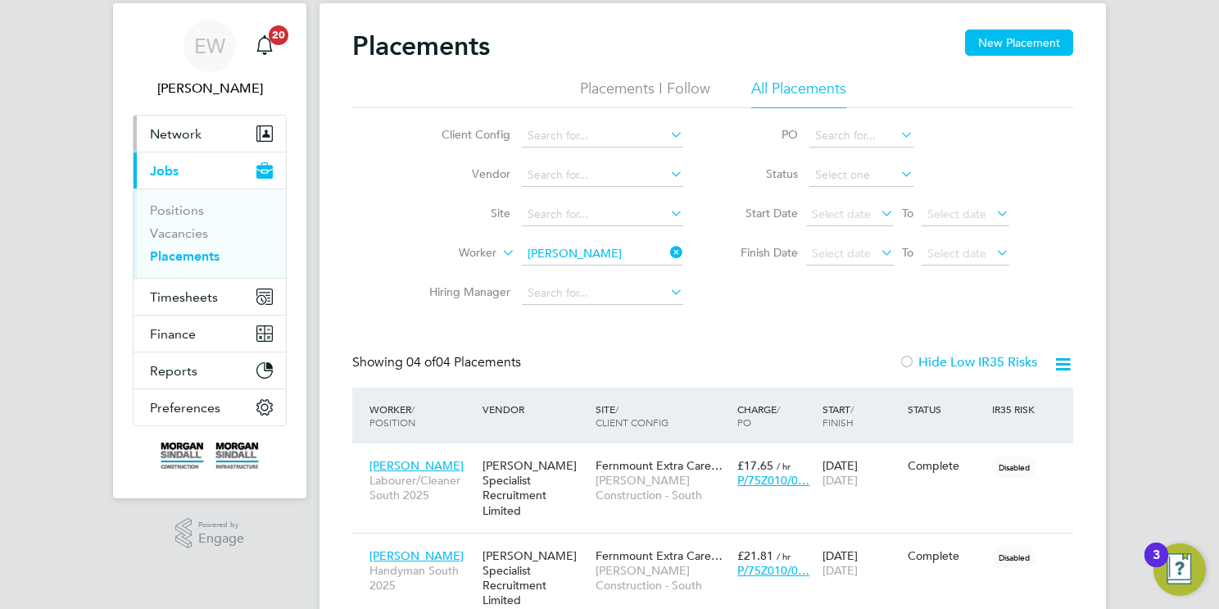
click at [174, 132] on span "Network" at bounding box center [176, 134] width 52 height 16
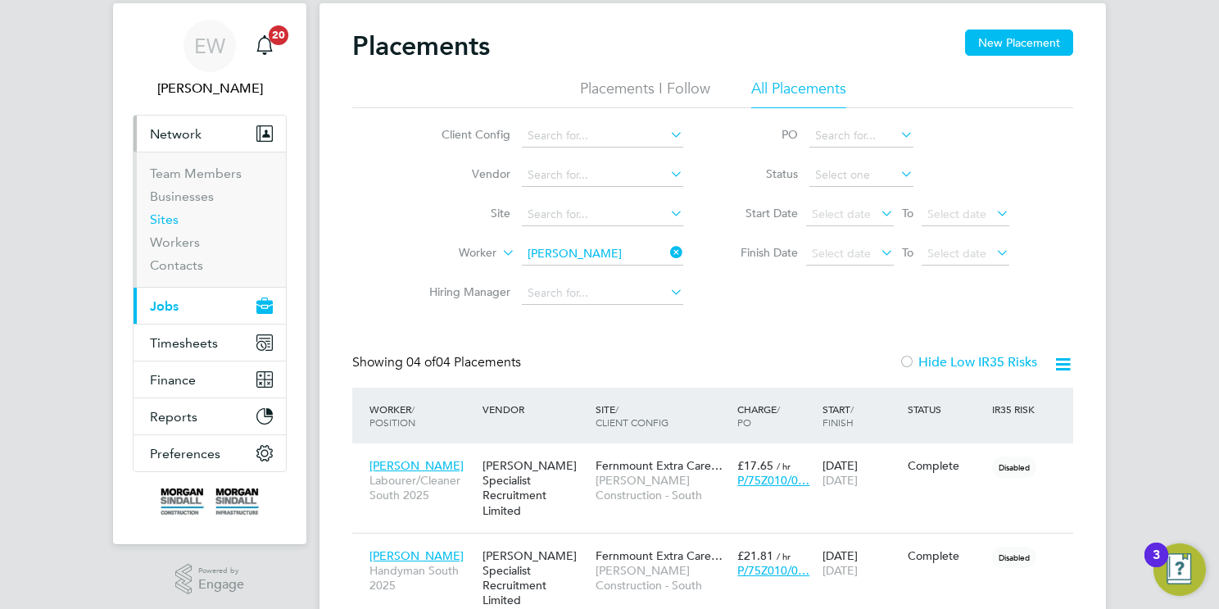
click at [169, 211] on link "Sites" at bounding box center [164, 219] width 29 height 16
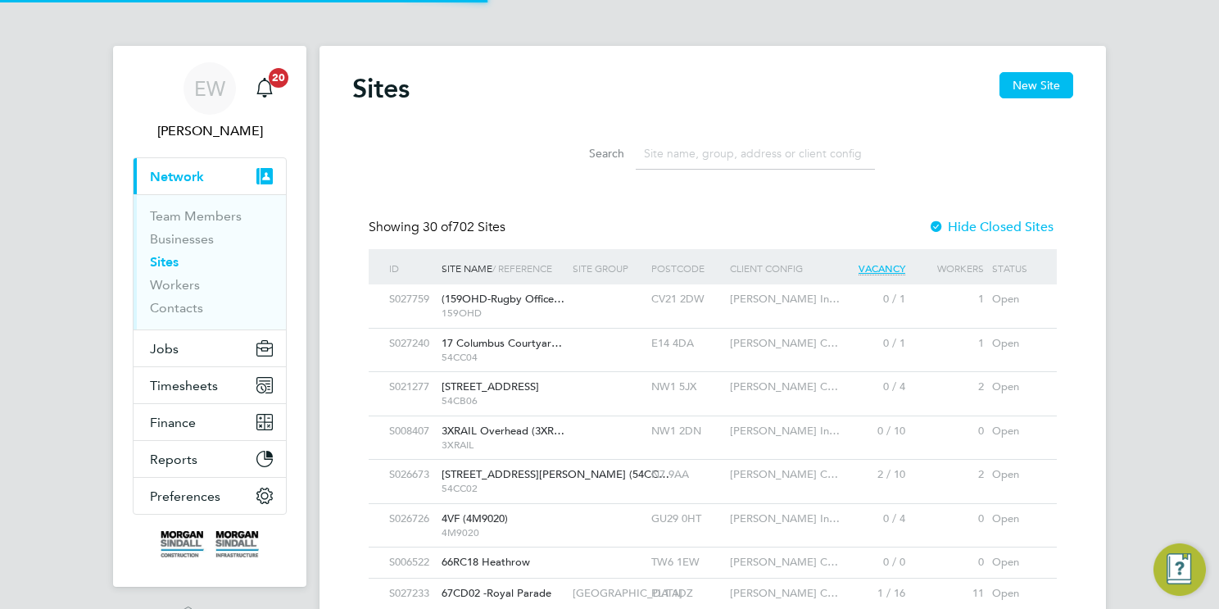
drag, startPoint x: 685, startPoint y: 154, endPoint x: 523, endPoint y: 121, distance: 165.4
click at [685, 154] on input at bounding box center [755, 154] width 239 height 32
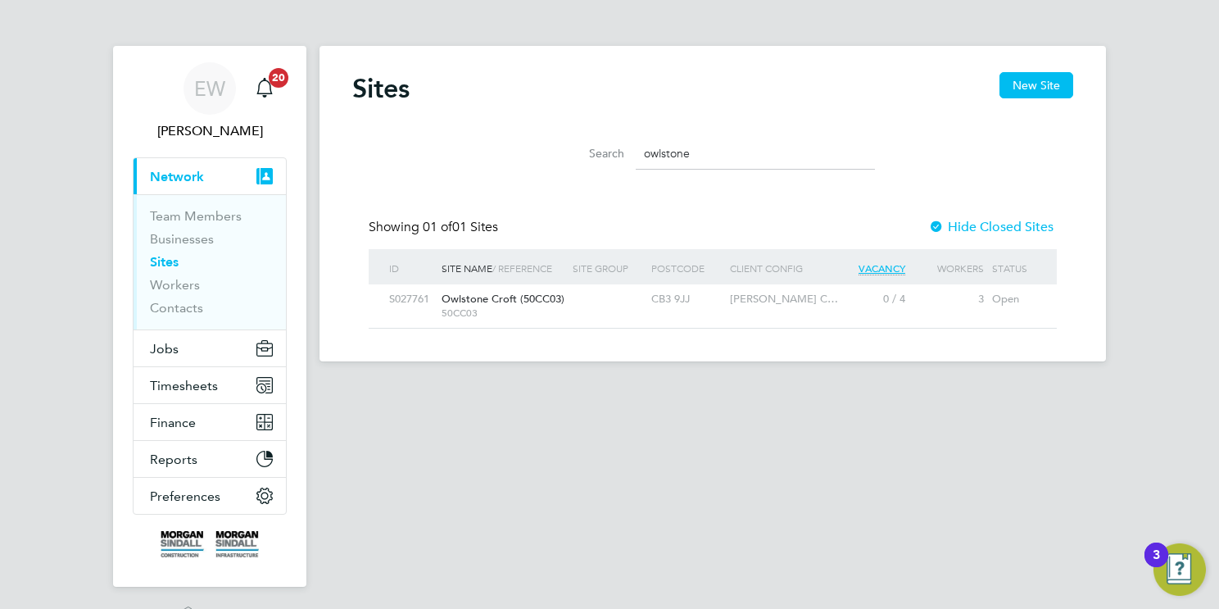
type input "owlstone"
click at [581, 304] on div at bounding box center [607, 299] width 79 height 30
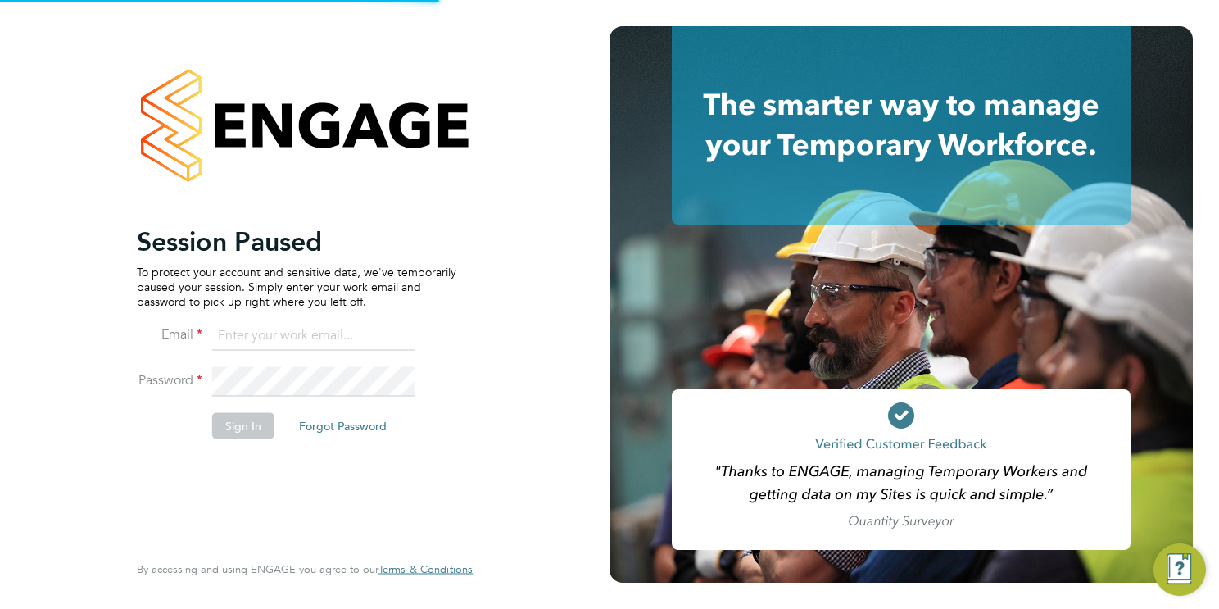
type input "msps@randstadcpe.com"
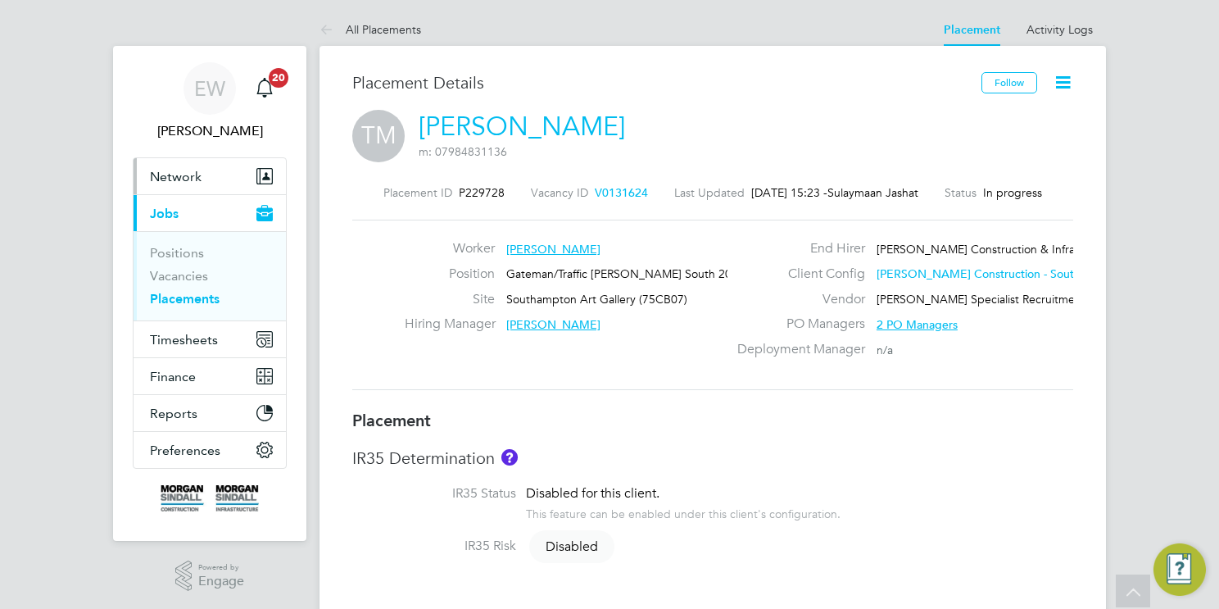
click at [211, 291] on link "Placements" at bounding box center [185, 299] width 70 height 16
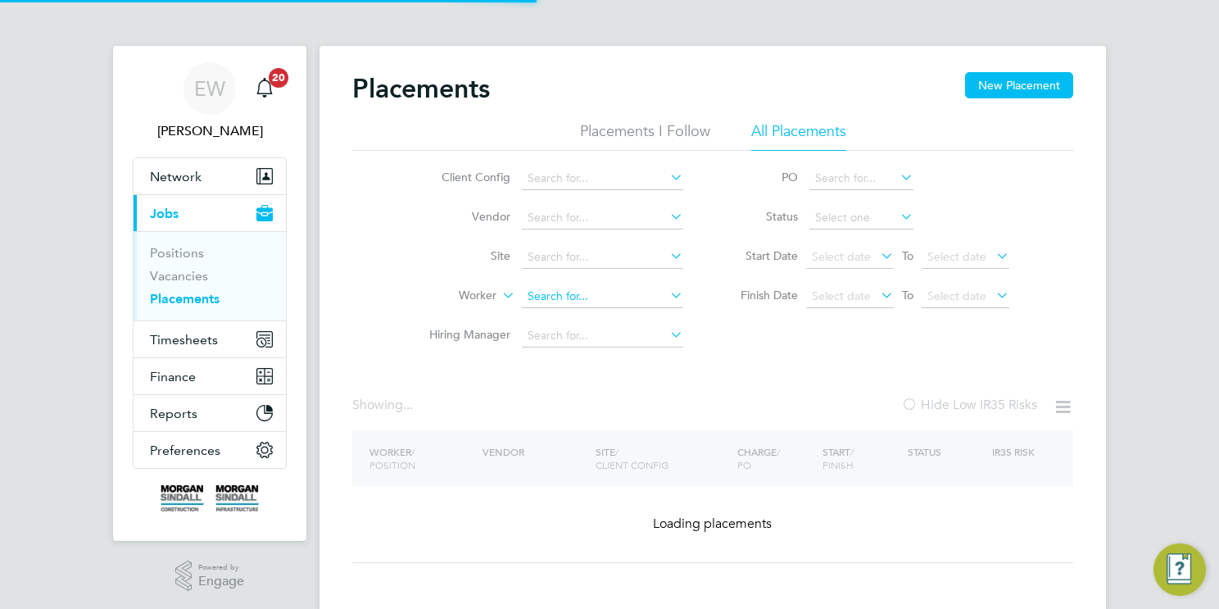
click at [624, 301] on input at bounding box center [602, 296] width 161 height 23
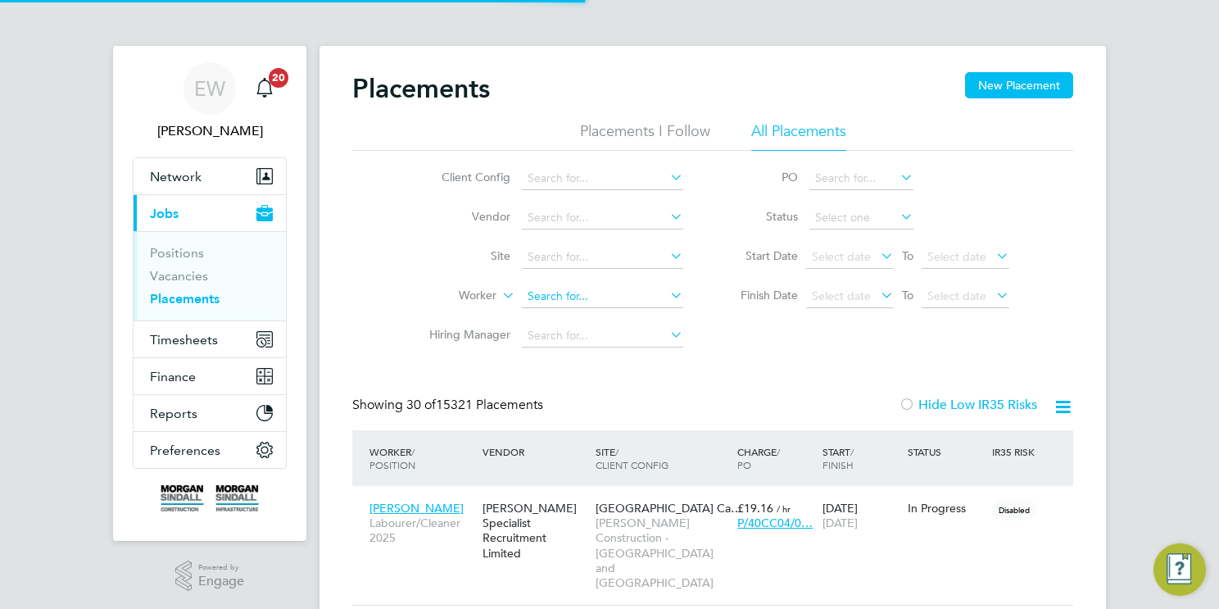
paste input "[PERSON_NAME]"
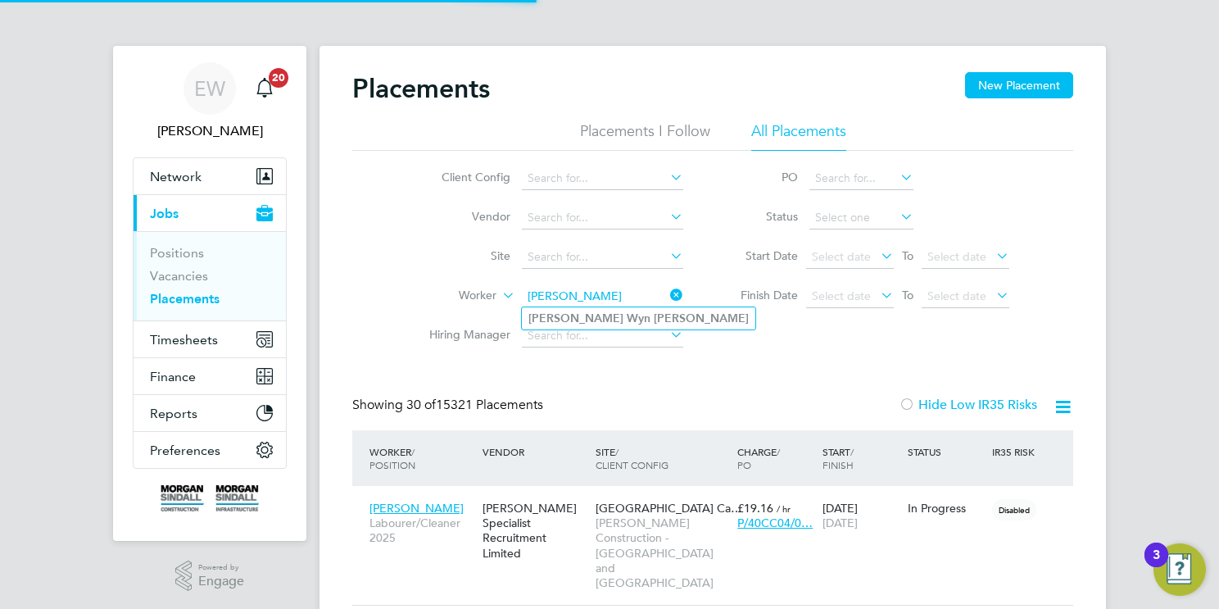
type input "[PERSON_NAME]"
click at [654, 313] on b "[PERSON_NAME]" at bounding box center [701, 318] width 95 height 14
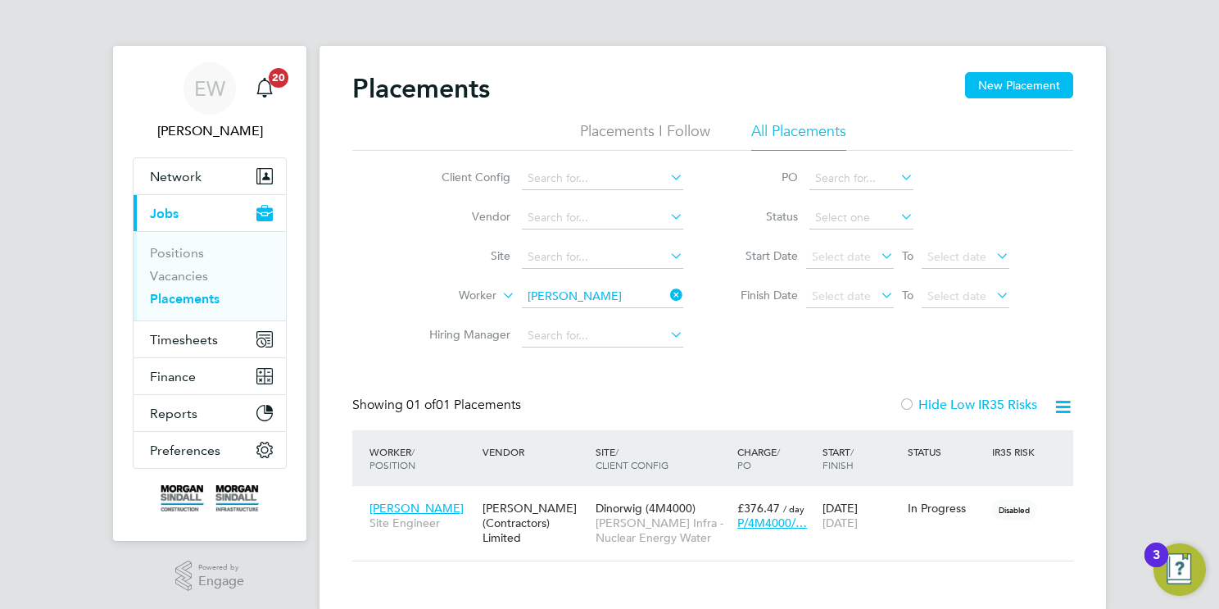
click at [567, 300] on input "[PERSON_NAME]" at bounding box center [602, 296] width 161 height 23
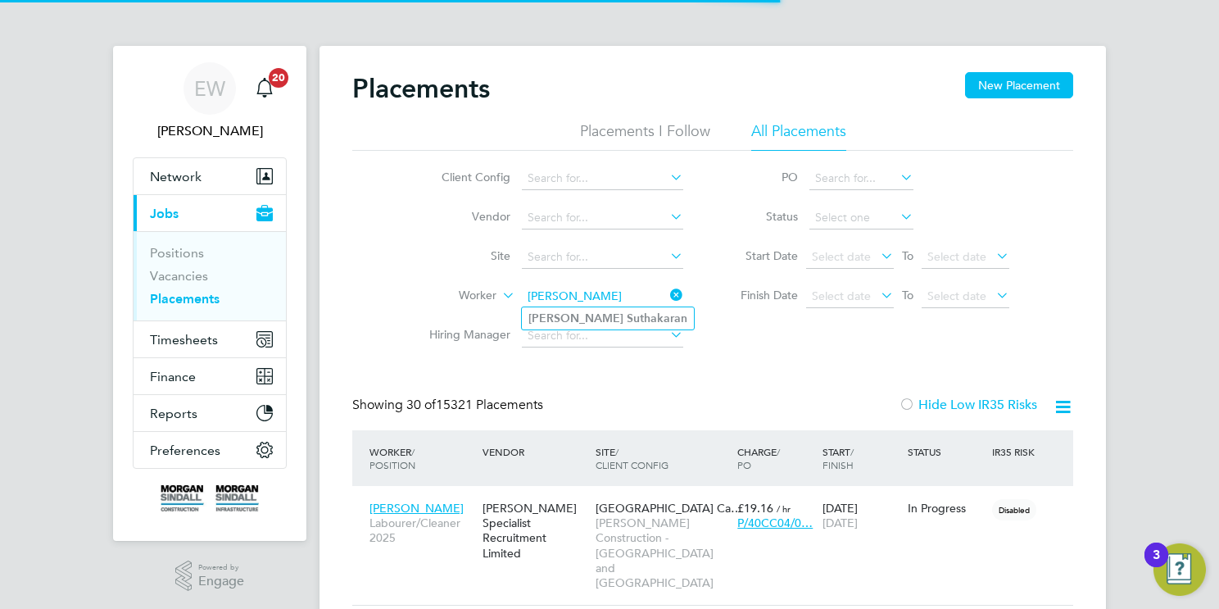
type input "Baskaran Suthakaran"
click at [627, 318] on b "Suthakaran" at bounding box center [657, 318] width 61 height 14
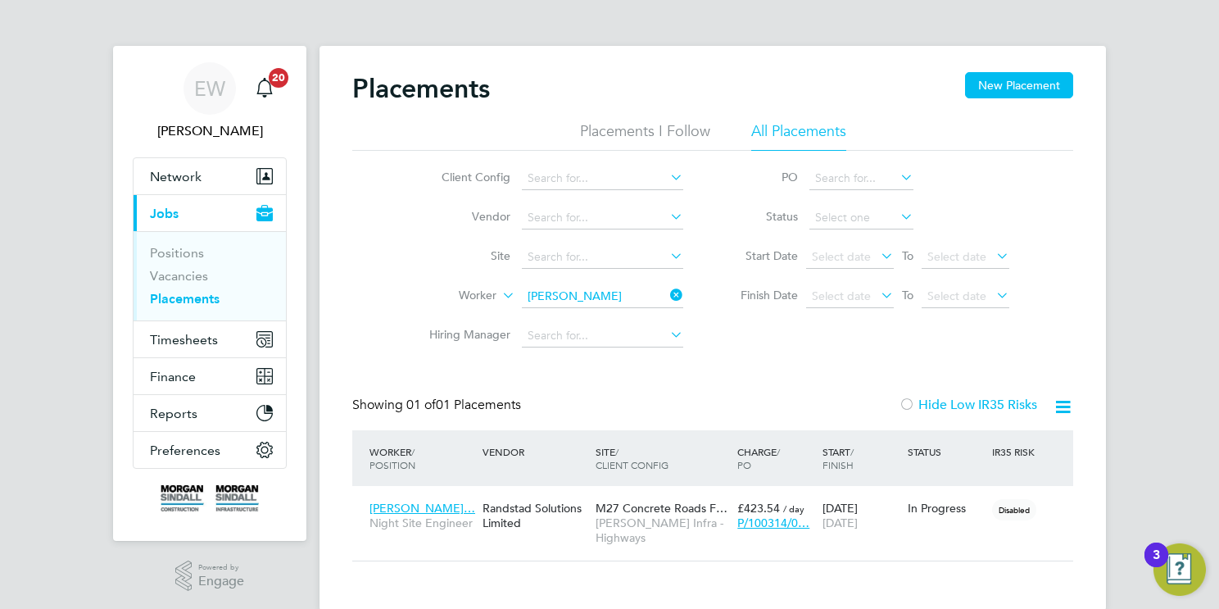
click at [598, 296] on input "Baskaran Suthakaran" at bounding box center [602, 296] width 161 height 23
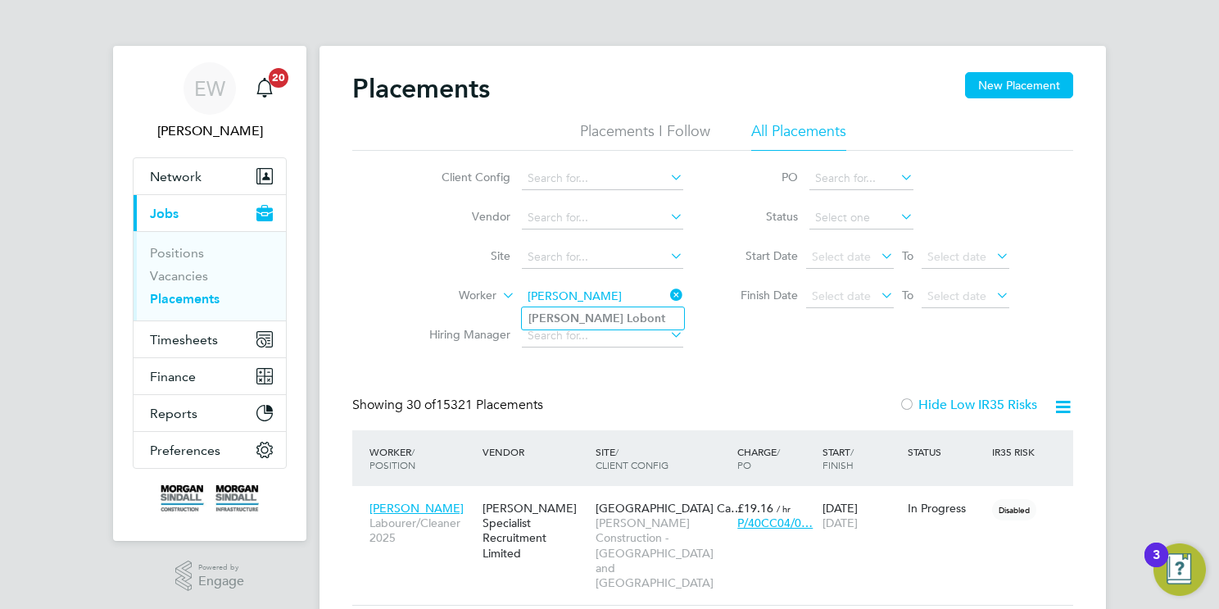
type input "Cristian Lobont"
click at [635, 319] on li "Cristian Lobont" at bounding box center [603, 318] width 162 height 22
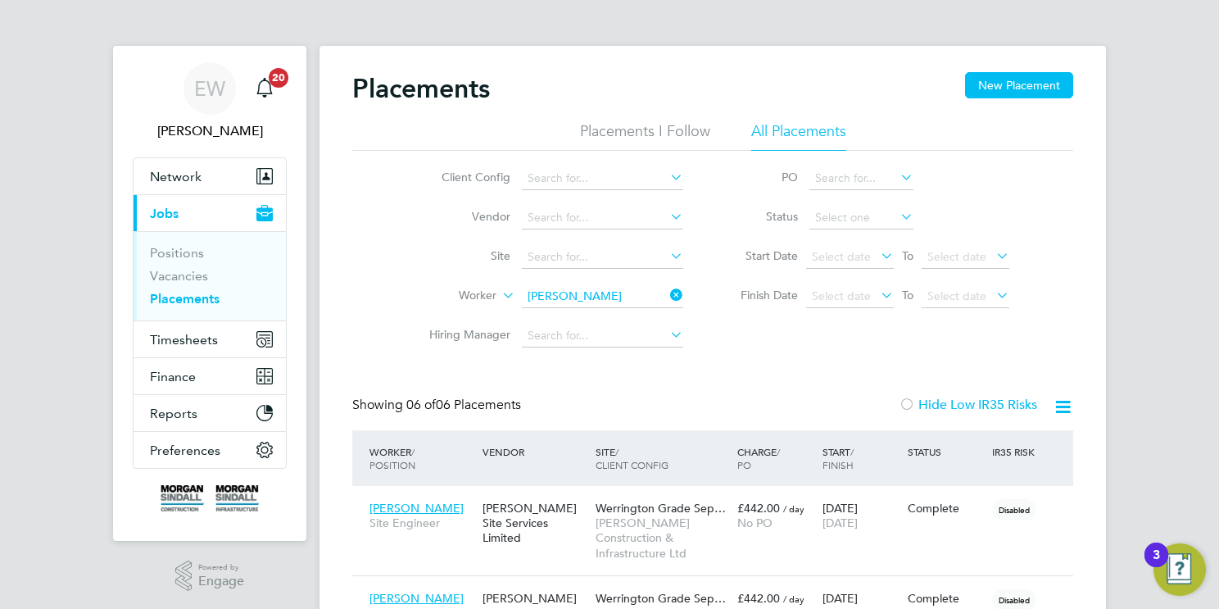
click at [577, 303] on input "Cristian Lobont" at bounding box center [602, 296] width 161 height 23
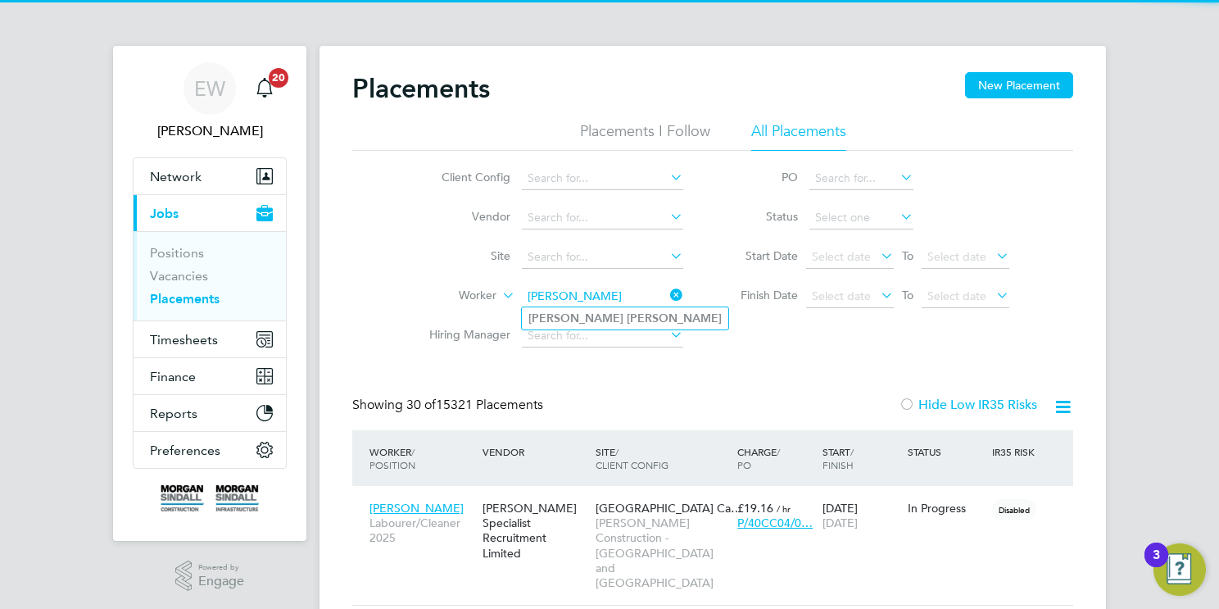
type input "Dave Thompson"
click at [633, 313] on li "Dave Thompson" at bounding box center [625, 318] width 206 height 22
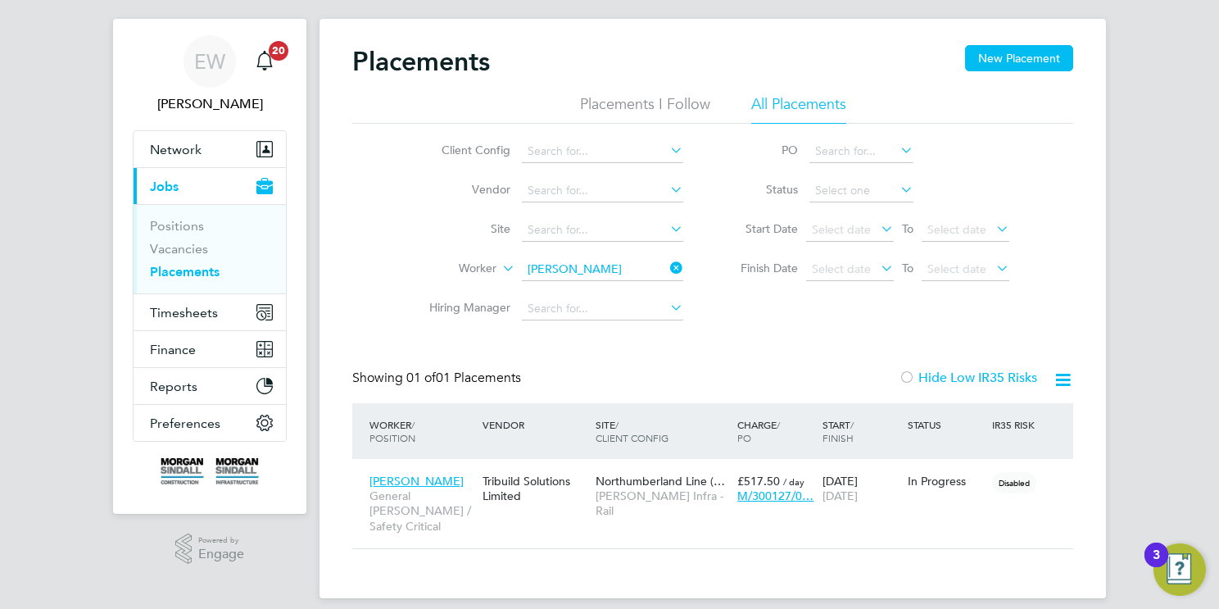
click at [588, 269] on input "Dave Thompson" at bounding box center [602, 269] width 161 height 23
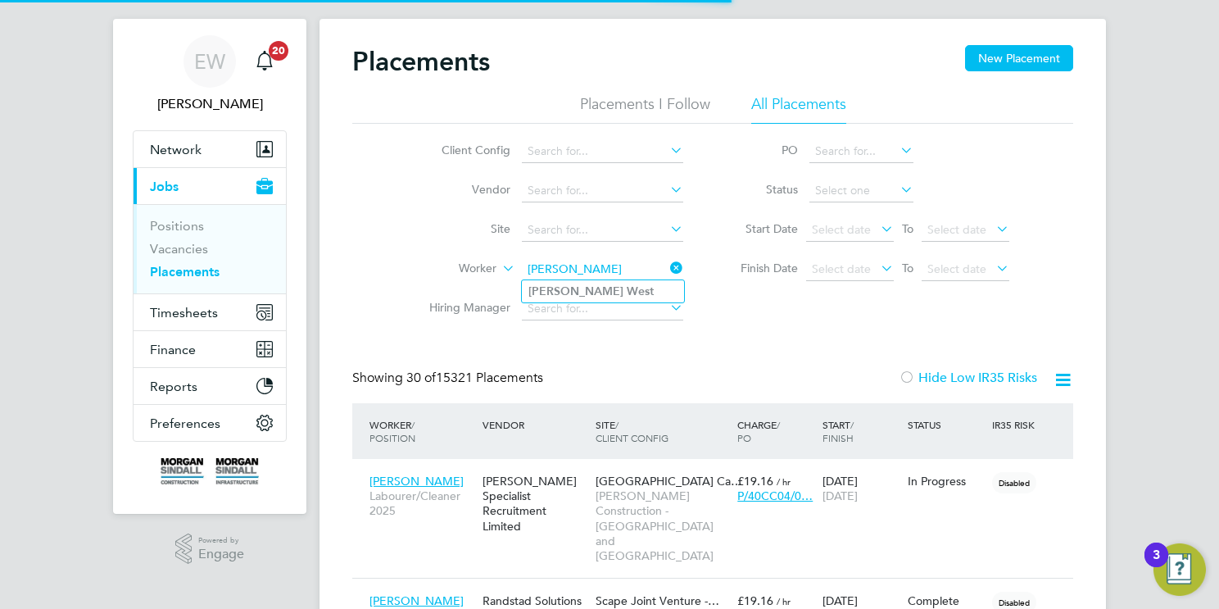
type input "Patrick West"
click at [622, 290] on li "Patrick West" at bounding box center [603, 291] width 162 height 22
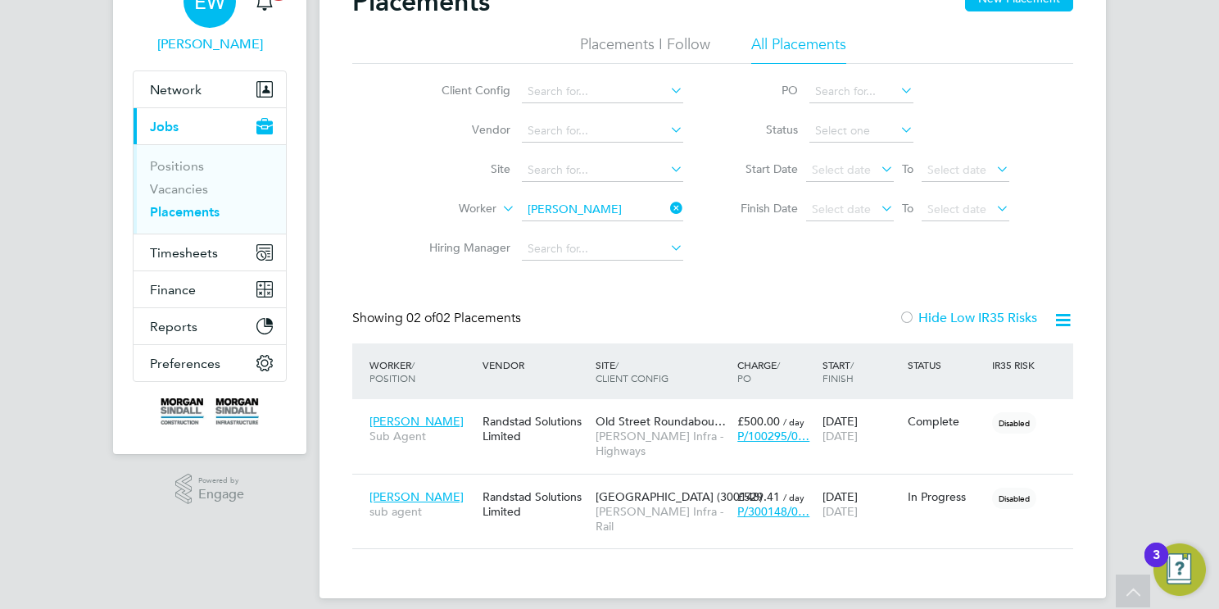
click at [218, 41] on span "Emma Wells" at bounding box center [210, 44] width 154 height 20
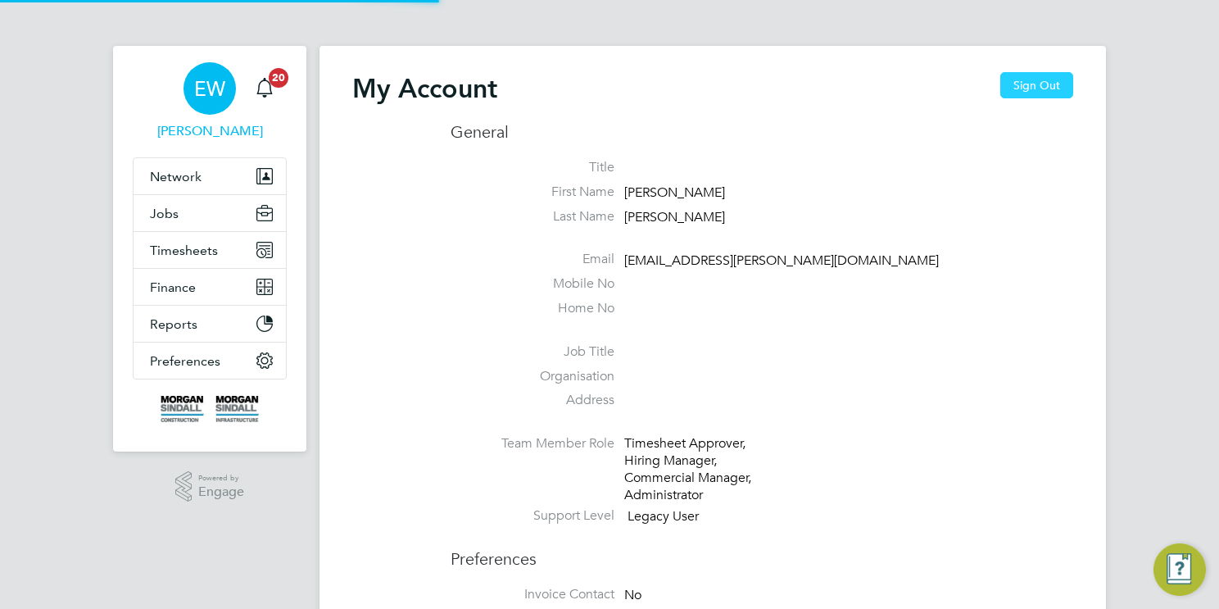
type input "emma.wells@randstad.co.uk"
click at [1052, 92] on button "Sign Out" at bounding box center [1036, 85] width 73 height 26
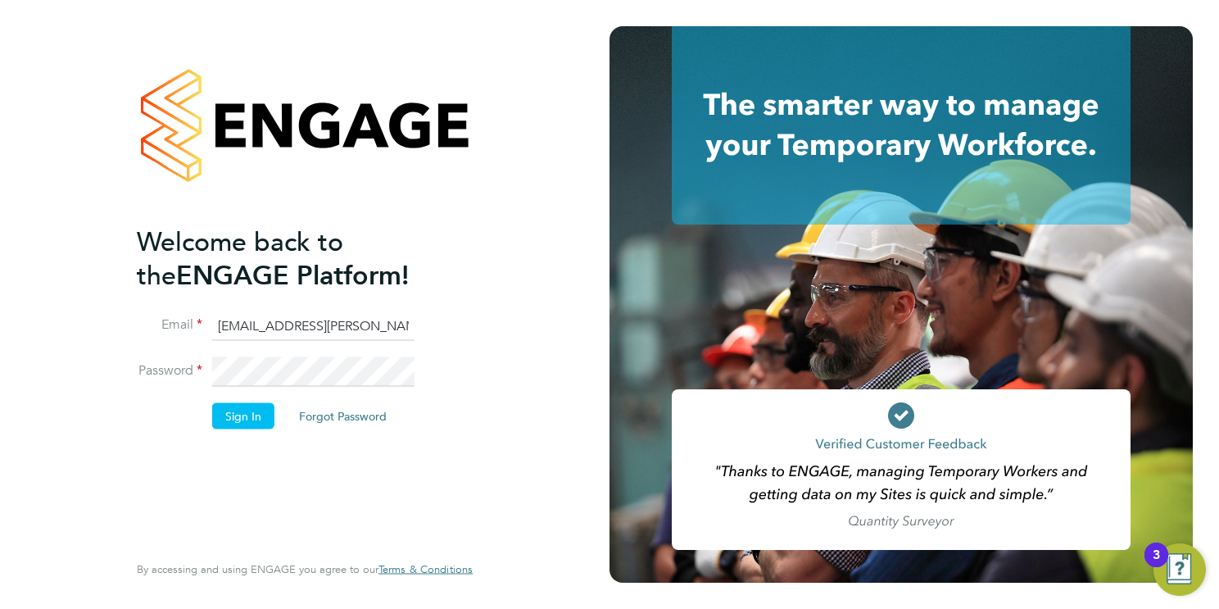
click at [321, 326] on input "emma.wells@randstad.co.uk" at bounding box center [313, 325] width 202 height 29
type input "msps@randstadcpe.com"
click at [238, 410] on button "Sign In" at bounding box center [243, 415] width 62 height 26
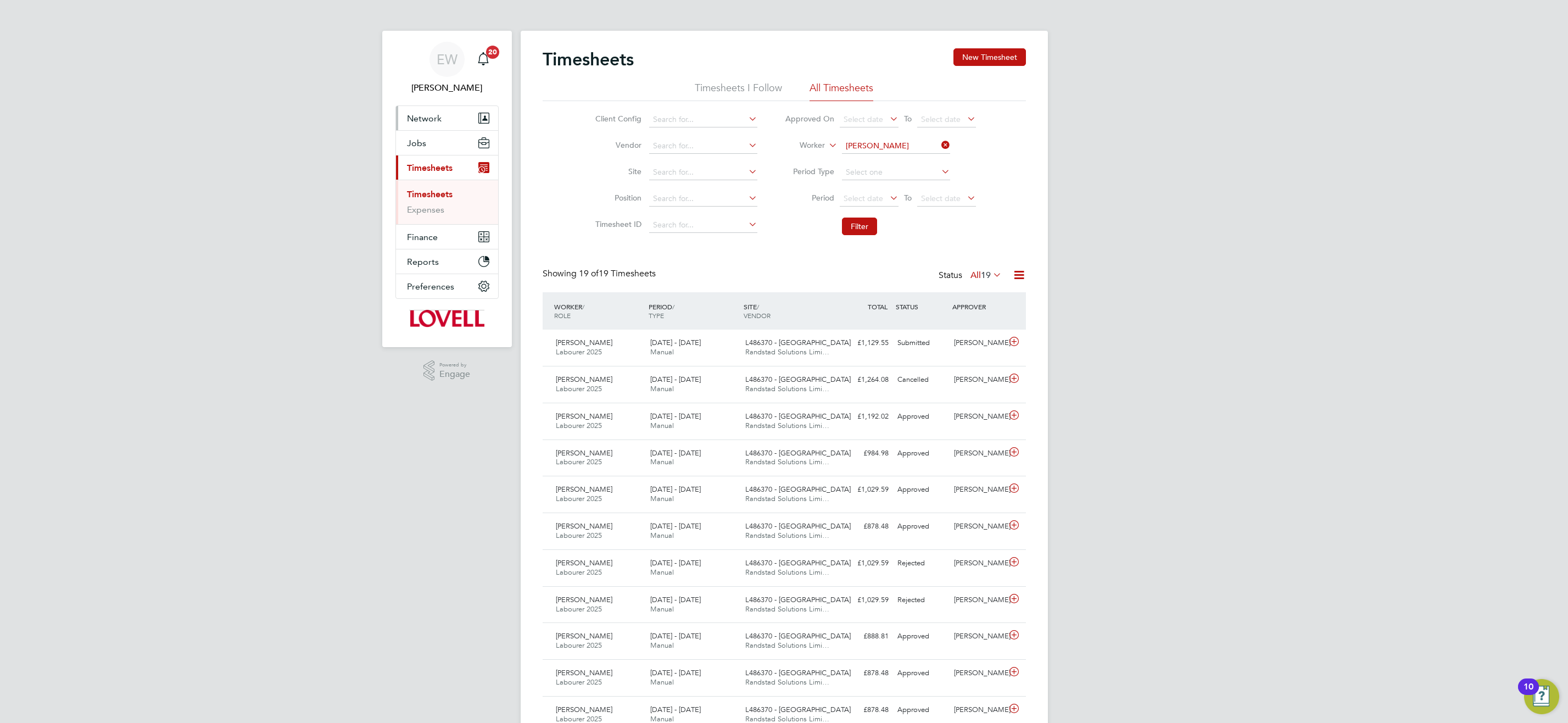
click at [445, 123] on button "Network" at bounding box center [447, 118] width 102 height 24
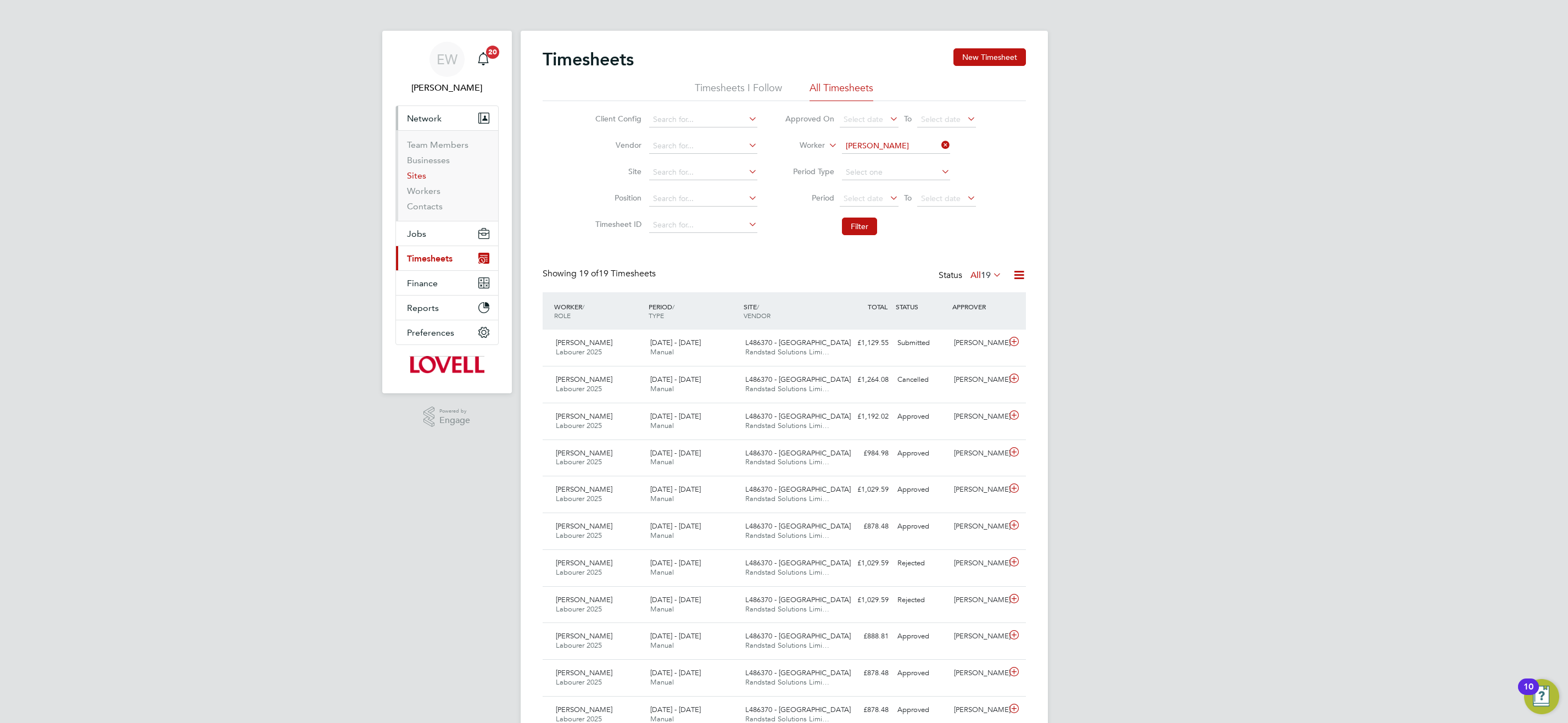
click at [424, 179] on link "Sites" at bounding box center [416, 176] width 19 height 11
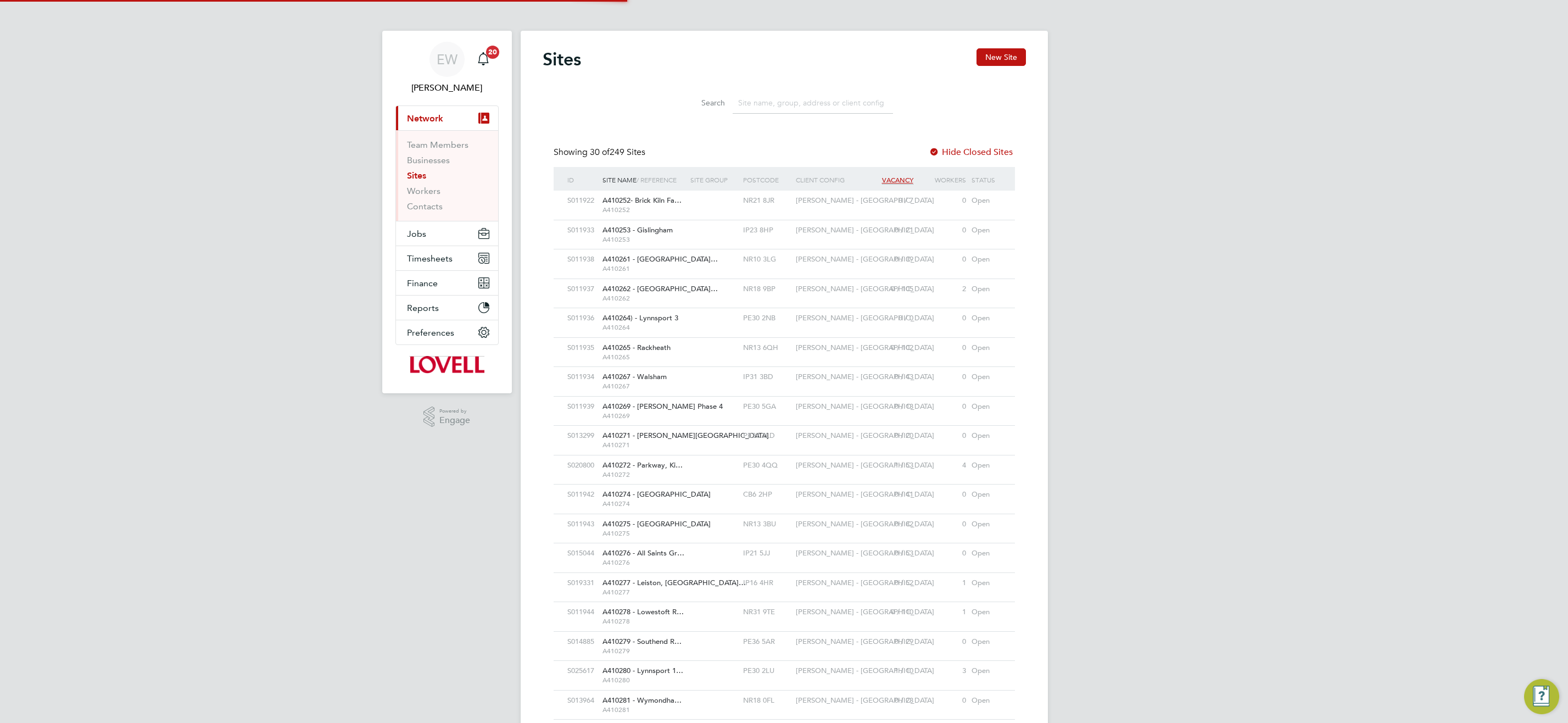
scroll to position [21, 53]
click at [803, 108] on input at bounding box center [813, 103] width 160 height 21
paste input "21CD03 - [GEOGRAPHIC_DATA], Claycroft Residences"
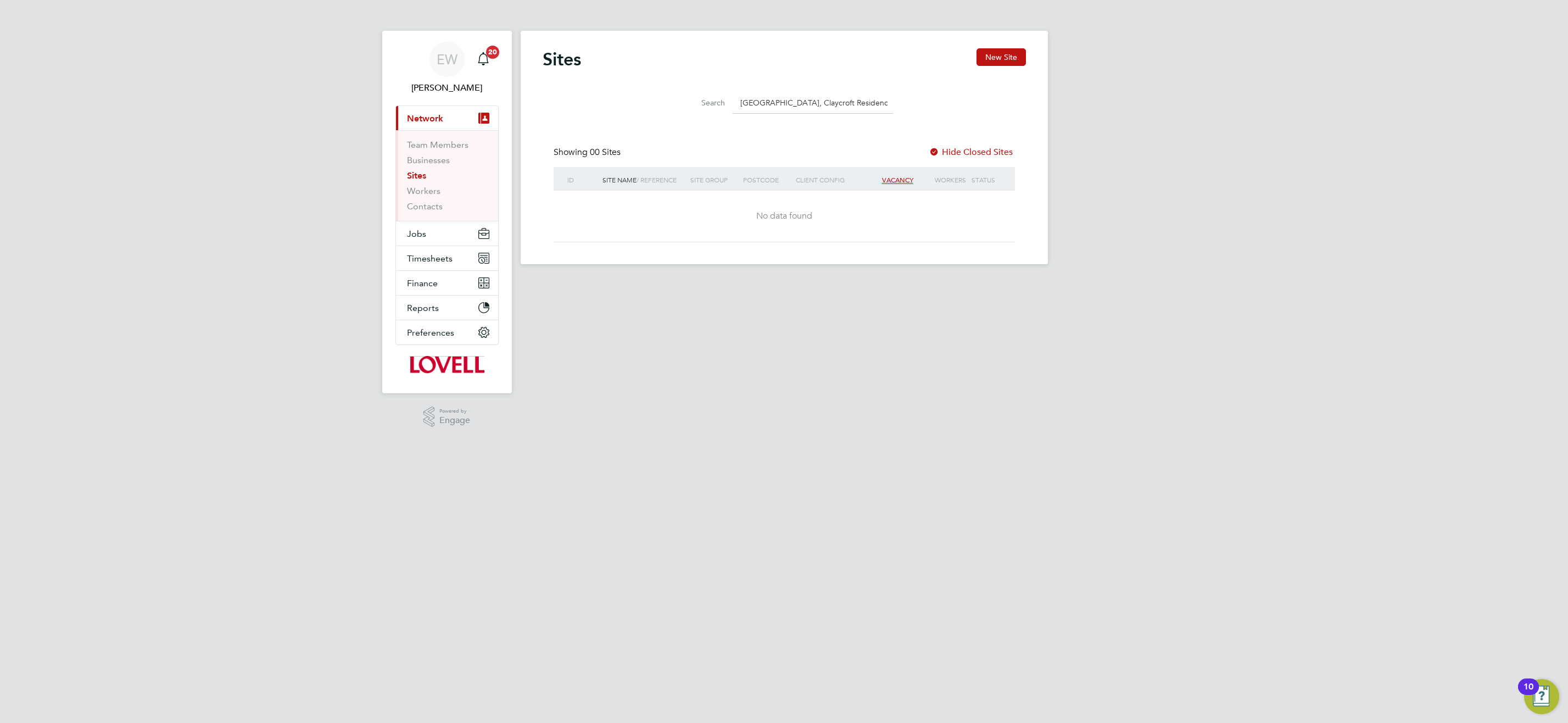
type input "21CD03 - [GEOGRAPHIC_DATA], Claycroft Residences"
click at [410, 241] on button "Jobs" at bounding box center [447, 233] width 102 height 24
click at [427, 195] on link "Placements" at bounding box center [430, 201] width 46 height 11
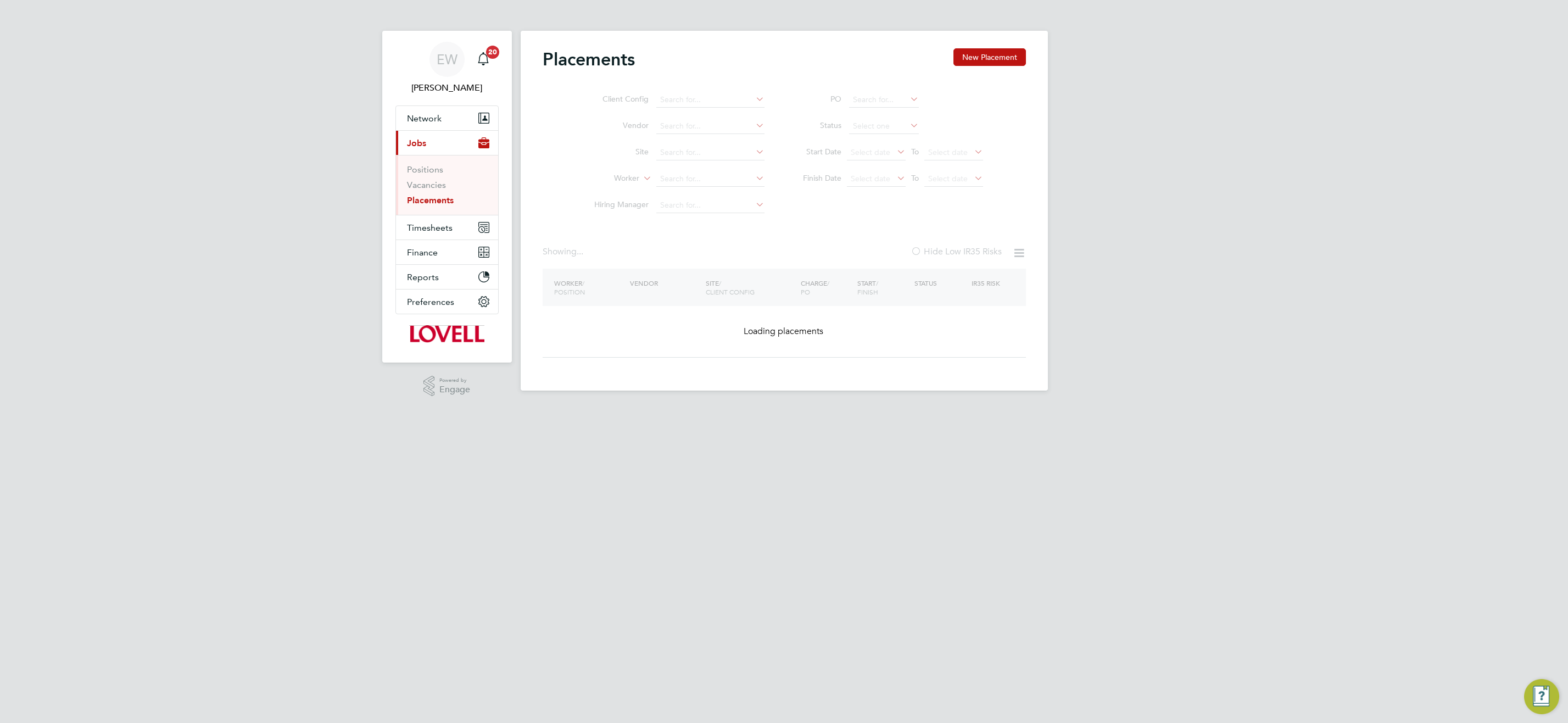
click at [683, 178] on ul "Client Config Vendor Site Worker Hiring Manager" at bounding box center [675, 152] width 207 height 132
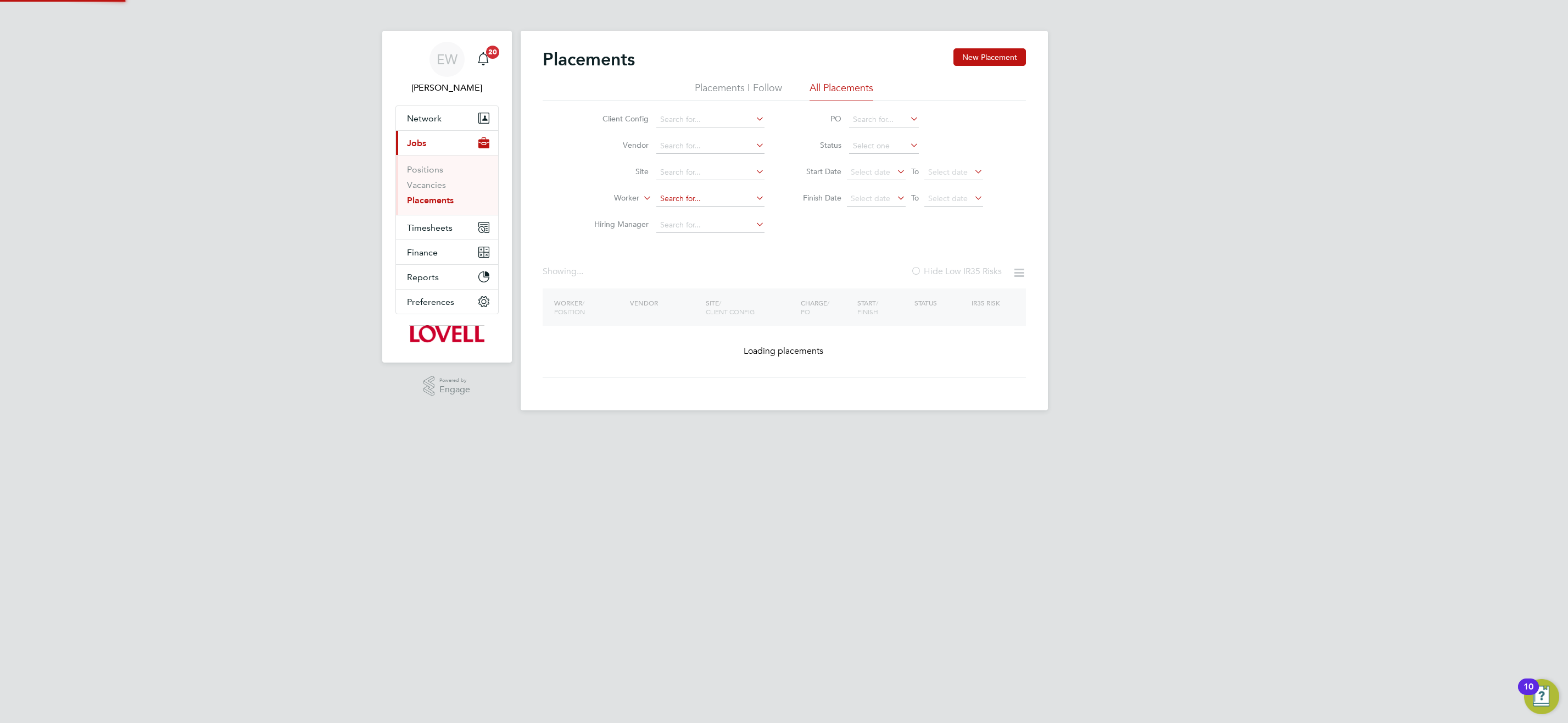
click at [685, 199] on input at bounding box center [710, 199] width 108 height 15
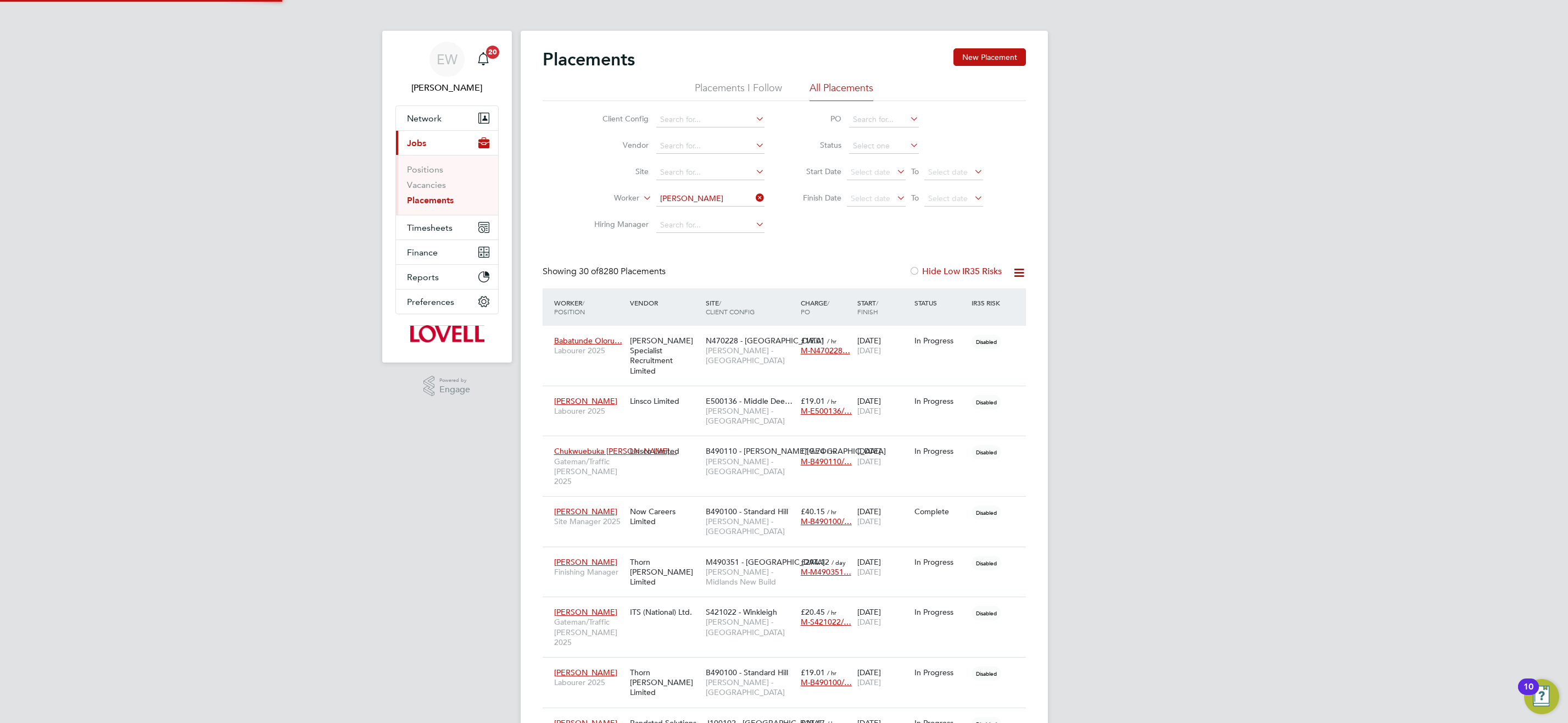
scroll to position [32, 96]
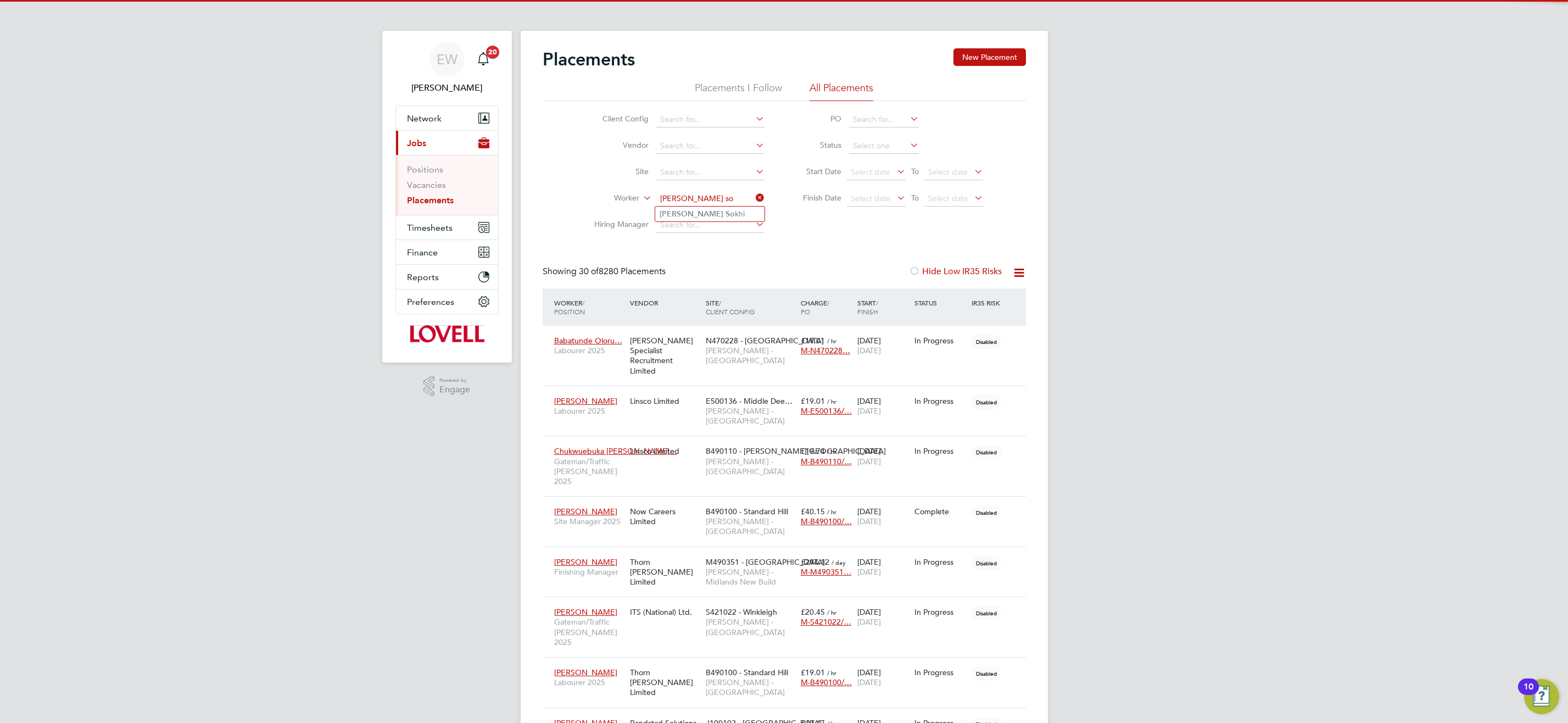
click at [751, 215] on li "Lewis So khi" at bounding box center [710, 214] width 109 height 15
type input "Lewis Sokhi"
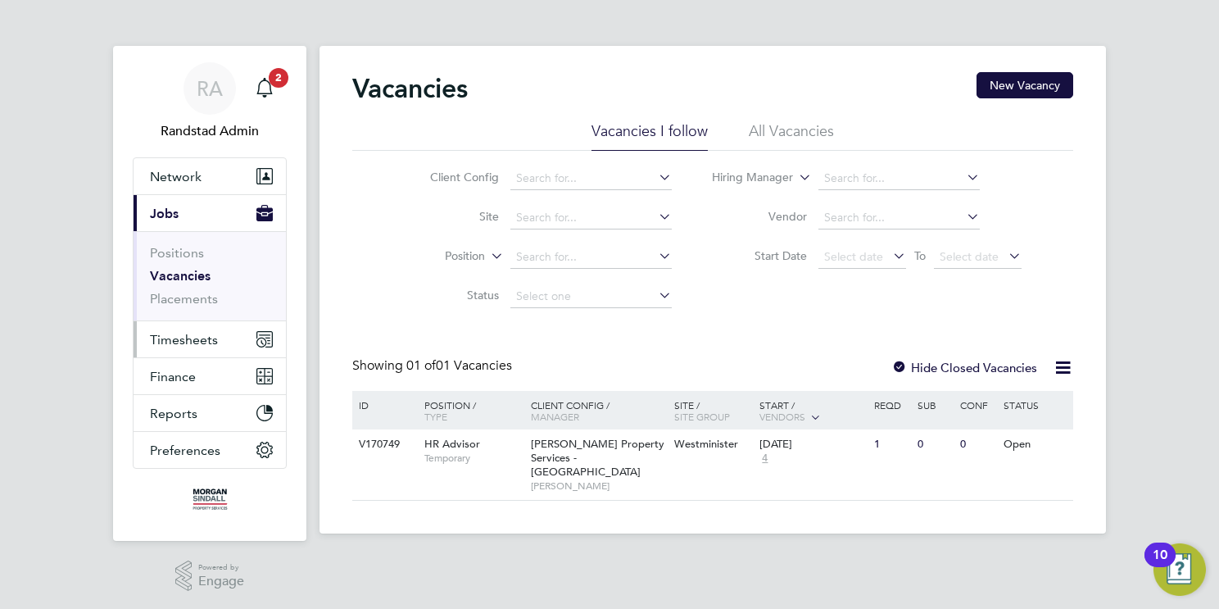
click at [181, 337] on span "Timesheets" at bounding box center [184, 340] width 68 height 16
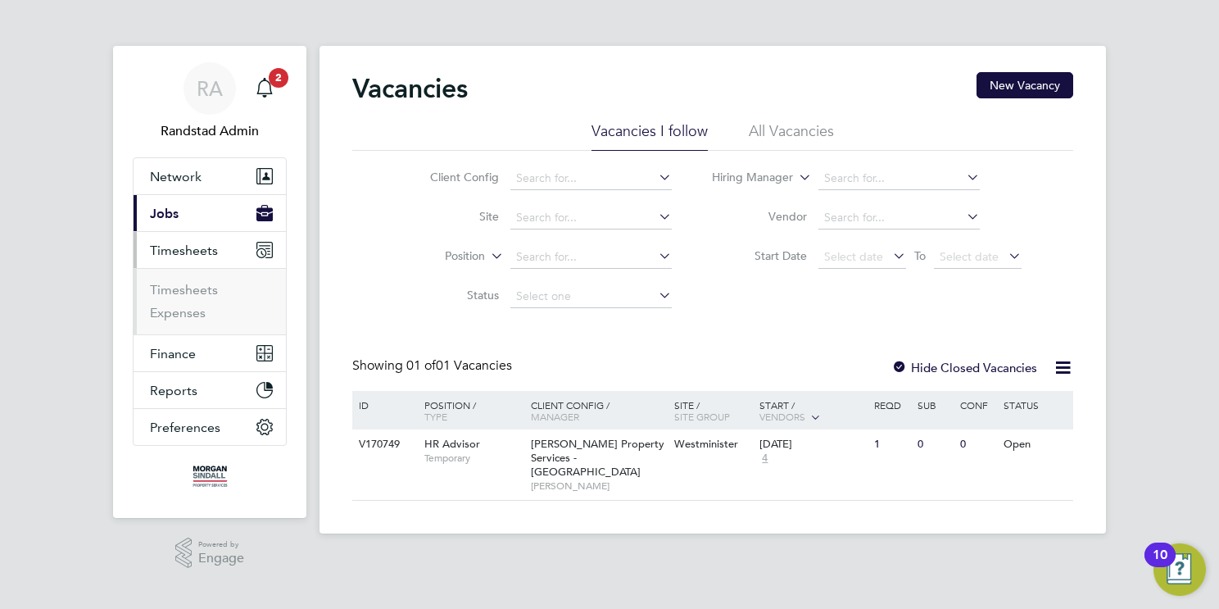
click at [165, 215] on span "Jobs" at bounding box center [164, 214] width 29 height 16
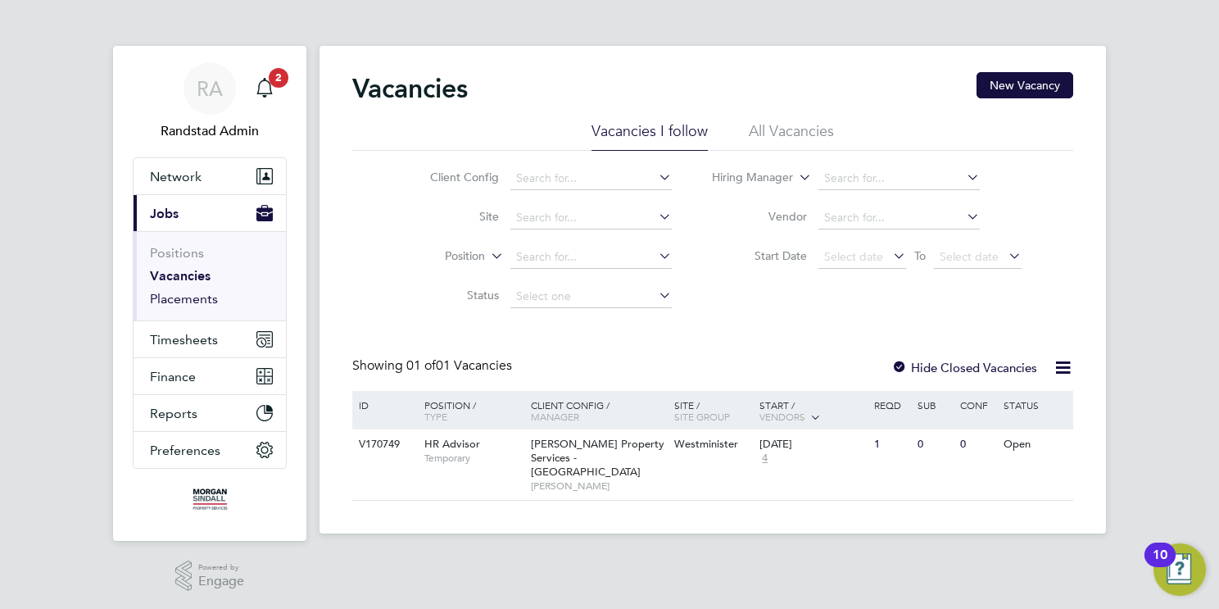
click at [200, 302] on link "Placements" at bounding box center [184, 299] width 68 height 16
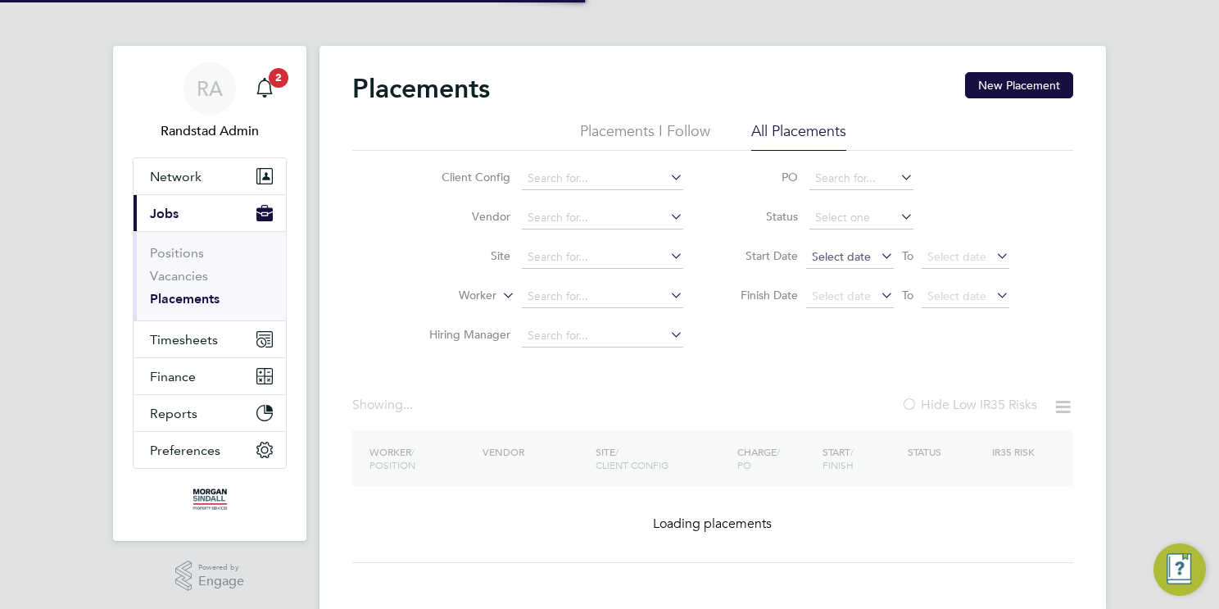
click at [852, 251] on span "Select date" at bounding box center [841, 256] width 59 height 15
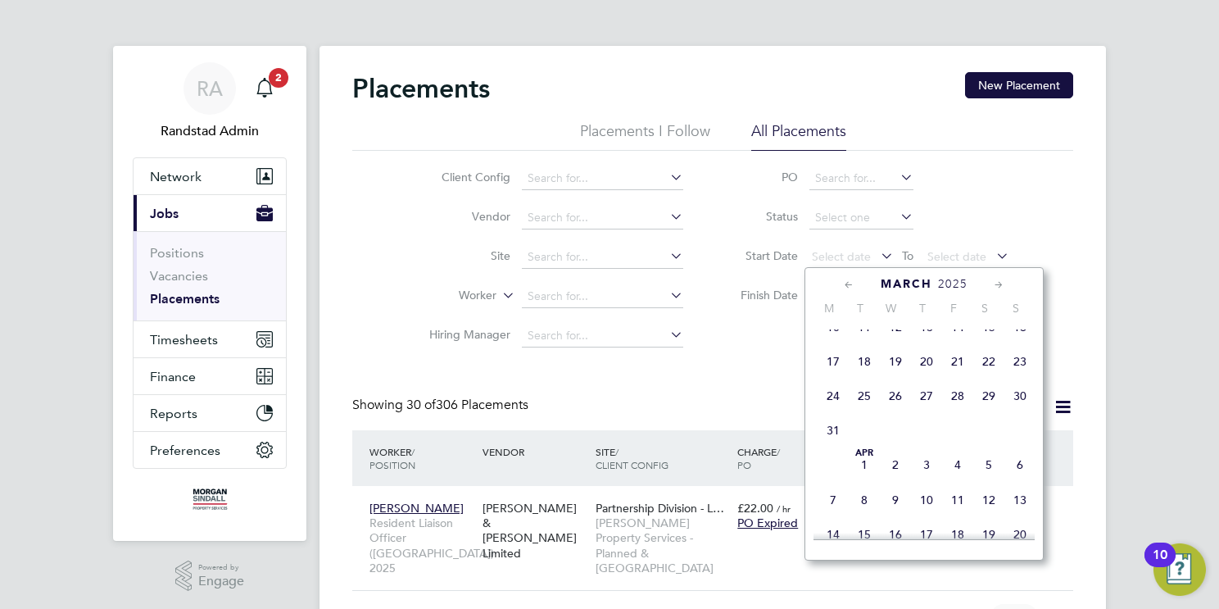
click at [874, 480] on span "Apr 1" at bounding box center [863, 464] width 31 height 31
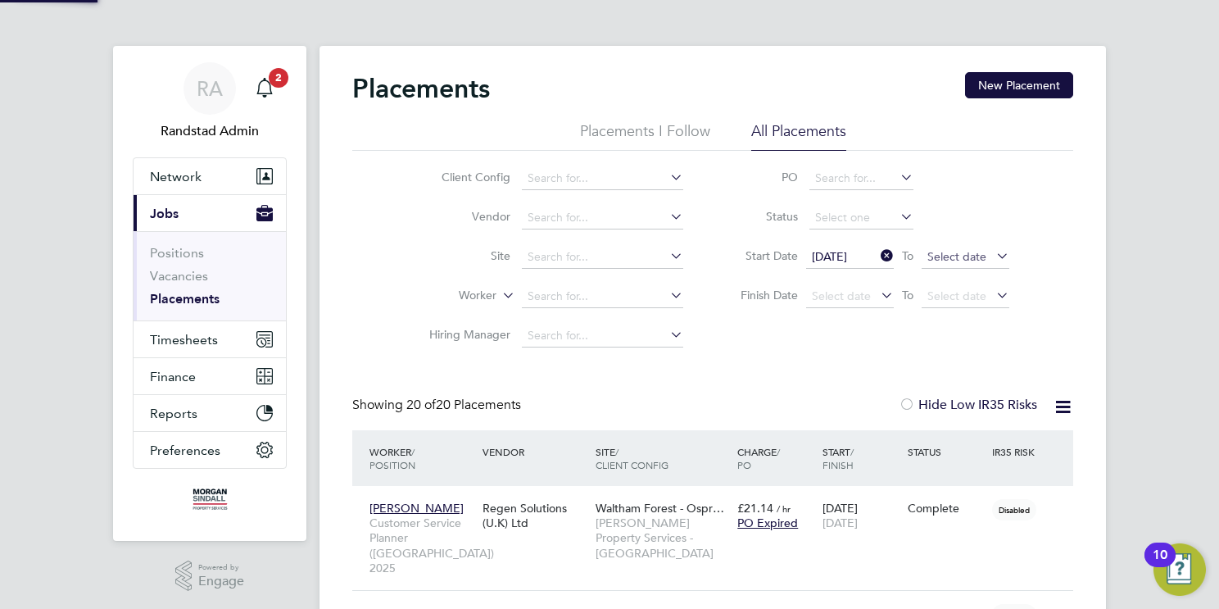
click at [974, 254] on span "Select date" at bounding box center [956, 256] width 59 height 15
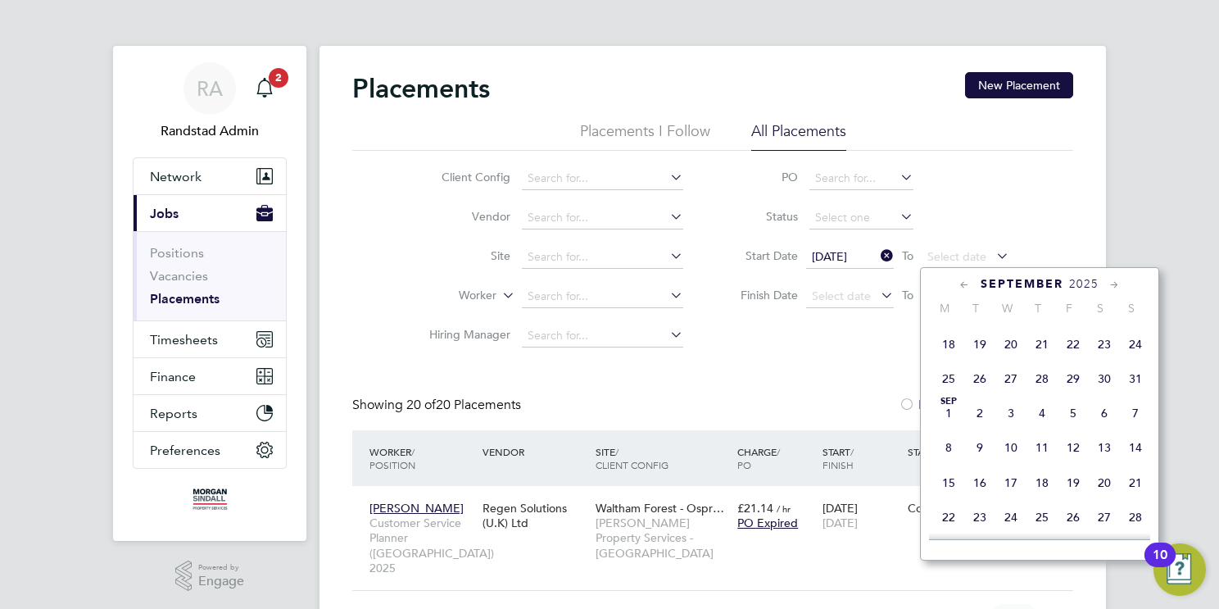
click at [1135, 390] on span "31" at bounding box center [1135, 378] width 31 height 31
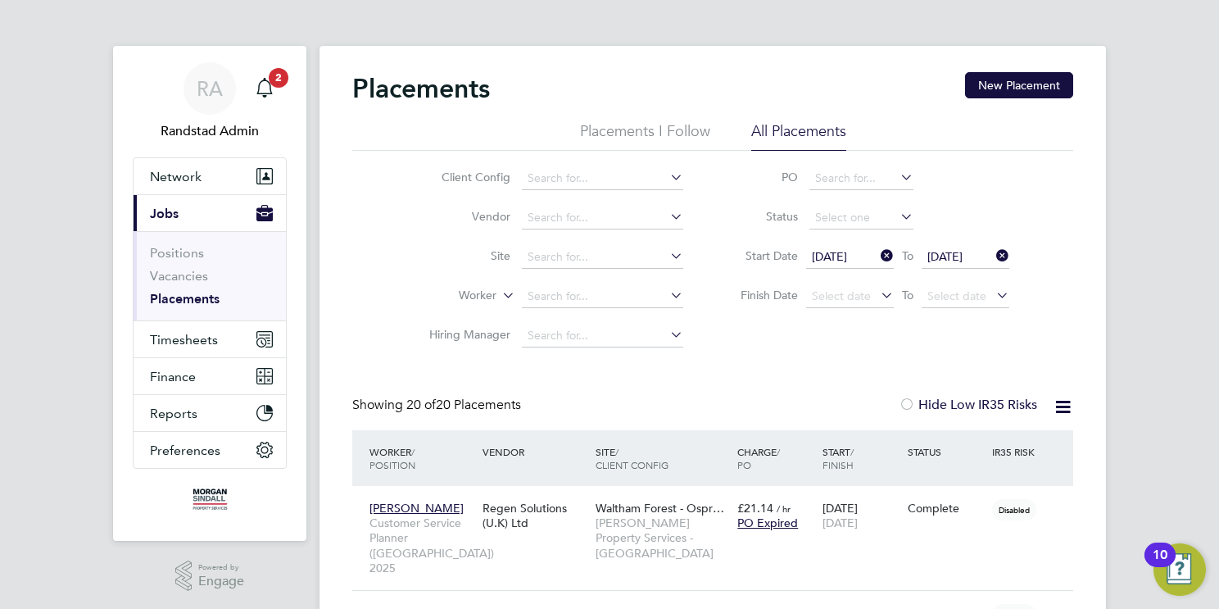
click at [1066, 409] on icon at bounding box center [1062, 406] width 20 height 20
click at [998, 446] on li "Download Placements Report" at bounding box center [982, 445] width 174 height 23
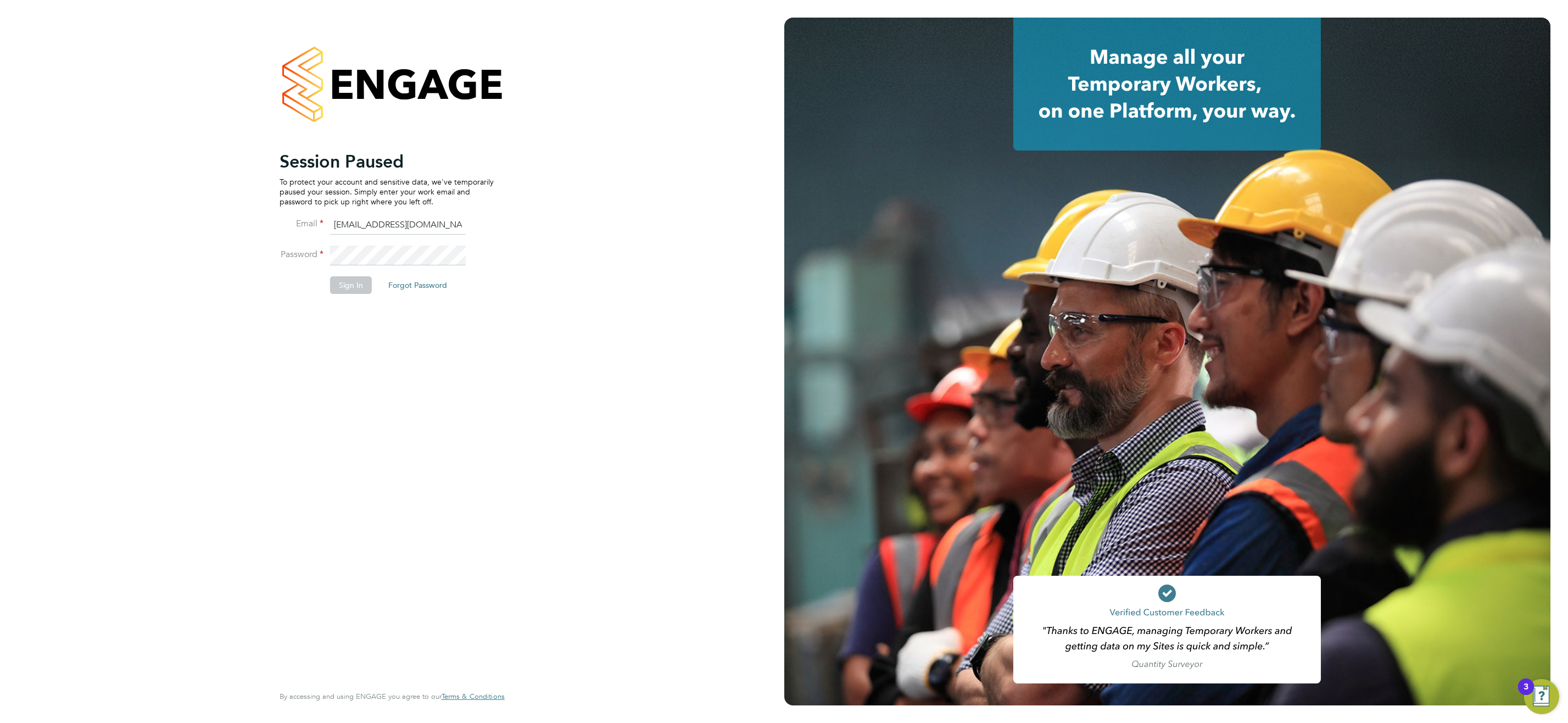
click at [393, 225] on input "[EMAIL_ADDRESS][DOMAIN_NAME]" at bounding box center [398, 225] width 135 height 19
type input "[EMAIL_ADDRESS][PERSON_NAME][DOMAIN_NAME]"
click at [363, 282] on button "Sign In" at bounding box center [351, 285] width 42 height 17
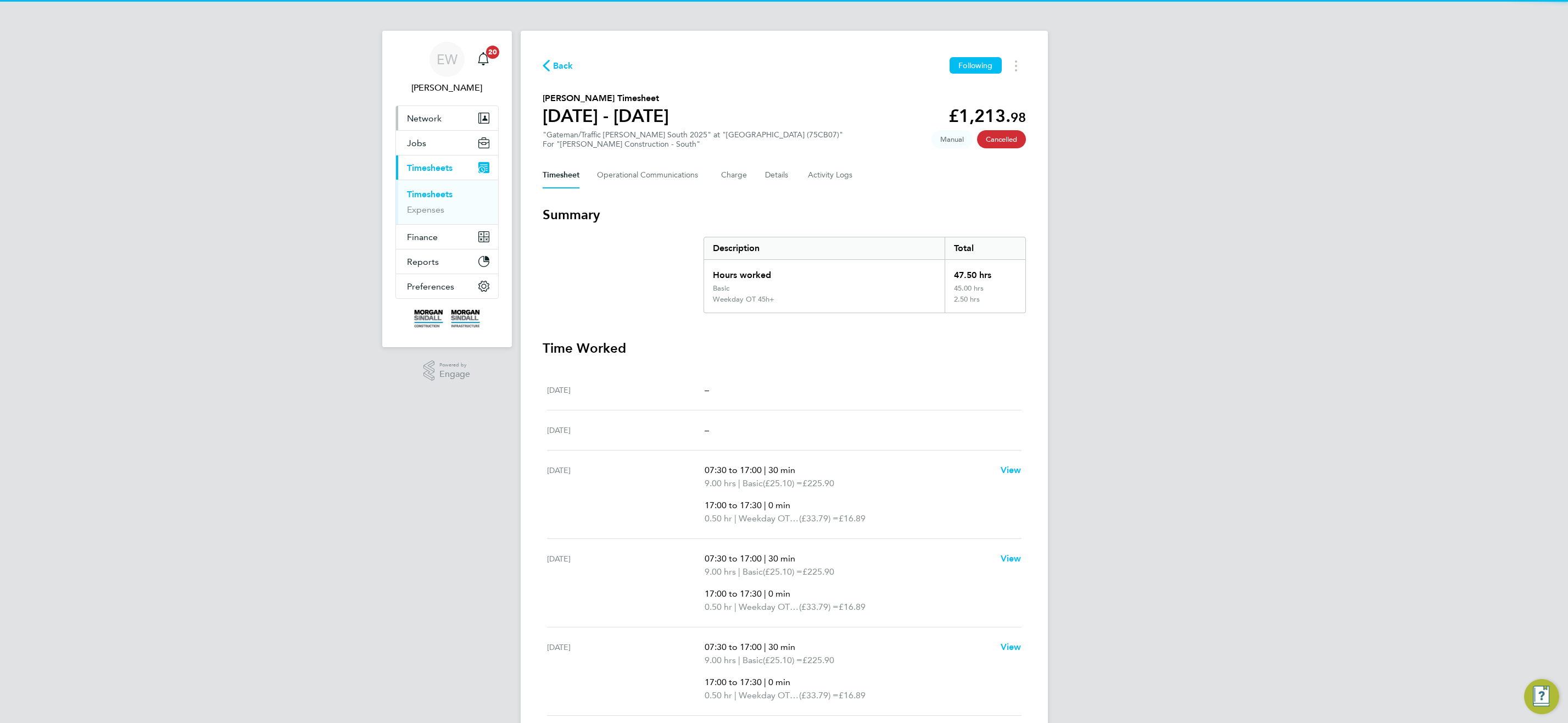
click at [433, 120] on span "Network" at bounding box center [425, 119] width 35 height 11
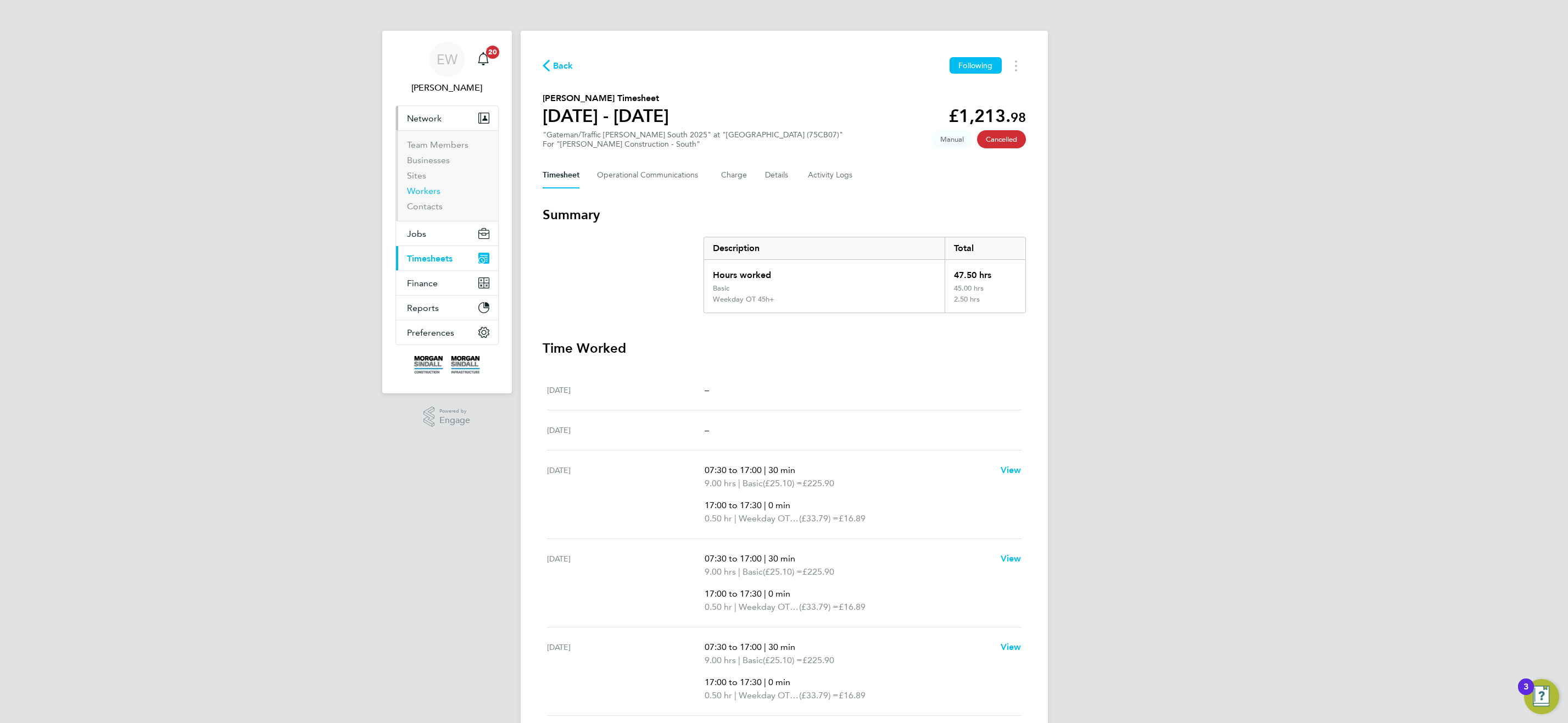
click at [429, 192] on link "Workers" at bounding box center [424, 191] width 34 height 11
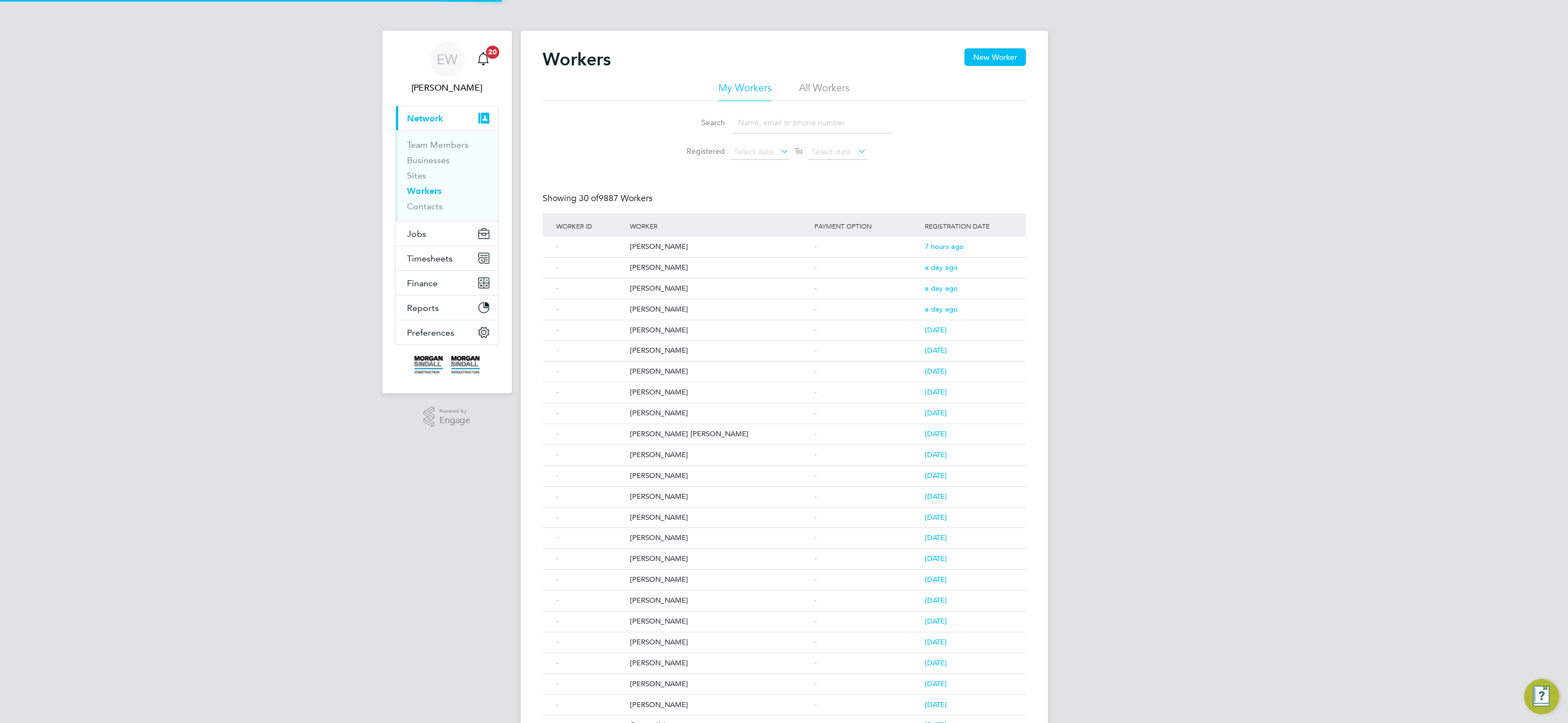
click at [783, 125] on input at bounding box center [813, 123] width 160 height 21
paste input "Craig Taylor"
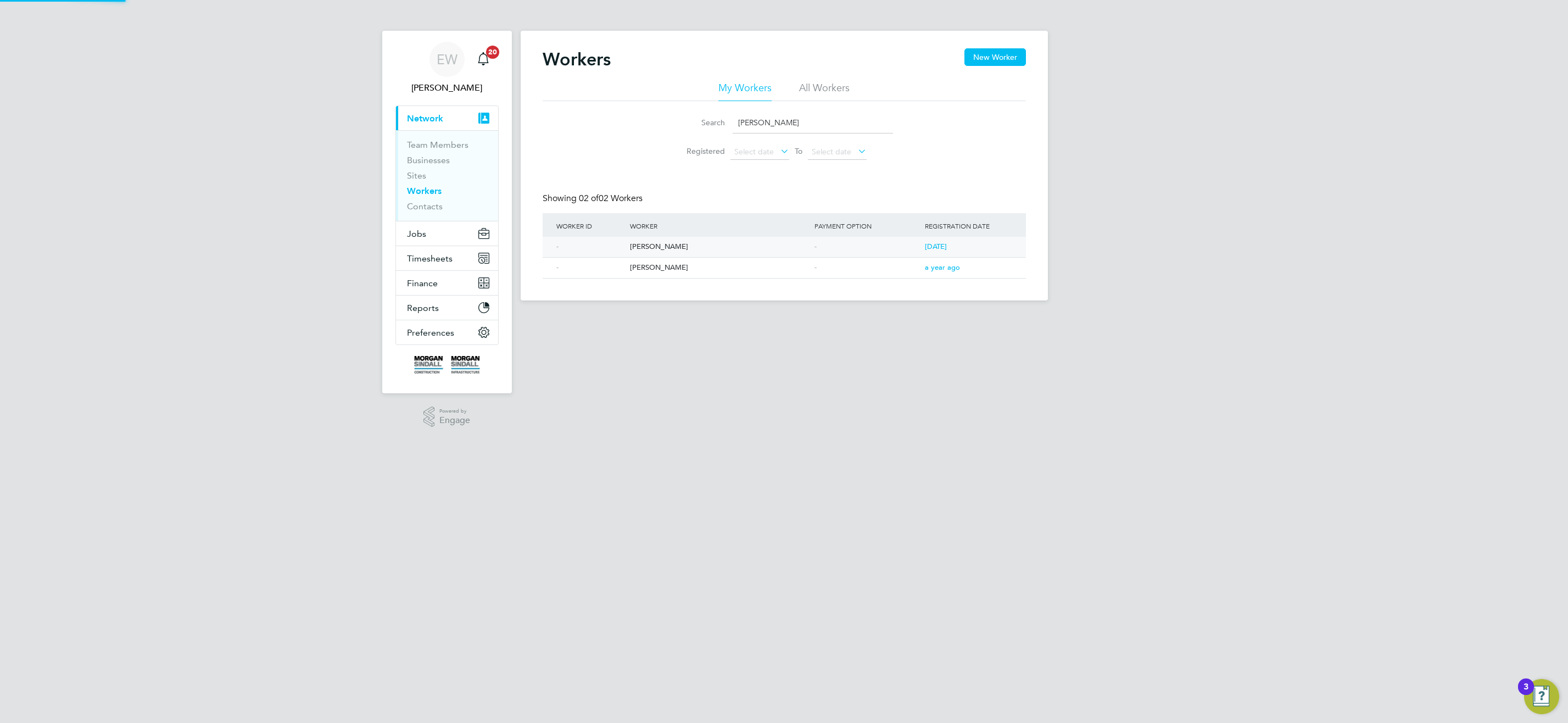
click at [654, 245] on div "Craig Taylor" at bounding box center [719, 247] width 184 height 20
drag, startPoint x: 687, startPoint y: 137, endPoint x: 606, endPoint y: 147, distance: 81.6
click at [596, 150] on div "Search Craig Taylor Registered Select date To Select date" at bounding box center [784, 133] width 484 height 64
paste input "Ross Griffin"
type input "Ross Griffin"
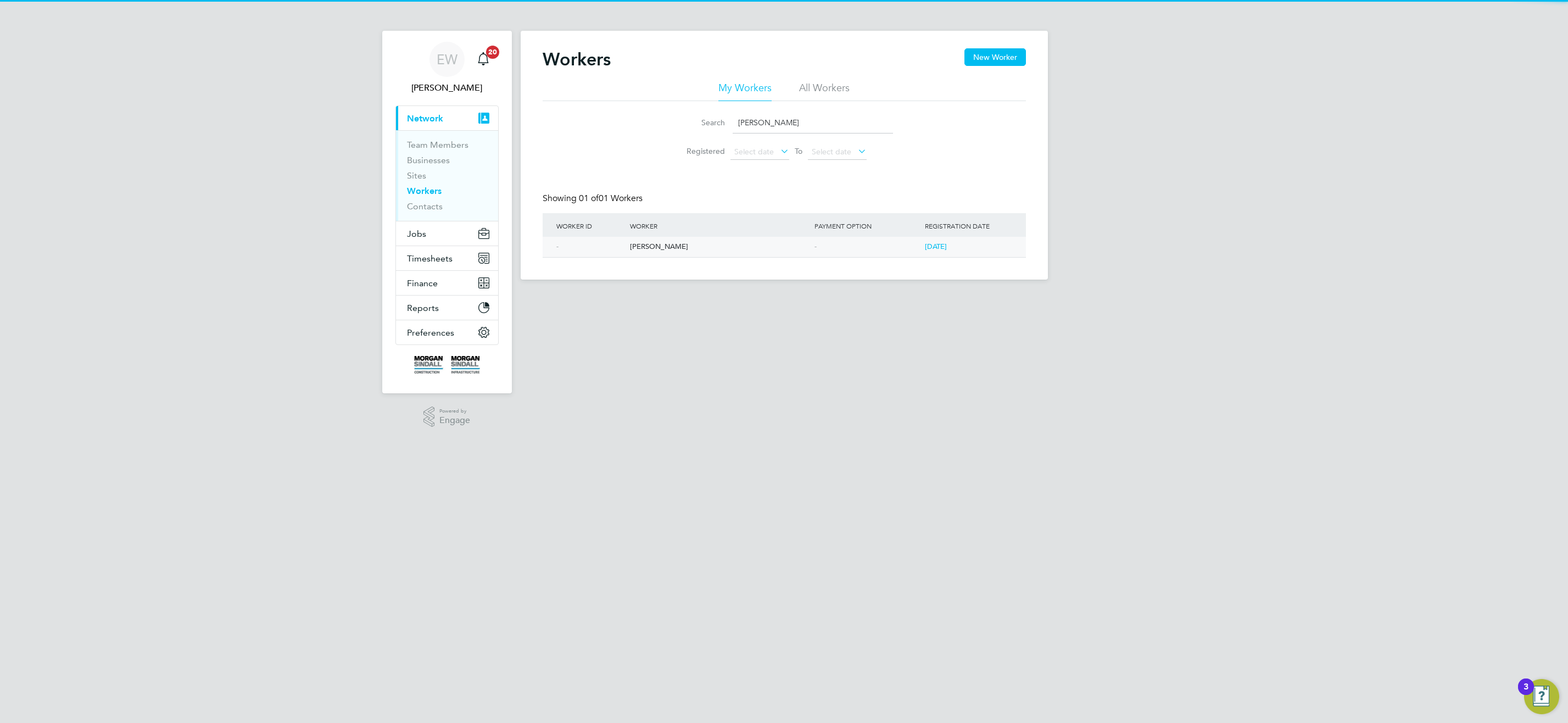
click at [648, 244] on div "Ross Griffin" at bounding box center [719, 247] width 184 height 20
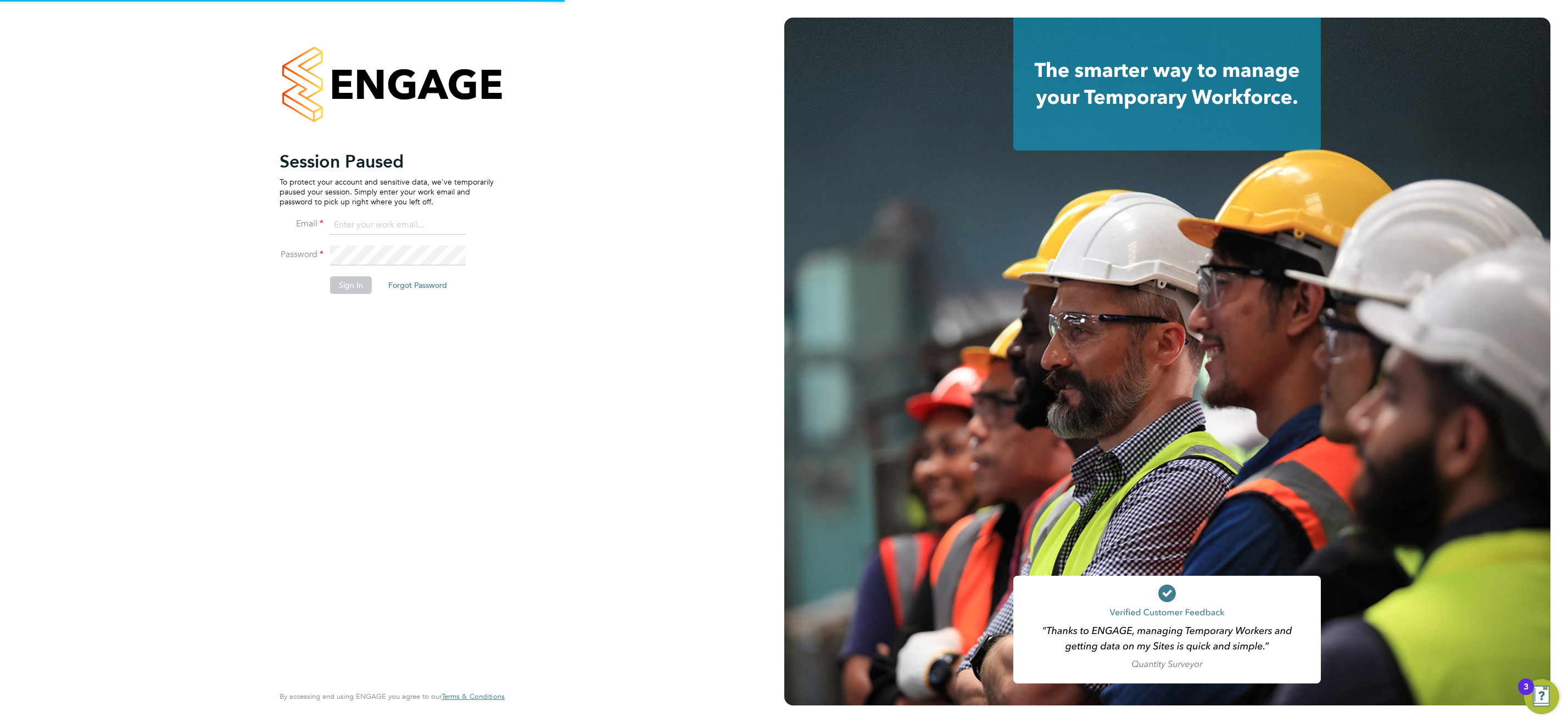
type input "emma.wells@randstad.co.uk"
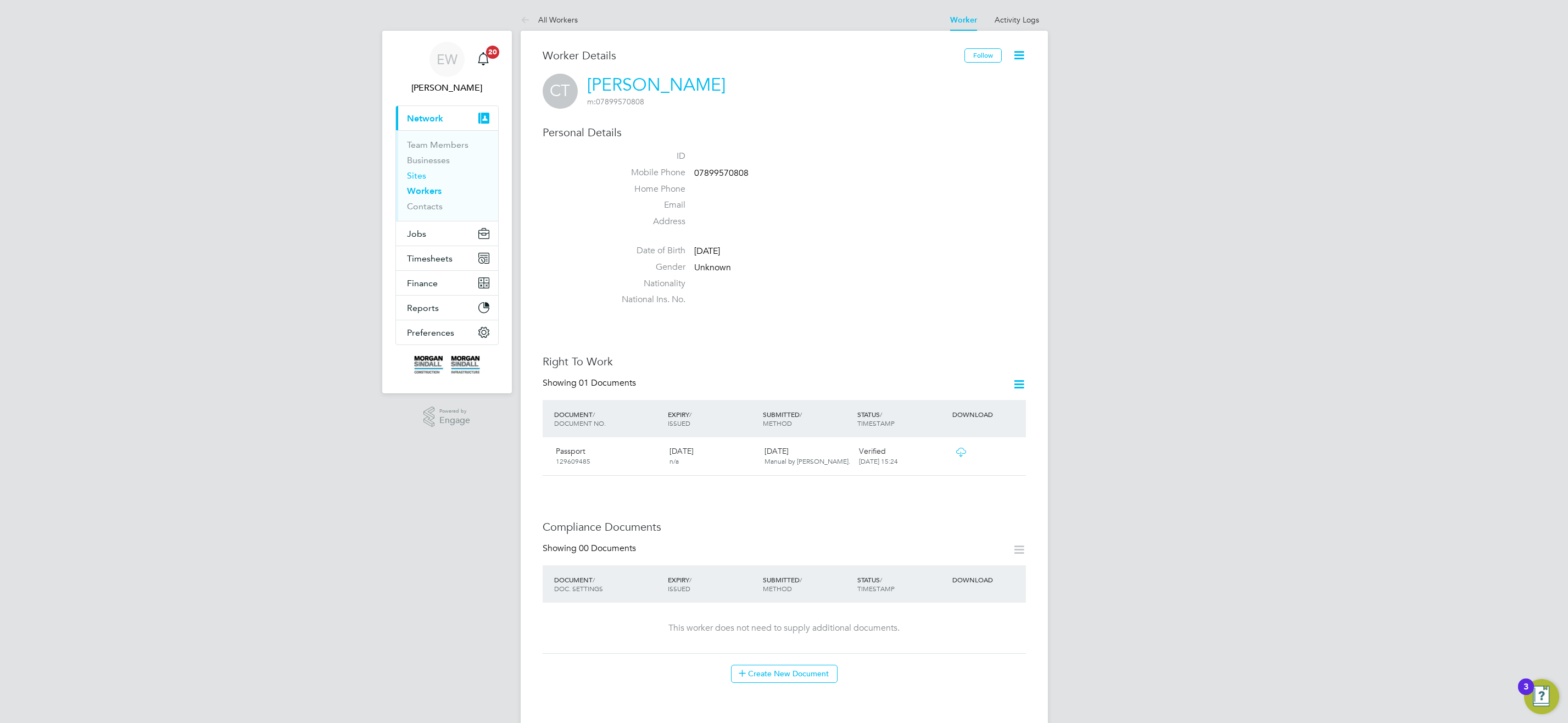
click at [417, 174] on link "Sites" at bounding box center [416, 176] width 19 height 11
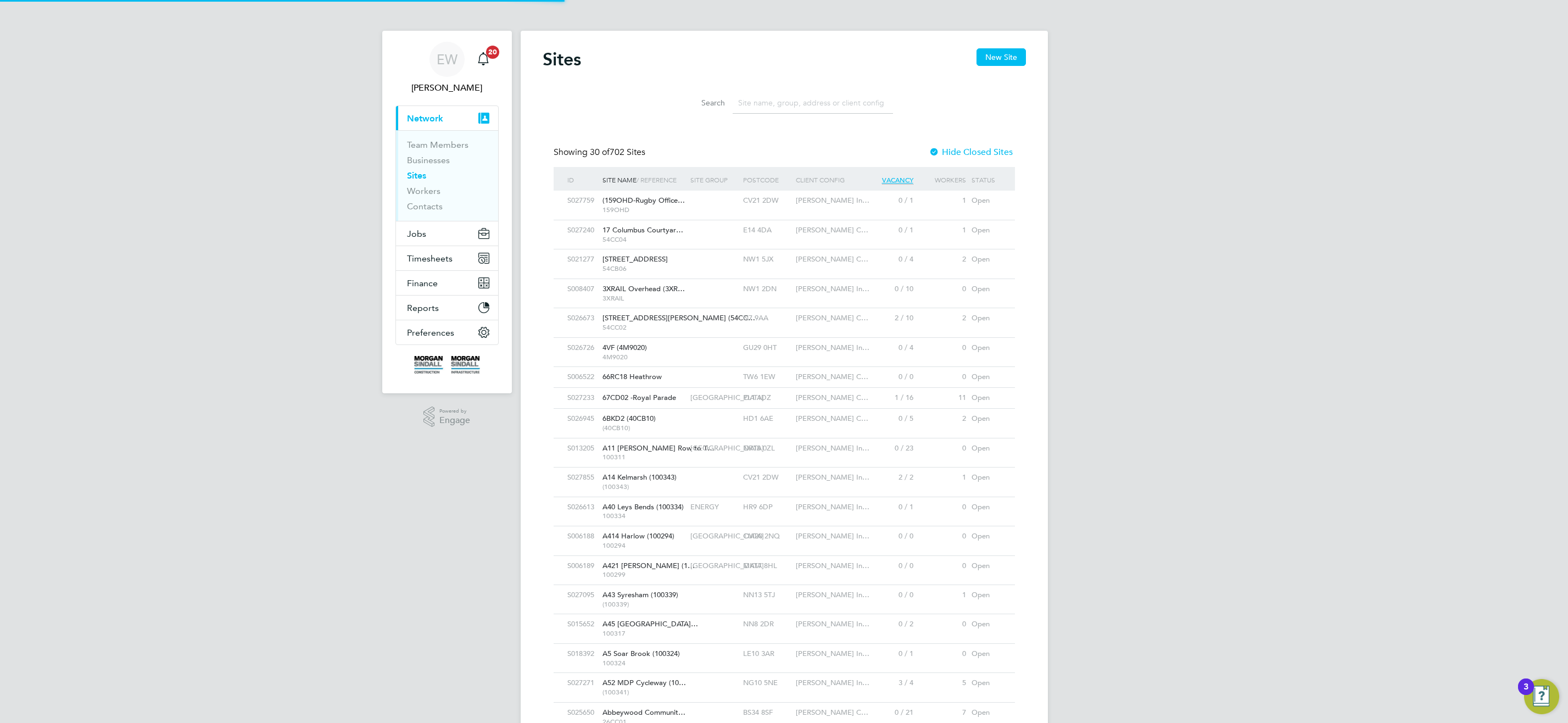
click at [840, 97] on input at bounding box center [813, 103] width 160 height 21
paste input "21CD03 - [GEOGRAPHIC_DATA], Claycroft Residences"
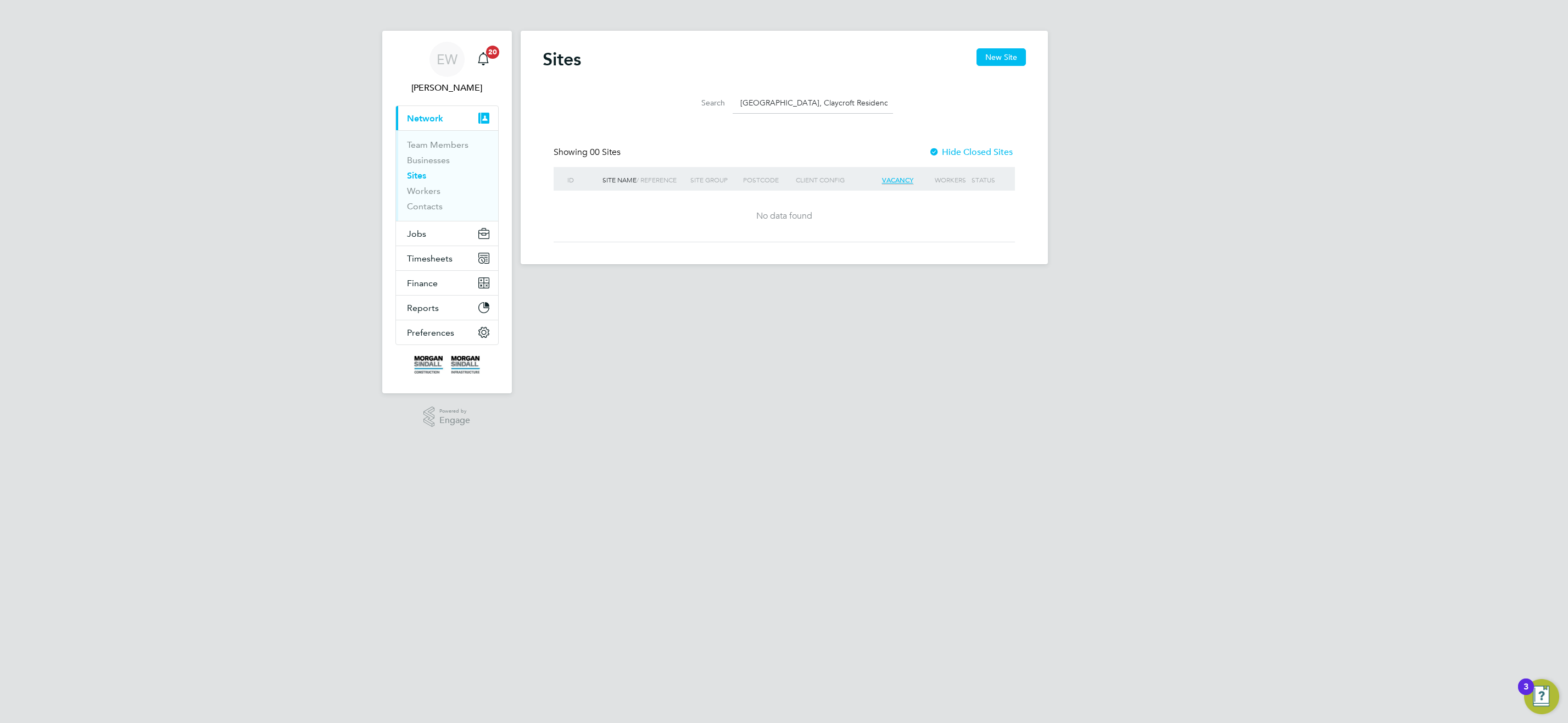
drag, startPoint x: 793, startPoint y: 105, endPoint x: 1046, endPoint y: 85, distance: 253.8
click at [1046, 85] on div "Sites New Site Search 21CD03 - University of Warwick, Claycroft Residences Show…" at bounding box center [784, 148] width 527 height 233
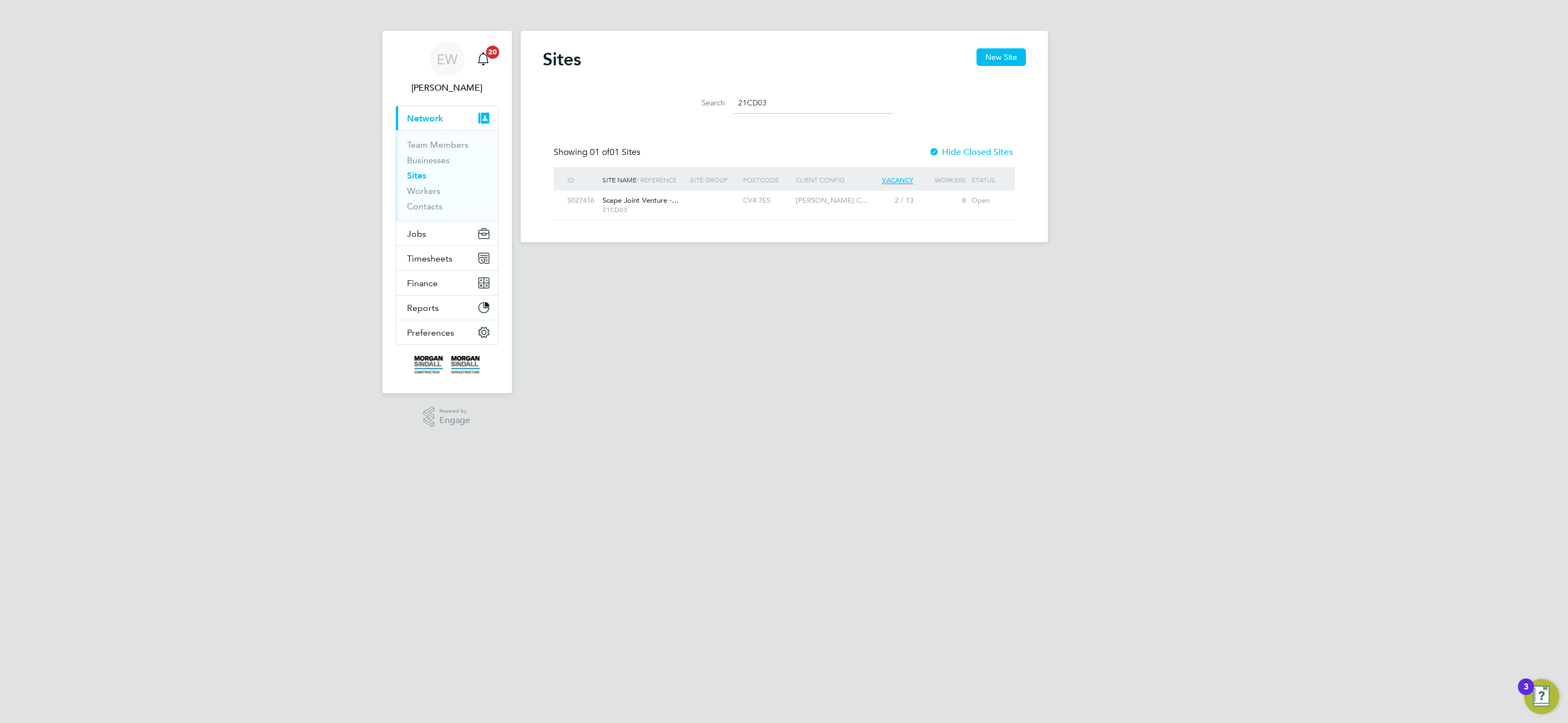
drag, startPoint x: 777, startPoint y: 100, endPoint x: 595, endPoint y: 138, distance: 185.9
click at [633, 135] on div "Sites New Site Search 21CD03 Showing 01 of 01 Sites Hide Closed Sites ID Site N…" at bounding box center [784, 134] width 484 height 172
paste input "Orbiston Community Hub"
drag, startPoint x: 848, startPoint y: 102, endPoint x: 626, endPoint y: 114, distance: 222.3
click at [626, 114] on div "Search Orbiston Community Hub" at bounding box center [784, 100] width 484 height 38
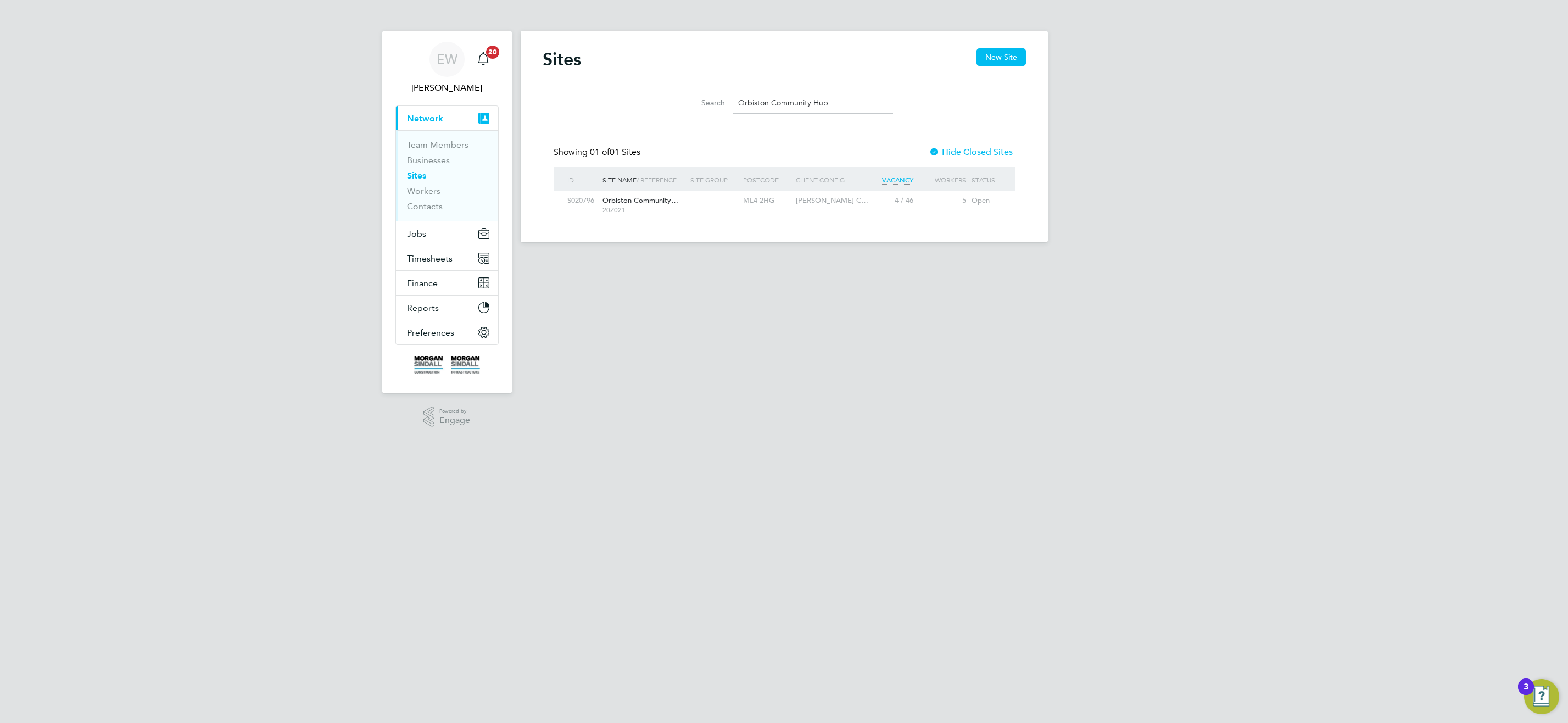
paste input "Willows High School"
type input "Willows High School"
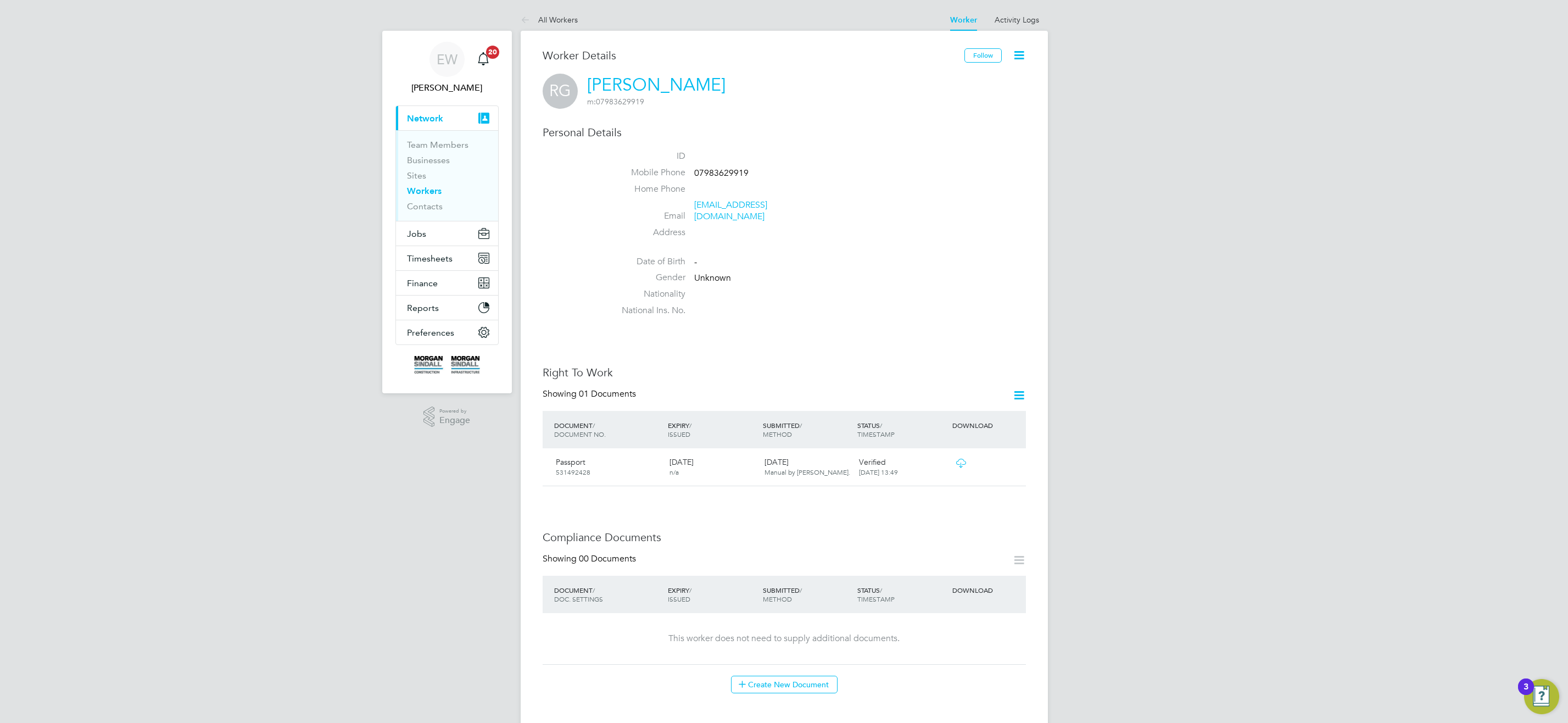
click at [420, 184] on li "Sites" at bounding box center [448, 178] width 82 height 15
click at [423, 190] on link "Workers" at bounding box center [425, 191] width 35 height 11
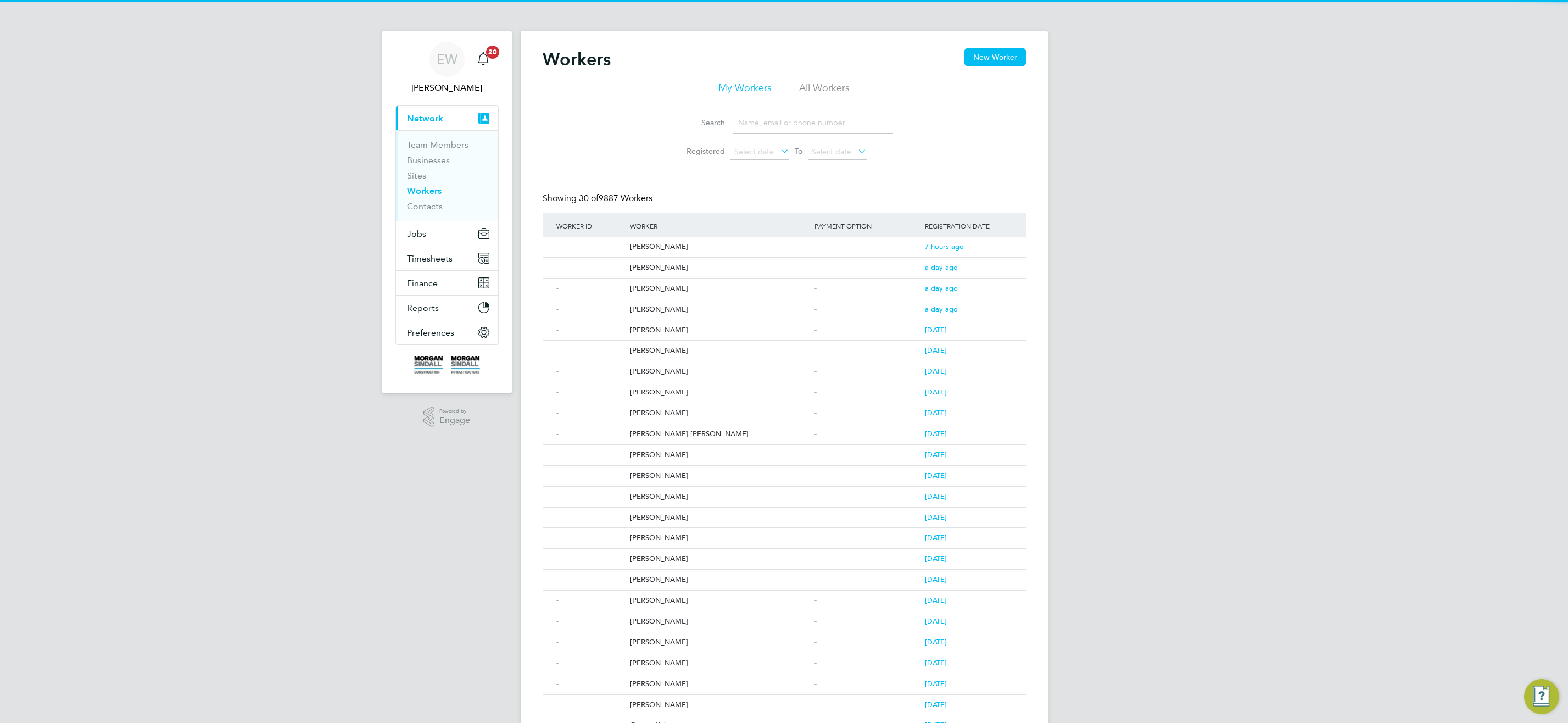
click at [800, 124] on input at bounding box center [813, 123] width 160 height 21
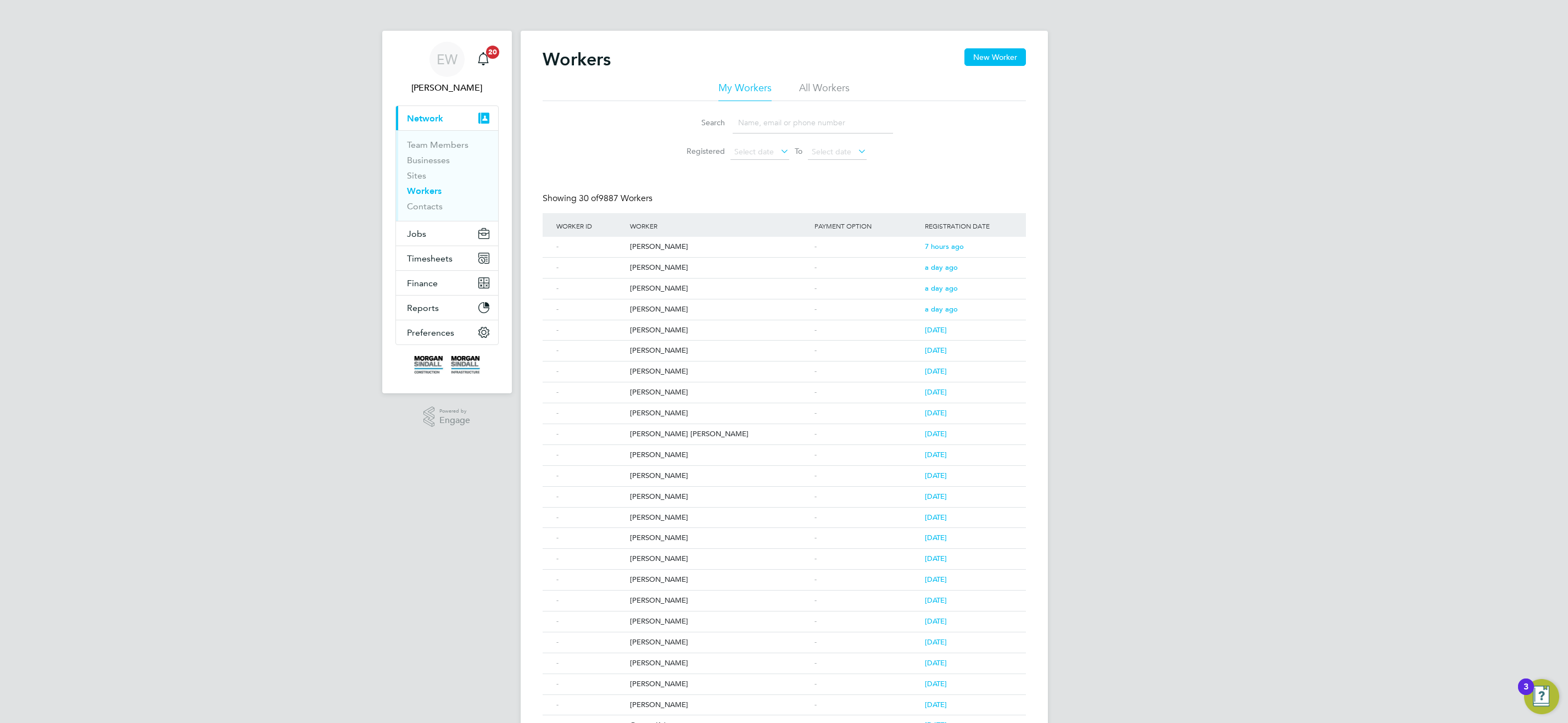
paste input "Logan Bull"
type input "Logan Bull"
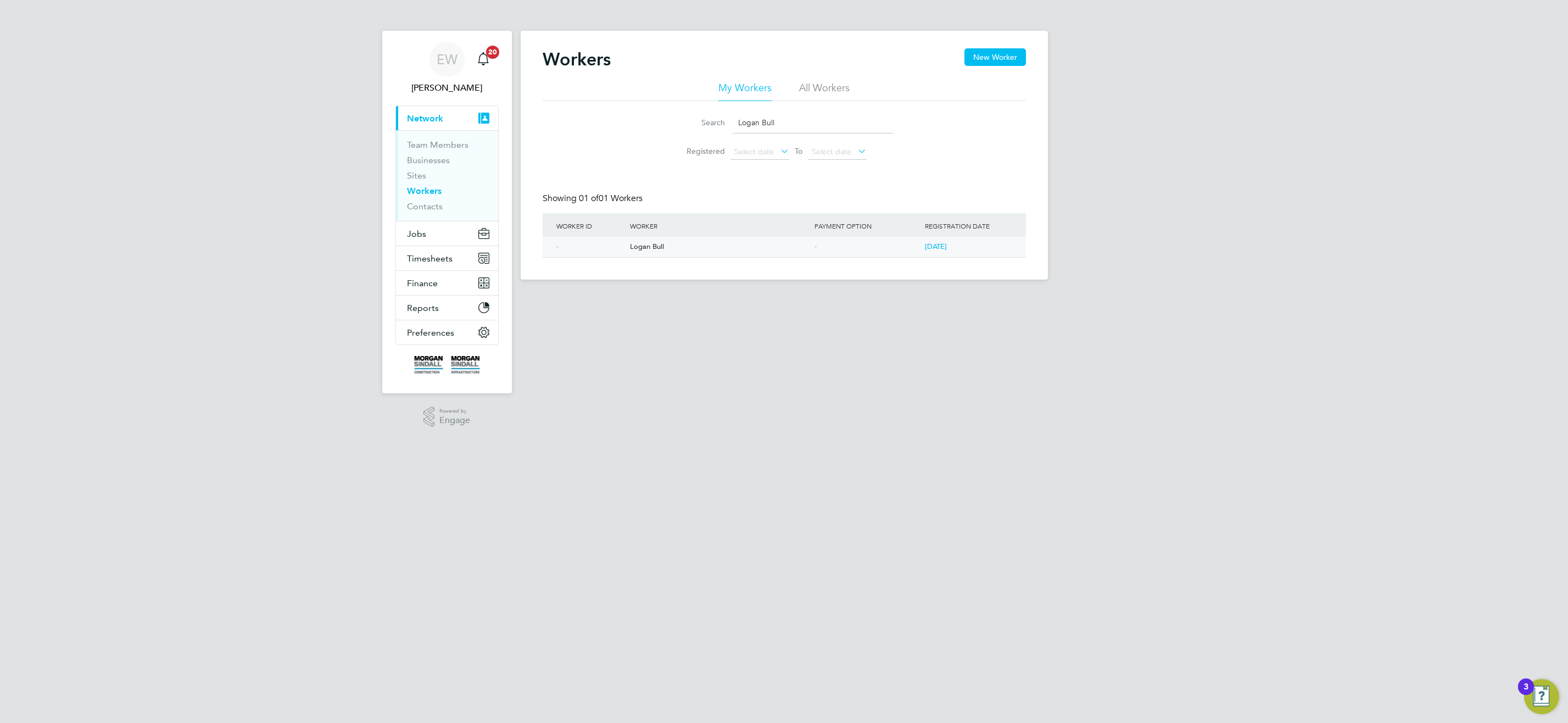
click at [640, 248] on div "Logan Bull" at bounding box center [719, 247] width 184 height 20
click at [442, 87] on span "Emma Wells" at bounding box center [447, 88] width 103 height 13
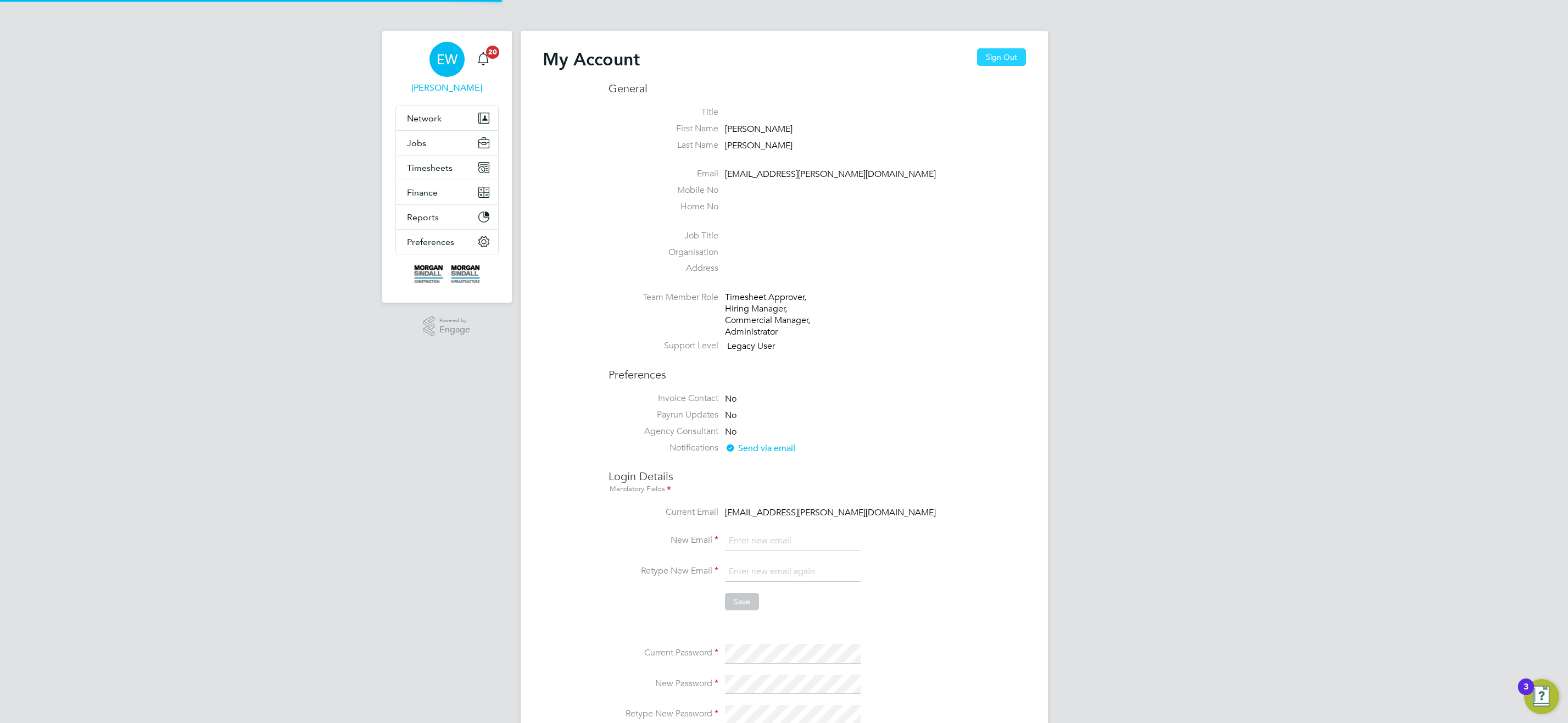
type input "emma.wells@randstad.co.uk"
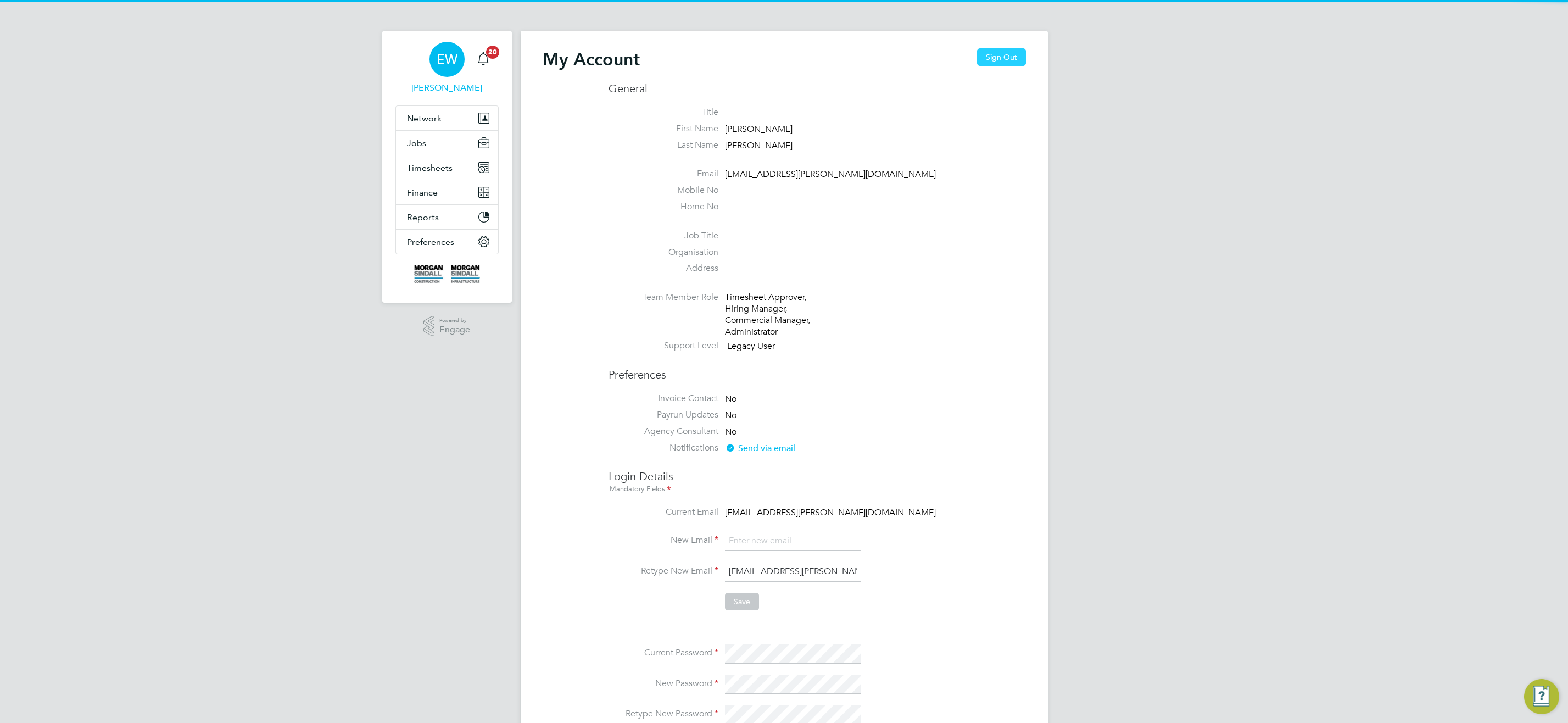
click at [1000, 53] on button "Sign Out" at bounding box center [1001, 57] width 49 height 17
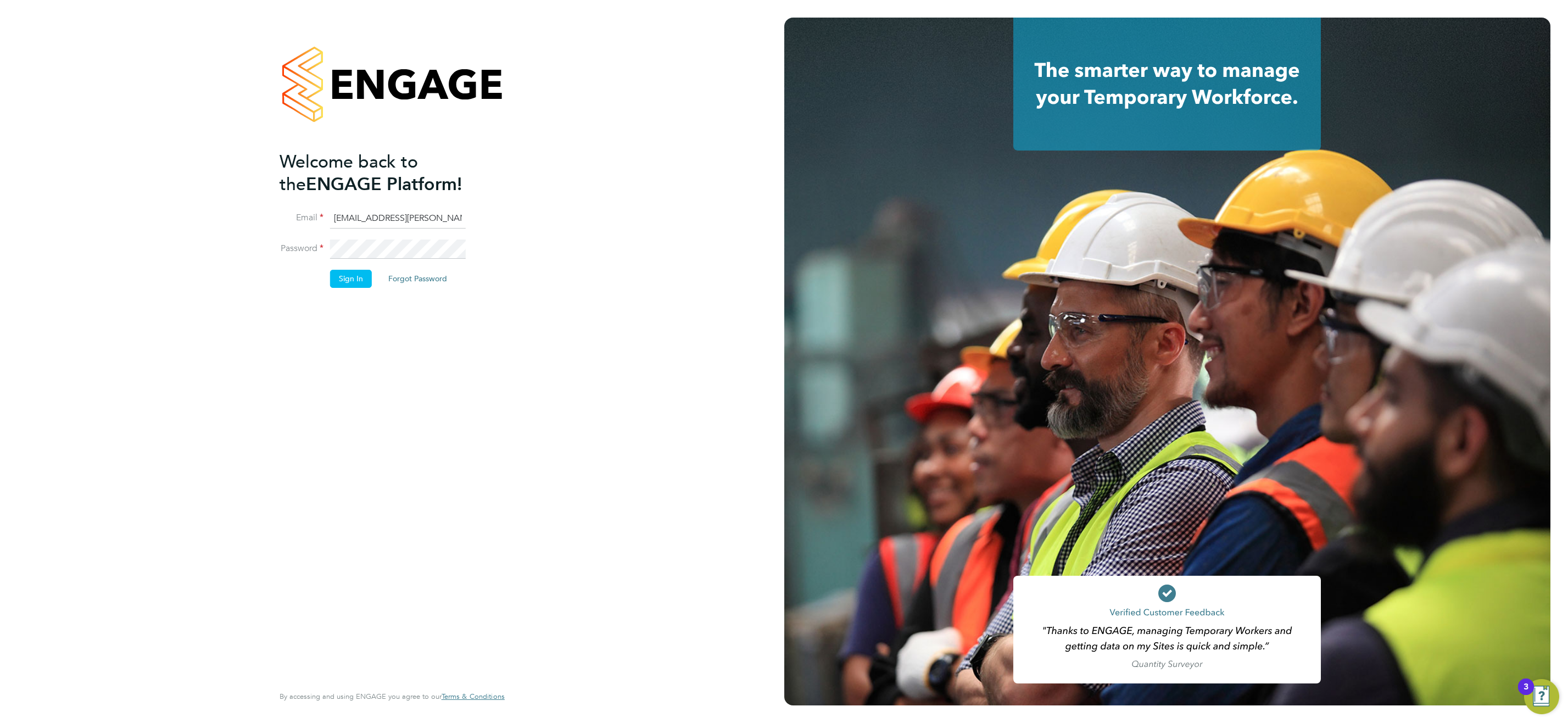
click at [383, 217] on input "emma.wells@randstad.co.uk" at bounding box center [398, 218] width 135 height 19
type input "msps@randstadcpe.com"
click at [341, 280] on button "Sign In" at bounding box center [351, 278] width 42 height 17
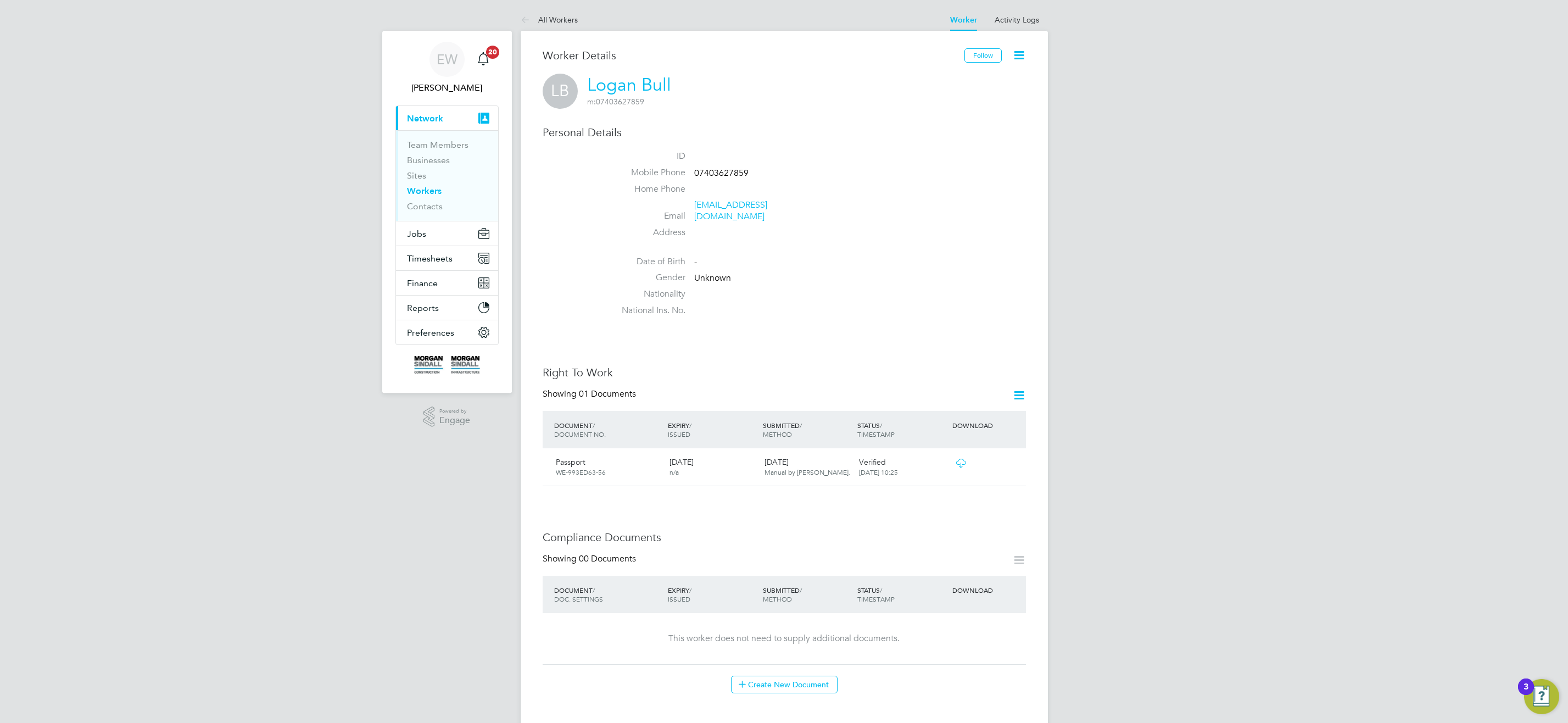
click at [441, 190] on link "Workers" at bounding box center [425, 191] width 35 height 11
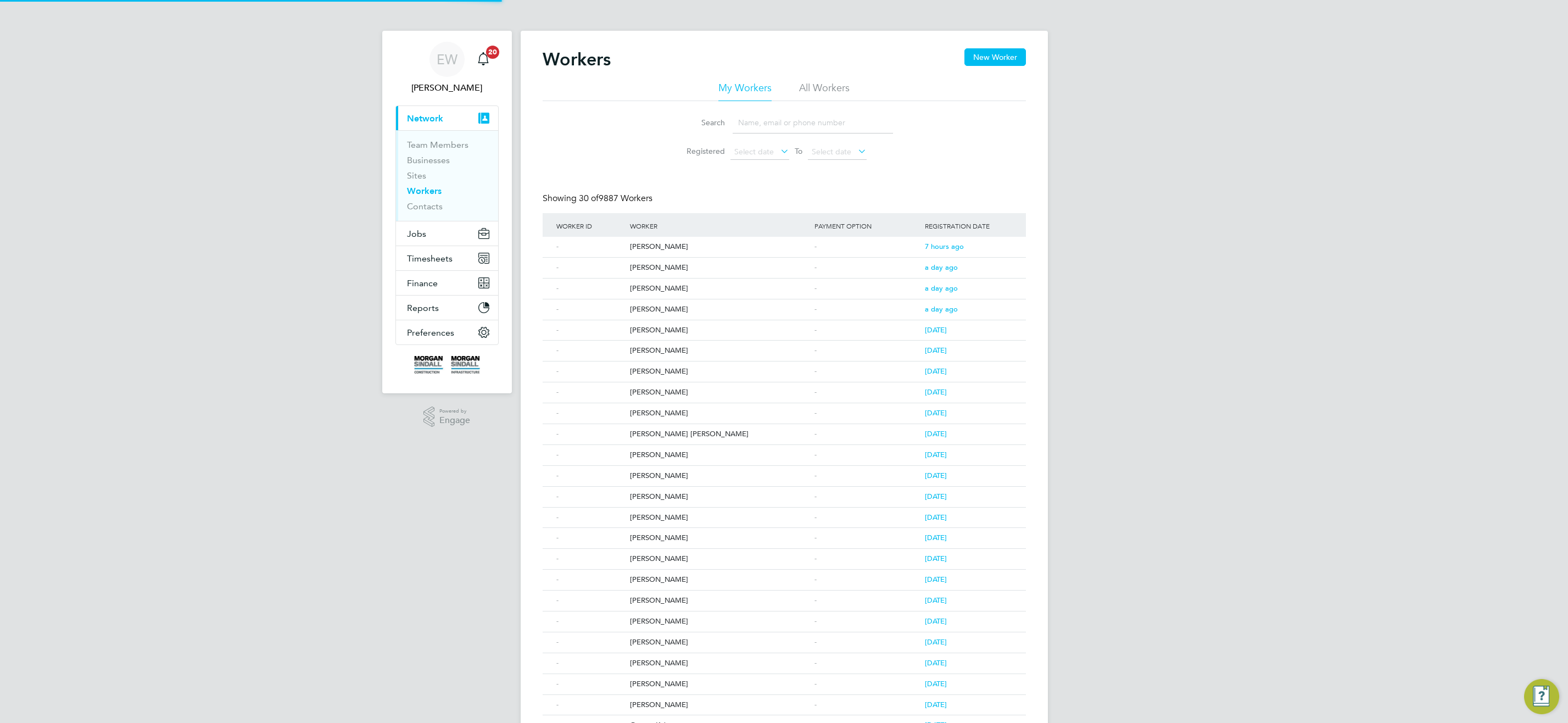
click at [824, 109] on li "Search" at bounding box center [784, 123] width 245 height 32
click at [816, 125] on input at bounding box center [813, 123] width 160 height 21
paste input "[PERSON_NAME]"
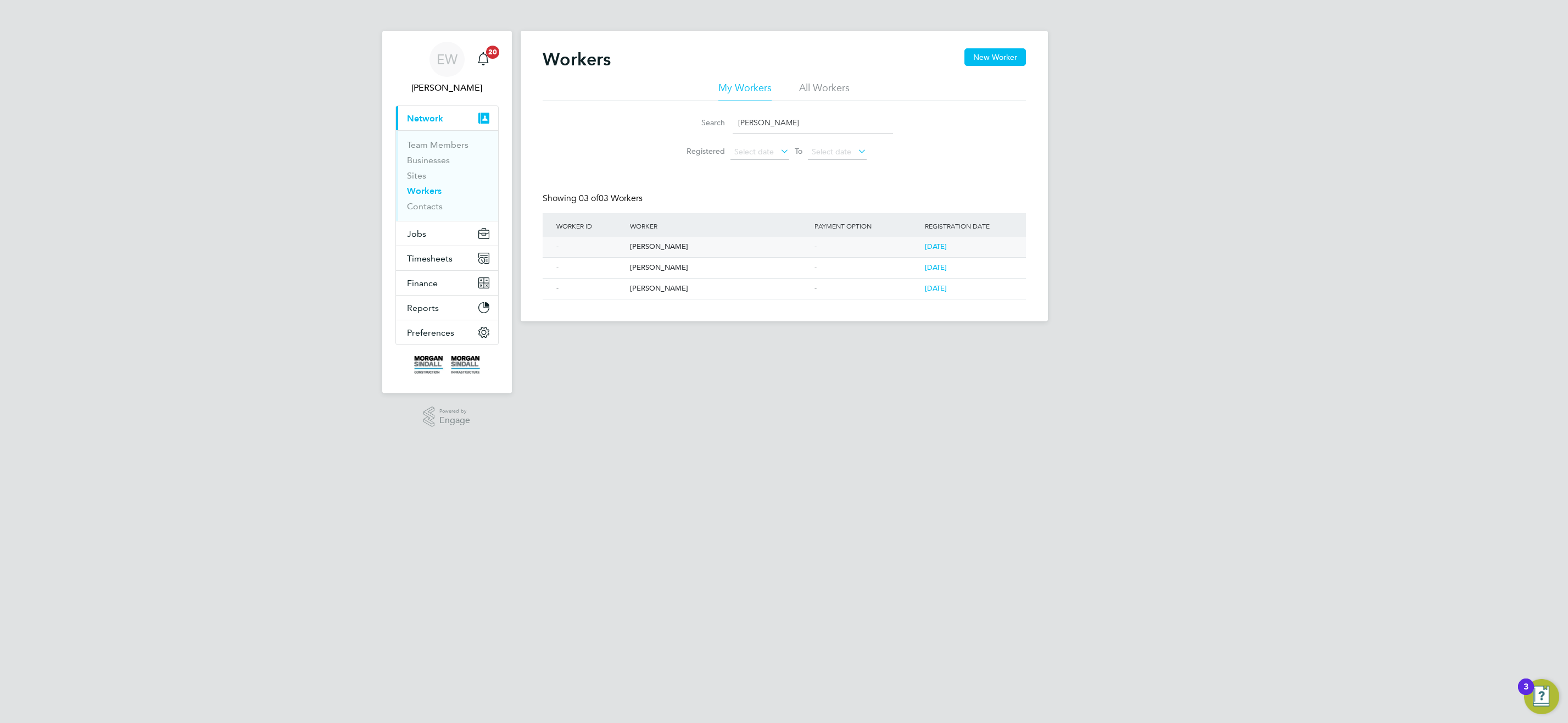
type input "[PERSON_NAME]"
click at [647, 247] on div "[PERSON_NAME]" at bounding box center [719, 247] width 184 height 20
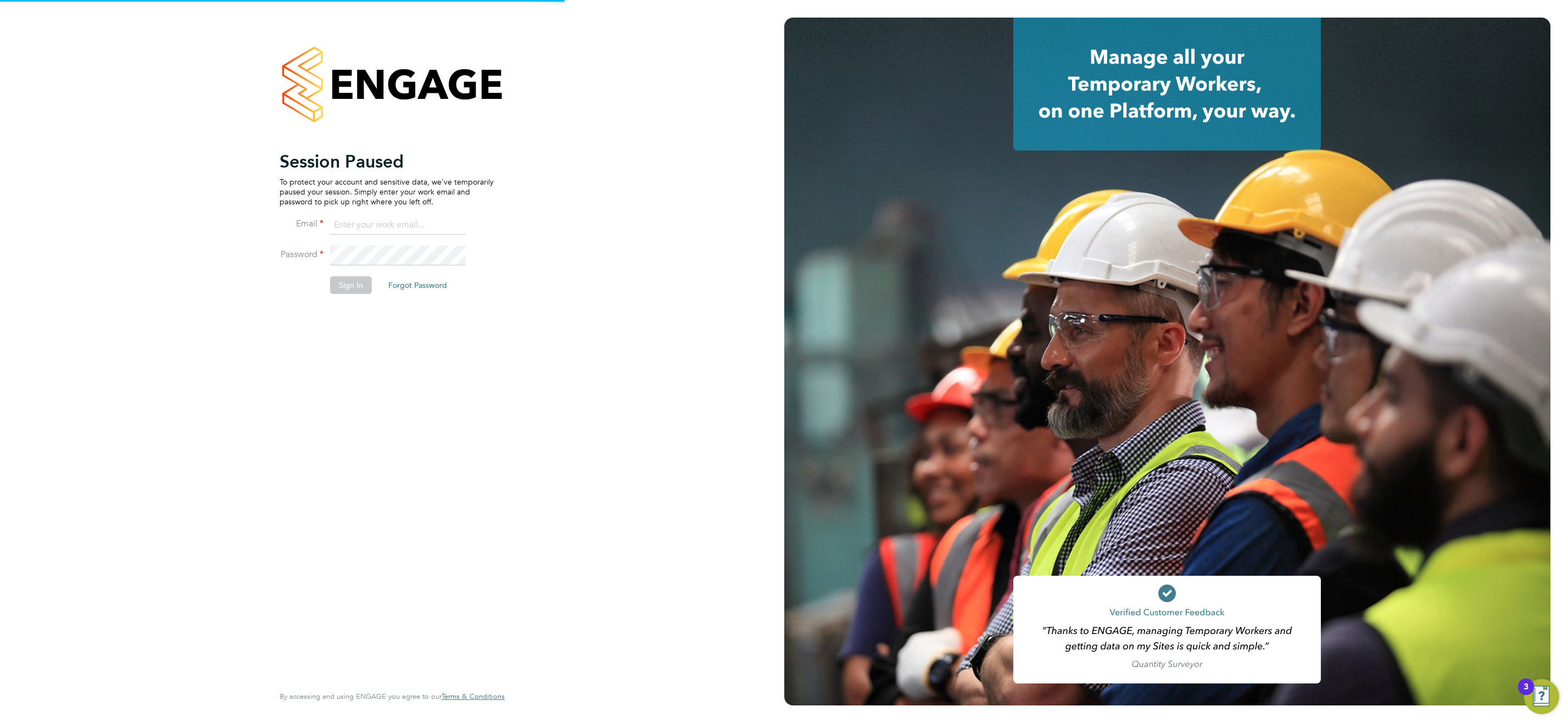
type input "[EMAIL_ADDRESS][DOMAIN_NAME]"
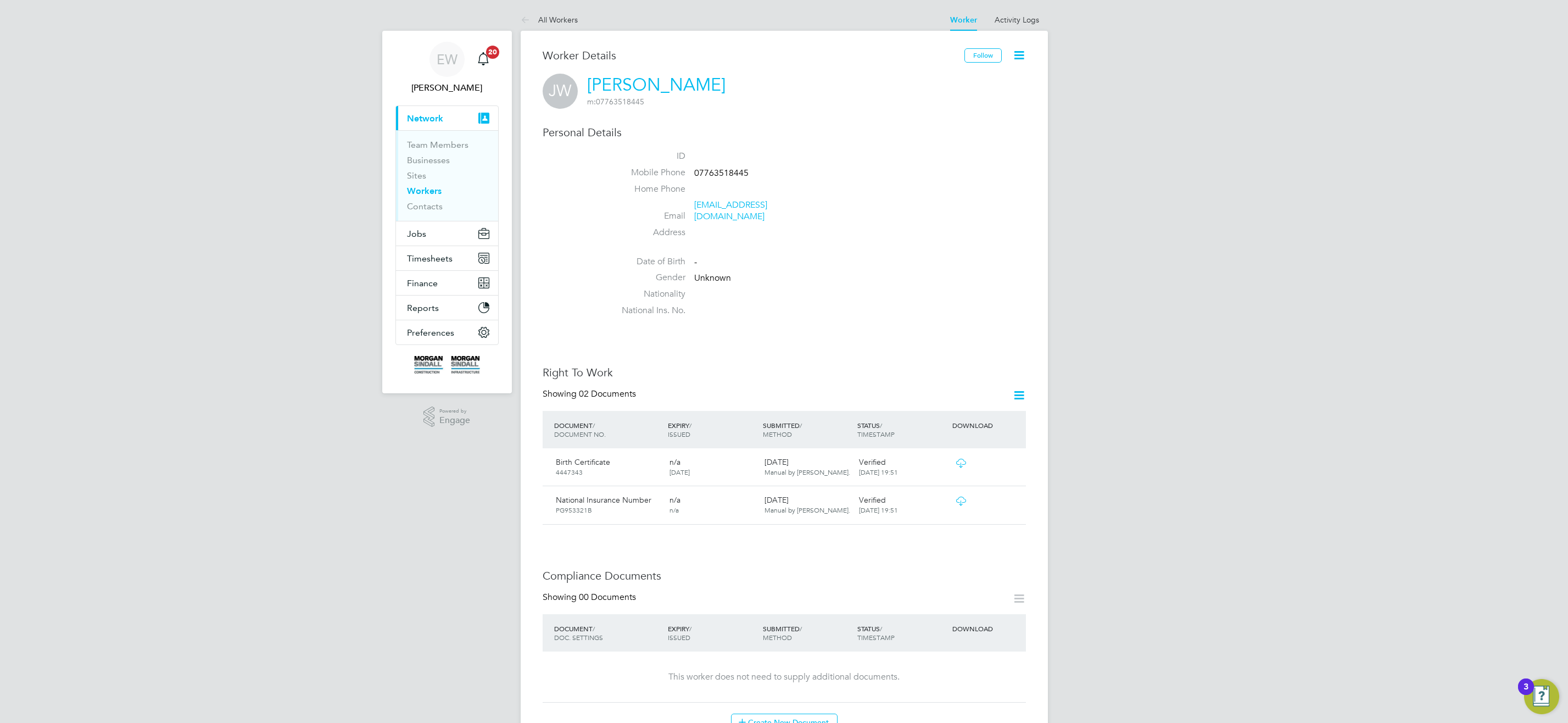
click at [645, 494] on div "National Insurance Number PG953321B" at bounding box center [608, 504] width 114 height 29
click at [875, 495] on span "Verified" at bounding box center [873, 500] width 27 height 10
click at [964, 496] on icon at bounding box center [961, 500] width 13 height 9
click at [423, 190] on link "Workers" at bounding box center [425, 191] width 35 height 11
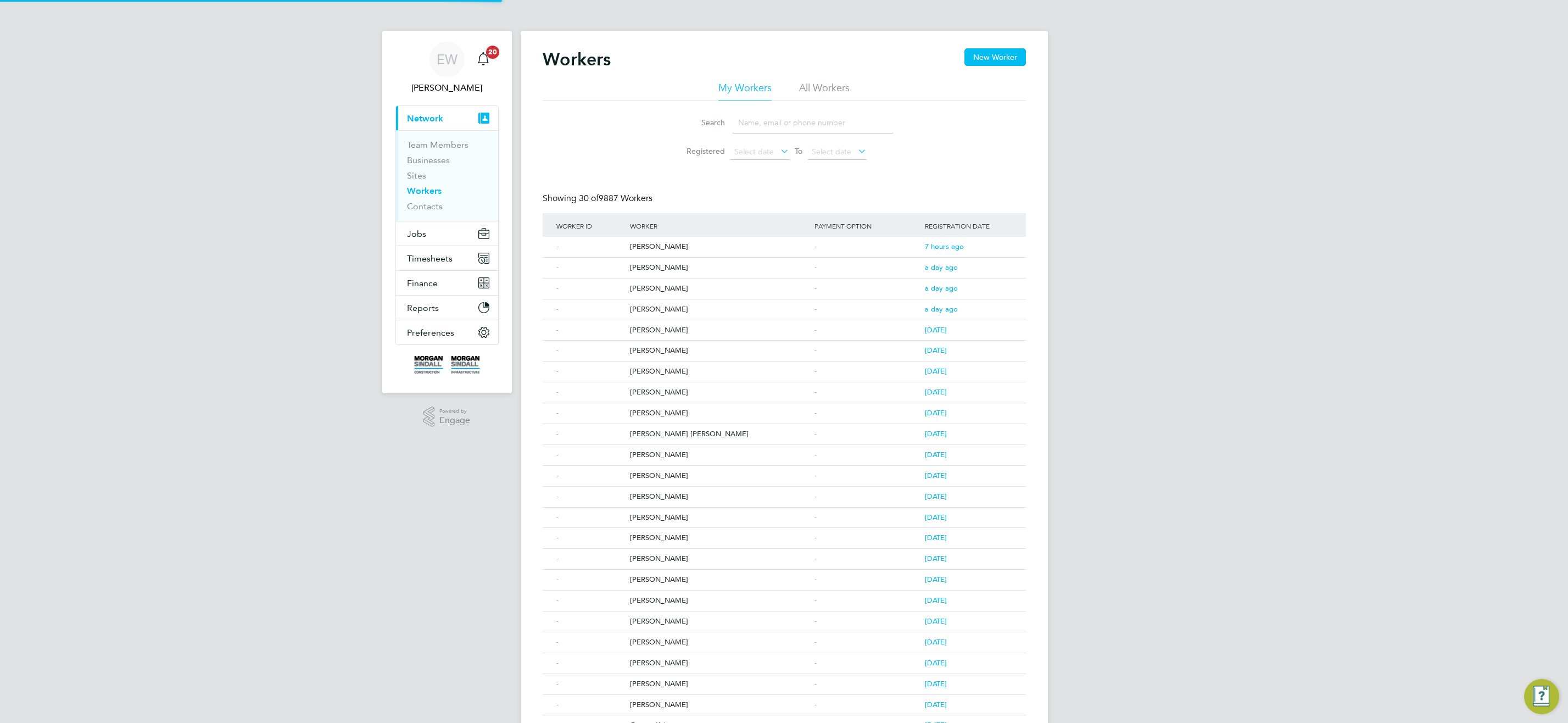
click at [804, 114] on input at bounding box center [813, 123] width 160 height 21
paste input "[PERSON_NAME]"
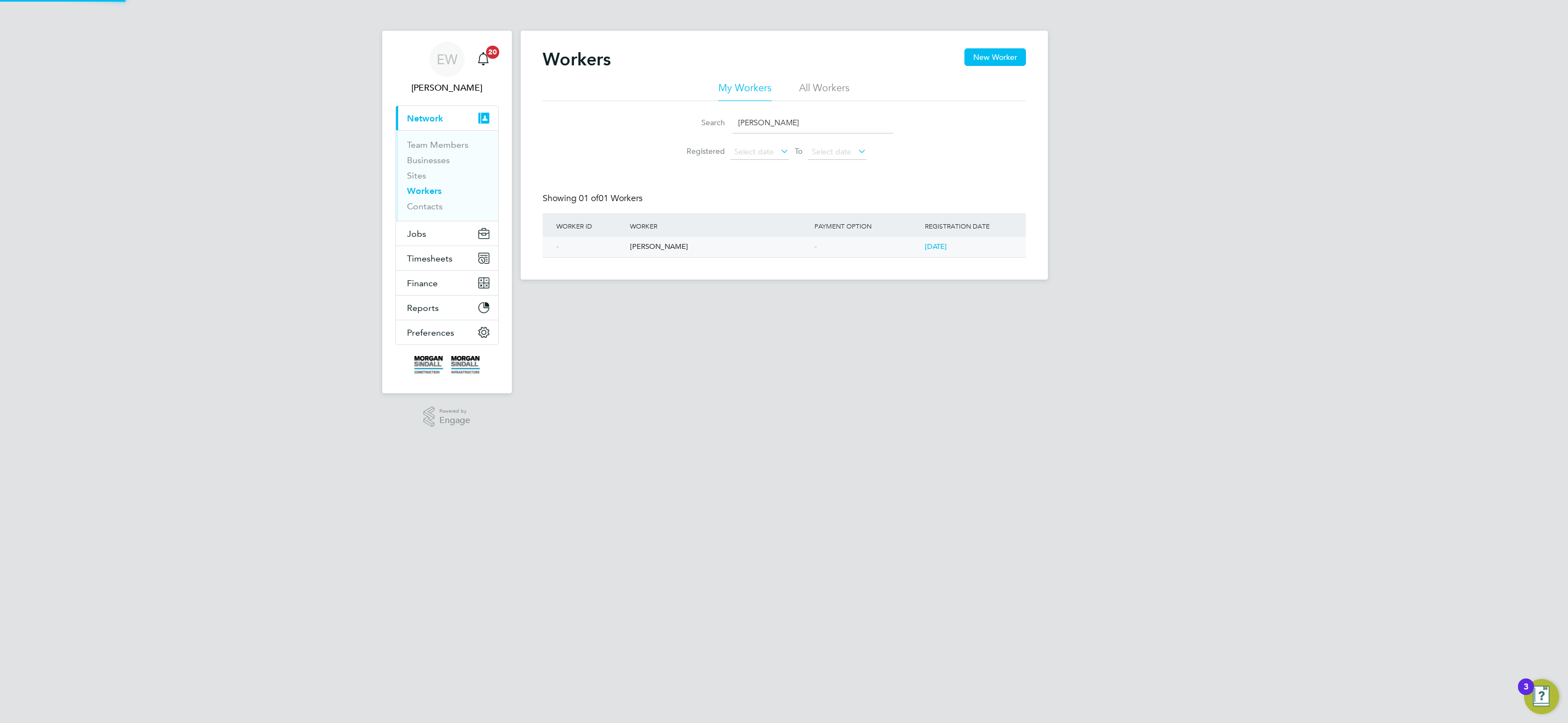
type input "[PERSON_NAME]"
click at [655, 244] on div "[PERSON_NAME]" at bounding box center [719, 247] width 184 height 20
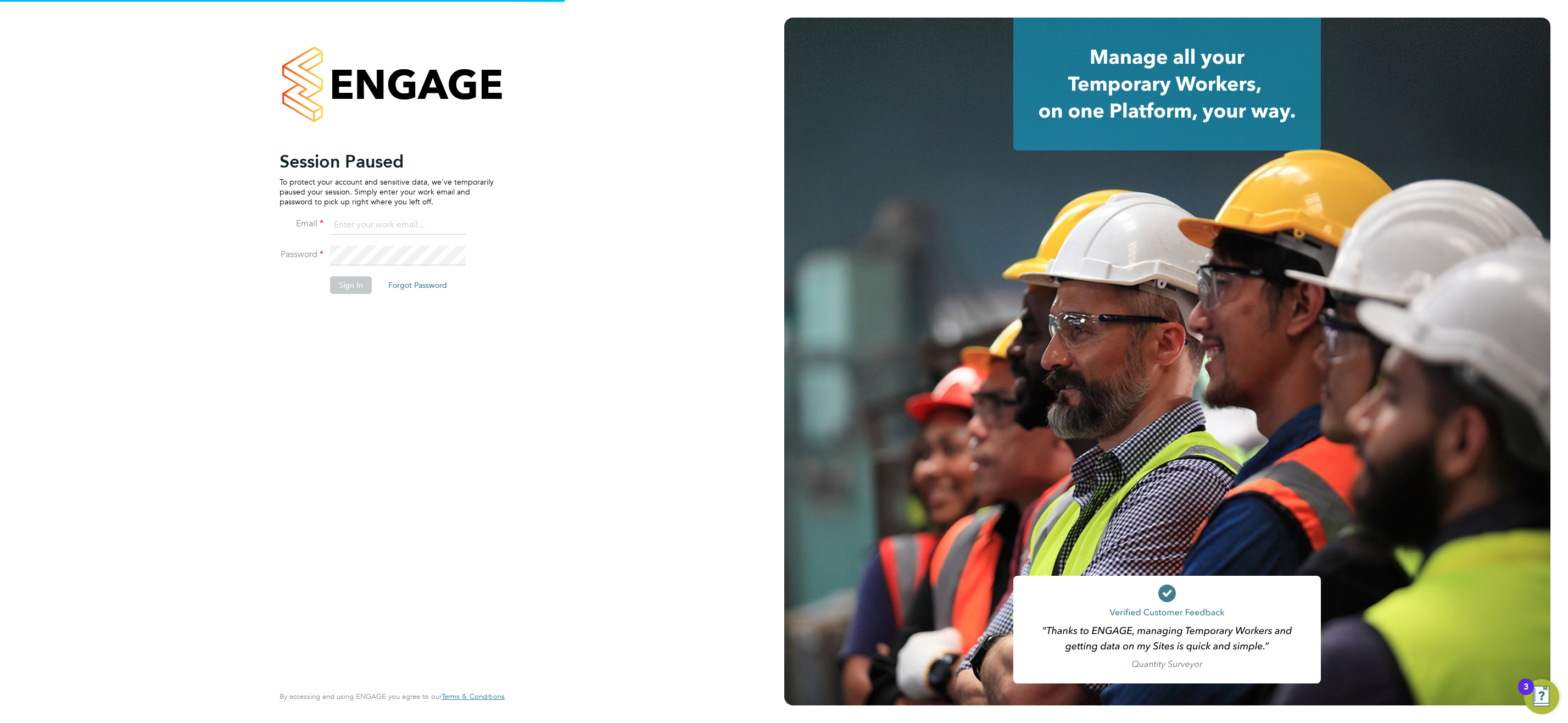
type input "[EMAIL_ADDRESS][DOMAIN_NAME]"
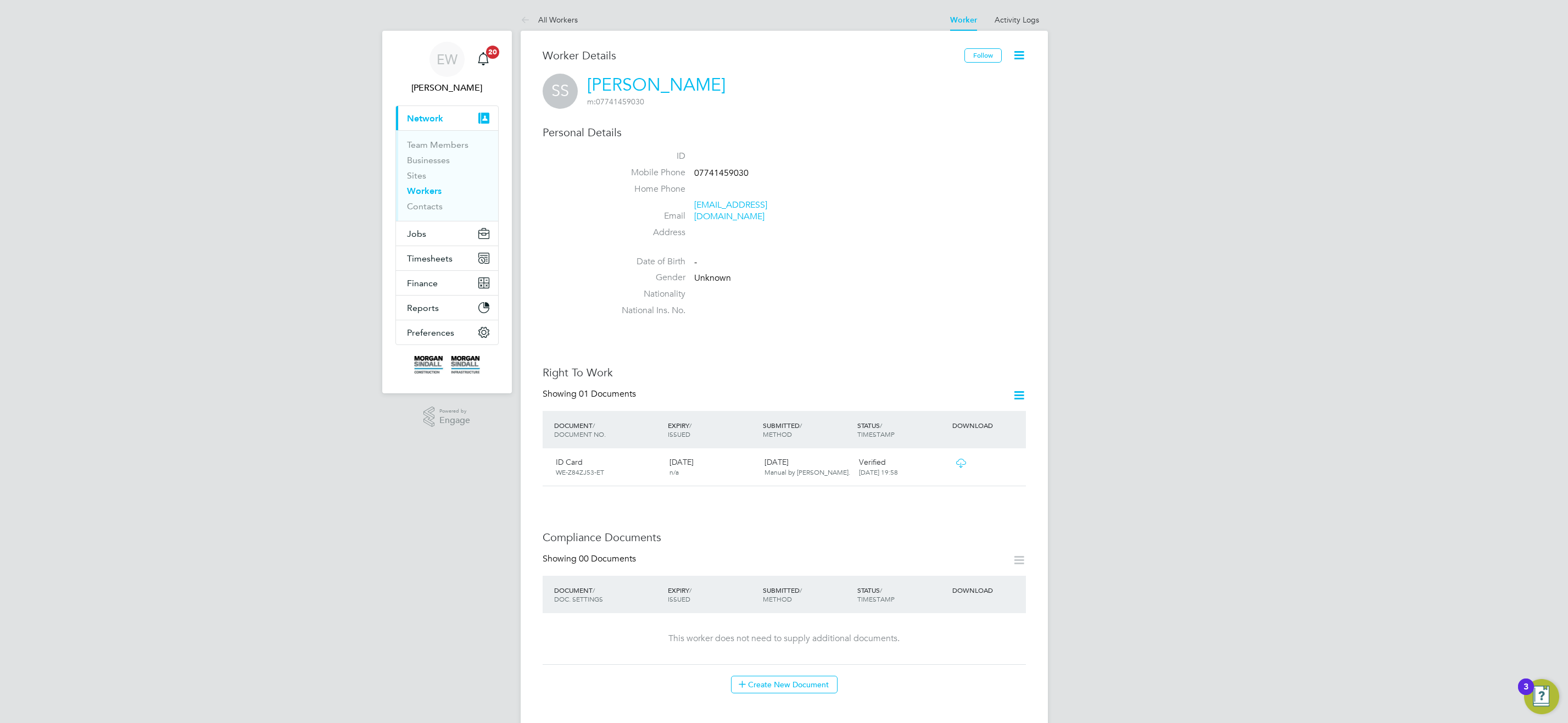
click at [964, 459] on icon at bounding box center [961, 463] width 13 height 9
click at [423, 190] on link "Workers" at bounding box center [425, 191] width 35 height 11
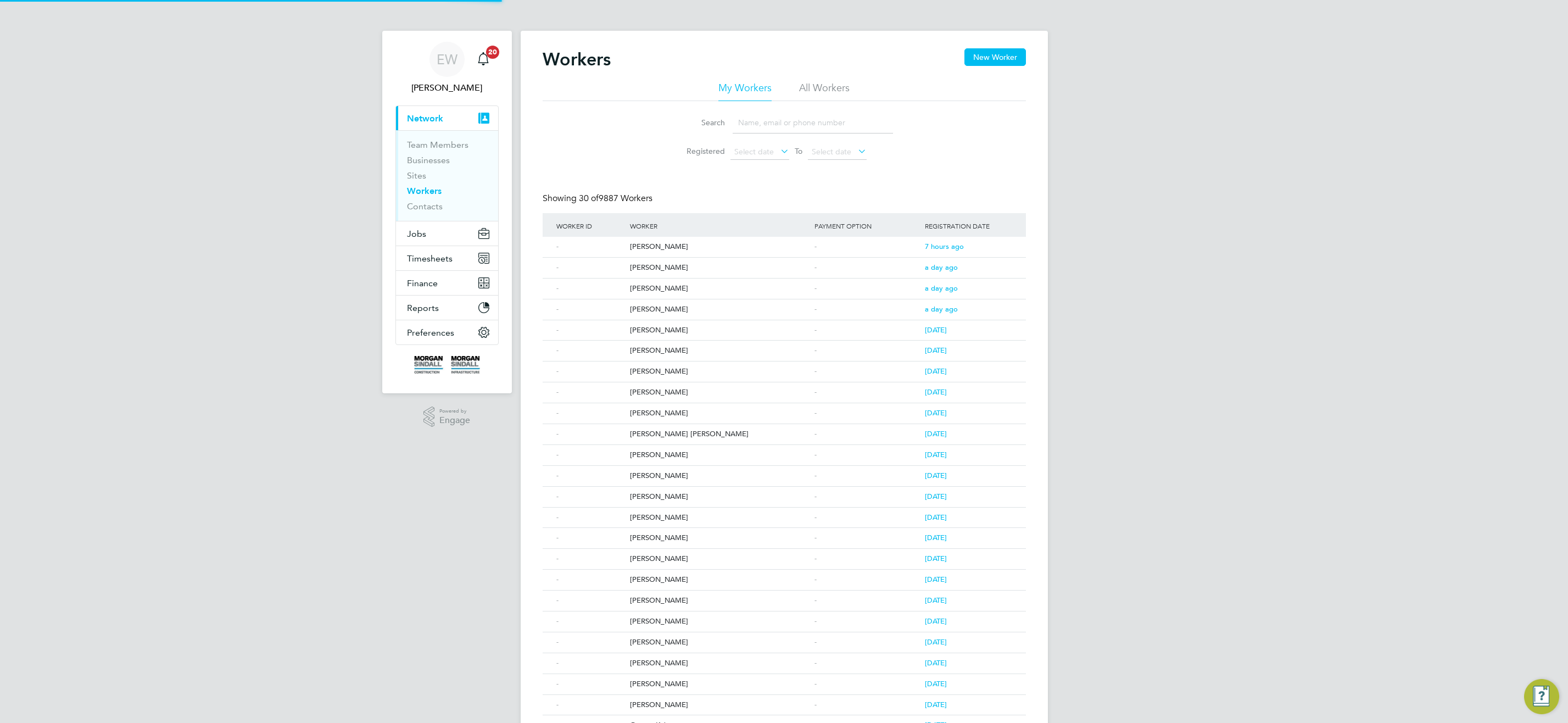
click at [839, 125] on input at bounding box center [813, 123] width 160 height 21
paste input "[PERSON_NAME]"
type input "[PERSON_NAME]"
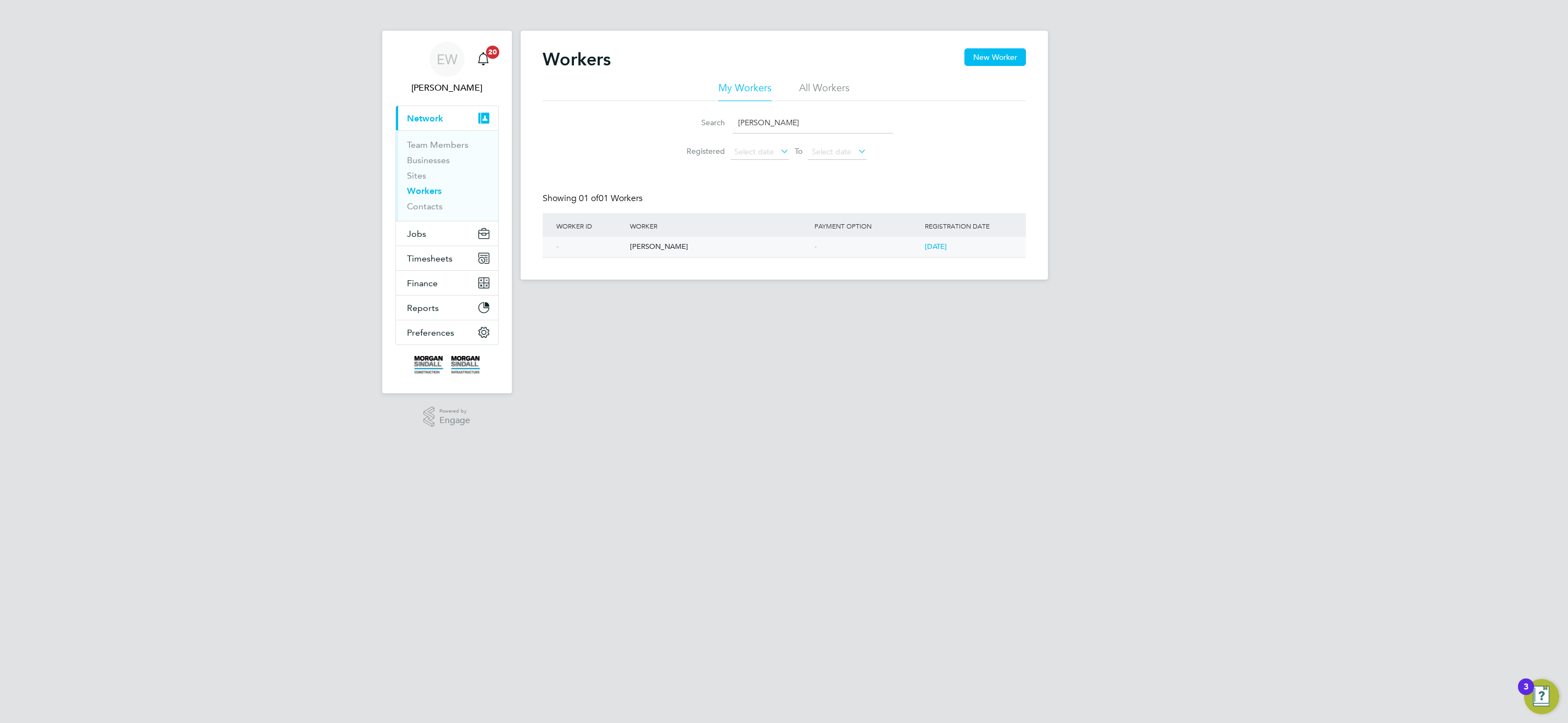
click at [645, 246] on div "[PERSON_NAME]" at bounding box center [719, 247] width 184 height 20
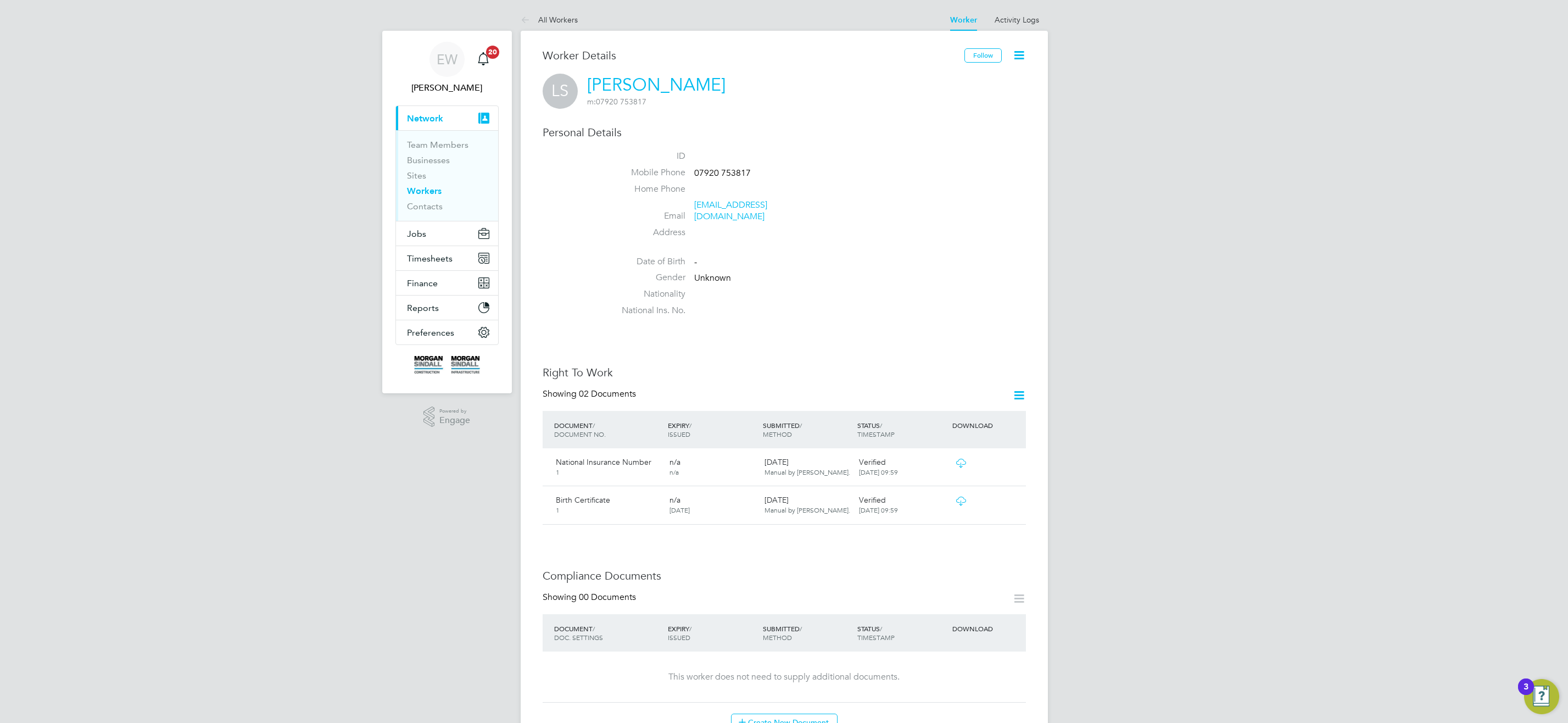
click at [964, 496] on icon at bounding box center [961, 500] width 13 height 9
click at [797, 467] on span "Manual by [PERSON_NAME]." at bounding box center [807, 471] width 86 height 9
click at [959, 459] on icon at bounding box center [961, 463] width 13 height 9
click at [408, 174] on link "Sites" at bounding box center [416, 176] width 19 height 11
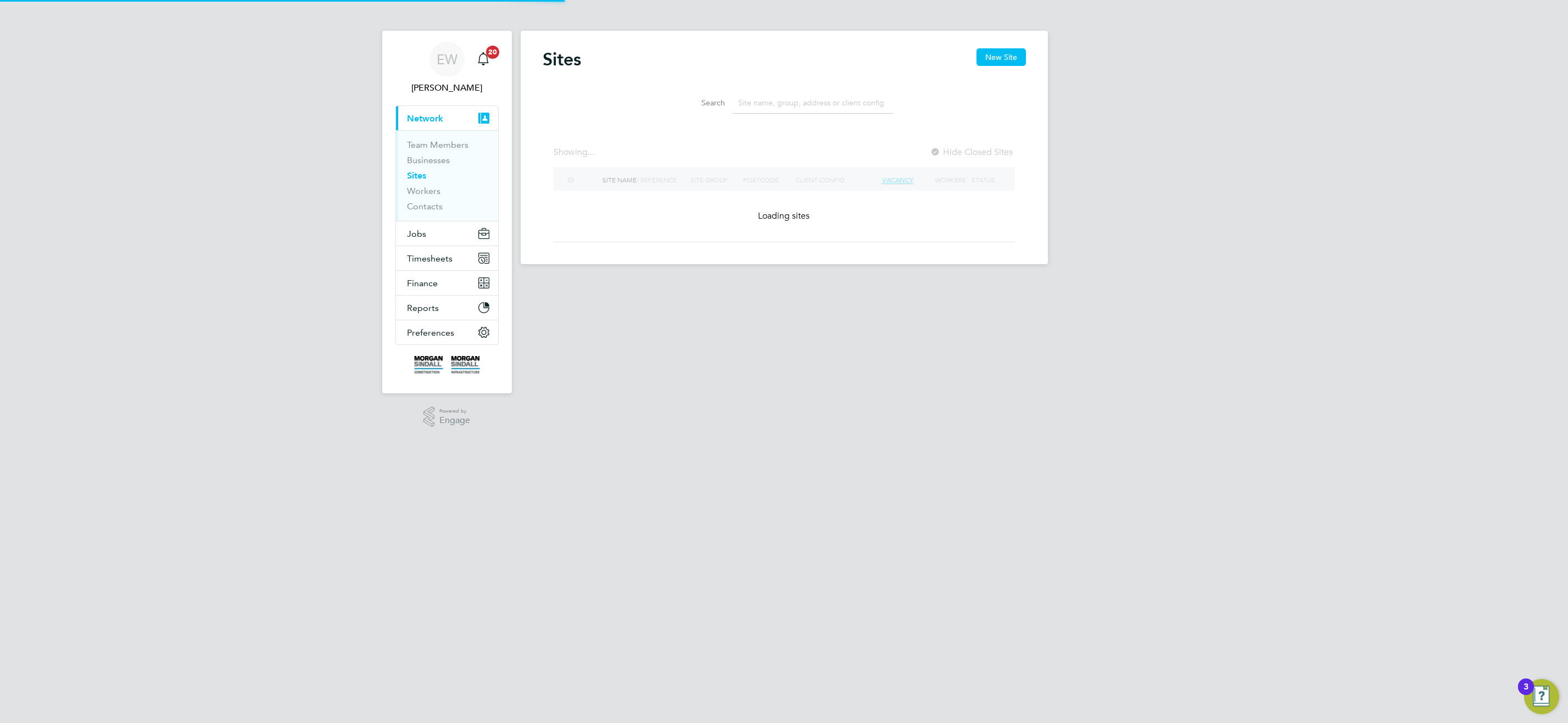
click at [803, 105] on input at bounding box center [813, 103] width 160 height 21
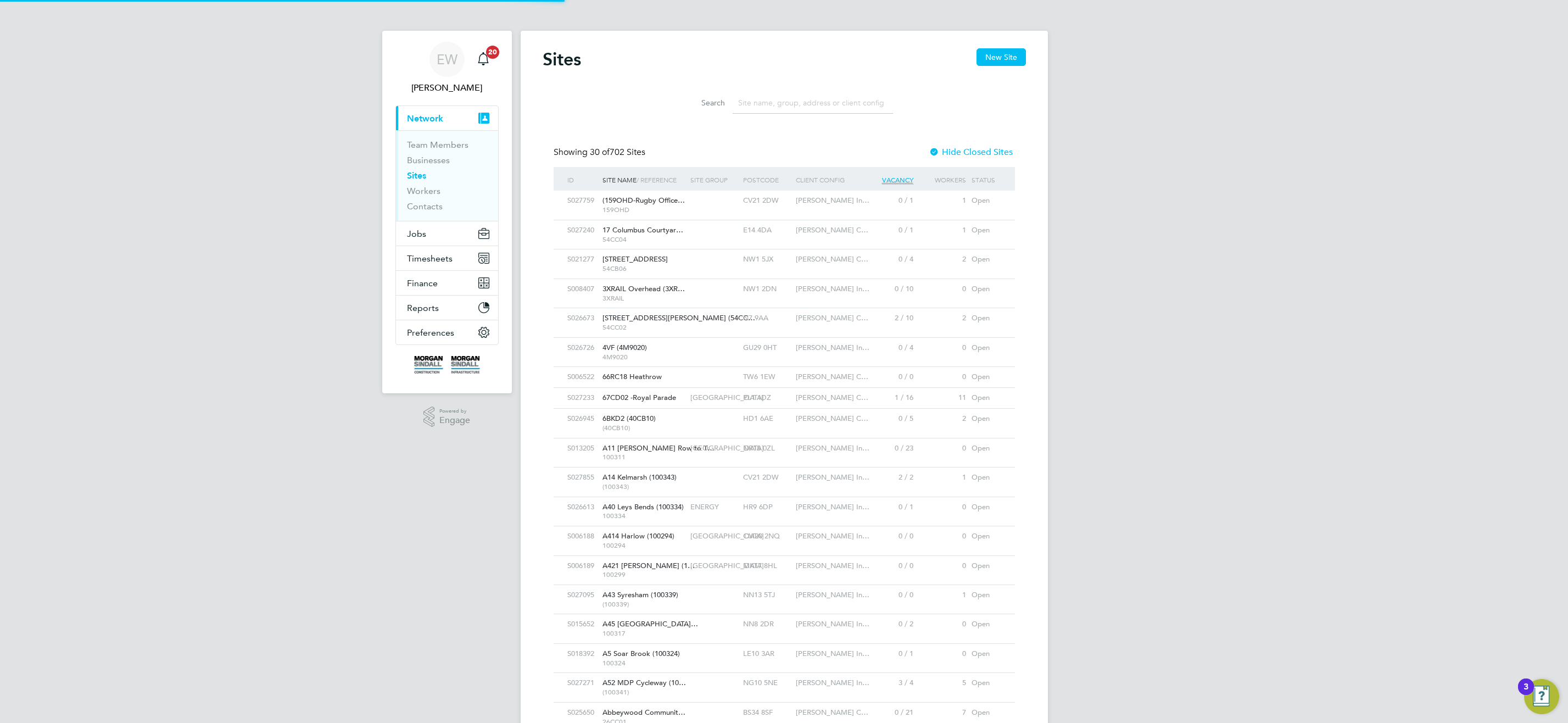
paste input "[PERSON_NAME]"
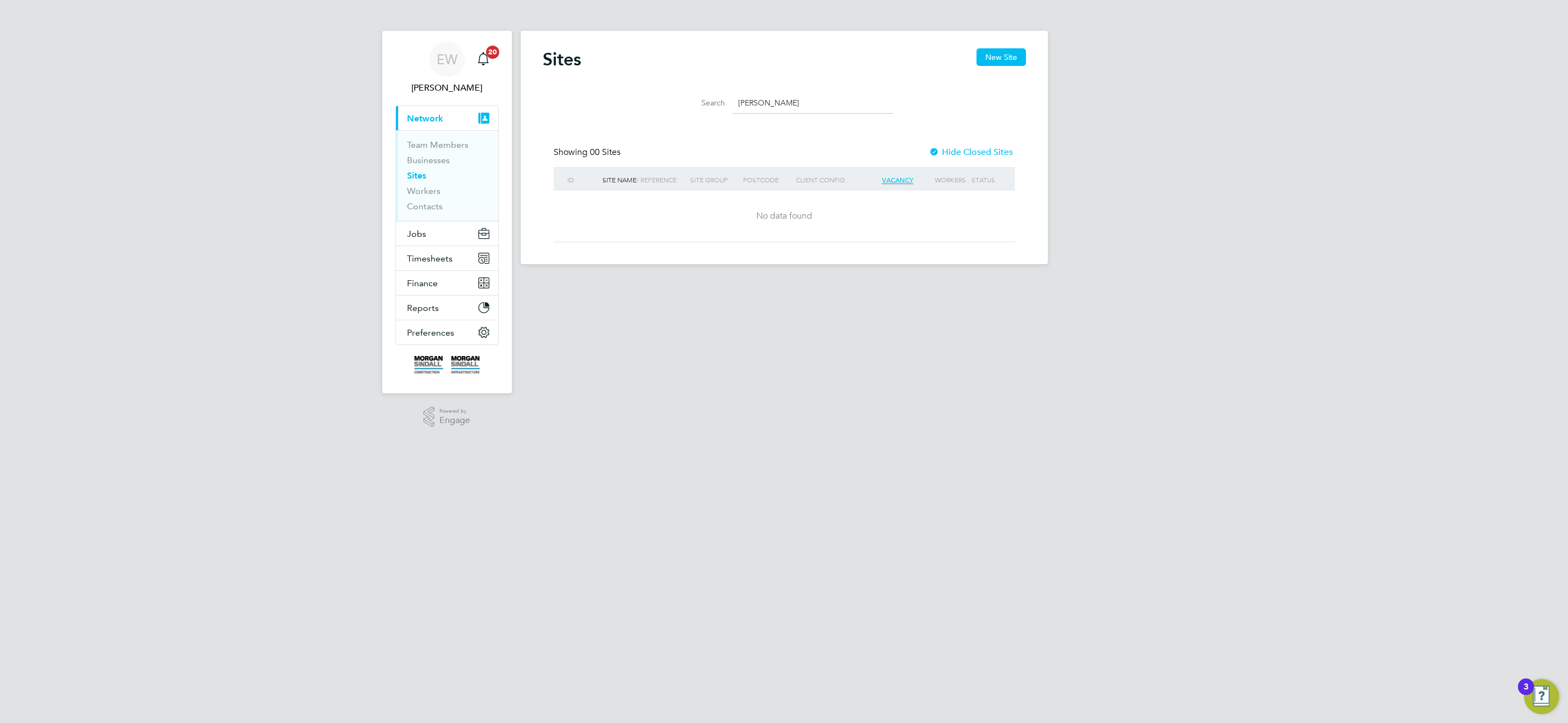
type input "[PERSON_NAME]"
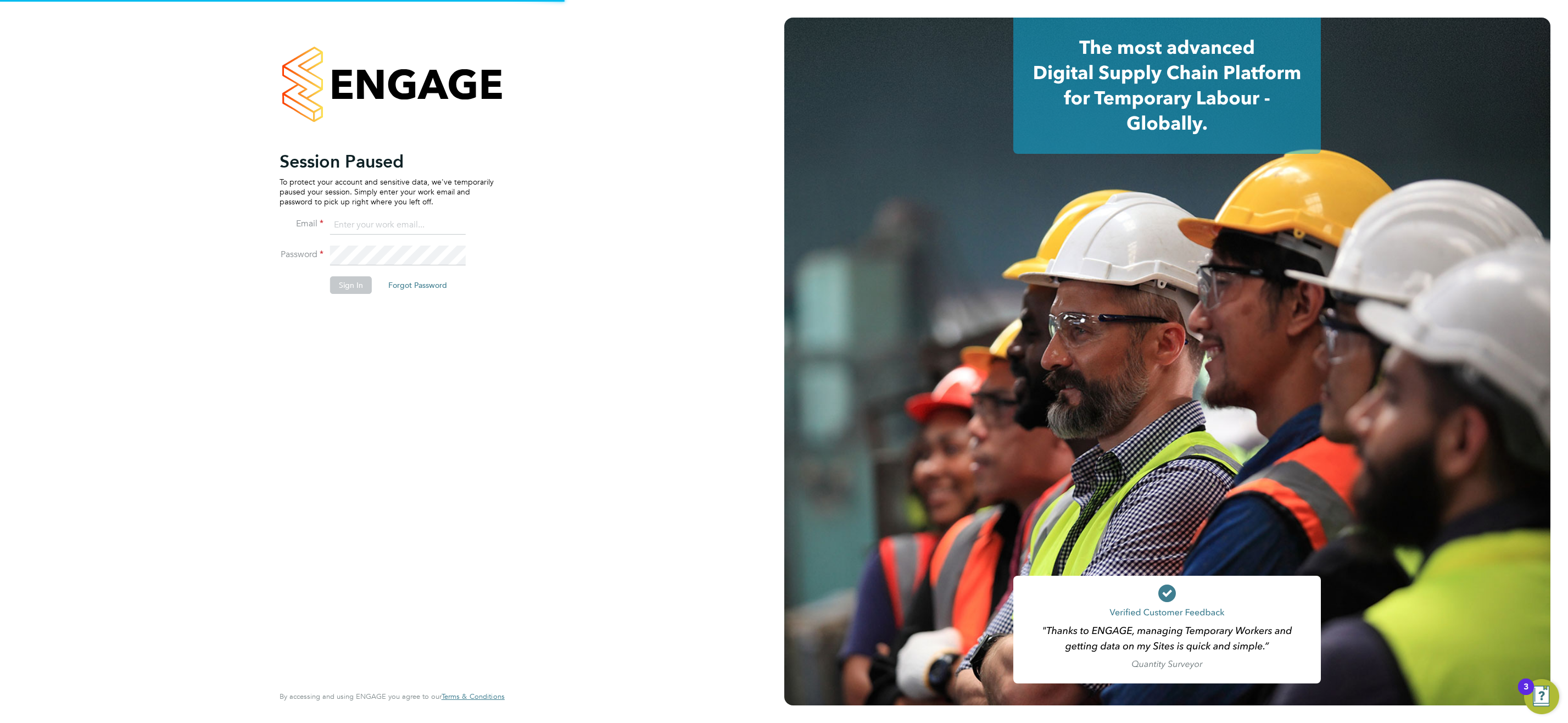
type input "[EMAIL_ADDRESS][DOMAIN_NAME]"
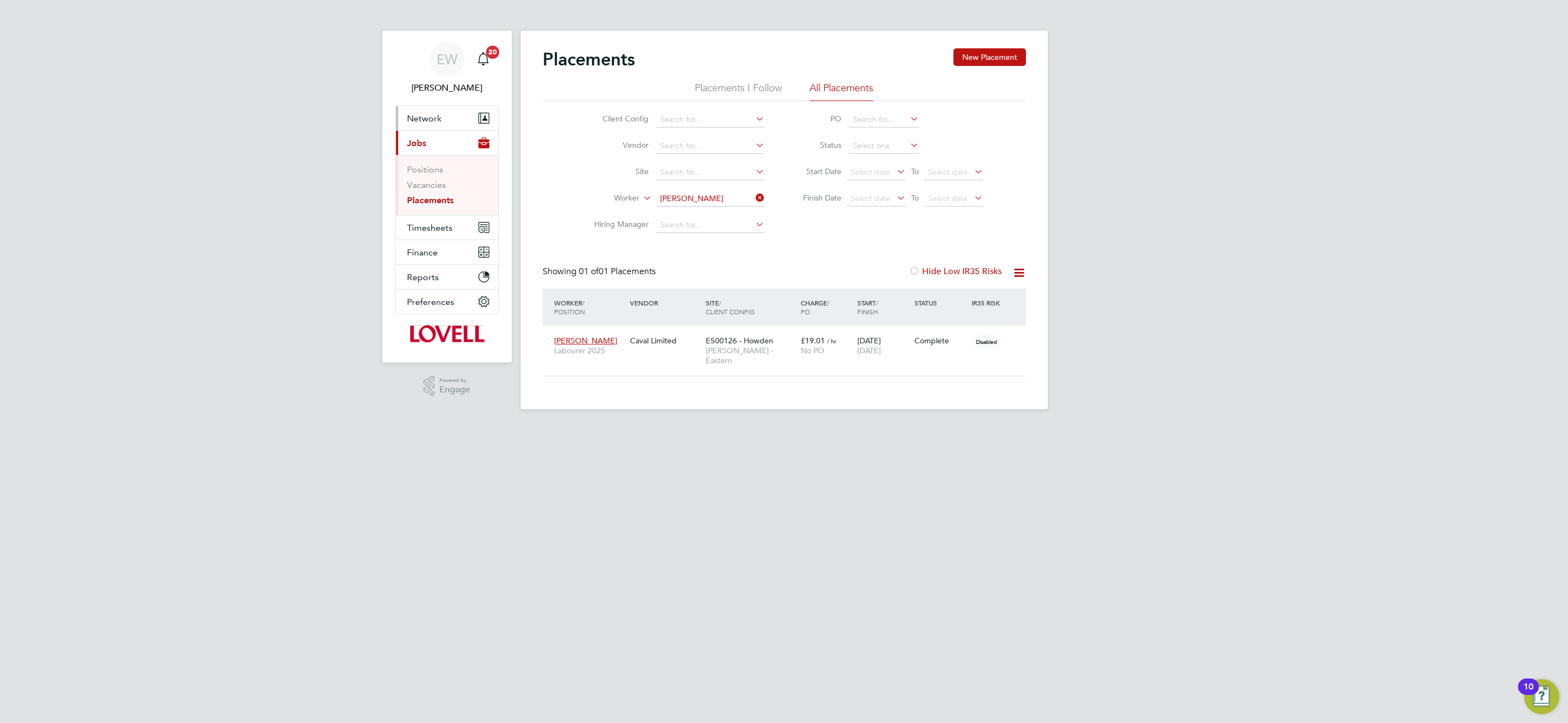
scroll to position [32, 96]
click at [418, 121] on span "Network" at bounding box center [425, 119] width 35 height 11
click at [427, 168] on li "Businesses" at bounding box center [448, 162] width 82 height 15
click at [416, 176] on link "Sites" at bounding box center [416, 176] width 19 height 11
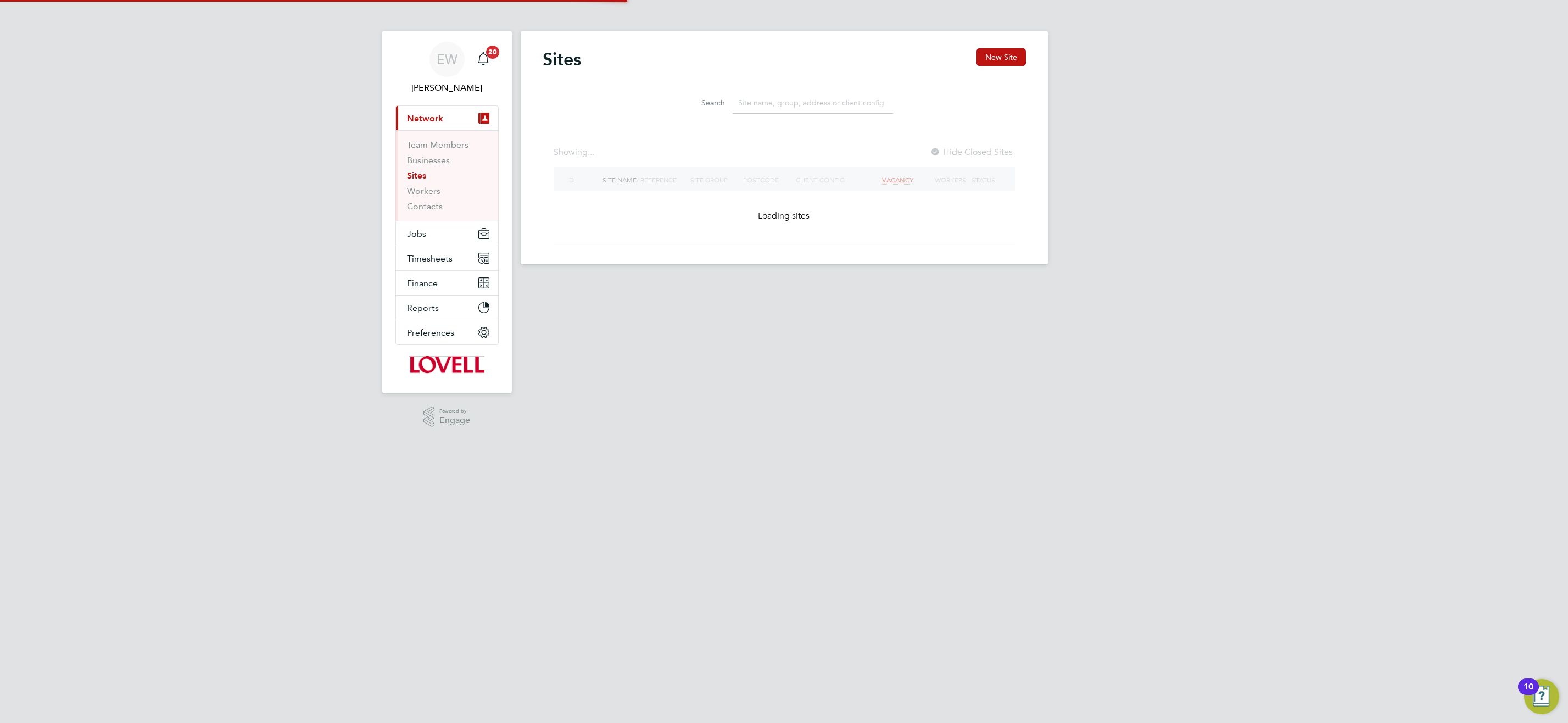
click at [798, 105] on input at bounding box center [813, 103] width 160 height 21
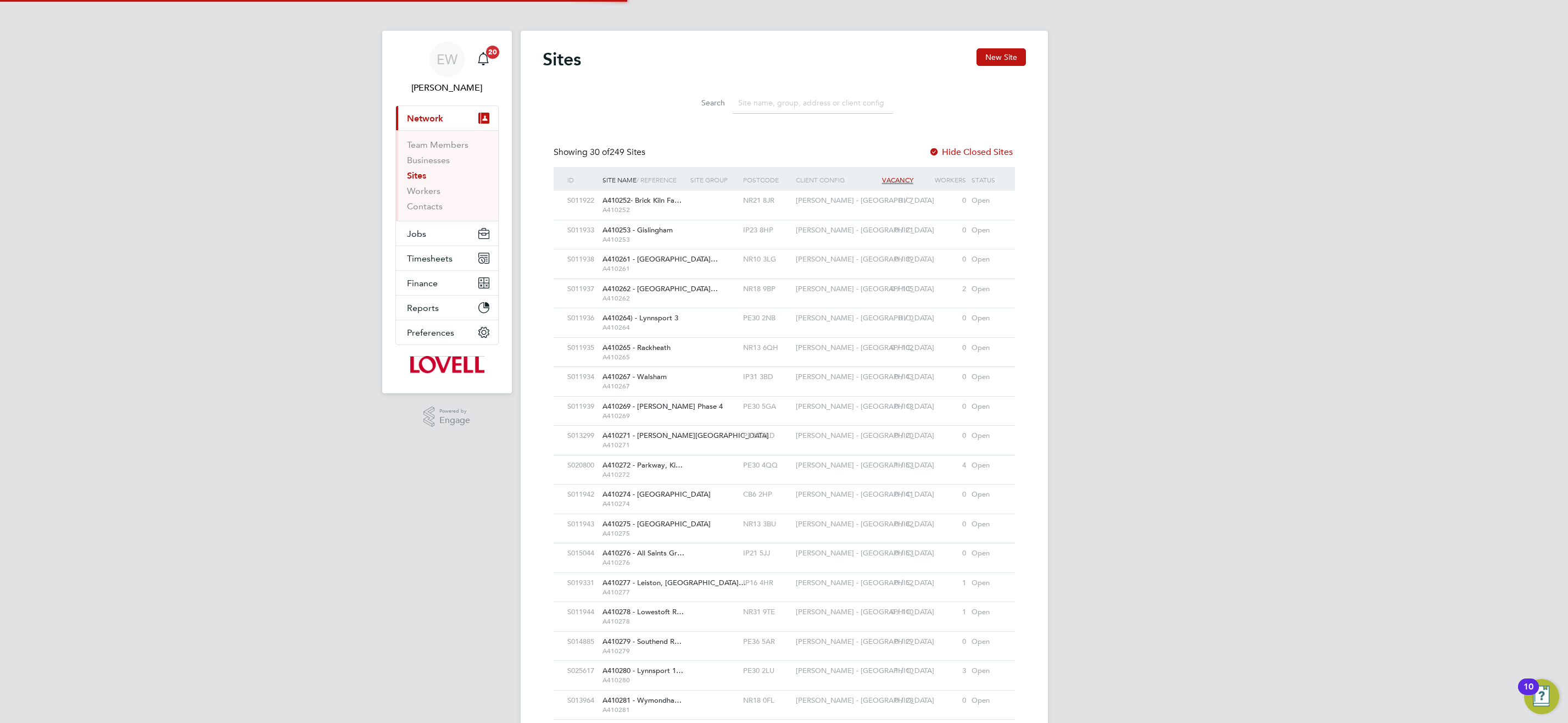
paste input "[PERSON_NAME]"
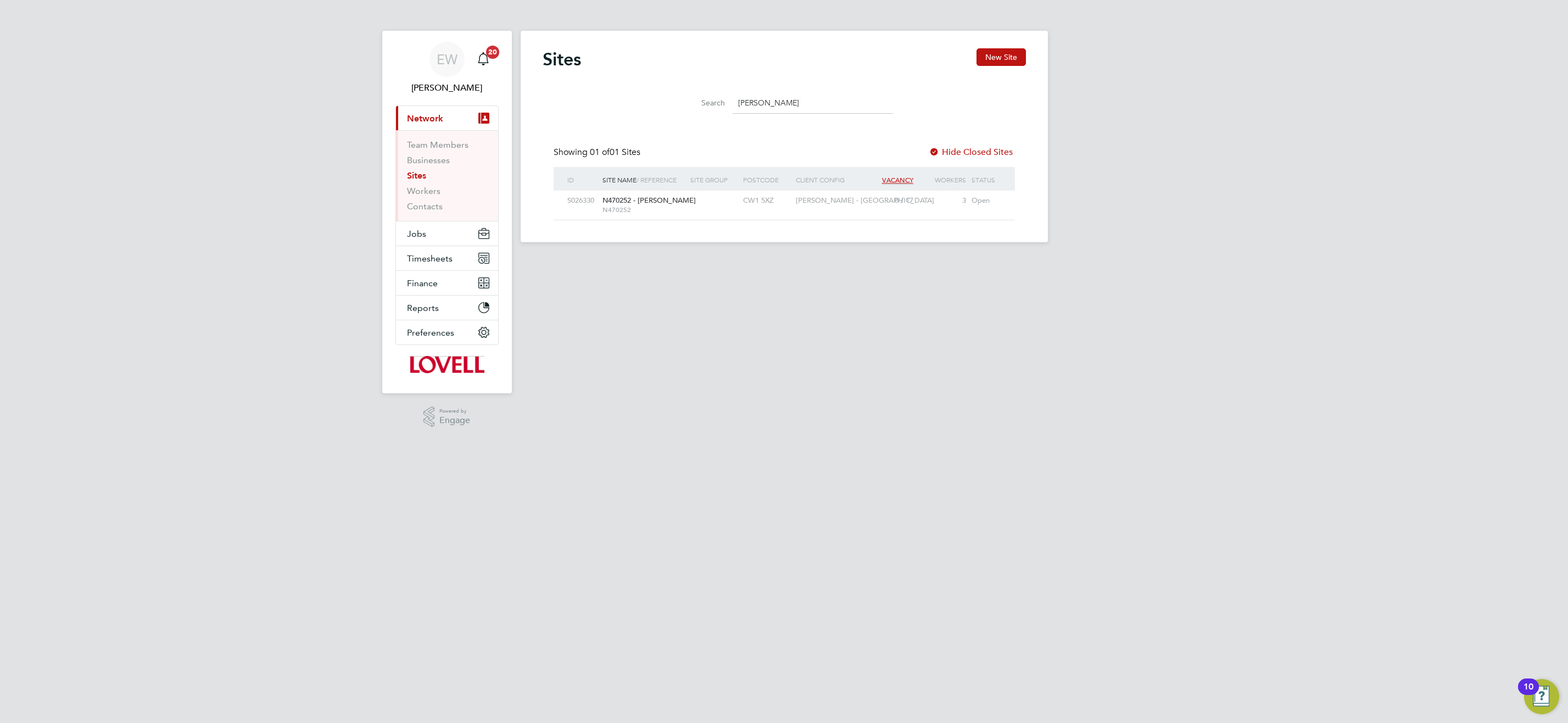
drag, startPoint x: 776, startPoint y: 98, endPoint x: 724, endPoint y: 111, distance: 53.6
click at [729, 115] on li "Search Basford" at bounding box center [784, 103] width 245 height 32
paste input "South Thames"
type input "South Thames"
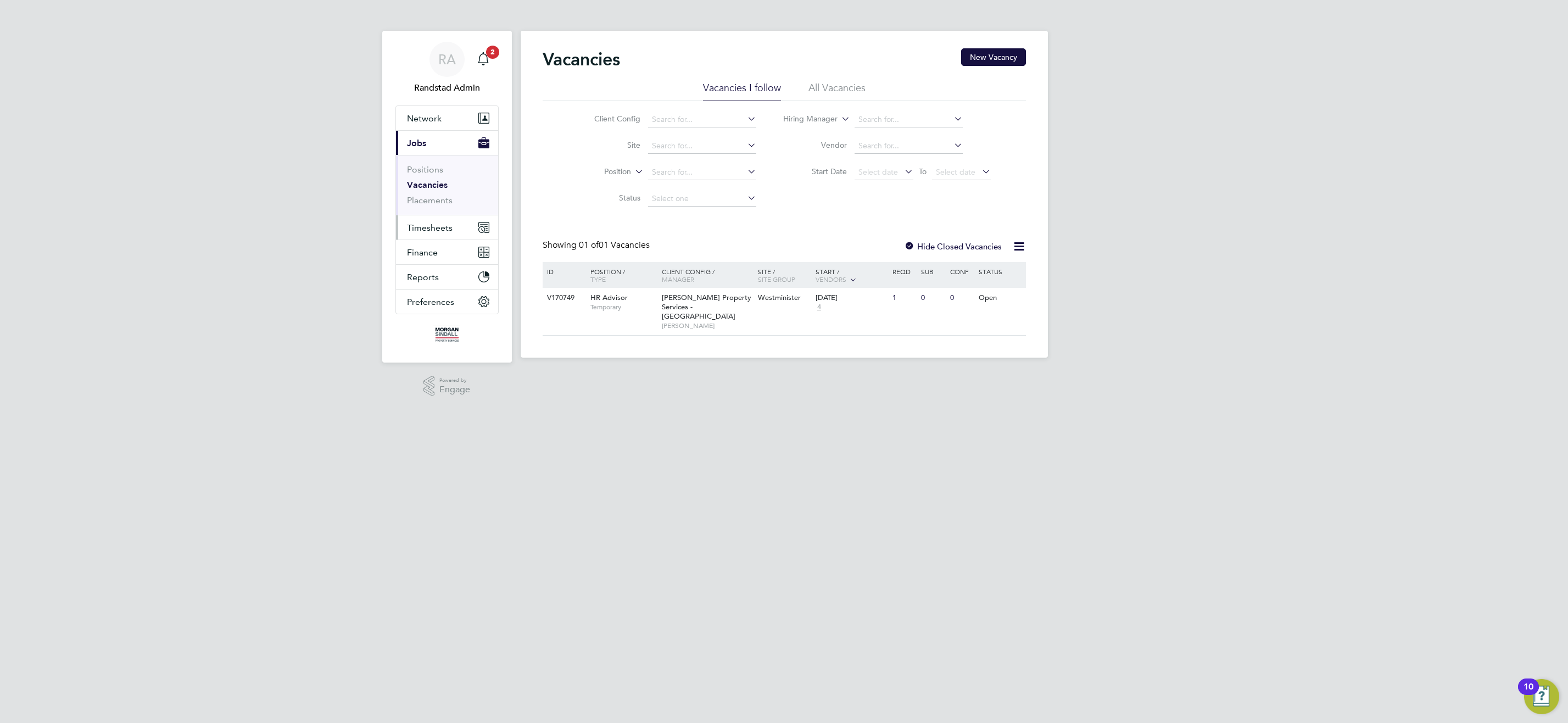
click at [437, 229] on span "Timesheets" at bounding box center [430, 228] width 46 height 11
click at [435, 190] on link "Timesheets" at bounding box center [430, 194] width 46 height 11
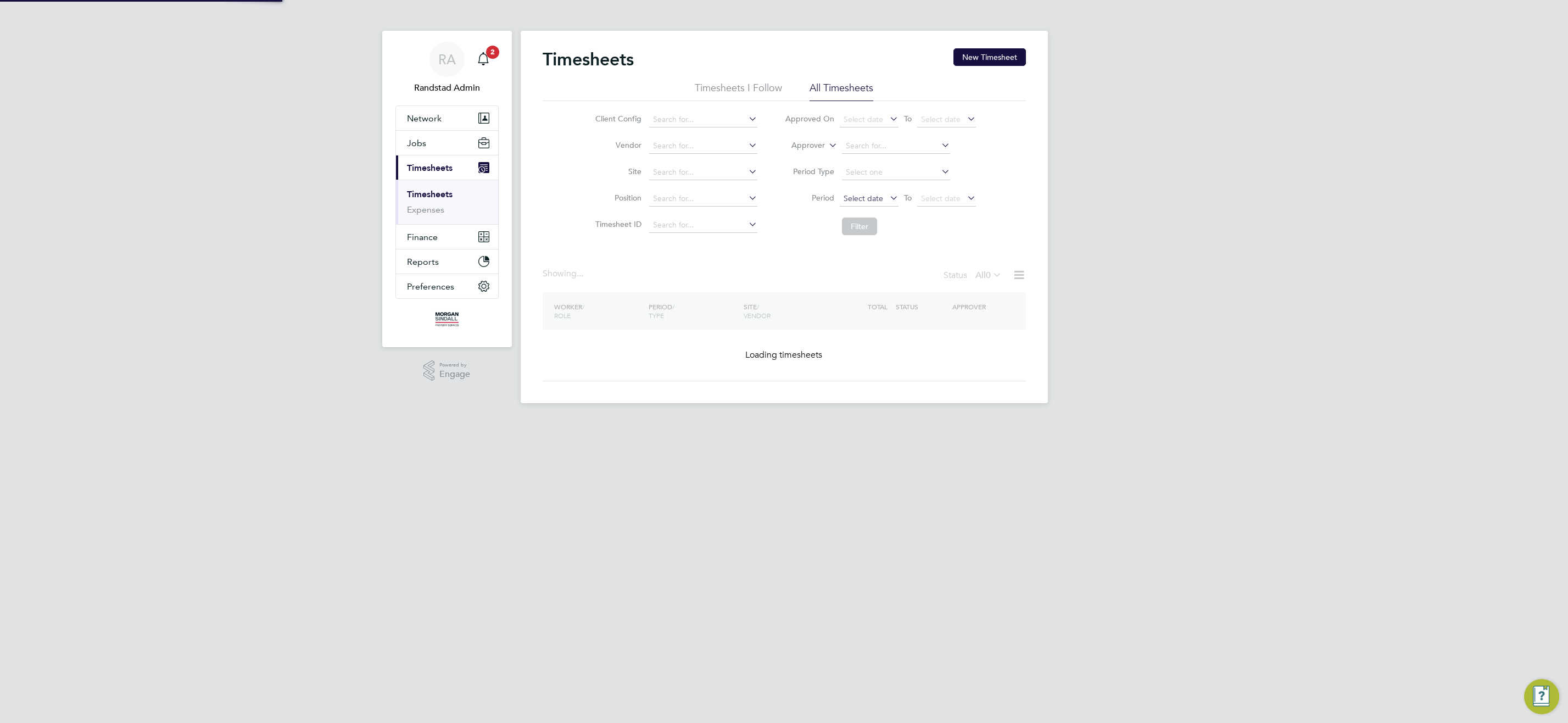
click at [876, 199] on span "Select date" at bounding box center [863, 198] width 40 height 10
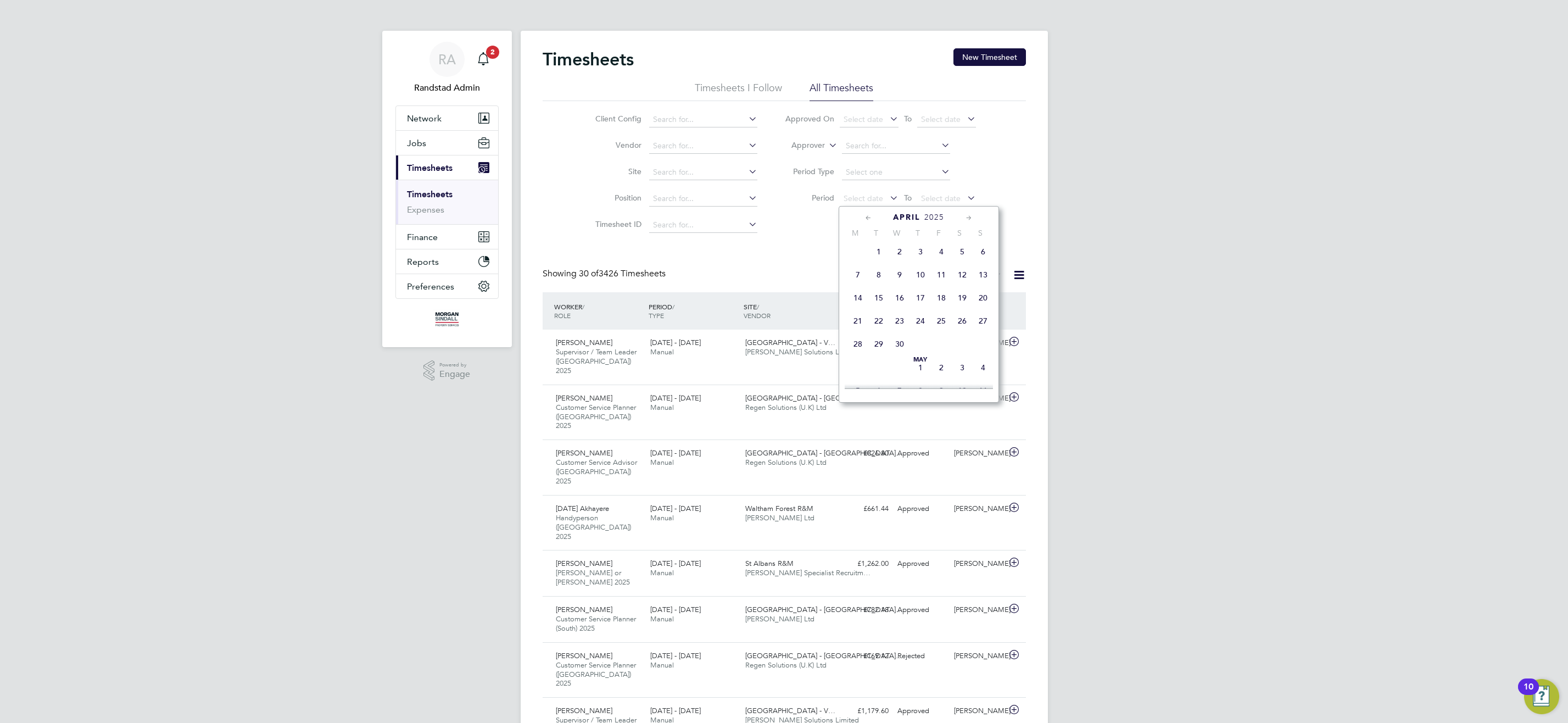
click at [885, 258] on span "Apr 1" at bounding box center [879, 252] width 21 height 21
click at [942, 197] on span "Select date" at bounding box center [940, 198] width 40 height 10
click at [1066, 359] on span "31" at bounding box center [1060, 348] width 21 height 21
click at [856, 224] on button "Filter" at bounding box center [860, 226] width 35 height 17
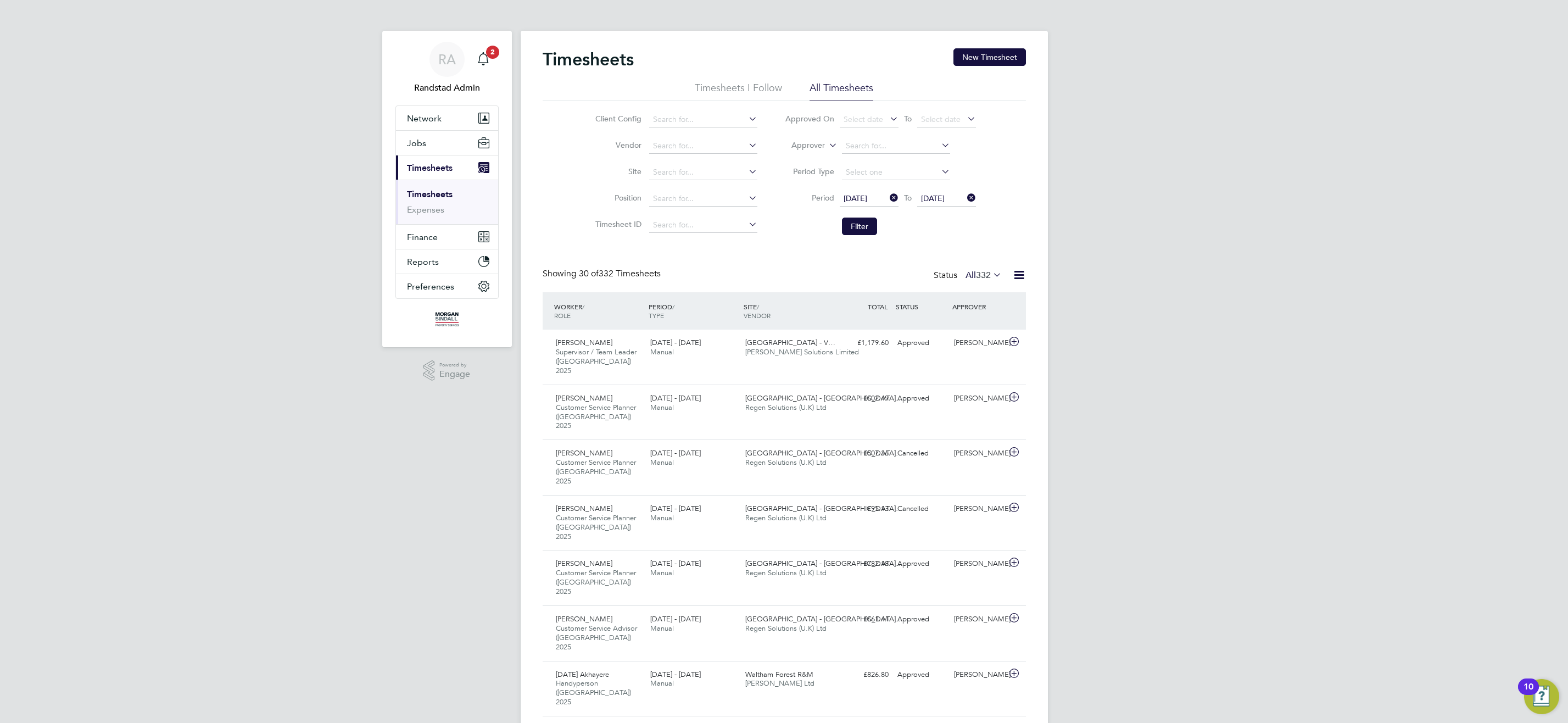
click at [991, 272] on icon at bounding box center [991, 274] width 0 height 15
click at [976, 339] on li "Approved" at bounding box center [972, 341] width 50 height 15
click at [1018, 273] on icon at bounding box center [1019, 275] width 13 height 13
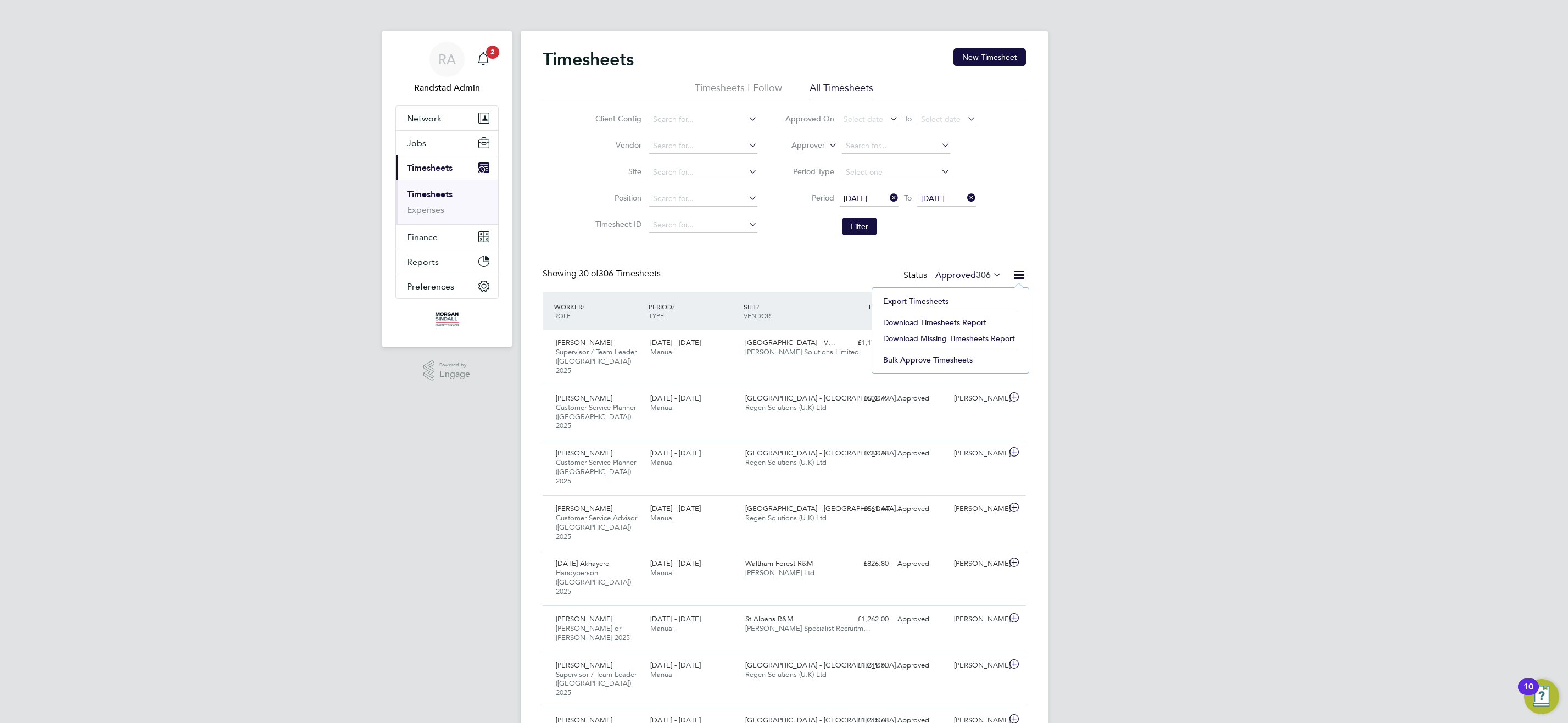
click at [960, 323] on li "Download Timesheets Report" at bounding box center [950, 322] width 146 height 15
